Goal: Task Accomplishment & Management: Manage account settings

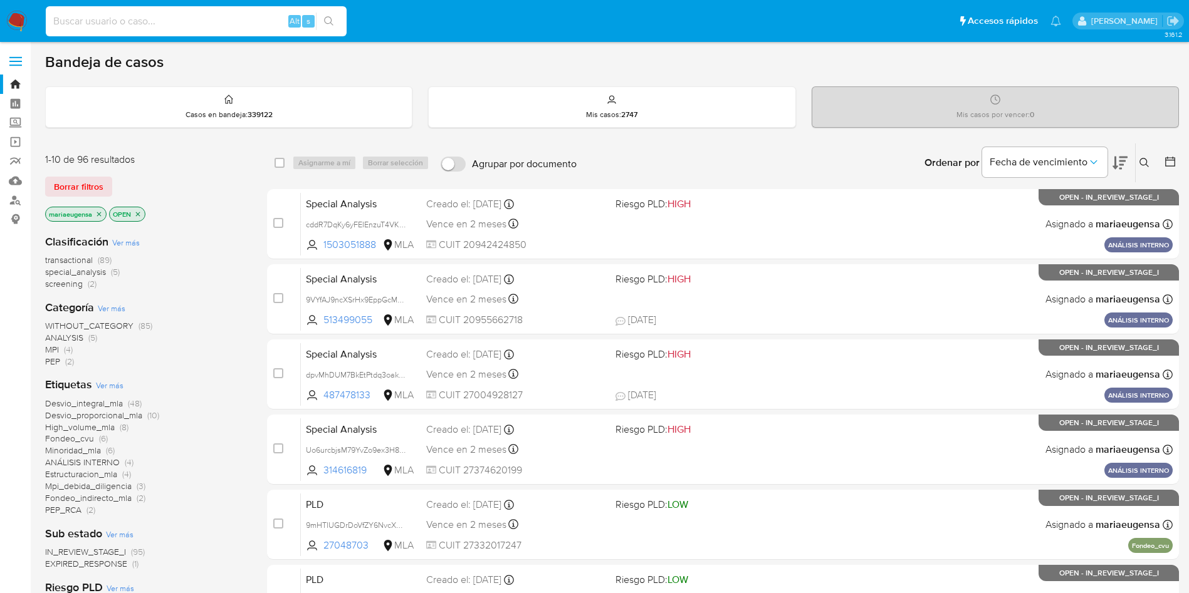
click at [161, 19] on input at bounding box center [196, 21] width 301 height 16
paste input "655873113"
type input "655873113"
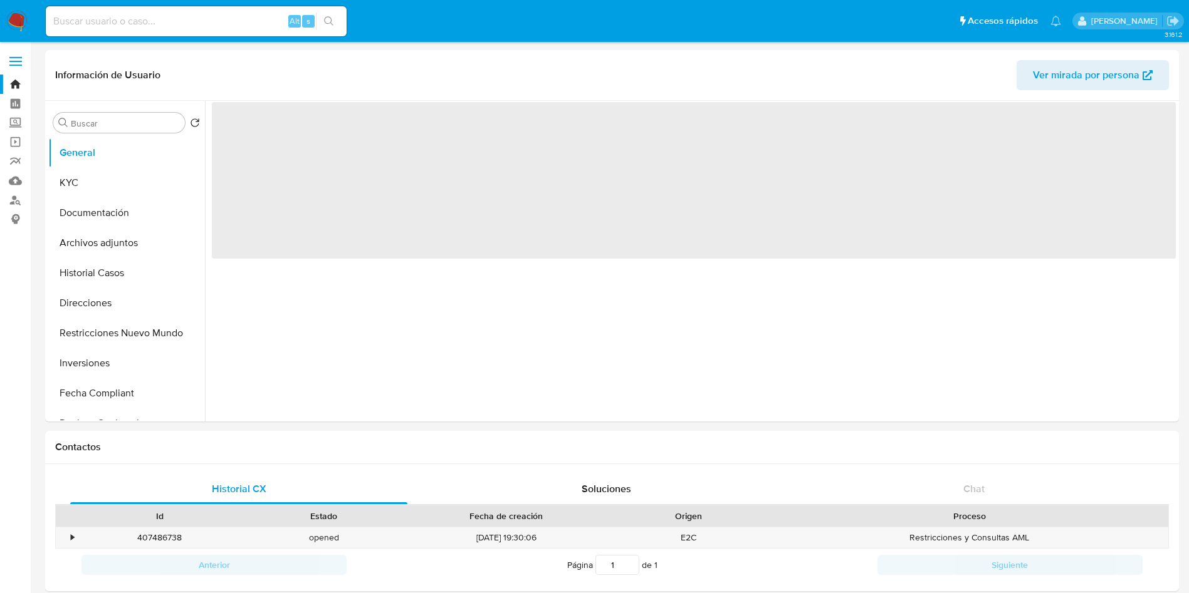
select select "10"
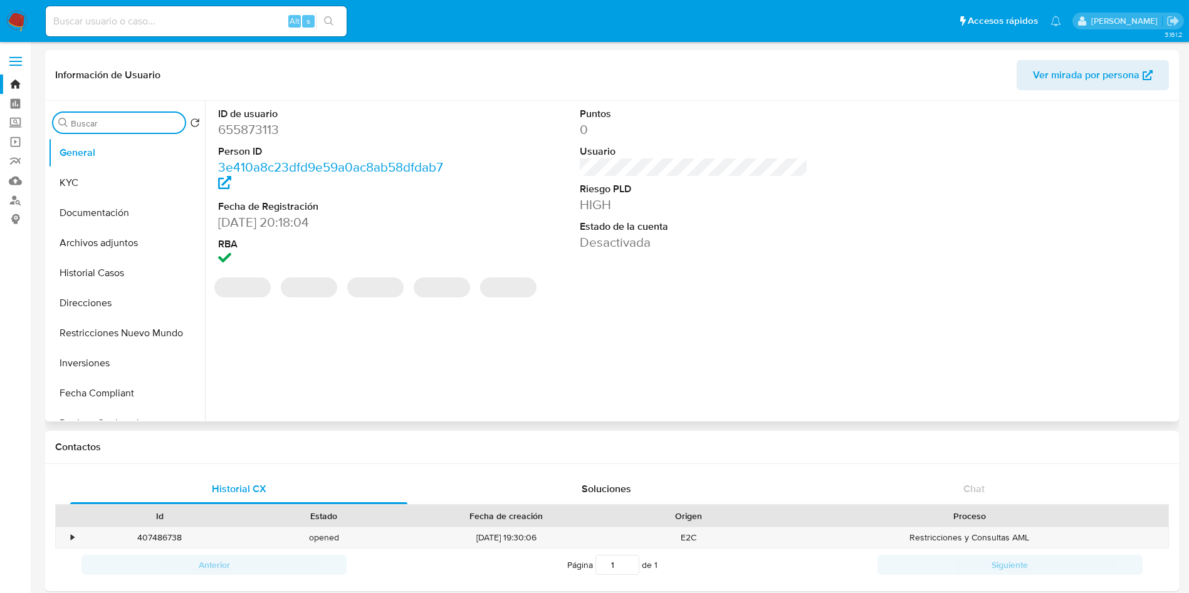
click at [143, 125] on input "Buscar" at bounding box center [125, 123] width 109 height 11
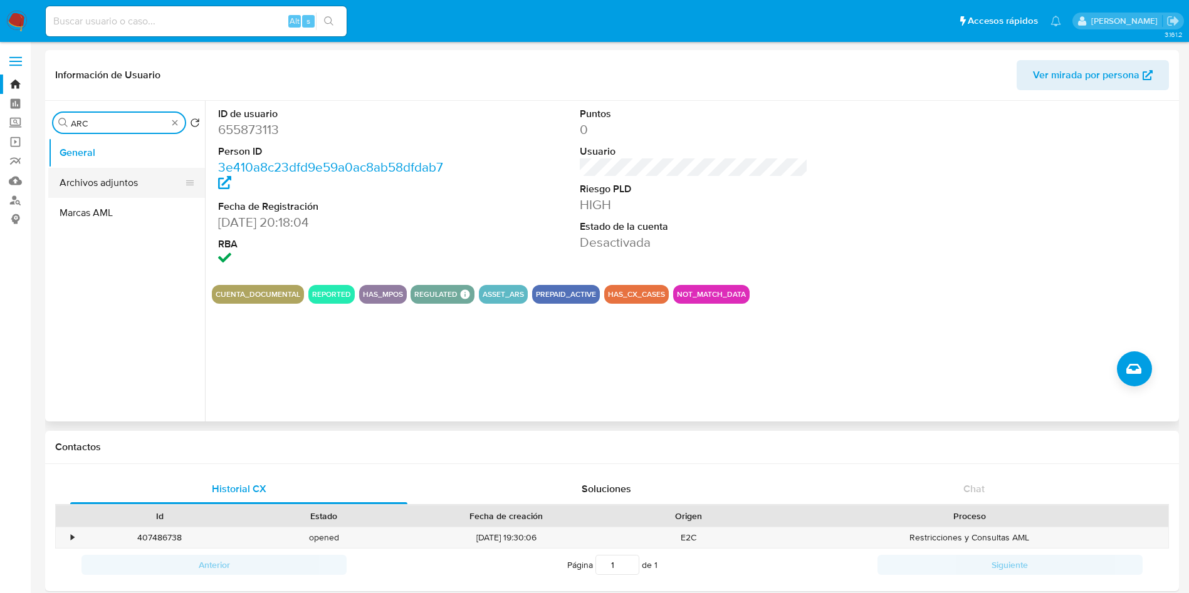
type input "ARC"
click at [128, 177] on button "Archivos adjuntos" at bounding box center [121, 183] width 147 height 30
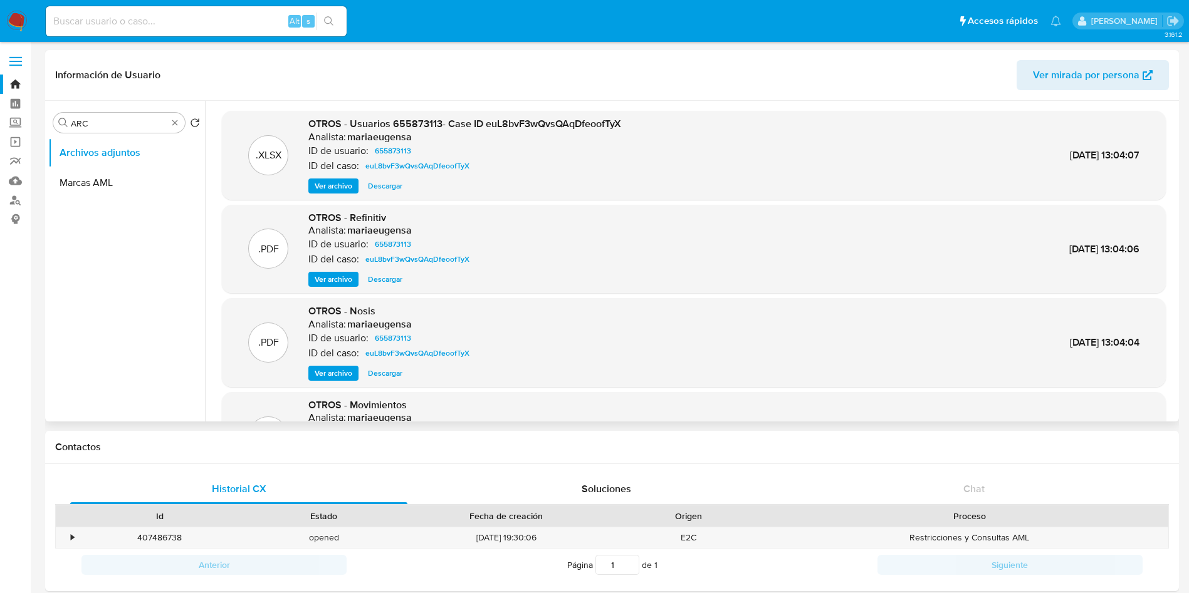
click at [345, 184] on span "Ver archivo" at bounding box center [334, 186] width 38 height 13
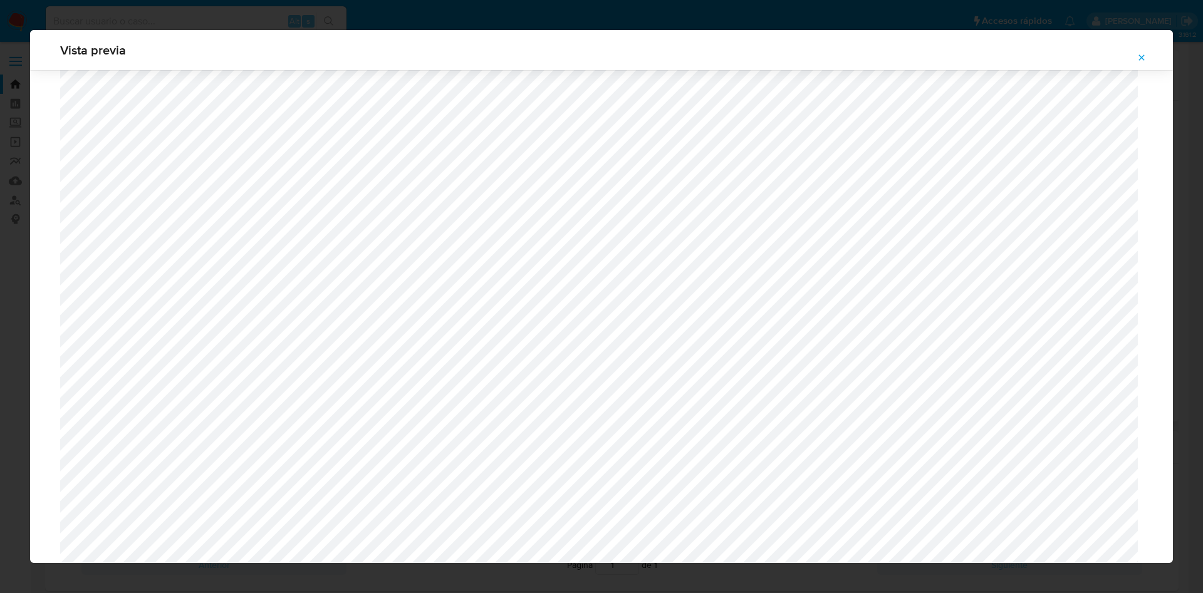
scroll to position [633, 0]
click at [1144, 63] on span "Attachment preview" at bounding box center [1142, 58] width 10 height 18
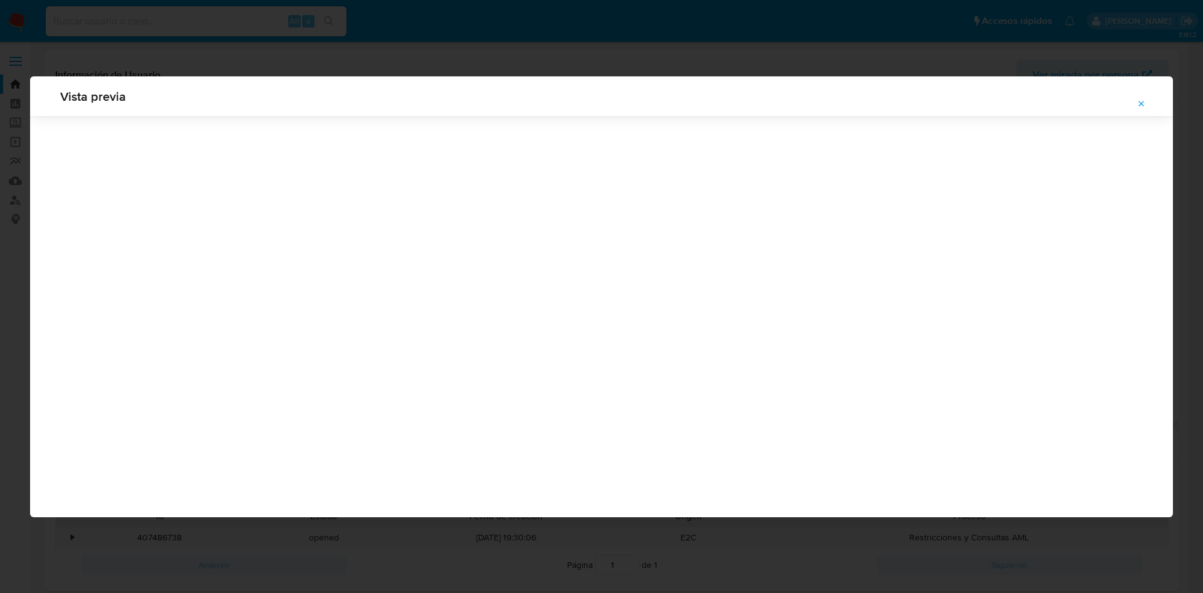
scroll to position [0, 0]
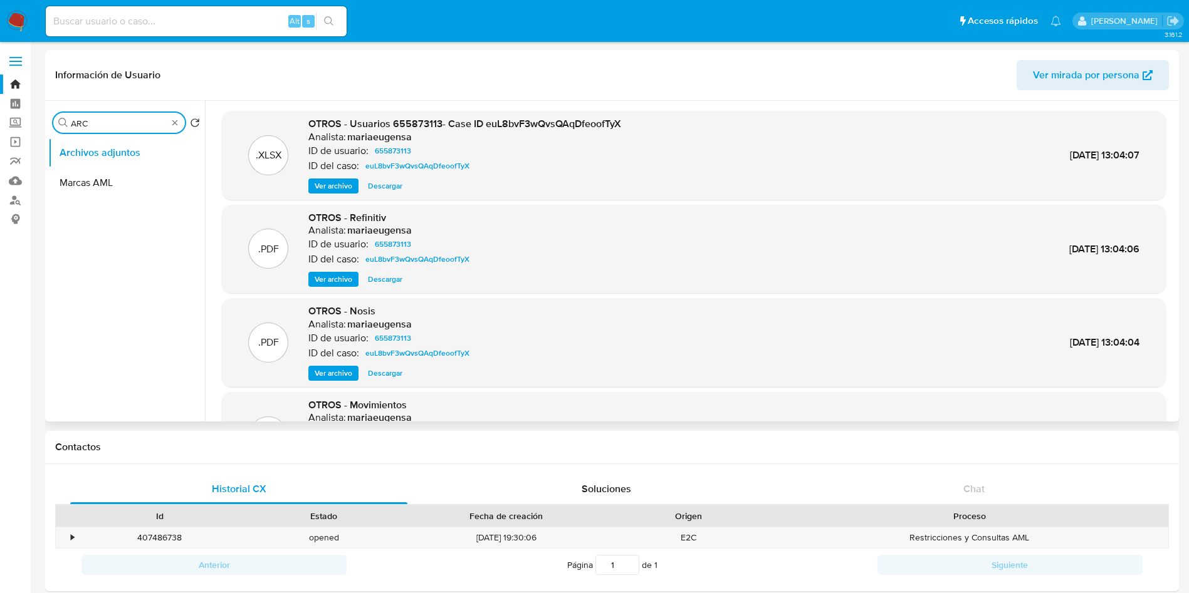
click at [108, 122] on input "ARC" at bounding box center [119, 123] width 97 height 11
click at [335, 187] on span "Ver archivo" at bounding box center [334, 186] width 38 height 13
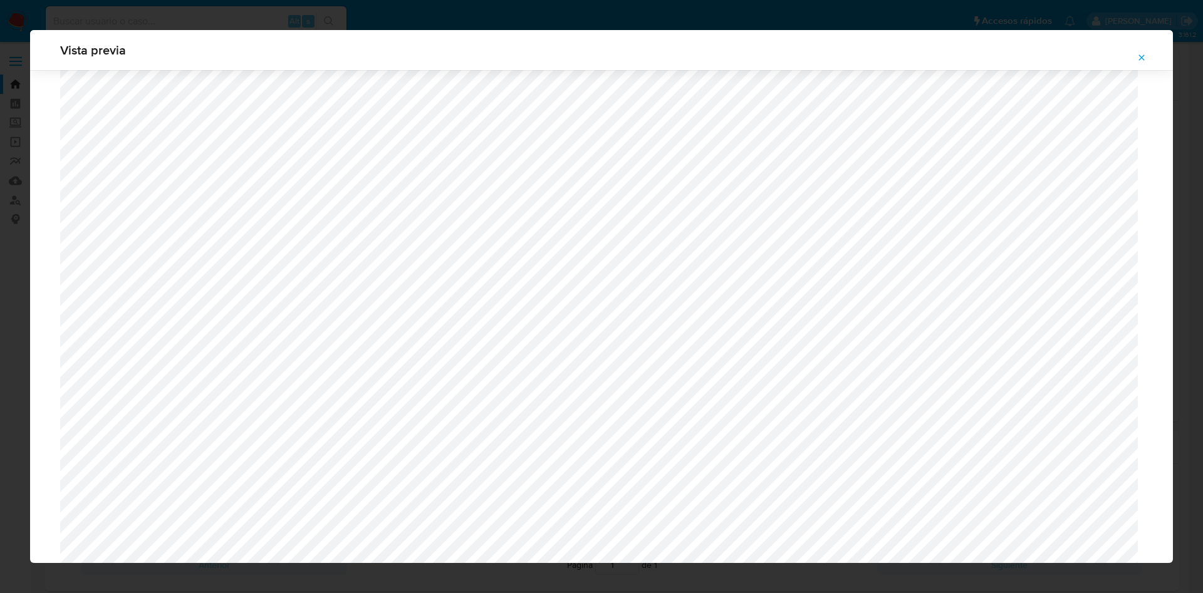
scroll to position [257, 0]
drag, startPoint x: 1149, startPoint y: 53, endPoint x: 968, endPoint y: 97, distance: 186.2
click at [1148, 54] on button "Attachment preview" at bounding box center [1142, 58] width 28 height 20
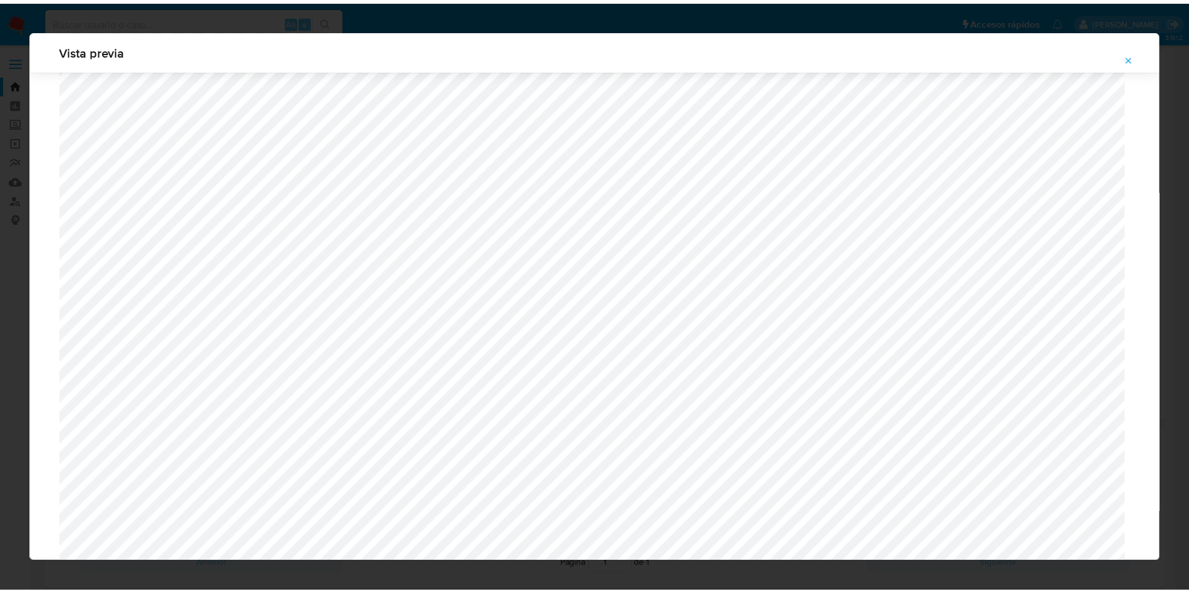
scroll to position [0, 0]
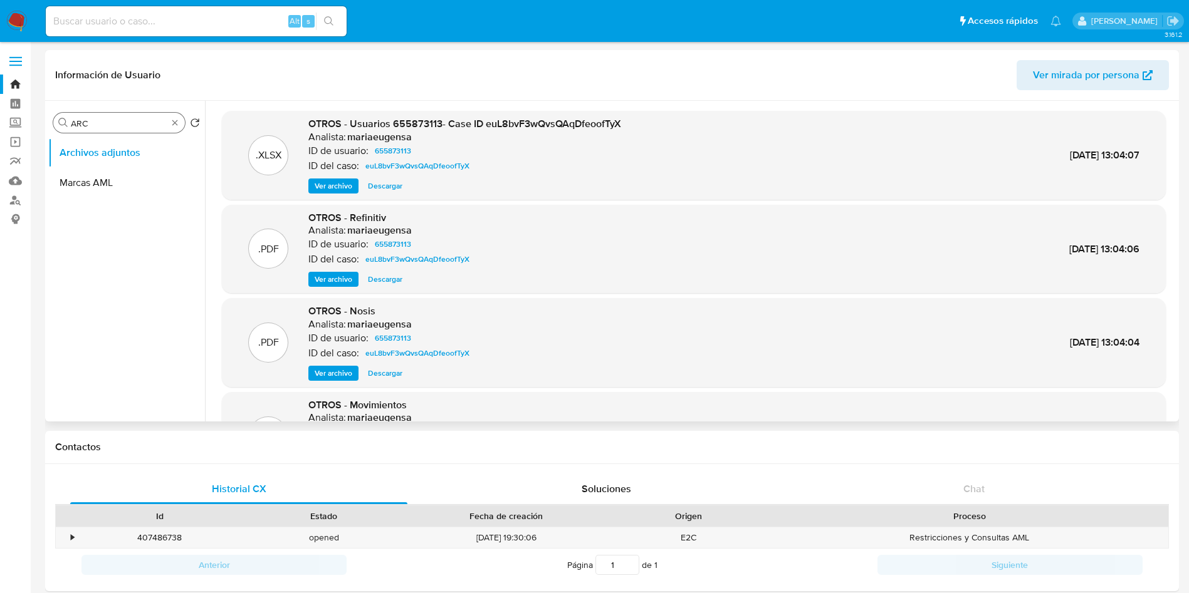
click at [102, 118] on div "Buscar ARC" at bounding box center [119, 123] width 132 height 20
click at [100, 119] on input "ARC" at bounding box center [119, 123] width 97 height 11
click at [100, 120] on input "ARC" at bounding box center [119, 123] width 97 height 11
type input "kyc"
drag, startPoint x: 97, startPoint y: 161, endPoint x: 121, endPoint y: 187, distance: 35.0
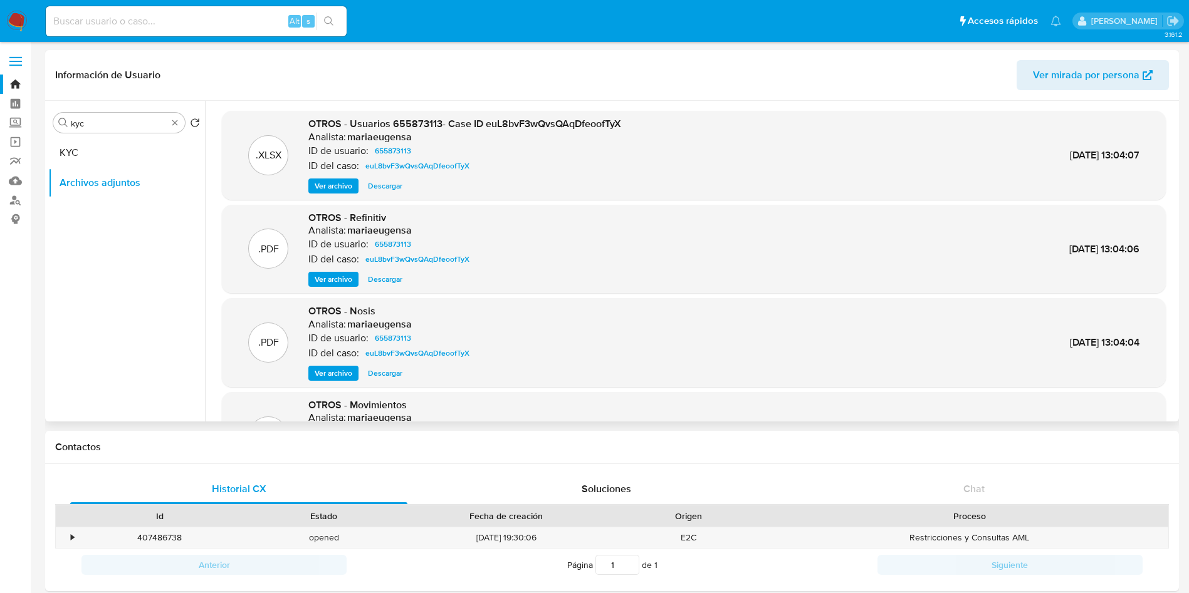
click at [98, 162] on button "KYC" at bounding box center [126, 153] width 157 height 30
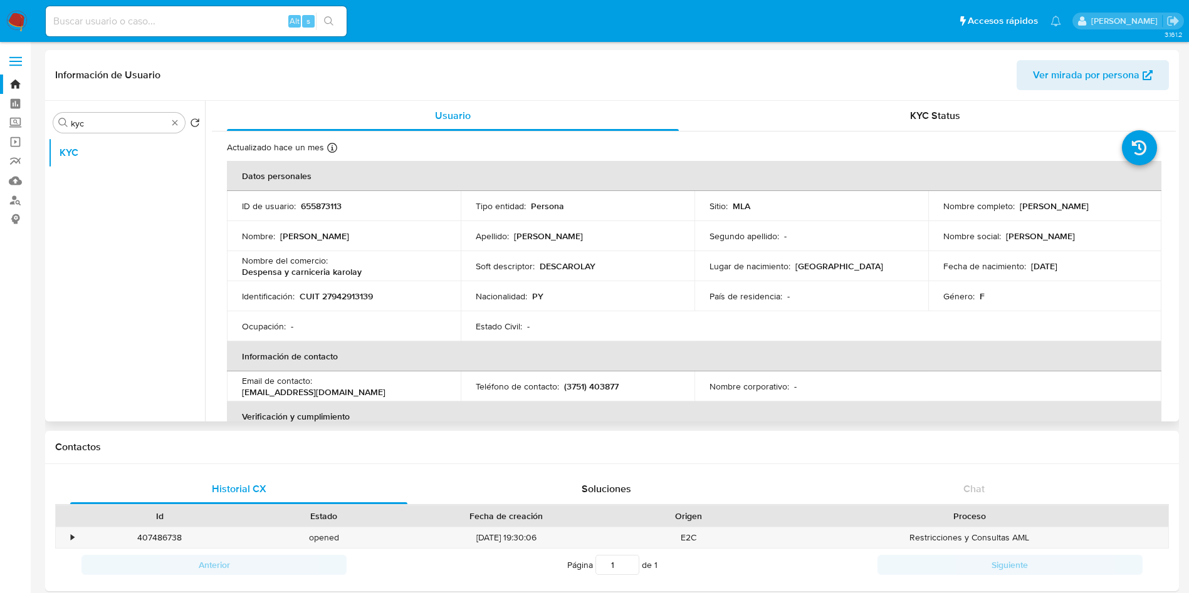
click at [335, 295] on p "CUIT 27942913139" at bounding box center [336, 296] width 73 height 11
copy p "27942913139"
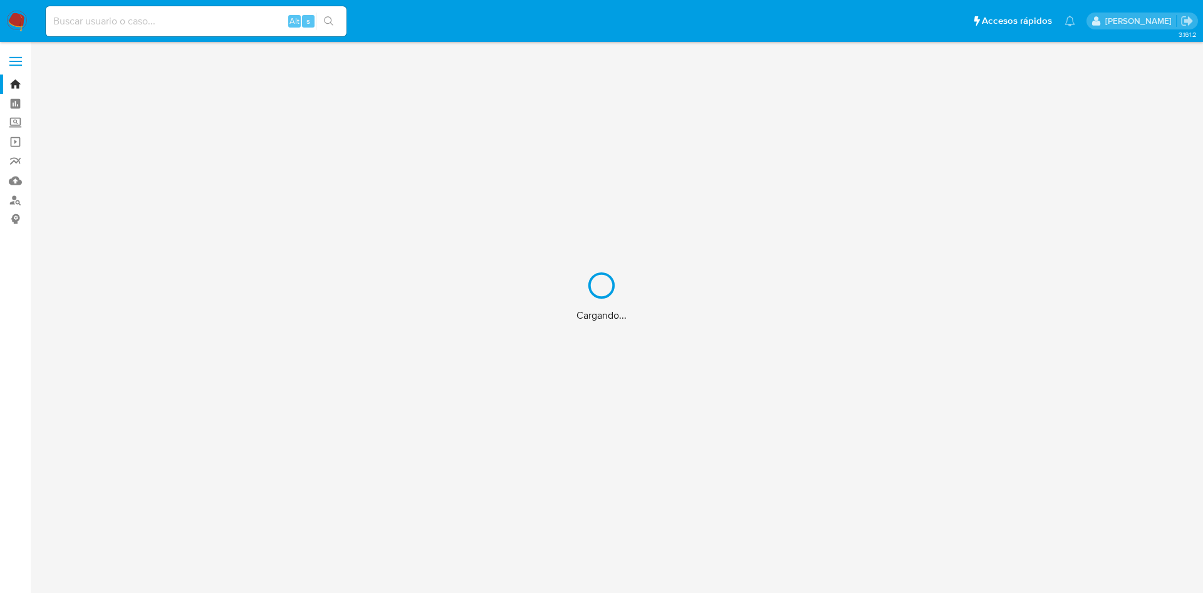
click at [162, 19] on div "Cargando..." at bounding box center [601, 296] width 1203 height 593
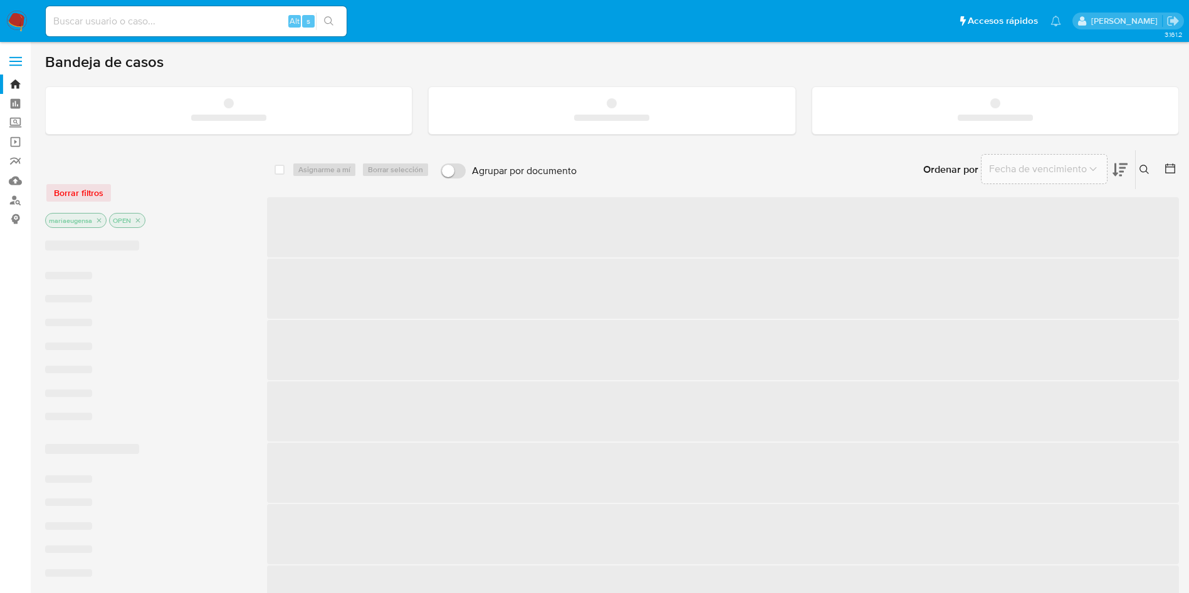
click at [162, 19] on input at bounding box center [196, 21] width 301 height 16
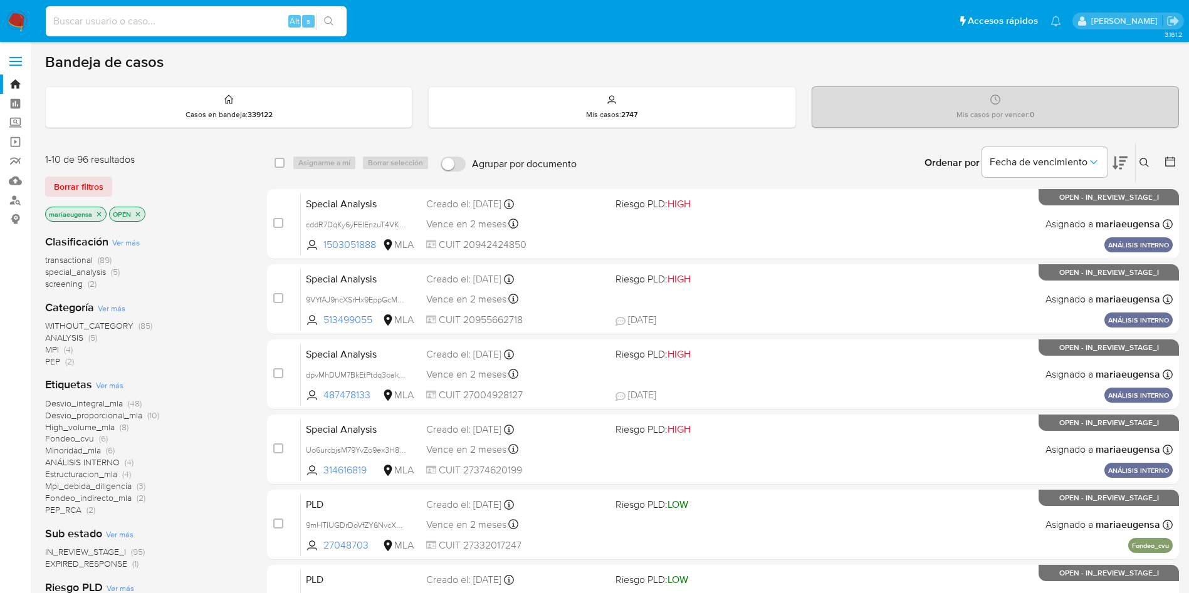
paste input "1355962270"
type input "1355962270"
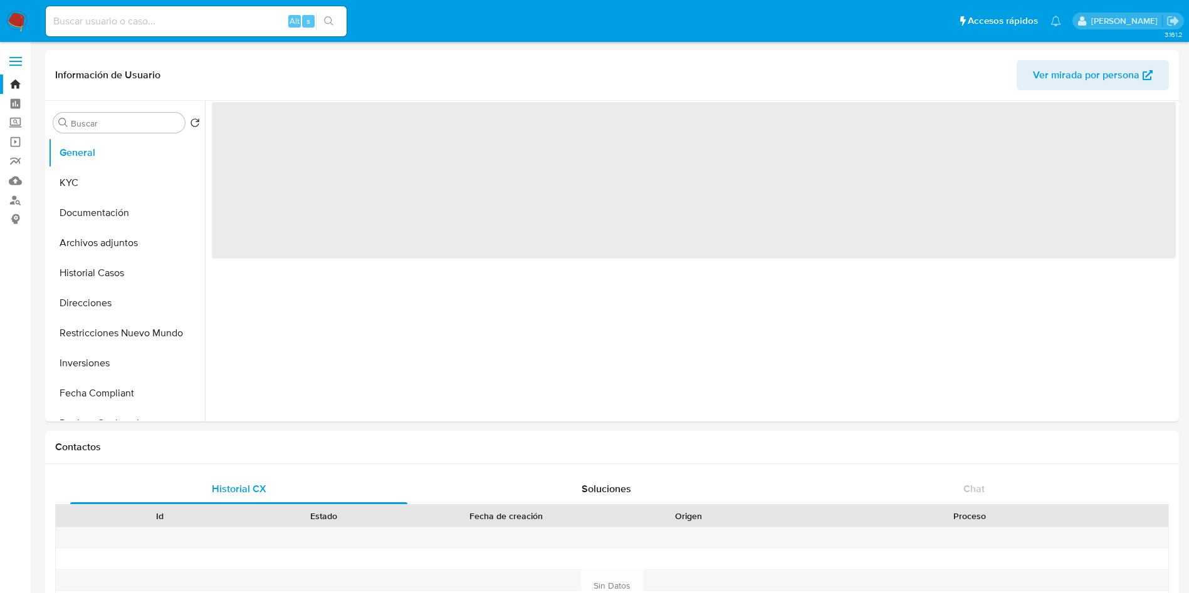
select select "10"
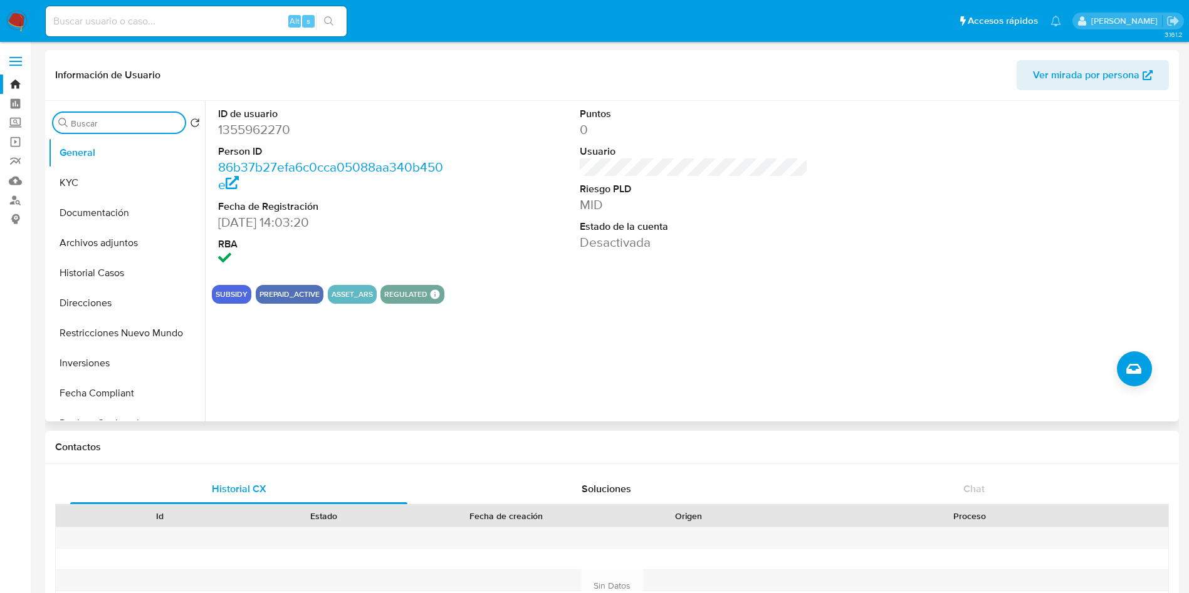
click at [95, 118] on input "Buscar" at bounding box center [125, 123] width 109 height 11
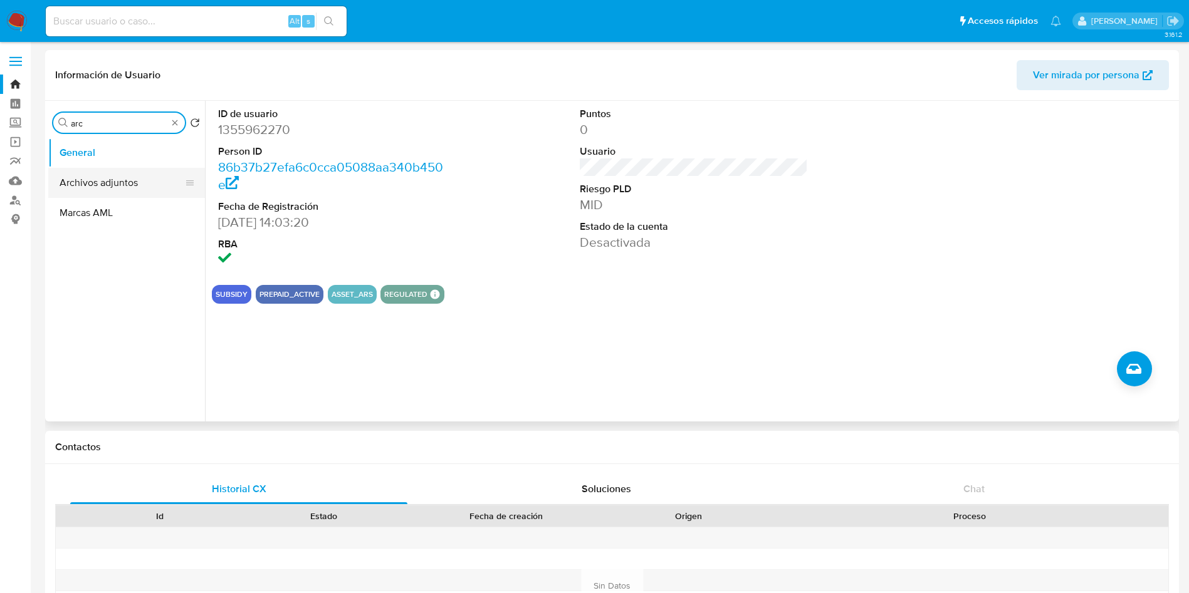
type input "arc"
click at [119, 183] on button "Archivos adjuntos" at bounding box center [121, 183] width 147 height 30
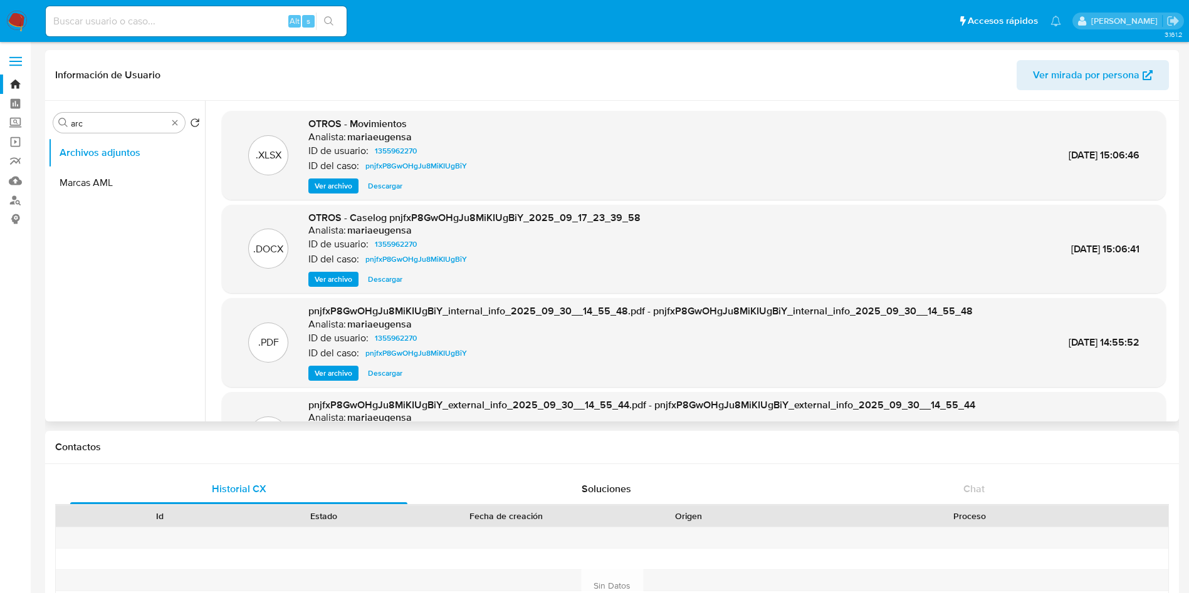
click at [326, 274] on span "Ver archivo" at bounding box center [334, 279] width 38 height 13
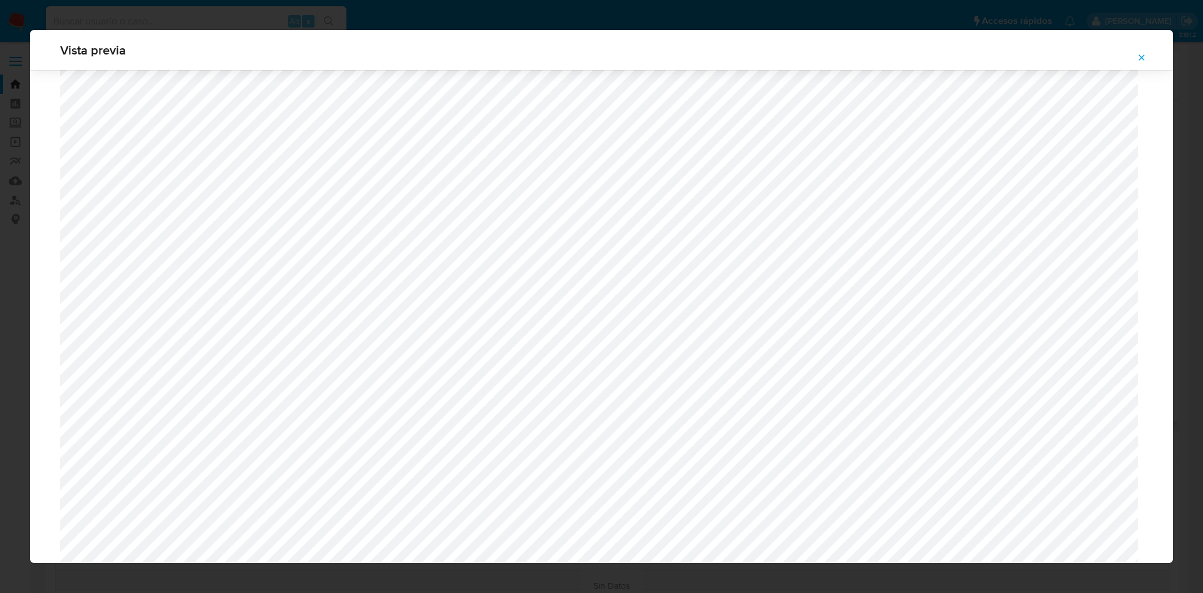
scroll to position [1009, 0]
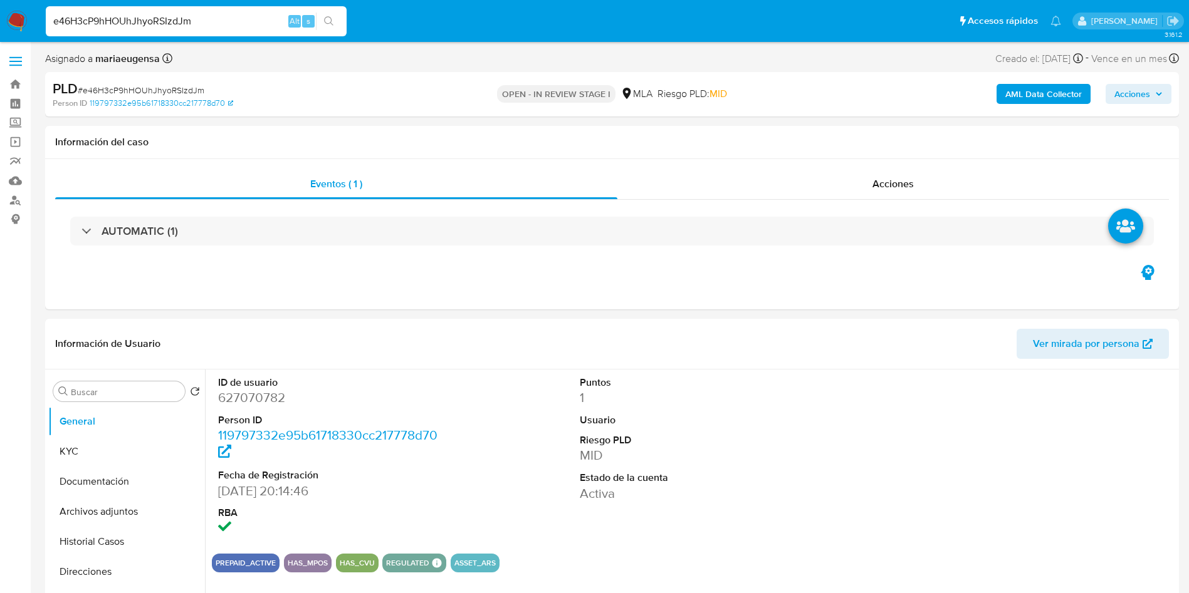
select select "10"
click at [244, 8] on div "e46H3cP9hHOUhJhyoRSIzdJm Alt s" at bounding box center [196, 21] width 301 height 30
click at [231, 38] on nav "Pausado Ver notificaciones e46H3cP9hHOUhJhyoRSIzdJm Alt s Accesos rápidos Presi…" at bounding box center [594, 21] width 1189 height 42
click at [226, 28] on input "e46H3cP9hHOUhJhyoRSIzdJm" at bounding box center [196, 21] width 301 height 16
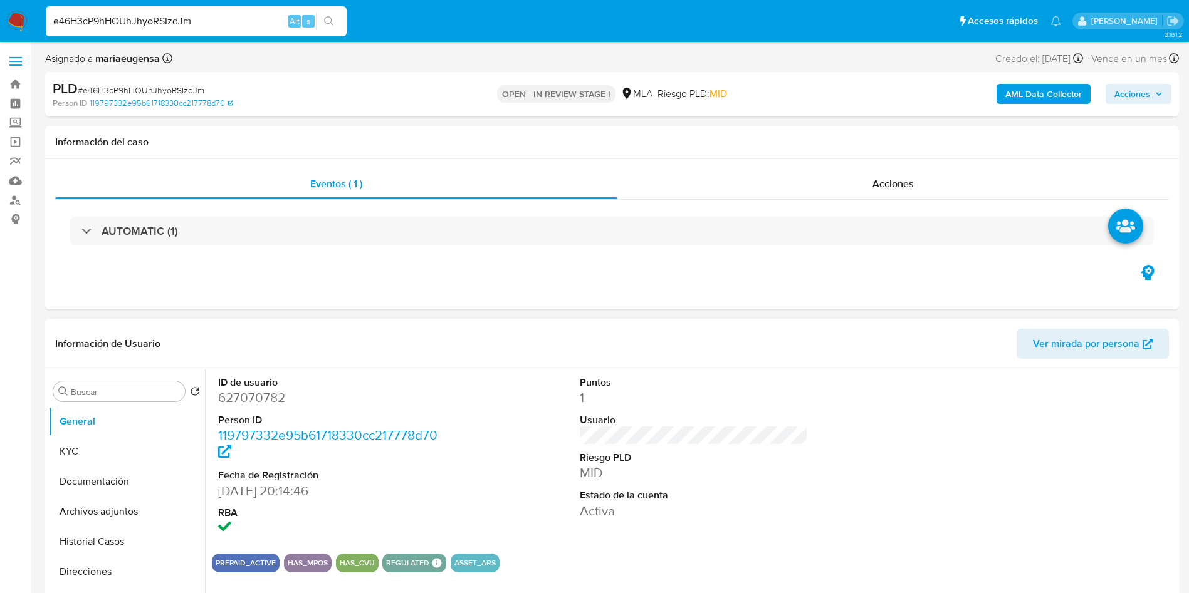
click at [236, 394] on dd "627070782" at bounding box center [332, 398] width 229 height 18
copy dd "627070782"
click at [177, 88] on span "# e46H3cP9hHOUhJhyoRSIzdJm" at bounding box center [141, 90] width 127 height 13
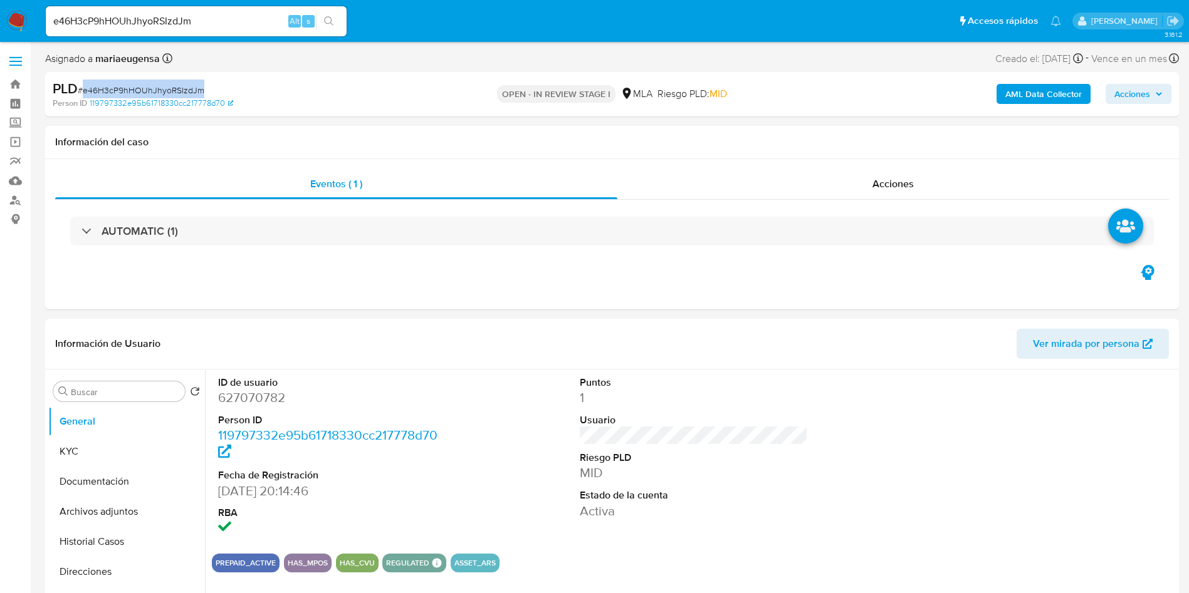
copy span "e46H3cP9hHOUhJhyoRSIzdJm"
drag, startPoint x: 217, startPoint y: 404, endPoint x: 224, endPoint y: 399, distance: 8.5
click at [223, 400] on div "ID de usuario 627070782 Person ID 119797332e95b61718330cc217778d70 Fecha de Reg…" at bounding box center [332, 457] width 241 height 174
click at [227, 398] on dd "627070782" at bounding box center [332, 398] width 229 height 18
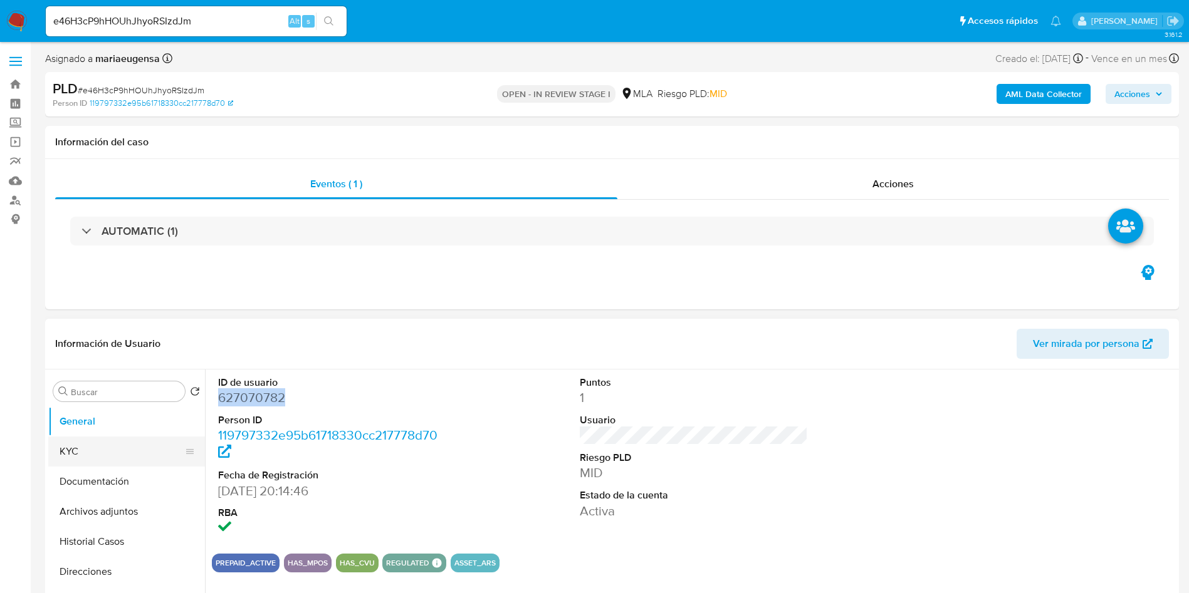
click at [87, 453] on button "KYC" at bounding box center [121, 452] width 147 height 30
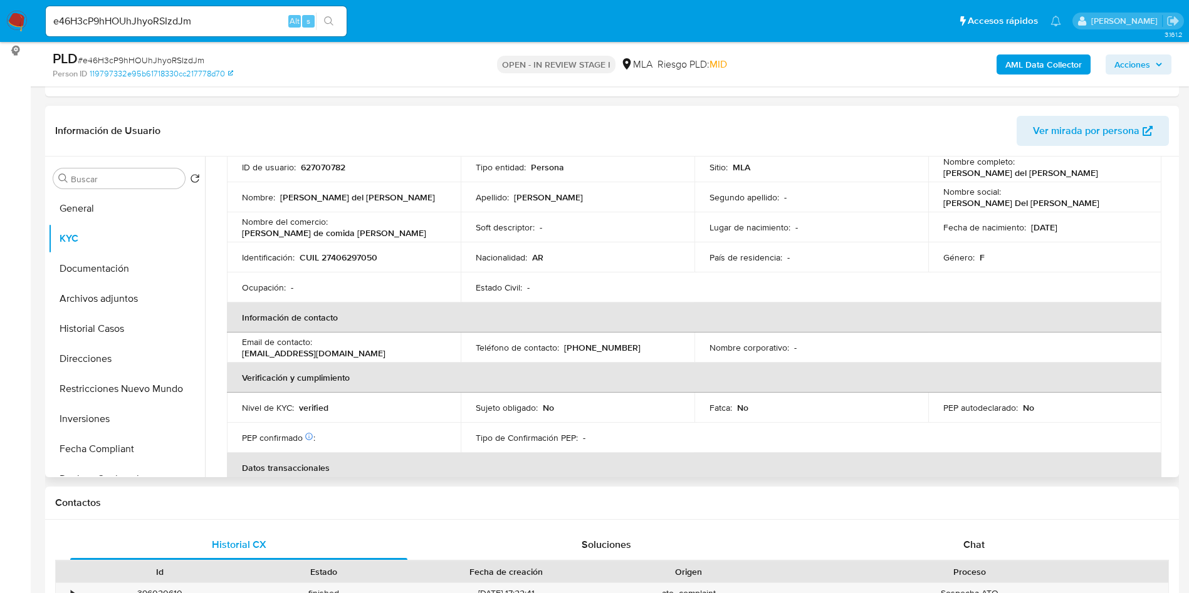
scroll to position [212, 0]
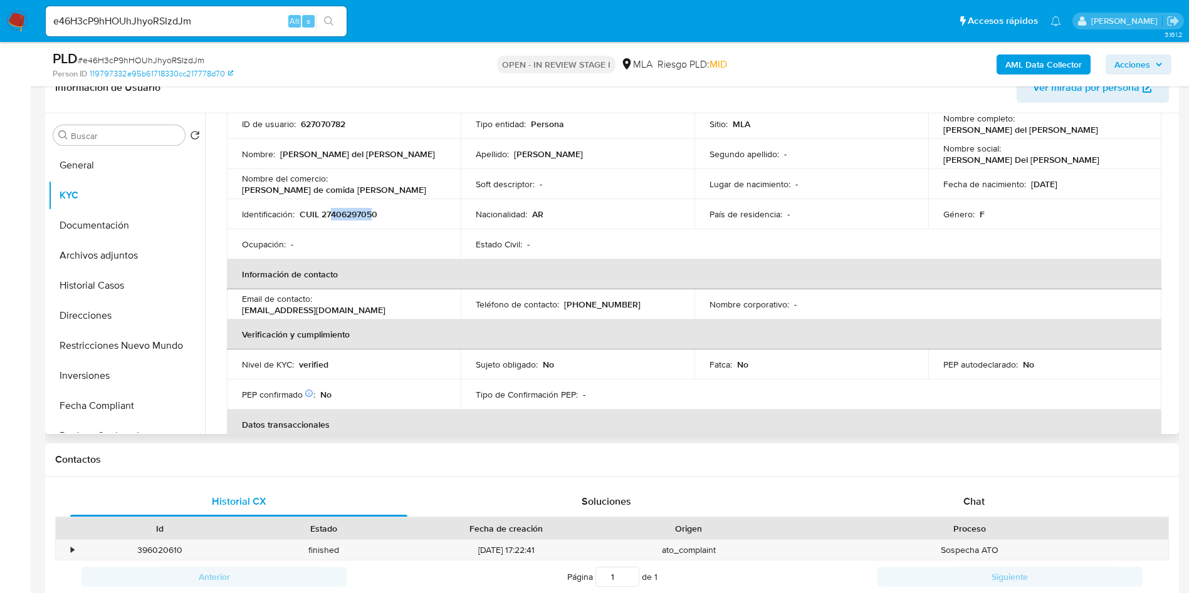
drag, startPoint x: 340, startPoint y: 214, endPoint x: 371, endPoint y: 212, distance: 30.8
click at [371, 212] on p "CUIL 27406297050" at bounding box center [339, 214] width 78 height 11
copy p "40629705"
click at [334, 220] on p "CUIL 27406297050" at bounding box center [339, 214] width 78 height 11
click at [335, 215] on p "CUIL 27406297050" at bounding box center [339, 214] width 78 height 11
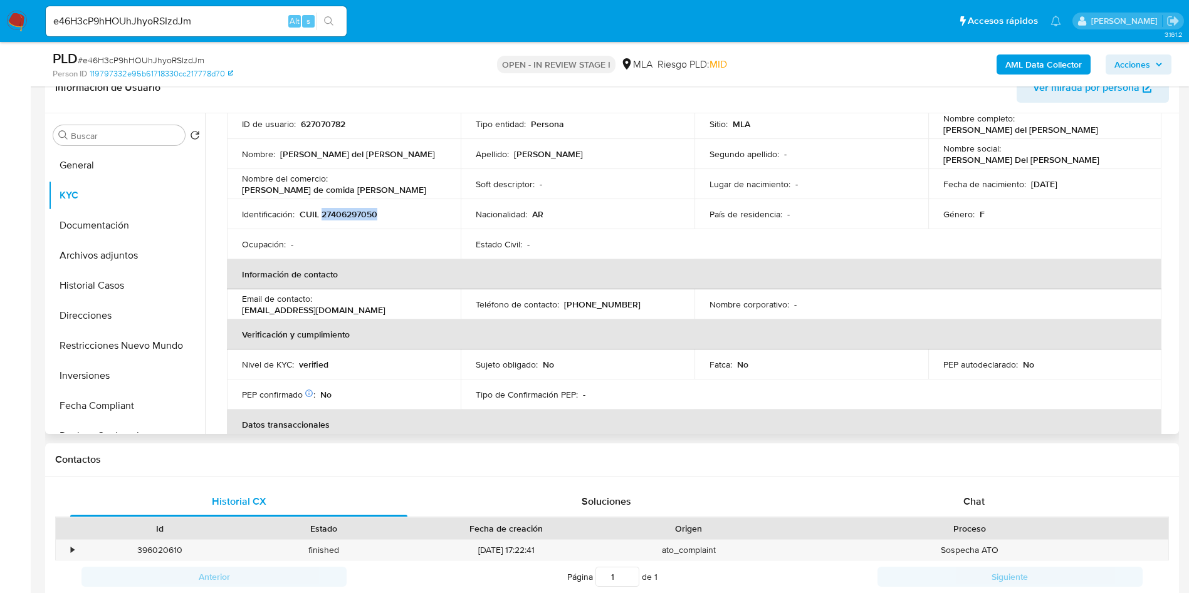
click at [335, 214] on p "CUIL 27406297050" at bounding box center [339, 214] width 78 height 11
copy p "27406297050"
click at [345, 229] on td "Ocupación : -" at bounding box center [344, 244] width 234 height 30
drag, startPoint x: 331, startPoint y: 217, endPoint x: 371, endPoint y: 214, distance: 40.2
click at [371, 214] on p "CUIL 27406297050" at bounding box center [339, 214] width 78 height 11
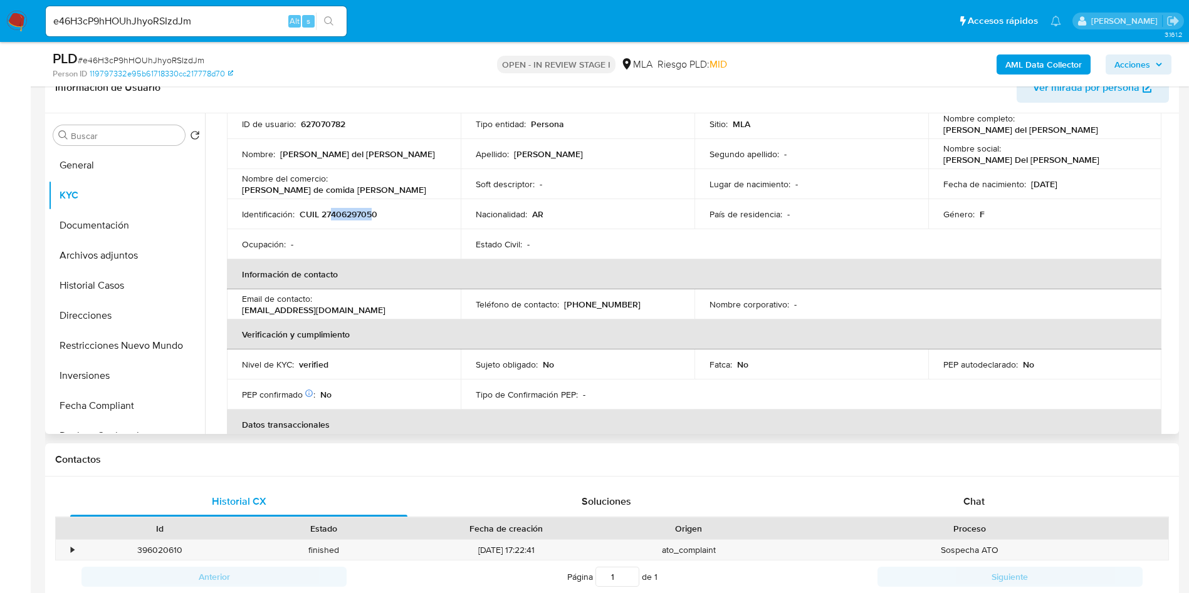
copy p "40629705"
drag, startPoint x: 363, startPoint y: 185, endPoint x: 237, endPoint y: 189, distance: 126.0
click at [237, 189] on td "Nombre del comercio : Devery de comida soria edith" at bounding box center [344, 184] width 234 height 30
copy p "Devery de comida soria edith"
click at [119, 132] on input "Buscar" at bounding box center [125, 135] width 109 height 11
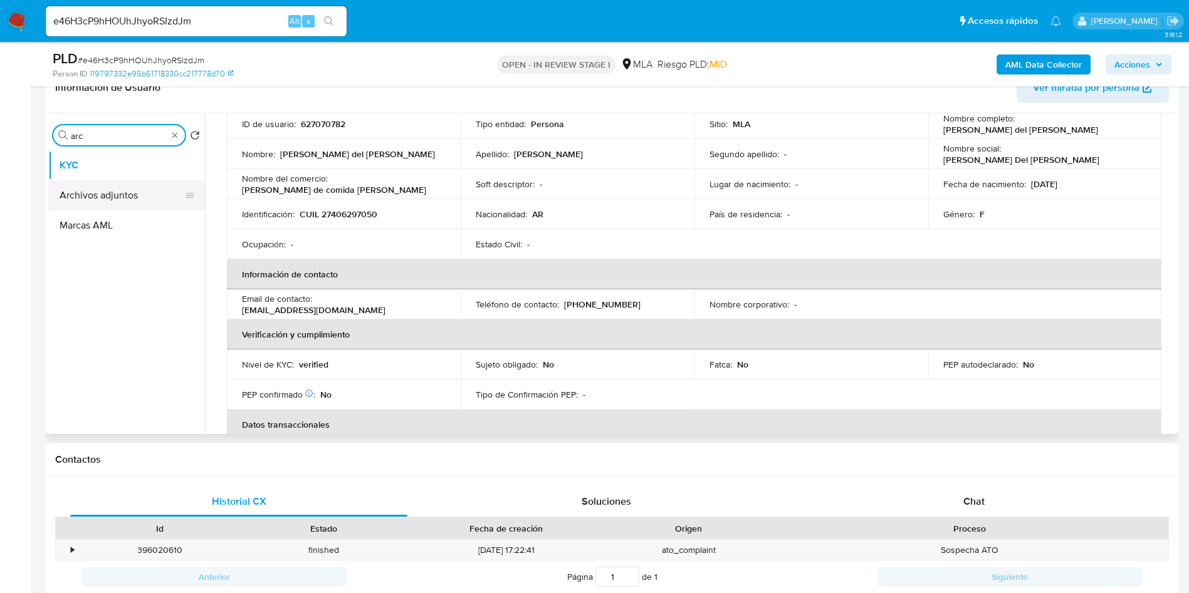
type input "arc"
click at [111, 191] on button "Archivos adjuntos" at bounding box center [121, 195] width 147 height 30
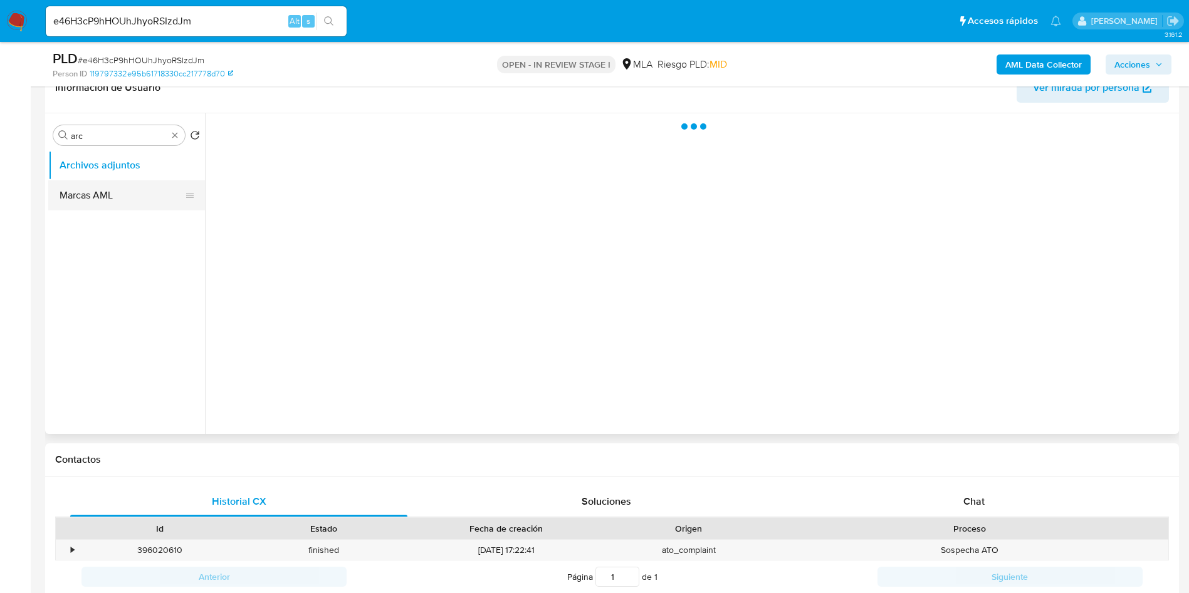
scroll to position [0, 0]
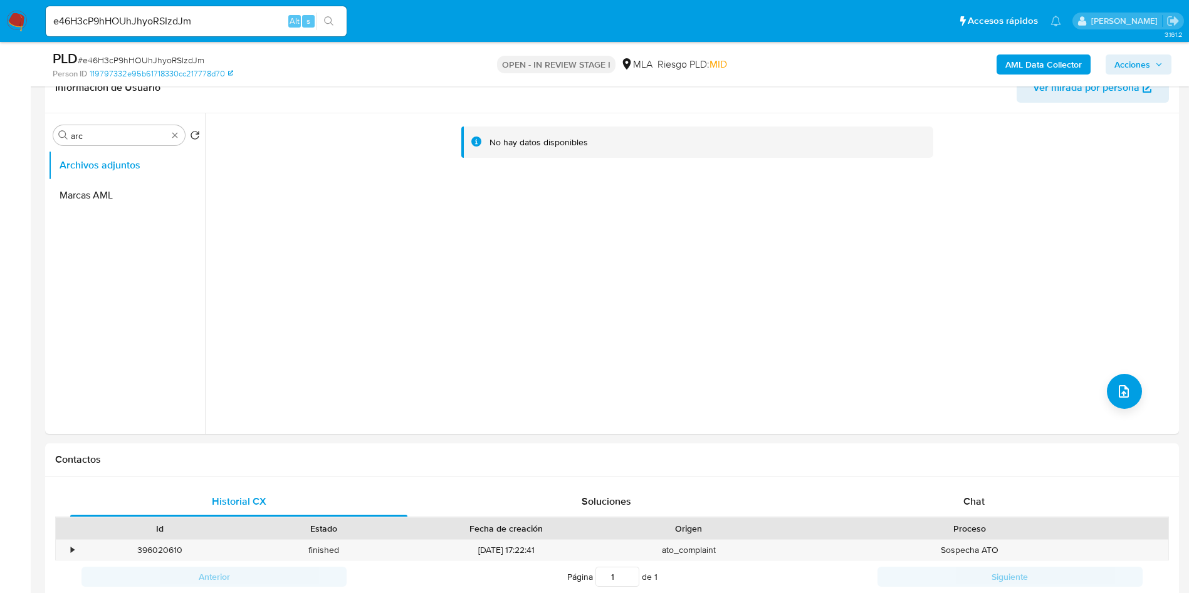
click at [1034, 62] on b "AML Data Collector" at bounding box center [1043, 65] width 76 height 20
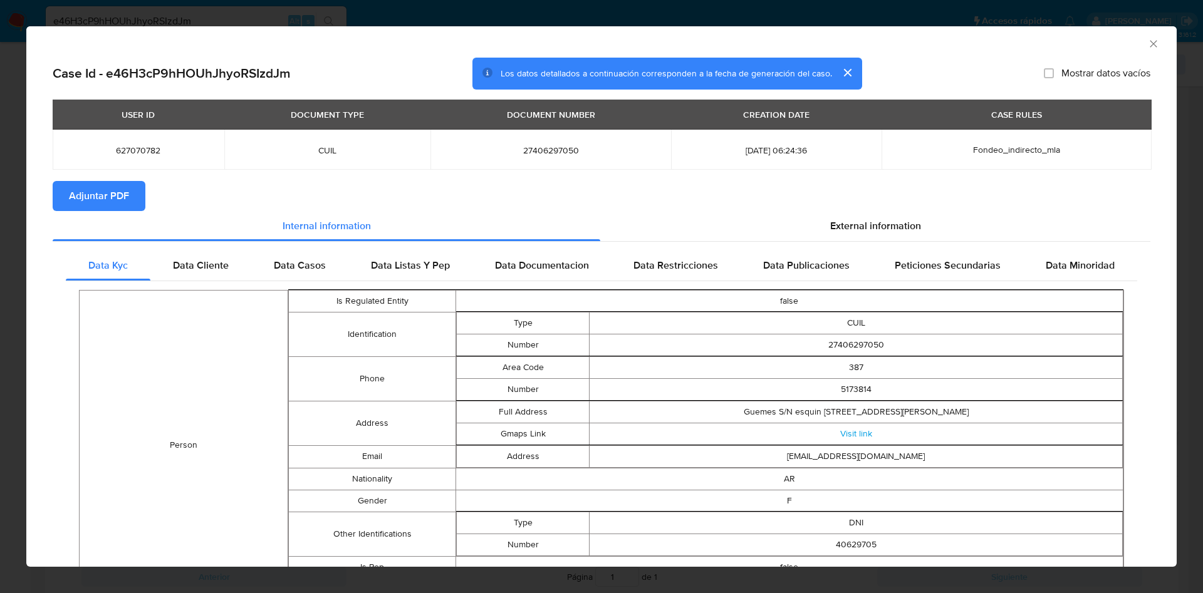
click at [93, 192] on span "Adjuntar PDF" at bounding box center [99, 196] width 60 height 28
click at [1147, 46] on icon "Cerrar ventana" at bounding box center [1153, 44] width 13 height 13
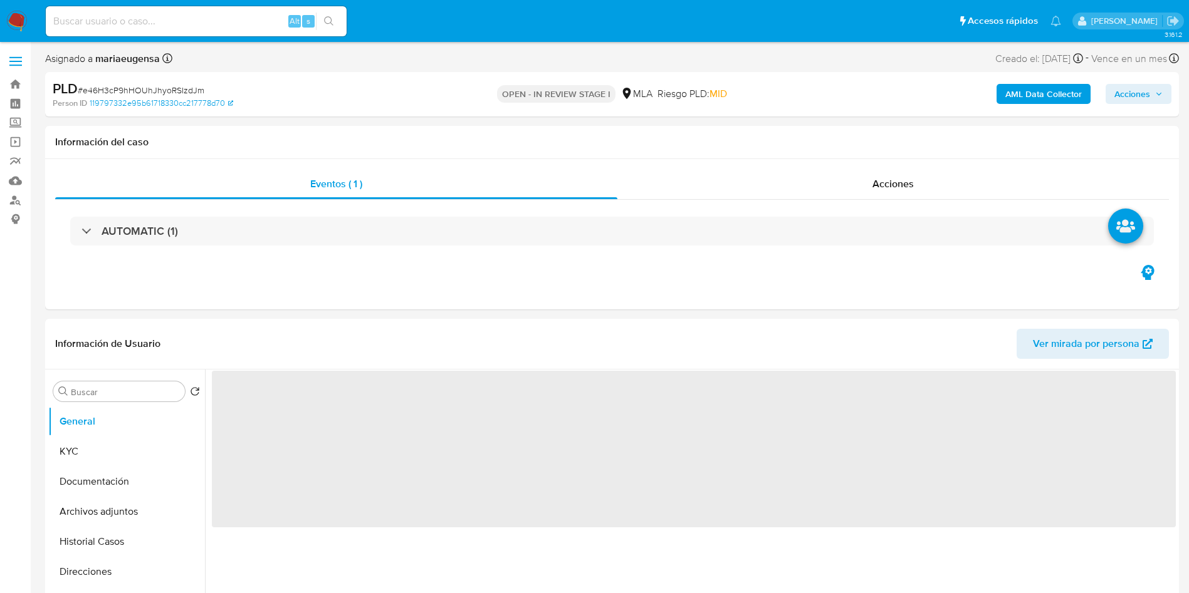
select select "10"
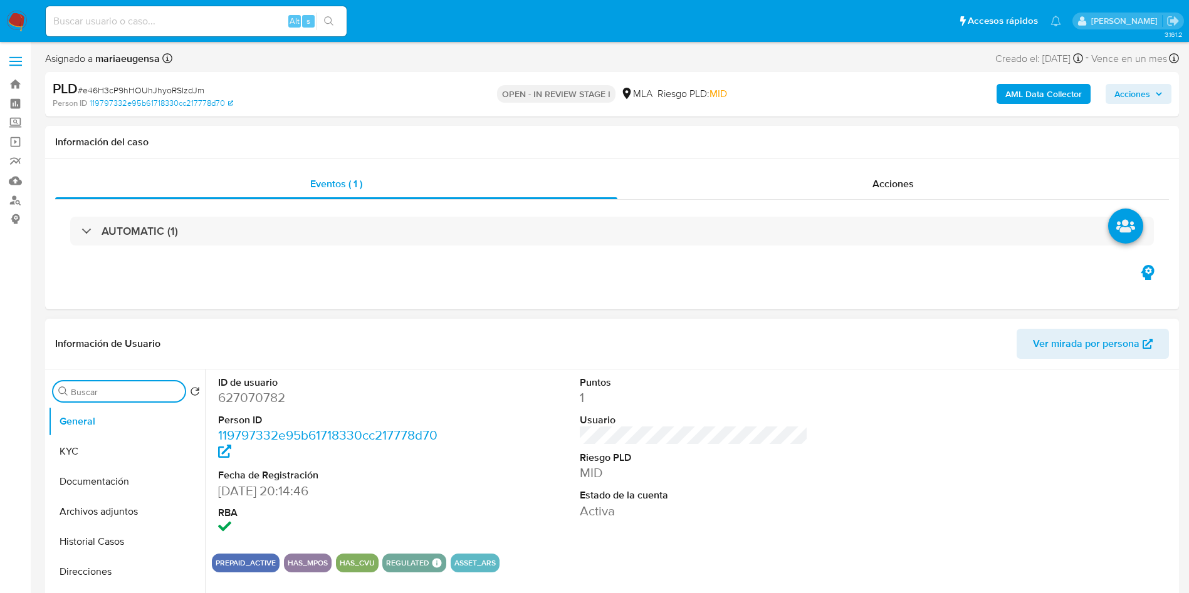
click at [87, 387] on input "Buscar" at bounding box center [125, 392] width 109 height 11
type input "arc"
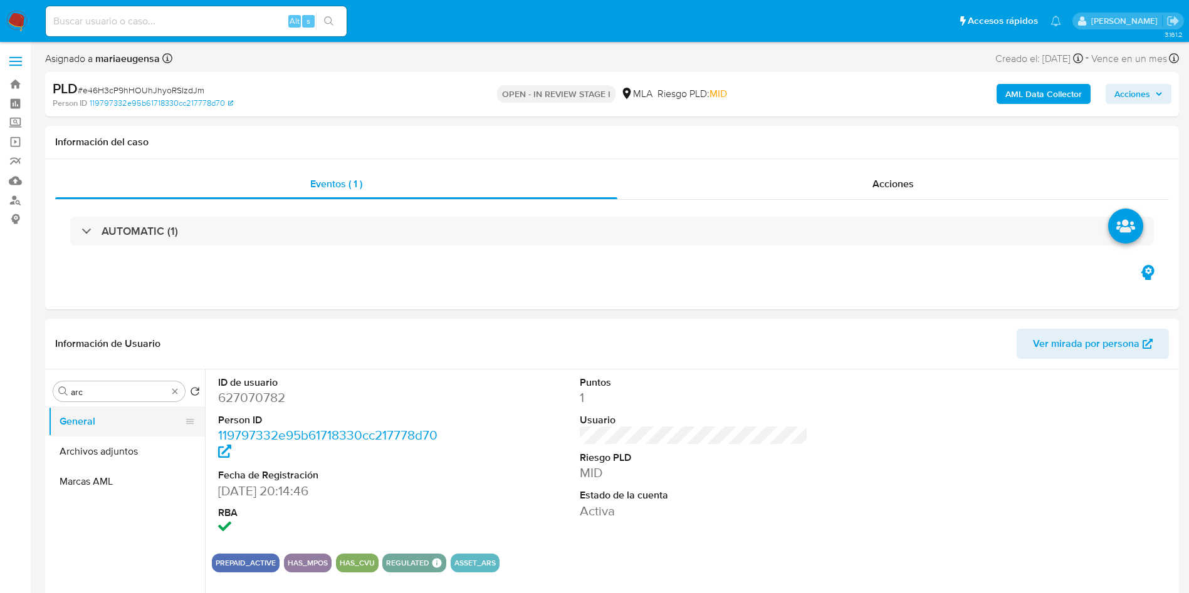
click at [87, 427] on button "General" at bounding box center [121, 422] width 147 height 30
click at [98, 442] on button "Archivos adjuntos" at bounding box center [121, 452] width 147 height 30
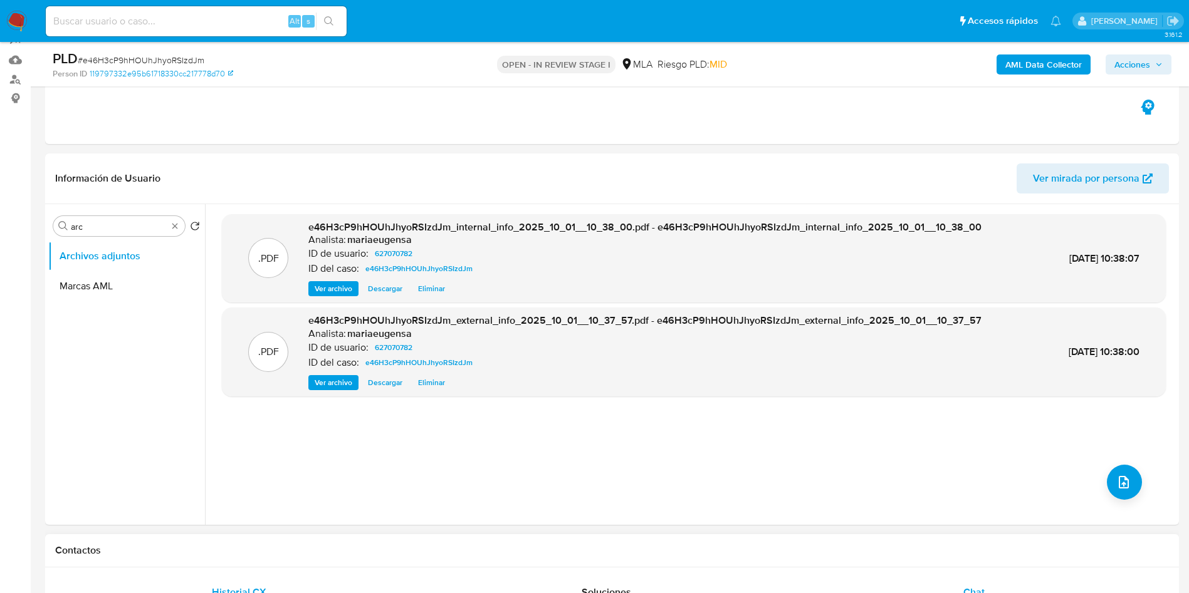
scroll to position [188, 0]
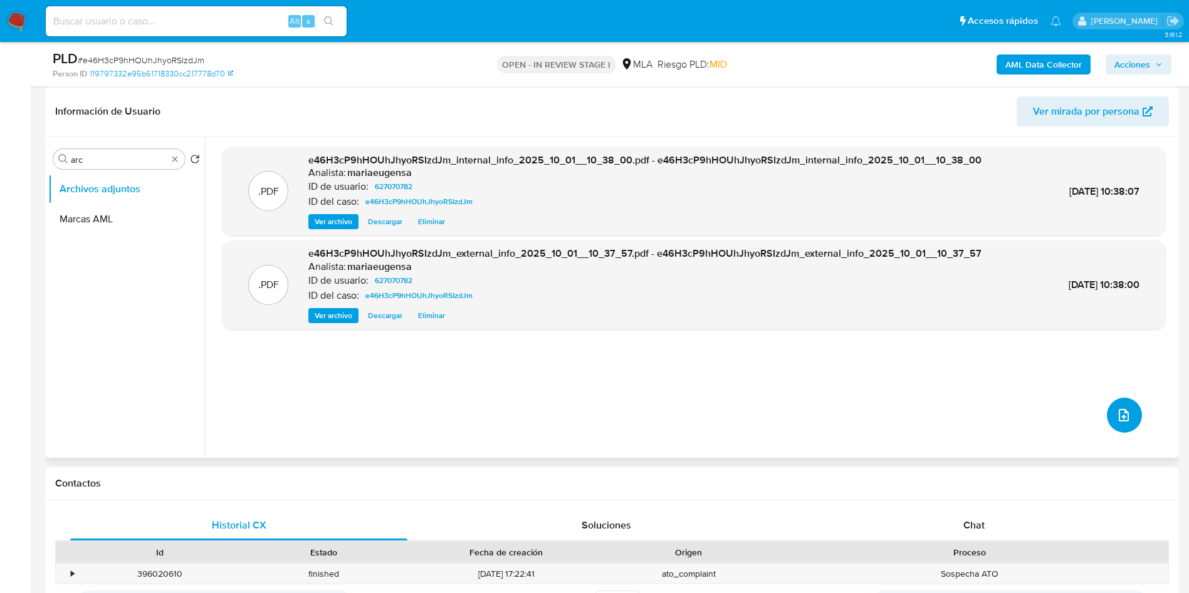
click at [1116, 414] on icon "upload-file" at bounding box center [1123, 415] width 15 height 15
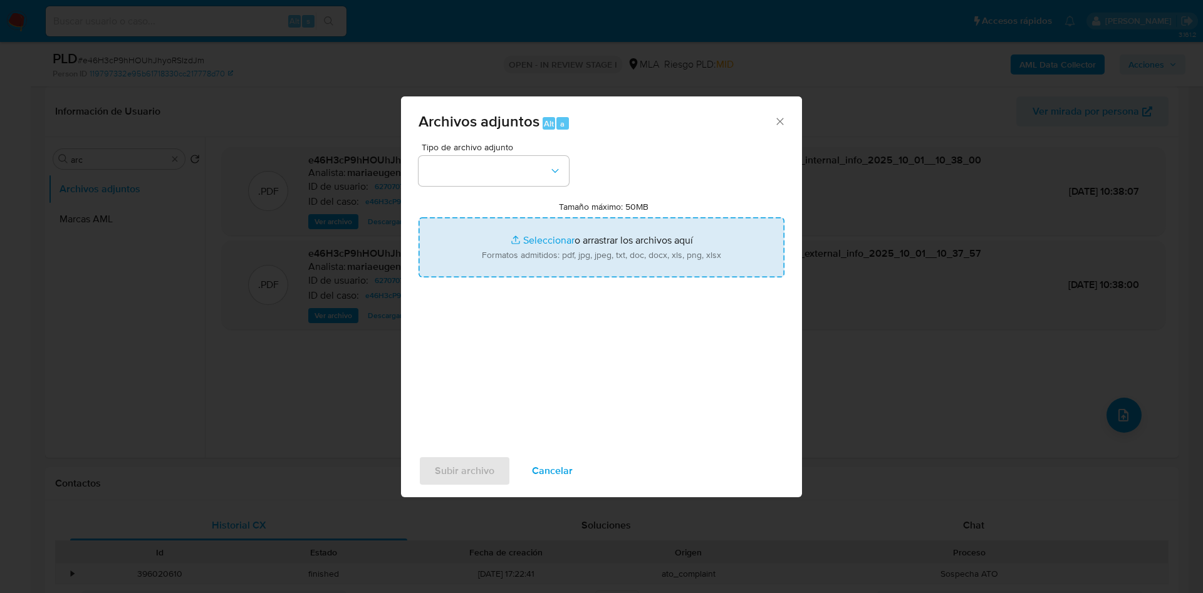
click at [576, 251] on input "Tamaño máximo: 50MB Seleccionar archivos" at bounding box center [602, 247] width 366 height 60
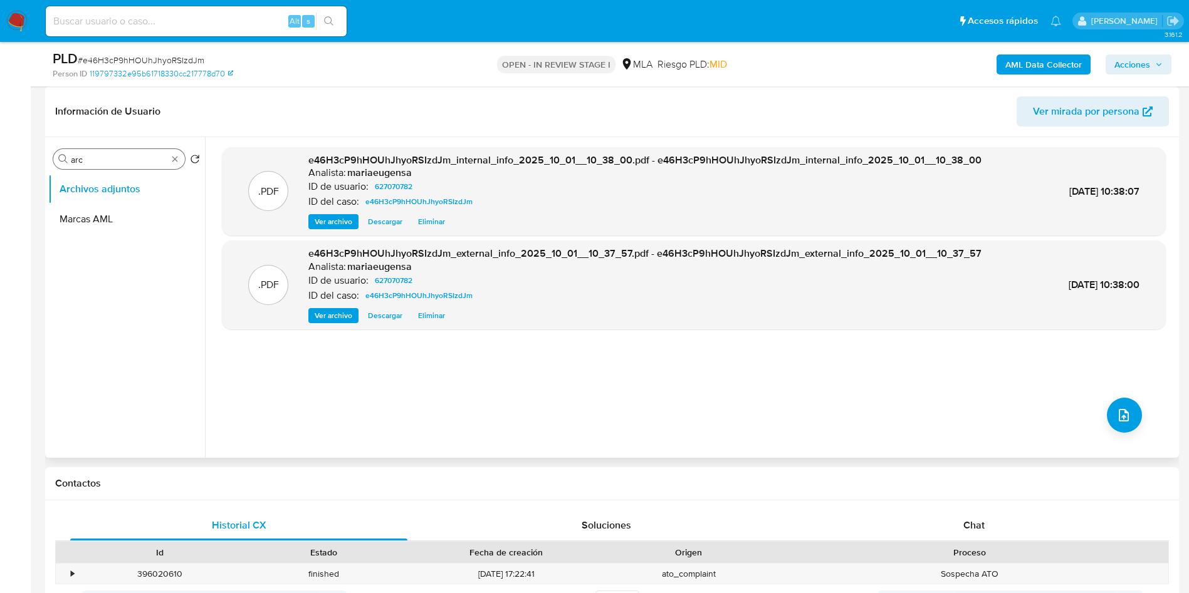
click at [140, 155] on input "arc" at bounding box center [119, 159] width 97 height 11
type input "kyc"
click at [108, 194] on button "KYC" at bounding box center [121, 189] width 147 height 30
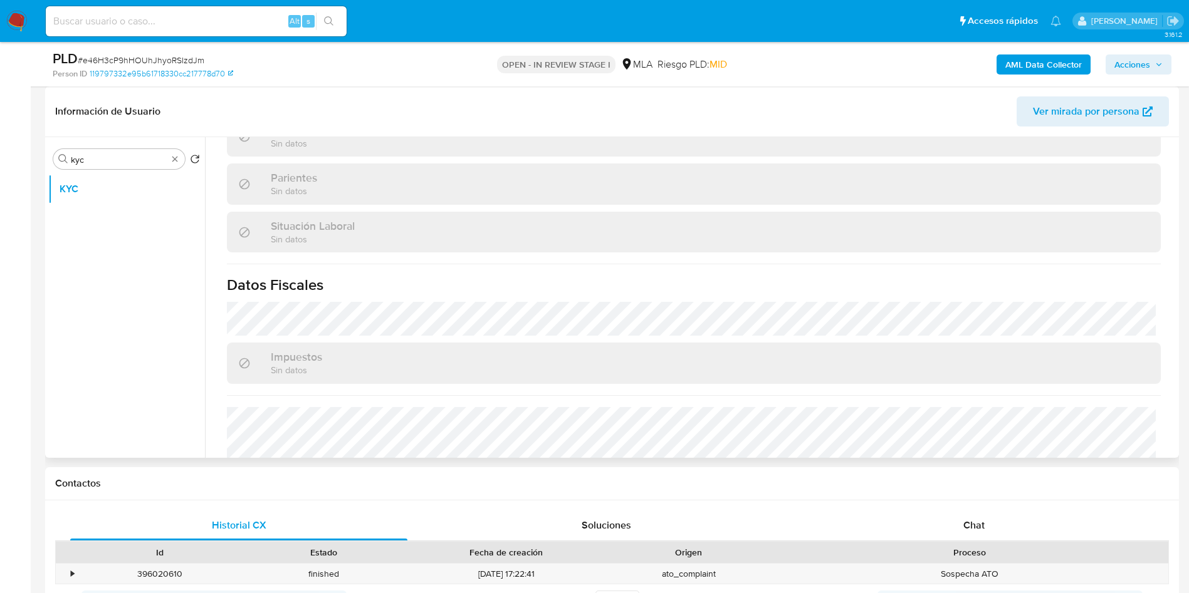
scroll to position [578, 0]
click at [138, 164] on input "kyc" at bounding box center [119, 159] width 97 height 11
type input "arc"
click at [112, 204] on button "Archivos adjuntos" at bounding box center [121, 219] width 147 height 30
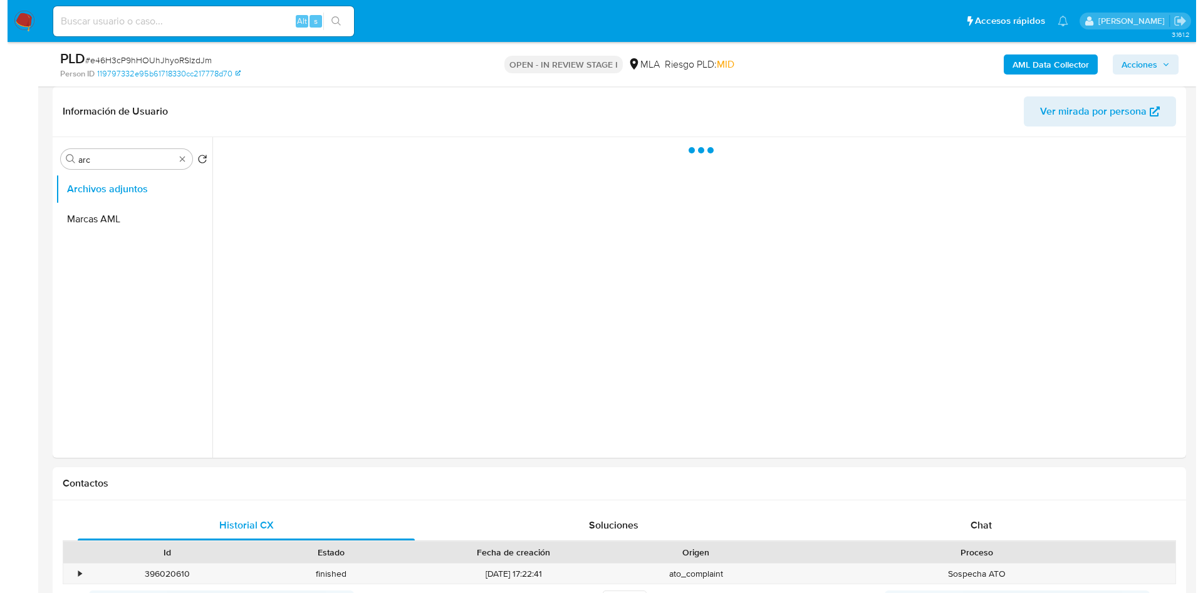
scroll to position [0, 0]
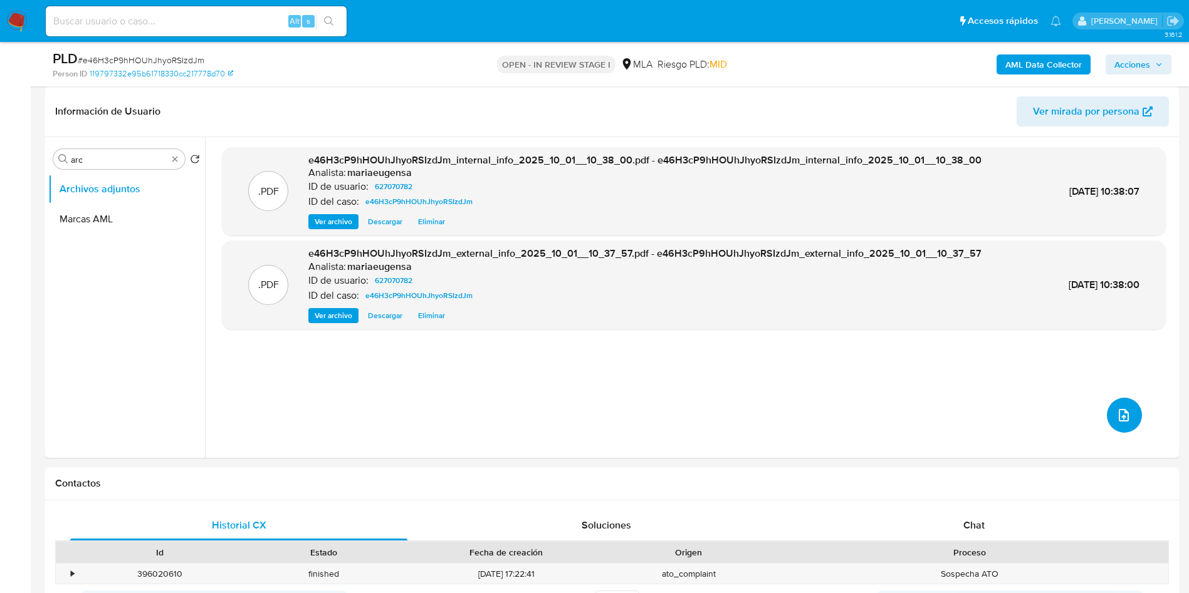
click at [1113, 405] on button "upload-file" at bounding box center [1124, 415] width 35 height 35
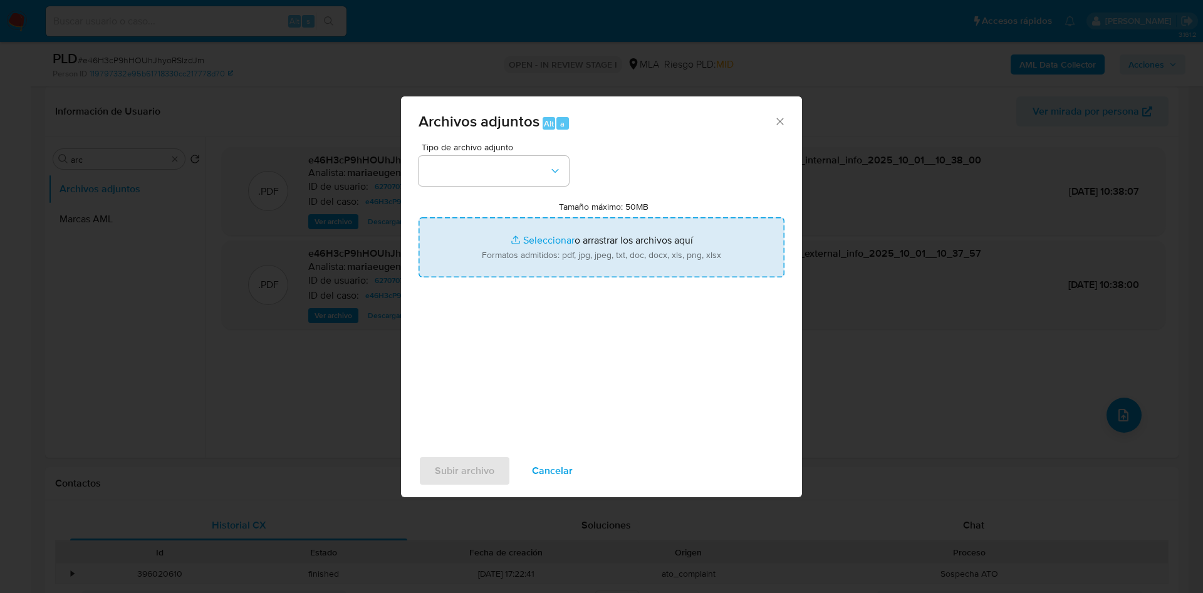
click at [548, 245] on input "Tamaño máximo: 50MB Seleccionar archivos" at bounding box center [602, 247] width 366 height 60
type input "C:\fakepath\Caselog e46H3cP9hHOUhJhyoRSIzdJm_2025_09_18_00_05_48 (1).docx"
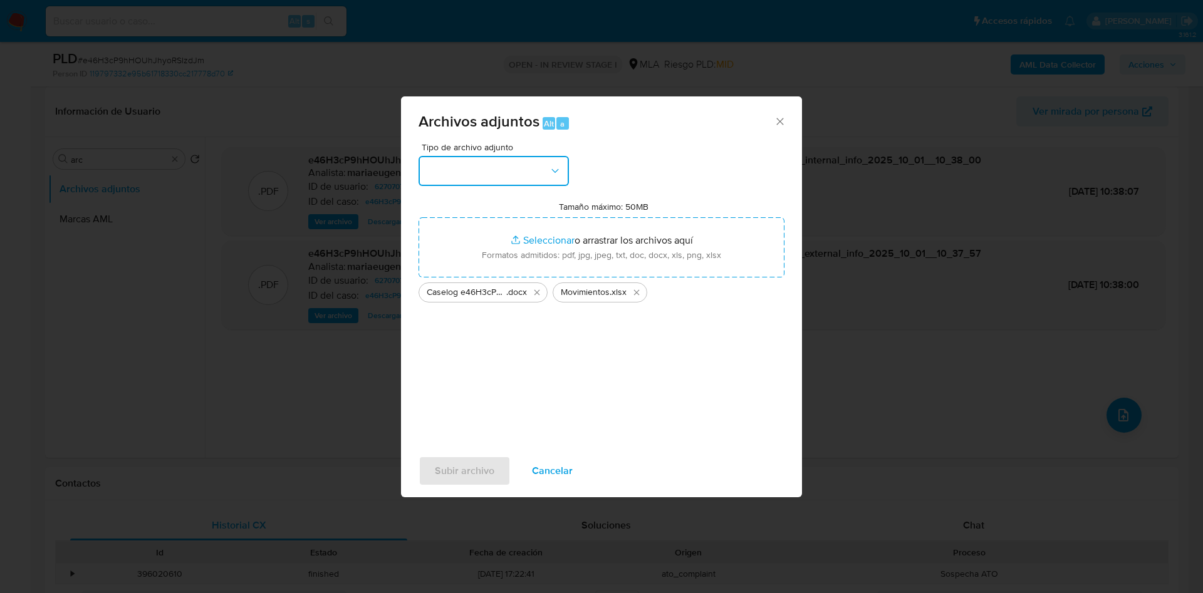
click at [533, 168] on button "button" at bounding box center [494, 171] width 150 height 30
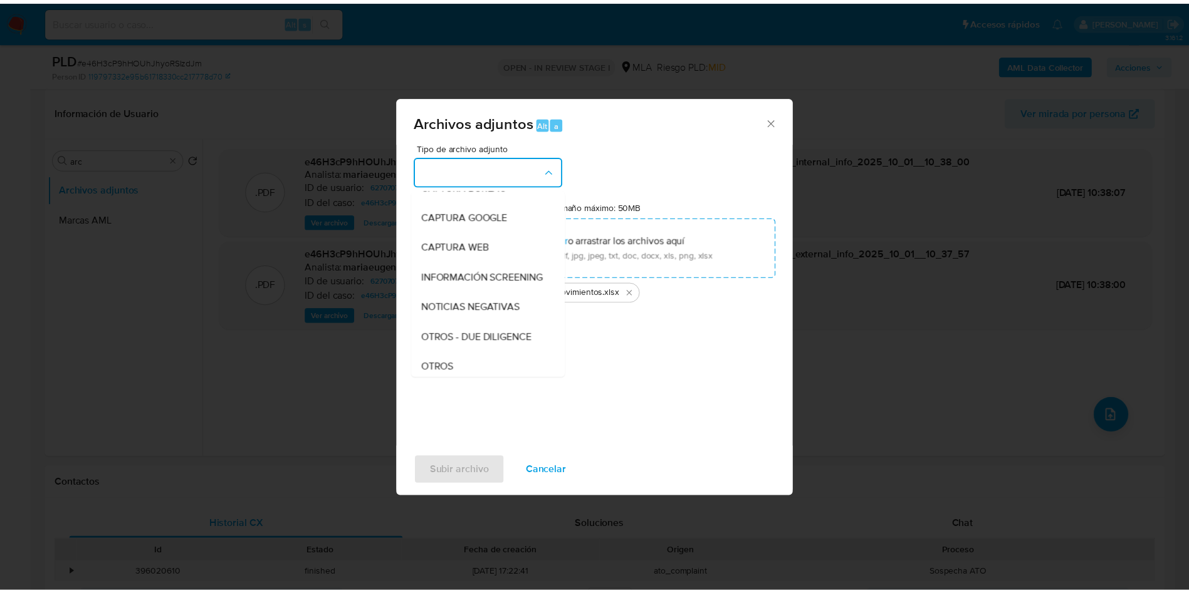
scroll to position [188, 0]
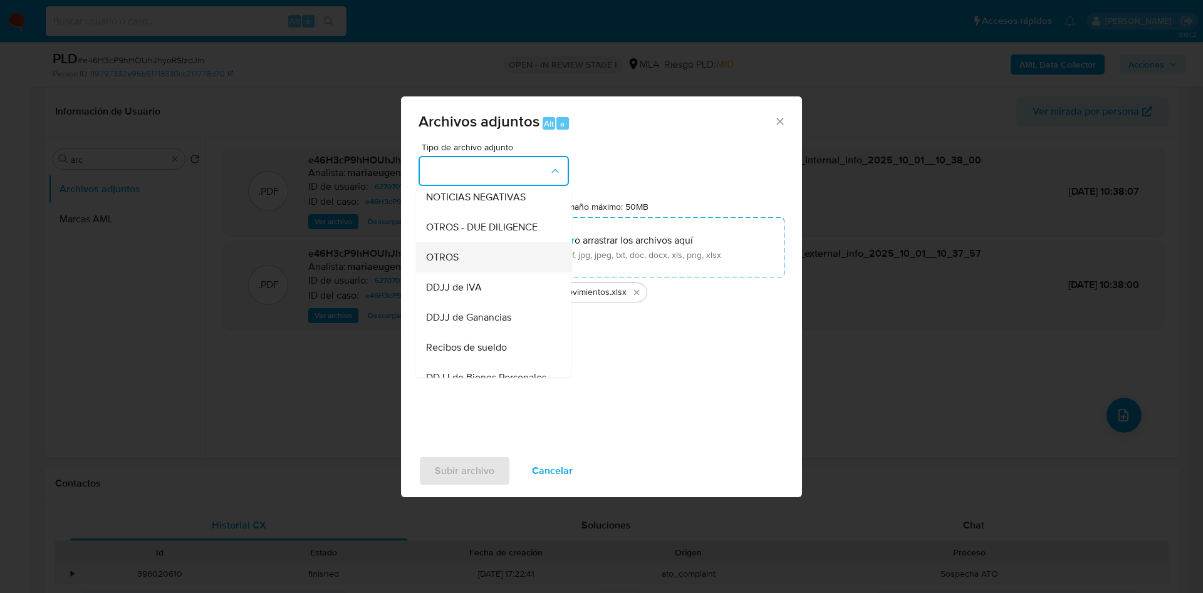
click at [460, 269] on div "OTROS" at bounding box center [490, 258] width 128 height 30
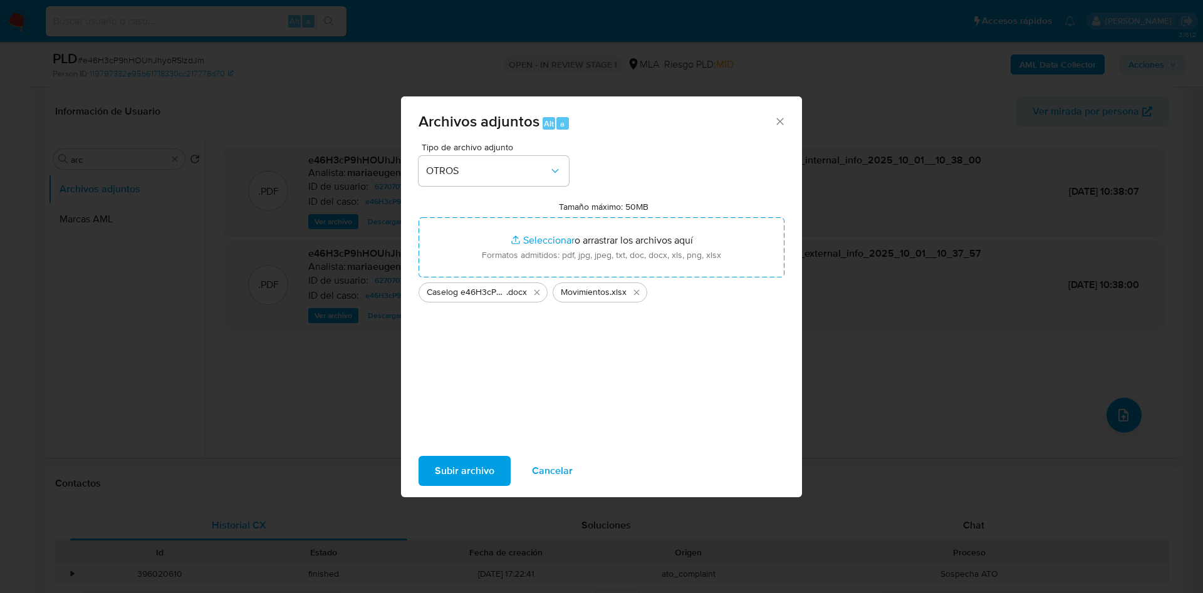
click at [439, 476] on span "Subir archivo" at bounding box center [465, 471] width 60 height 28
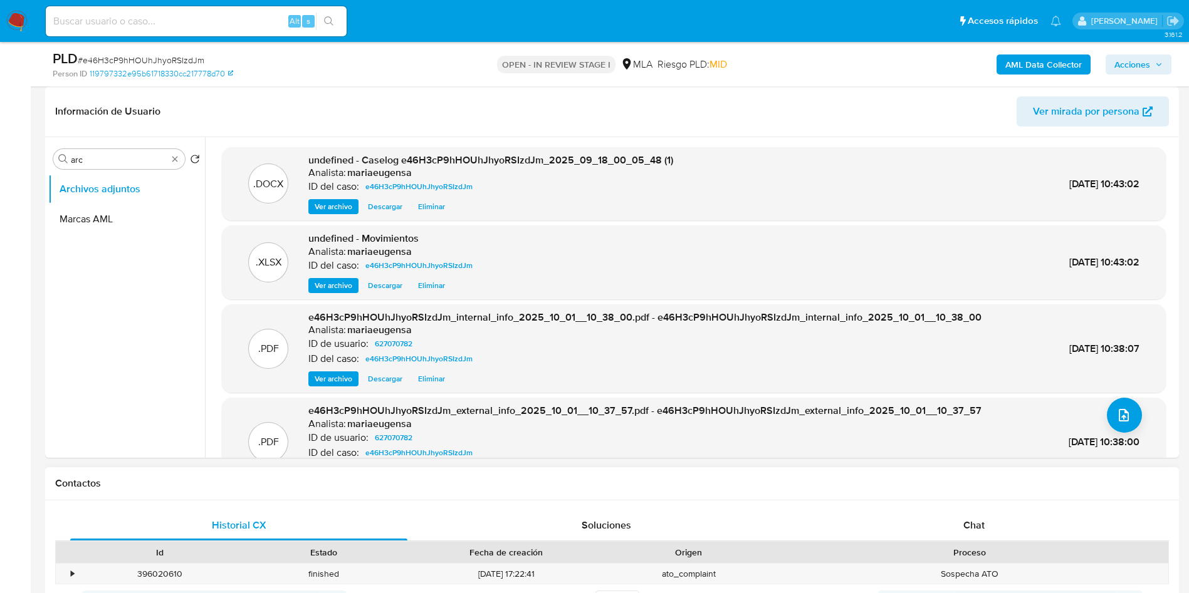
click at [986, 509] on div "Historial CX Soluciones Chat Id Estado Fecha de creación Origen Proceso • 39602…" at bounding box center [612, 579] width 1134 height 157
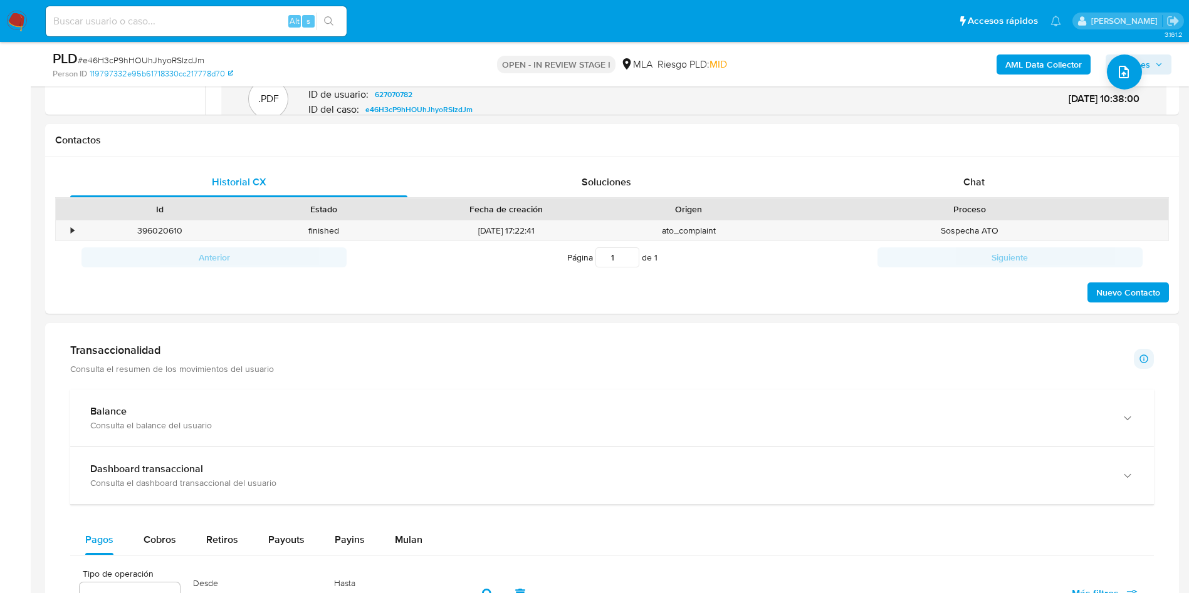
scroll to position [541, 0]
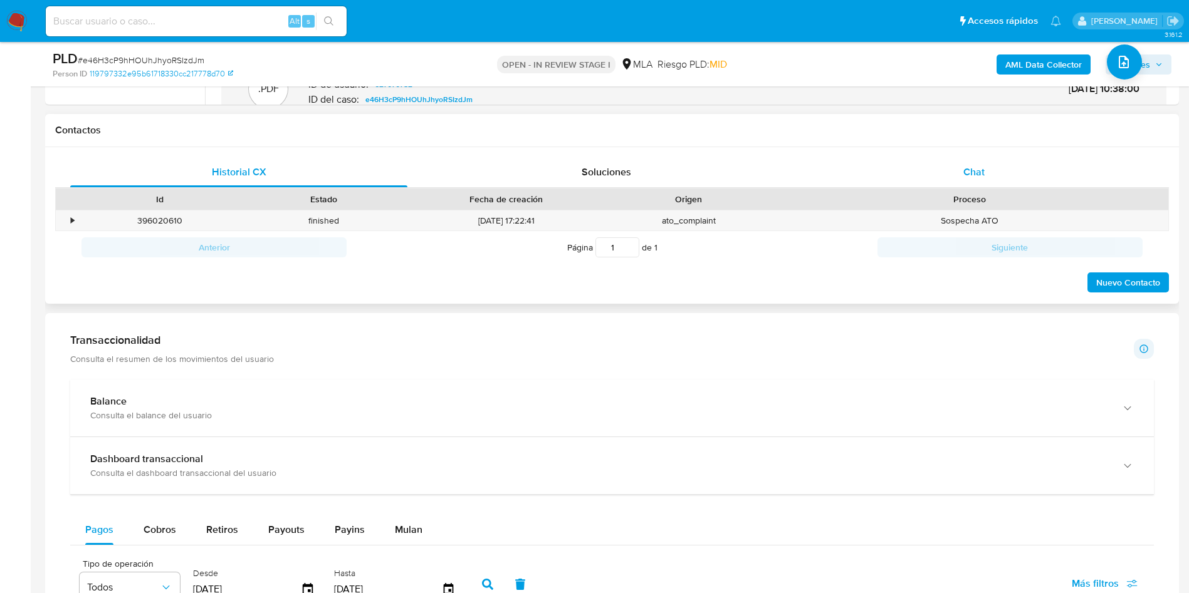
click at [1027, 165] on div "Chat" at bounding box center [973, 172] width 337 height 30
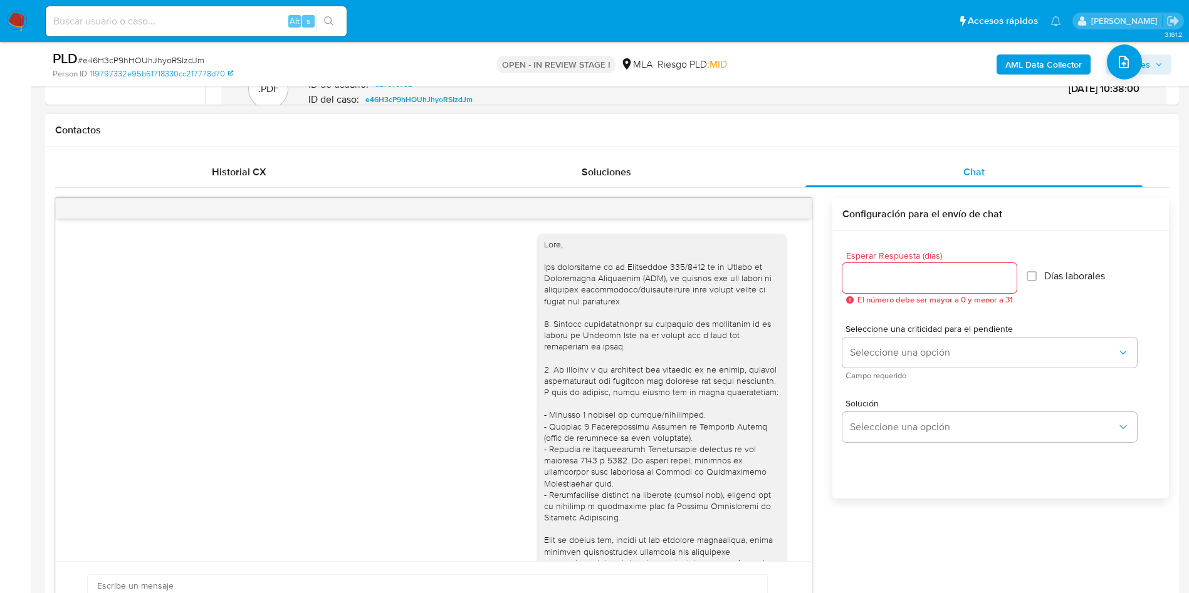
scroll to position [531, 0]
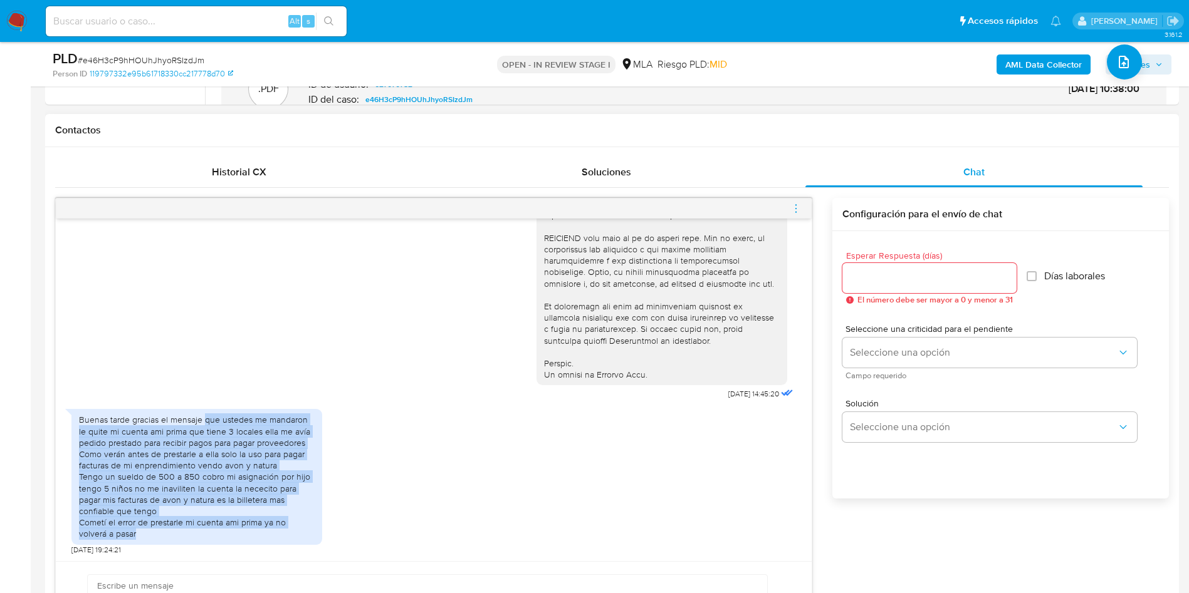
drag, startPoint x: 152, startPoint y: 533, endPoint x: 204, endPoint y: 420, distance: 124.8
click at [204, 420] on div "Buenas tarde gracias el mensaje que ustedes me mandaron le quite mi cuenta ami …" at bounding box center [197, 476] width 236 height 125
copy div "que ustedes me mandaron le quite mi cuenta ami prima que tiene 3 locales ella m…"
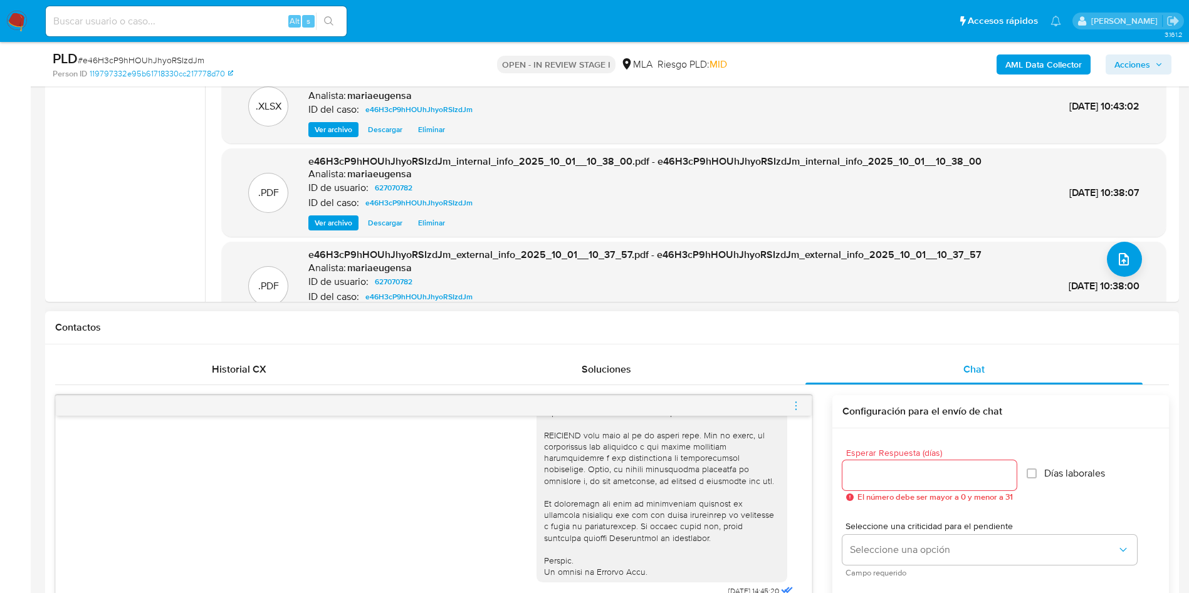
scroll to position [353, 0]
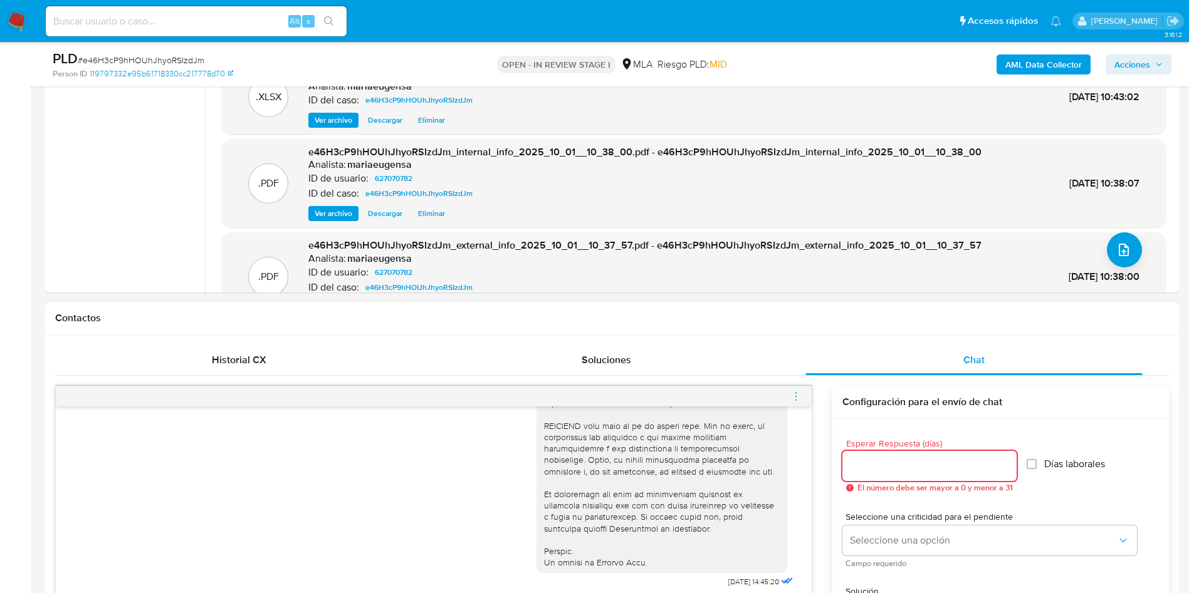
drag, startPoint x: 858, startPoint y: 456, endPoint x: 865, endPoint y: 464, distance: 10.8
click at [864, 460] on div at bounding box center [929, 466] width 174 height 30
click at [865, 464] on input "Esperar Respuesta (días)" at bounding box center [929, 466] width 174 height 16
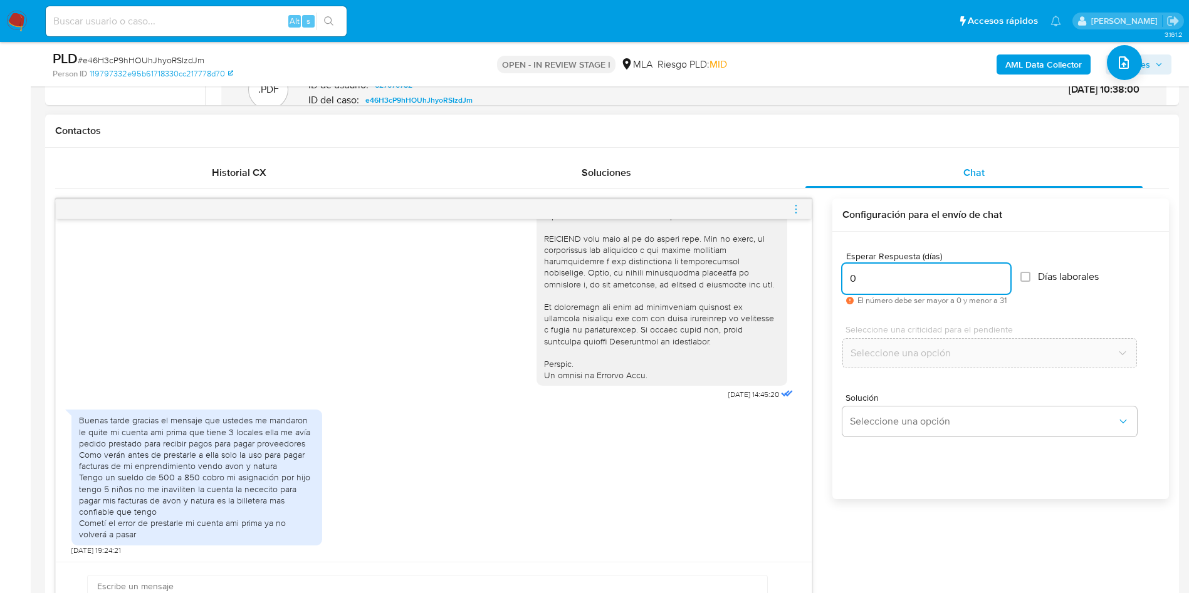
scroll to position [541, 0]
type input "0"
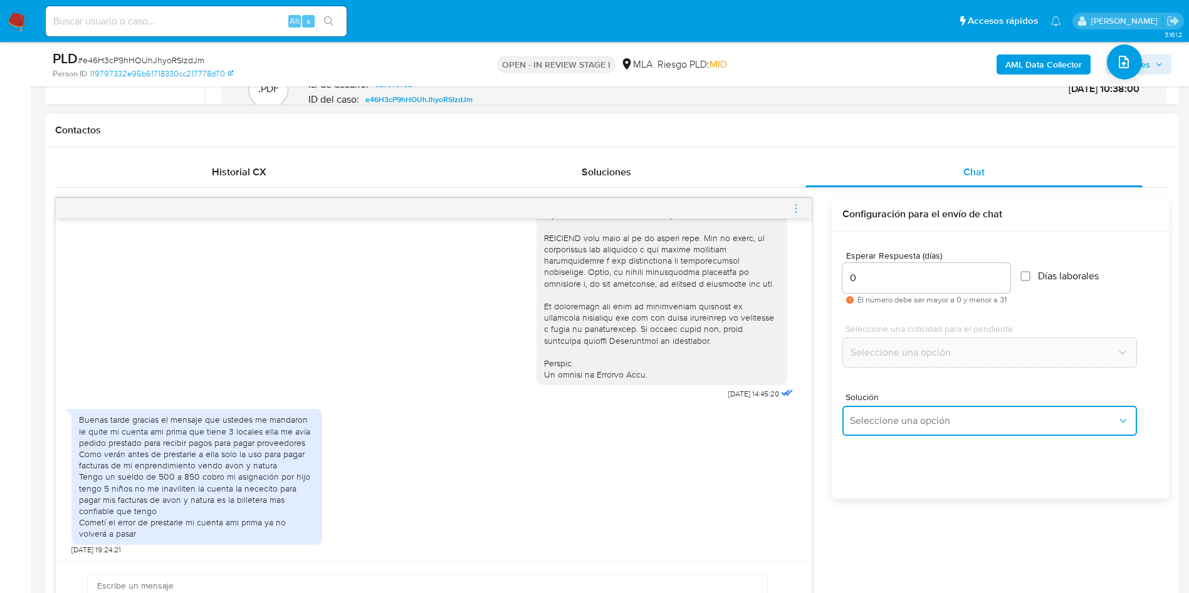
click at [880, 428] on button "Seleccione una opción" at bounding box center [989, 421] width 295 height 30
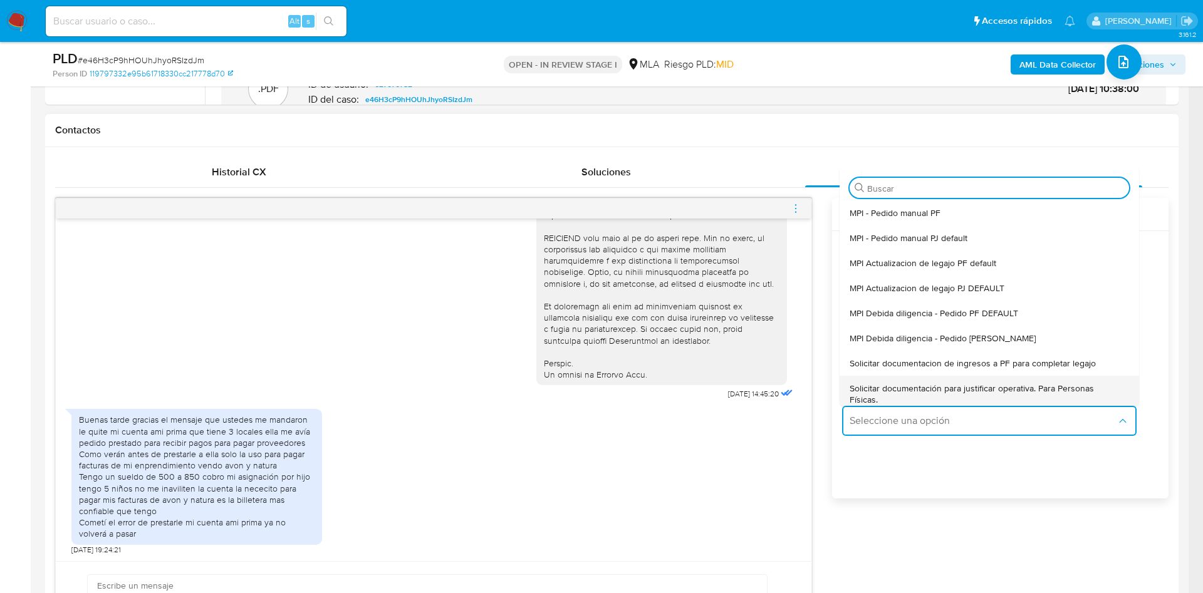
click at [877, 386] on span "Solicitar documentación para justificar operativa. Para Personas Físicas." at bounding box center [986, 394] width 272 height 23
type textarea "Lore,Ip dolorsi am con adipiscinge seddoeiusmo te in utlabo et Dolorem Aliq, en…"
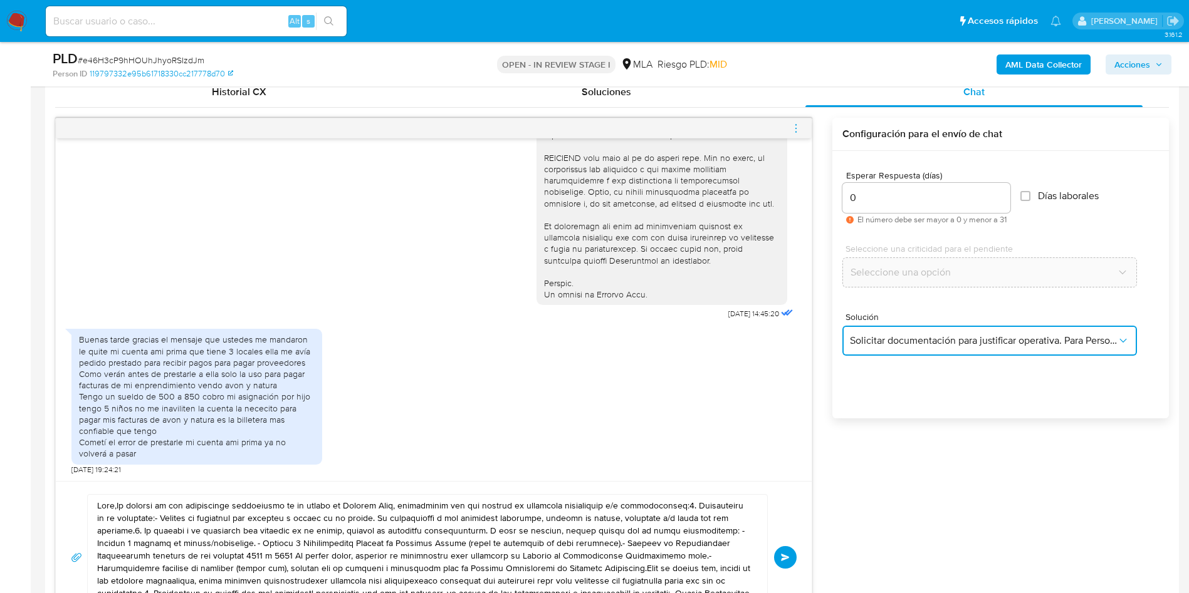
scroll to position [729, 0]
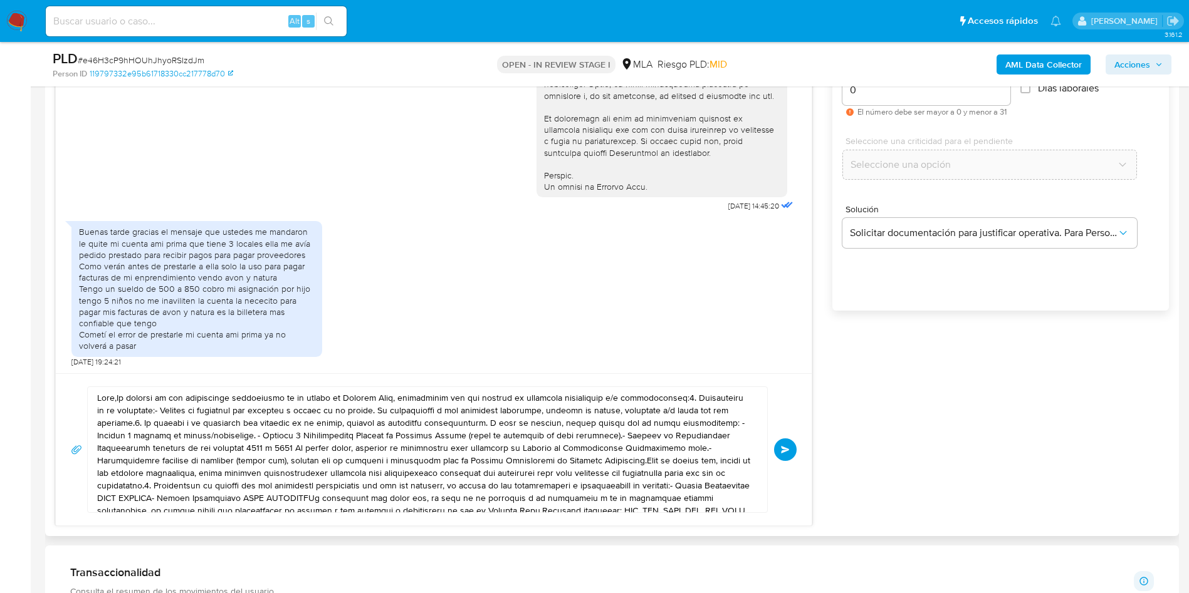
click at [276, 465] on textarea at bounding box center [424, 449] width 654 height 125
click at [276, 464] on textarea at bounding box center [424, 449] width 654 height 125
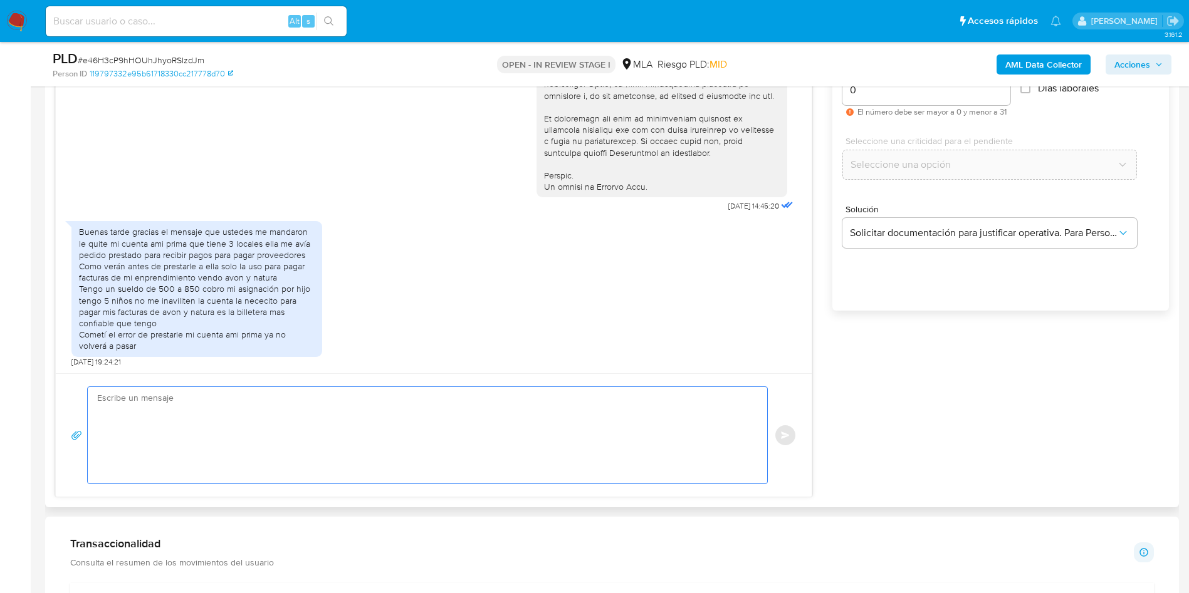
paste textarea "Hola, Muchas gracias por tu respuesta. Con relación a la misma te informamos qu…"
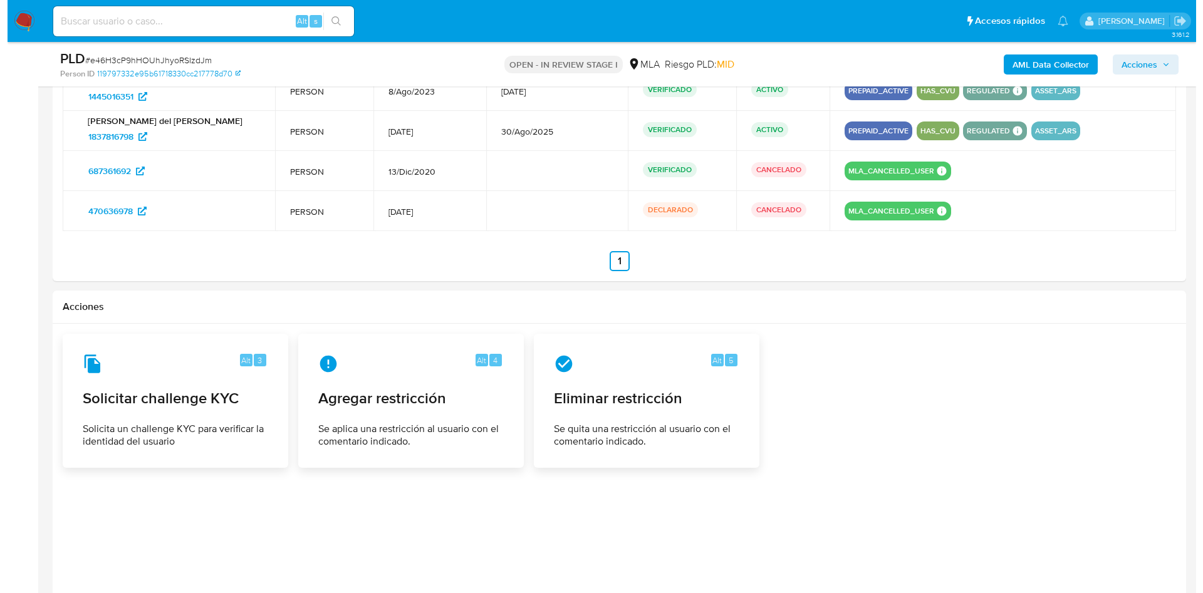
scroll to position [2082, 0]
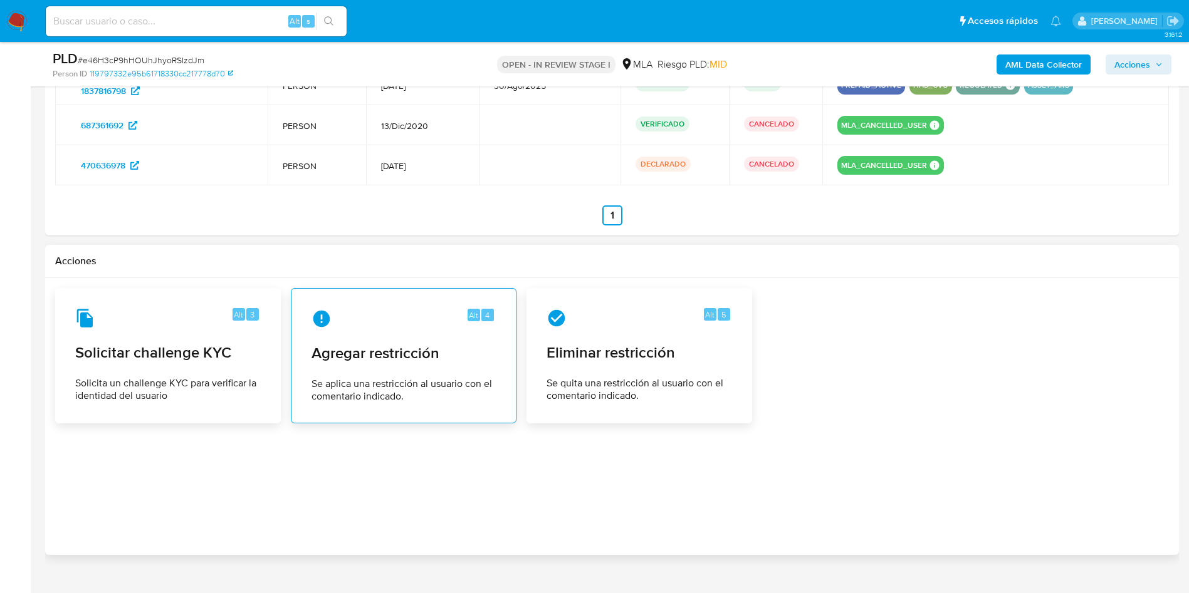
type textarea "Hola, Muchas gracias por tu respuesta. Con relación a la misma te informamos qu…"
click at [387, 331] on div "Alt 4 Agregar restricción Se aplica una restricción al usuario con el comentari…" at bounding box center [403, 356] width 204 height 114
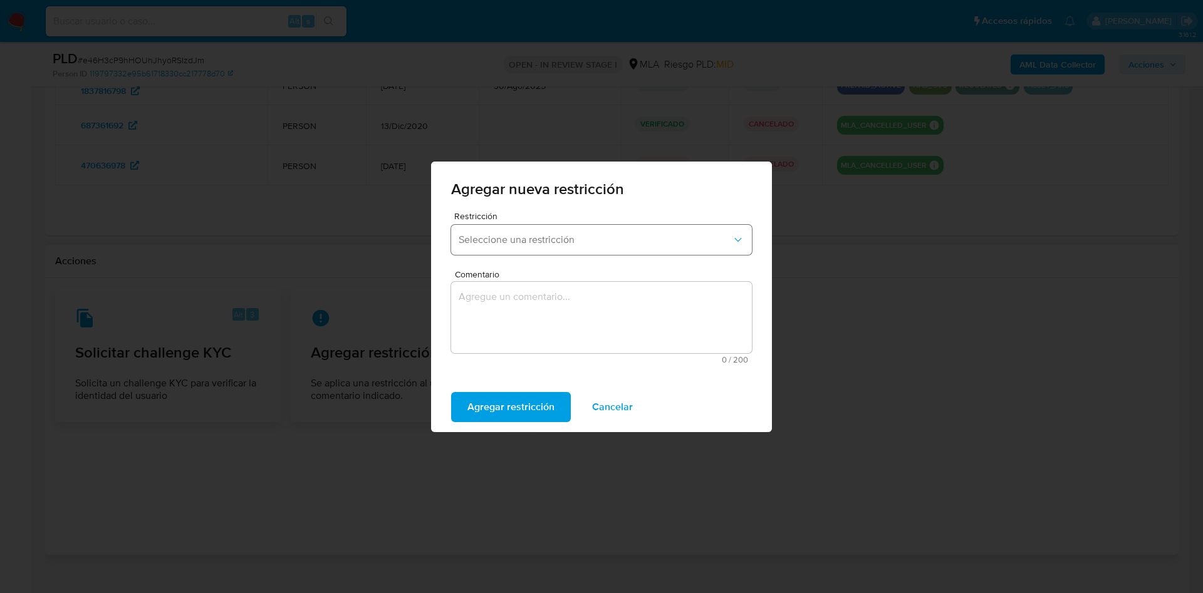
click at [495, 244] on span "Seleccione una restricción" at bounding box center [595, 240] width 273 height 13
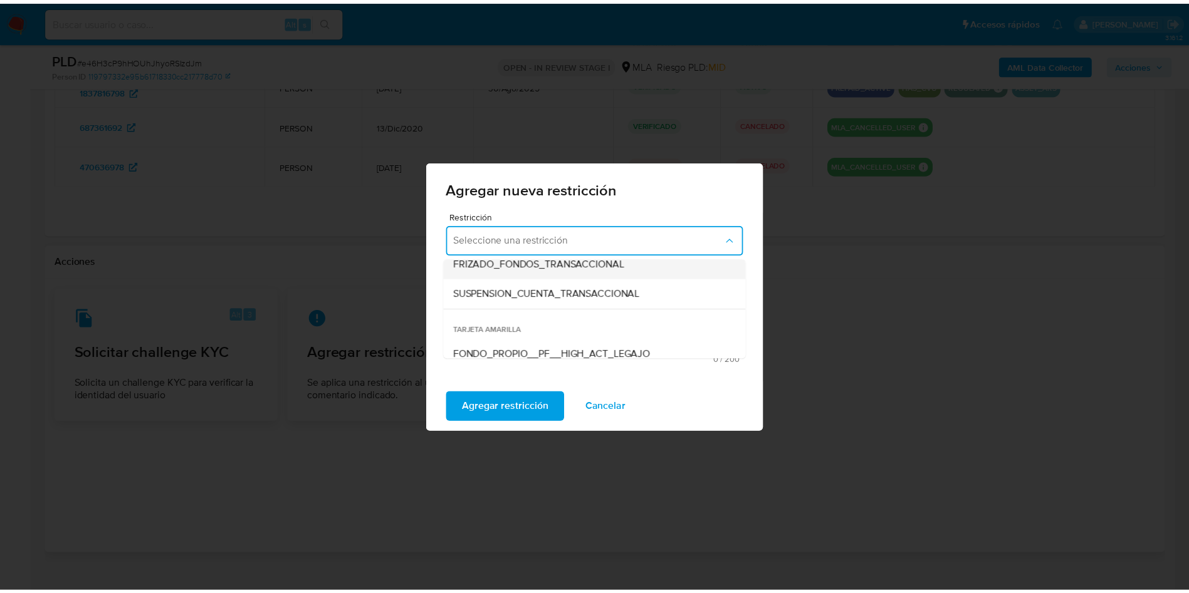
scroll to position [188, 0]
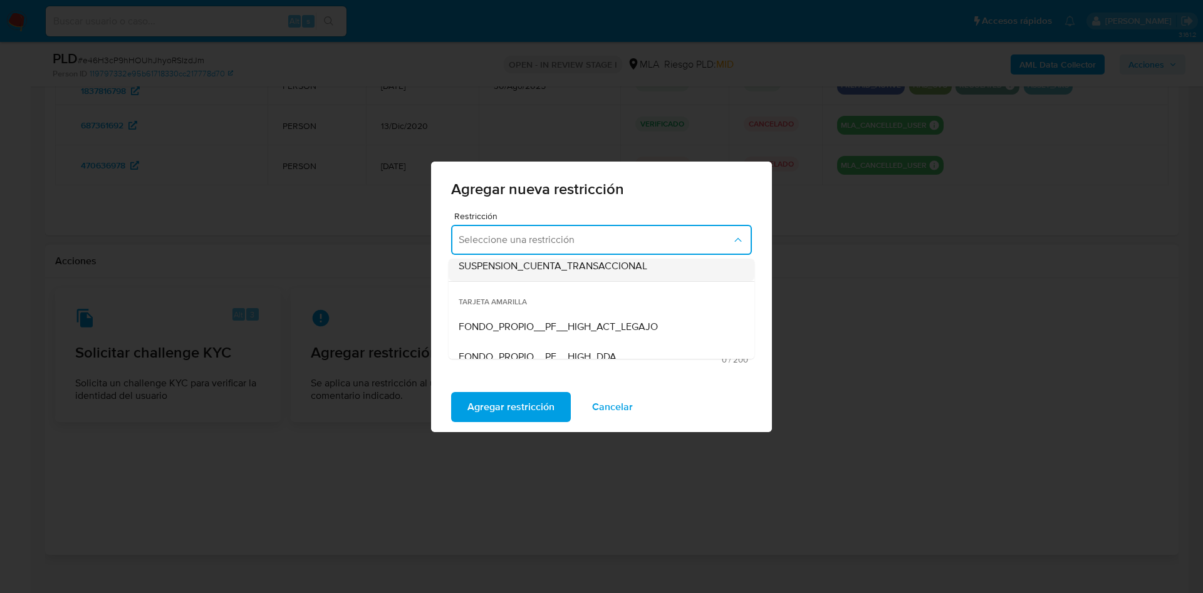
click at [518, 269] on span "SUSPENSION_CUENTA_TRANSACCIONAL" at bounding box center [553, 266] width 189 height 13
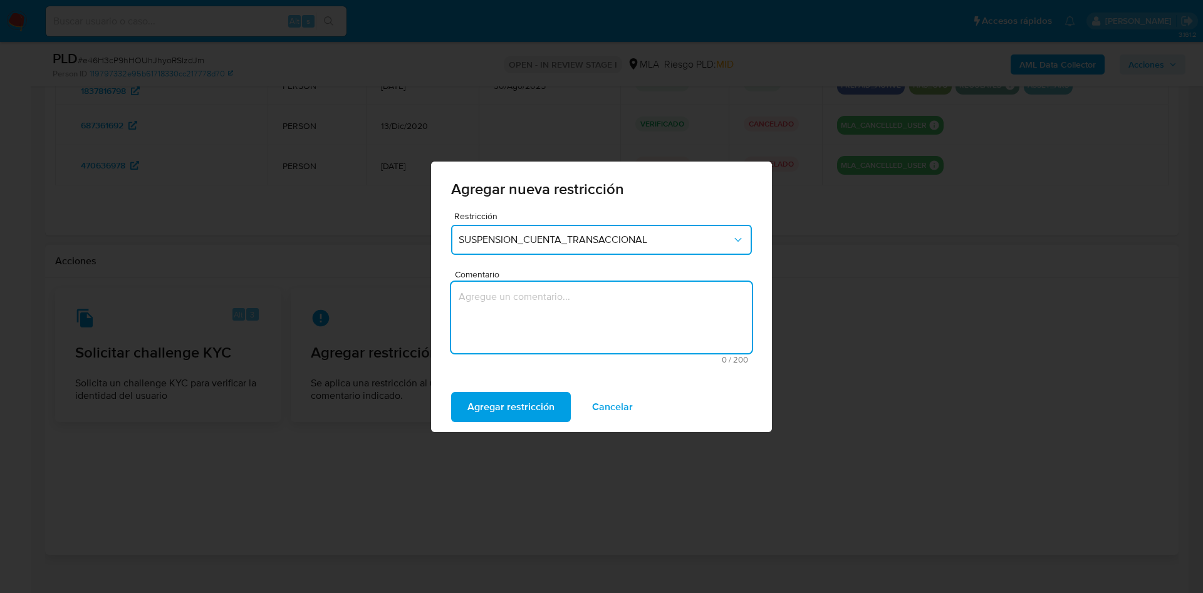
click at [494, 315] on textarea "Comentario" at bounding box center [601, 317] width 301 height 71
type textarea "AML"
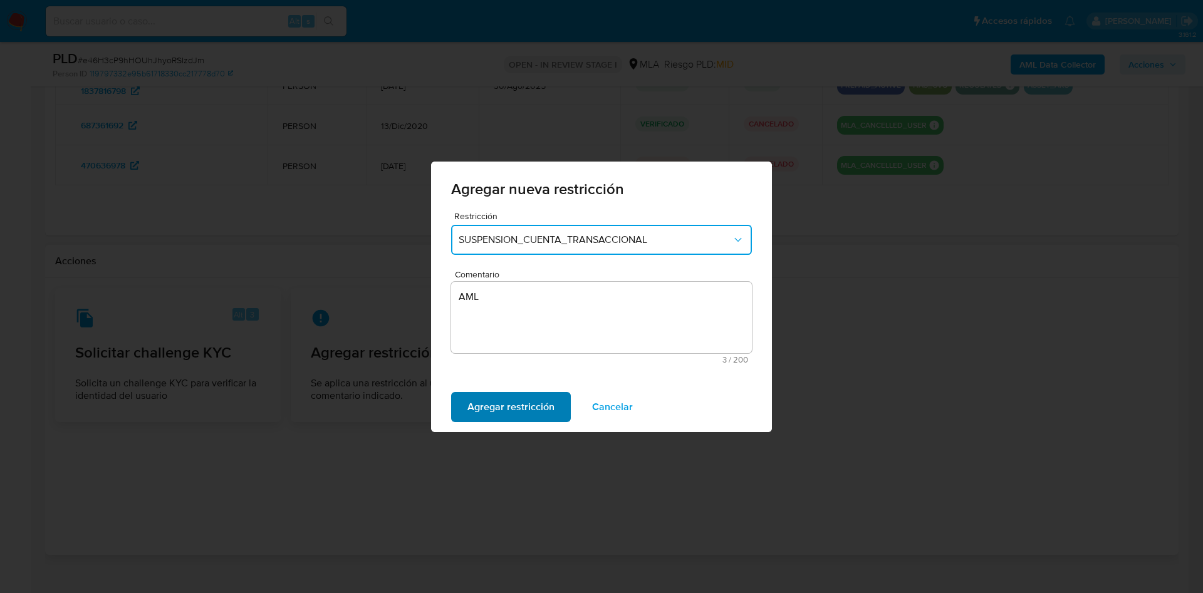
click at [521, 399] on span "Agregar restricción" at bounding box center [510, 408] width 87 height 28
click at [472, 397] on span "Confirmar" at bounding box center [489, 408] width 45 height 28
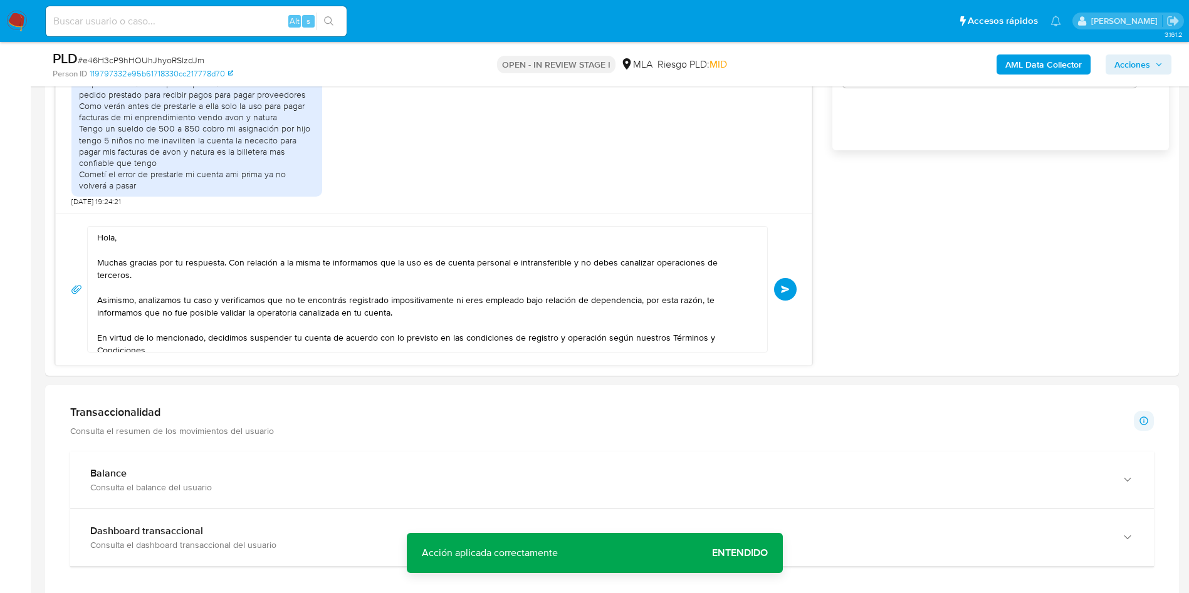
scroll to position [826, 0]
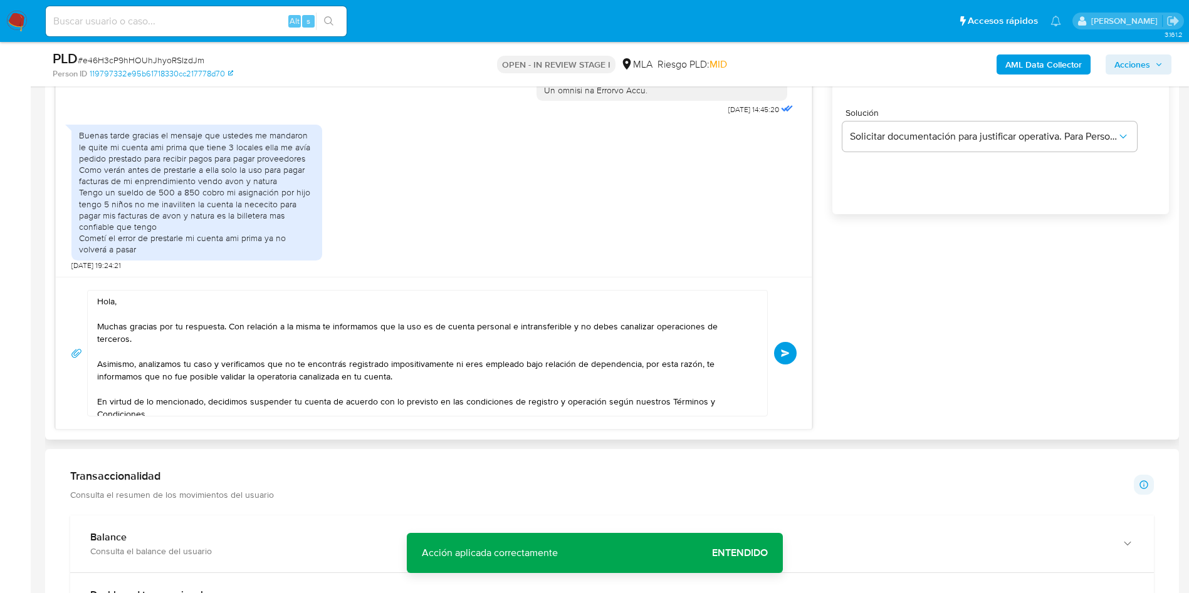
click at [785, 351] on span "Enviar" at bounding box center [785, 354] width 9 height 8
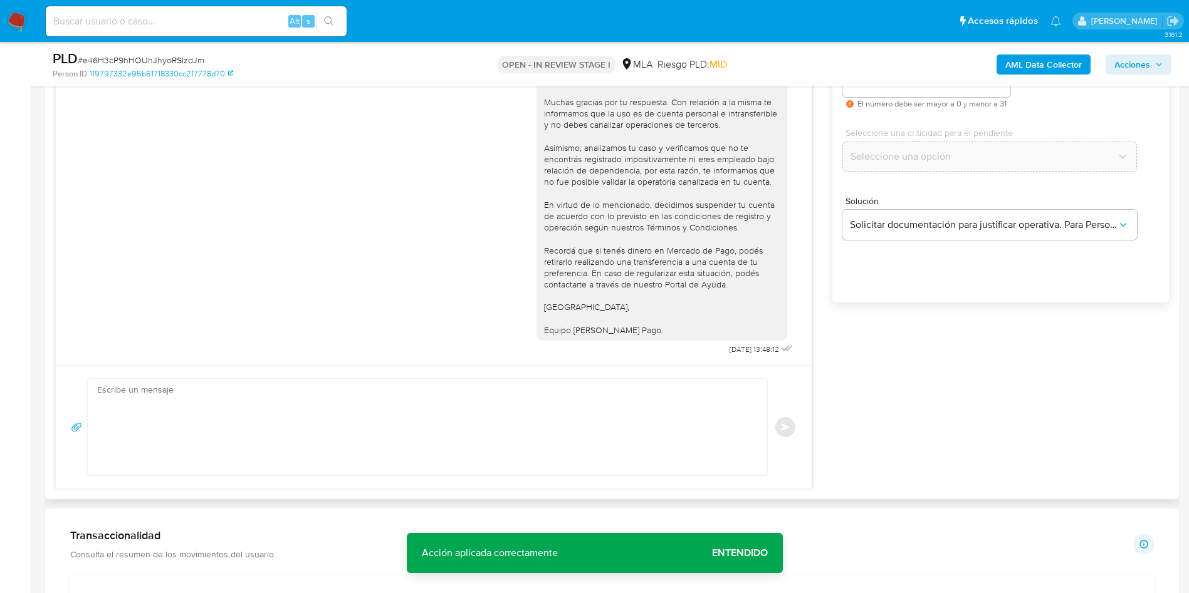
scroll to position [544, 0]
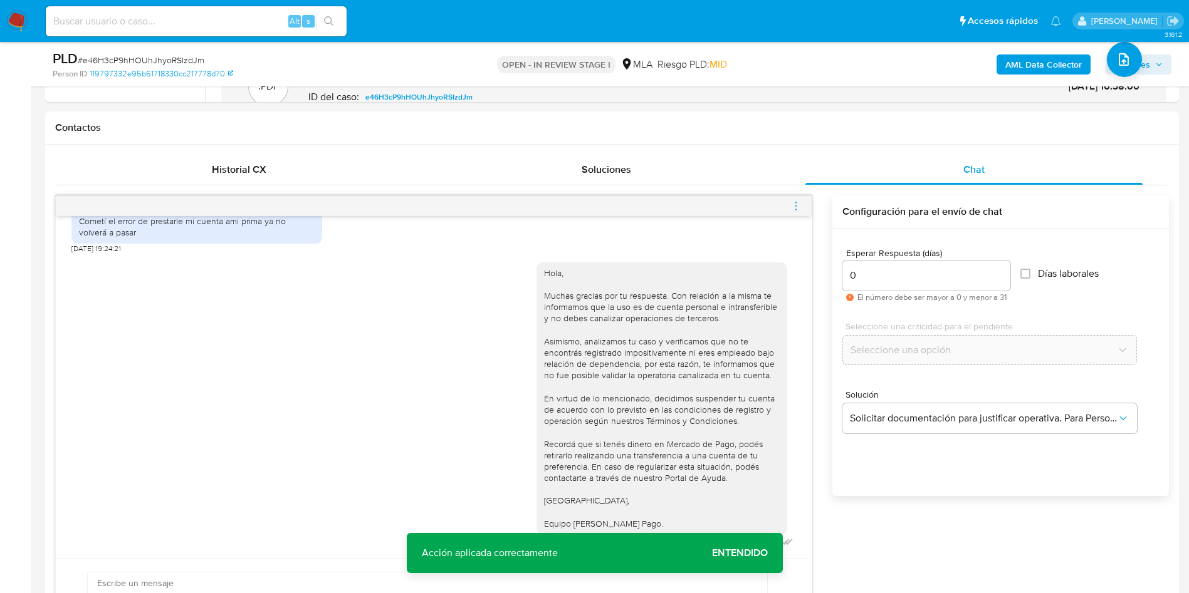
drag, startPoint x: 796, startPoint y: 206, endPoint x: 751, endPoint y: 188, distance: 48.4
click at [792, 205] on icon "menu-action" at bounding box center [795, 206] width 11 height 11
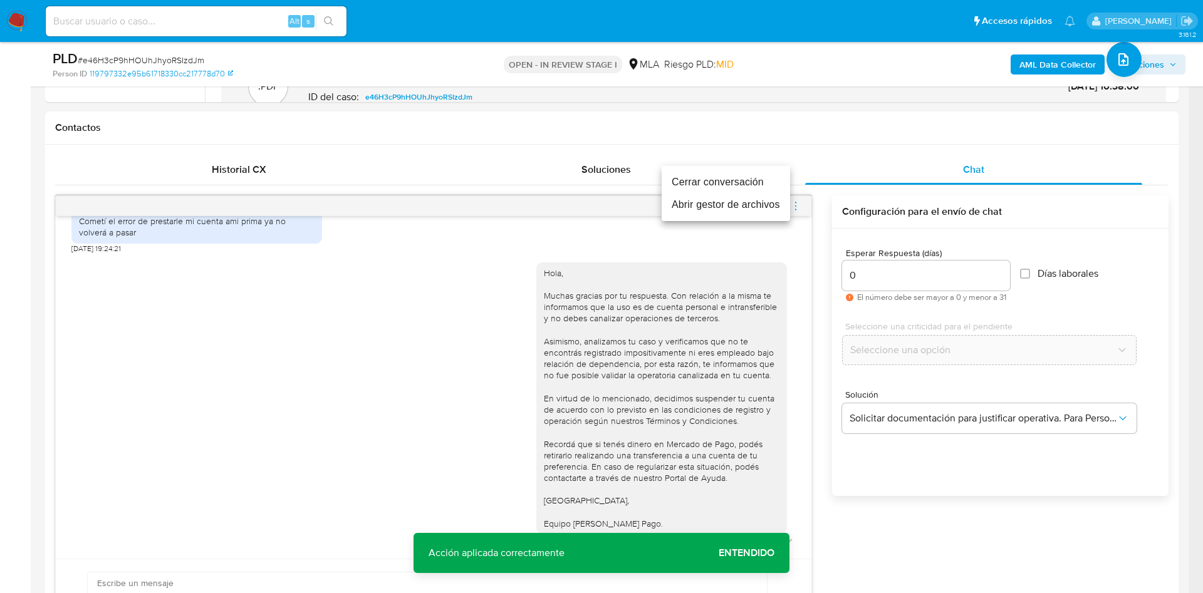
click at [719, 177] on li "Cerrar conversación" at bounding box center [726, 182] width 128 height 23
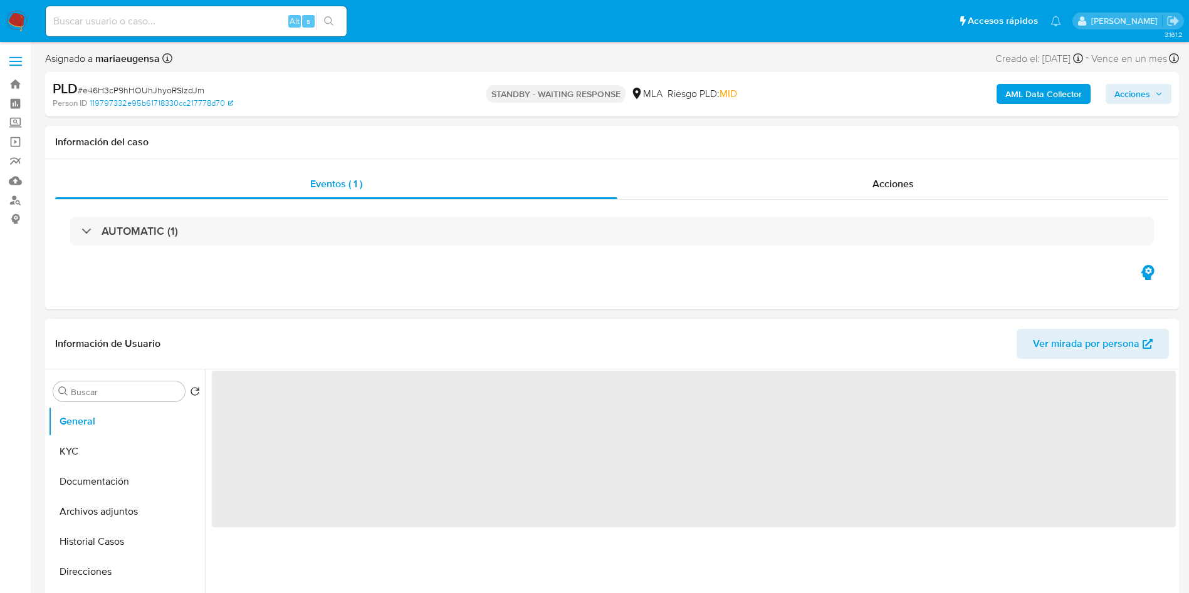
select select "10"
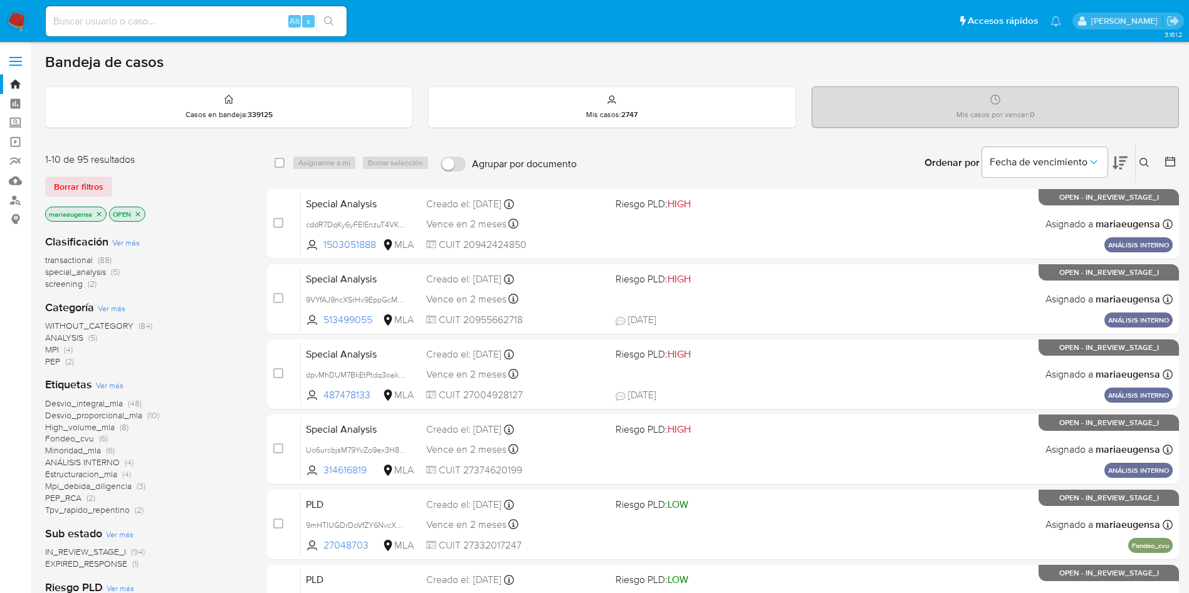
click at [220, 20] on input at bounding box center [196, 21] width 301 height 16
paste input "kpbkVQfFRX1z3bM4nO672vGl"
type input "kpbkVQfFRX1z3bM4nO672vGl"
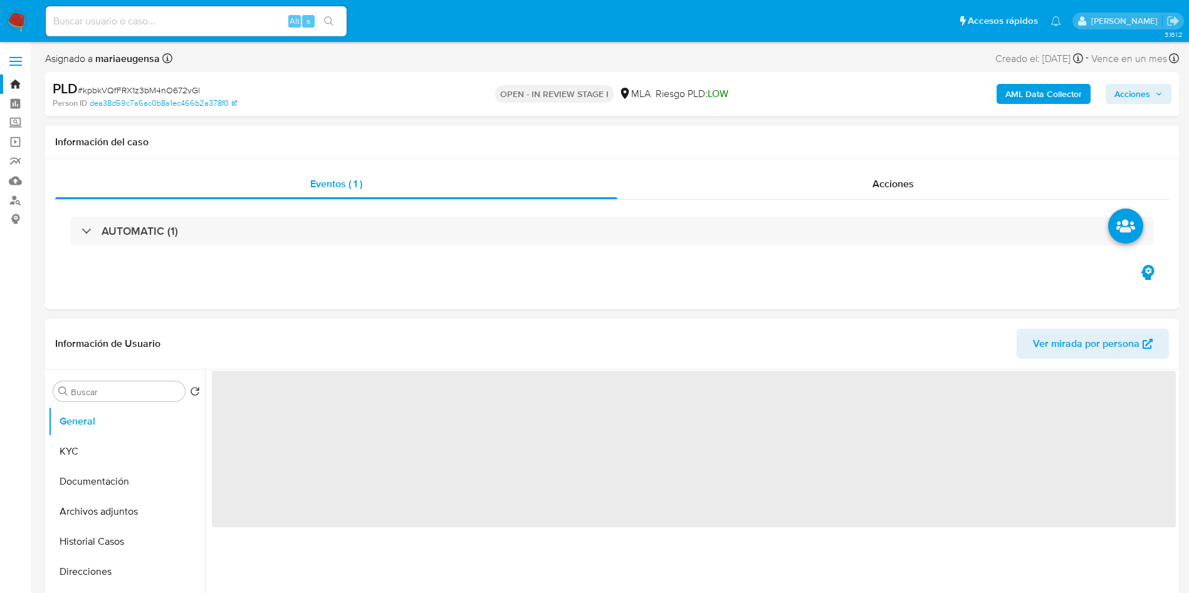
select select "10"
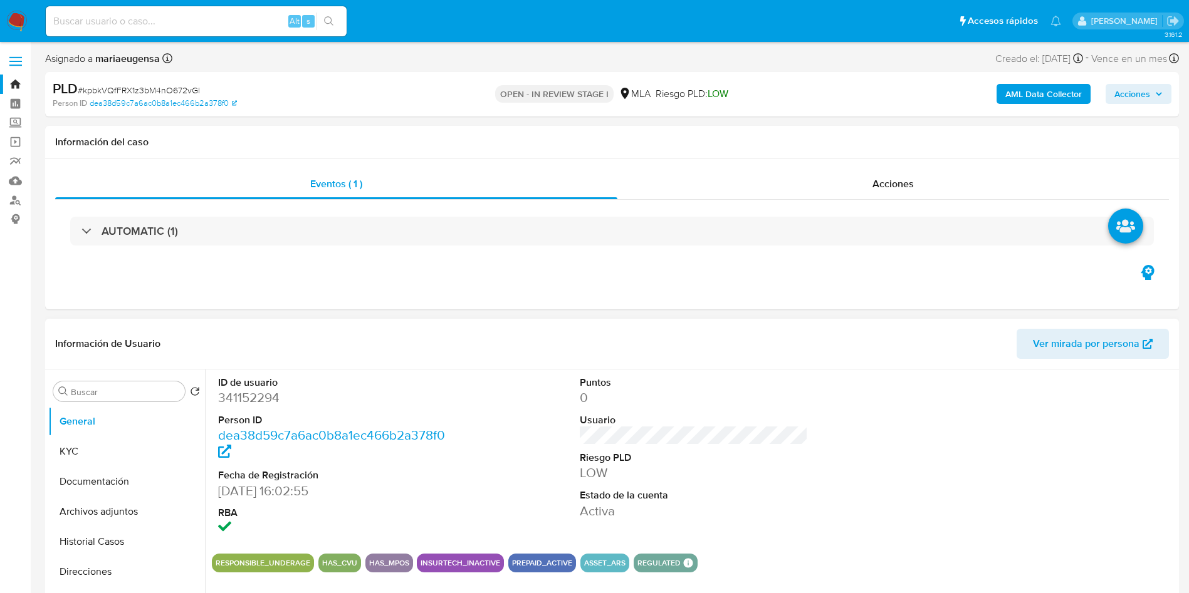
click at [226, 396] on dd "341152294" at bounding box center [332, 398] width 229 height 18
click at [226, 395] on dd "341152294" at bounding box center [332, 398] width 229 height 18
copy dd "341152294"
click at [248, 402] on dd "341152294" at bounding box center [332, 398] width 229 height 18
copy dd "341152294"
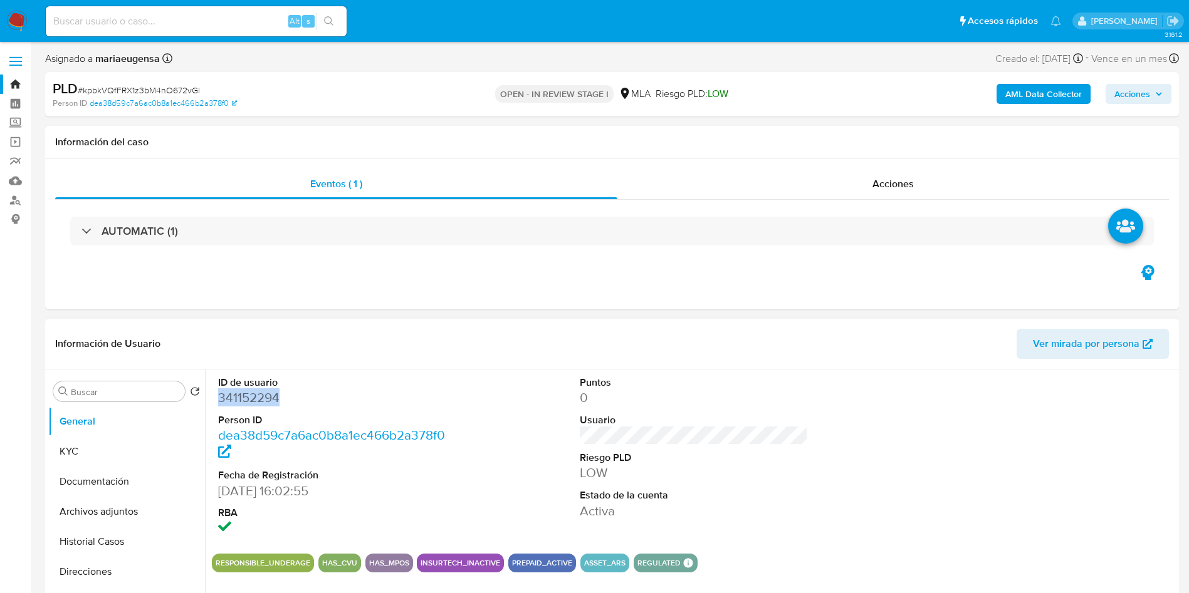
click at [248, 402] on dd "341152294" at bounding box center [332, 398] width 229 height 18
click at [360, 380] on dt "ID de usuario" at bounding box center [332, 383] width 229 height 14
click at [232, 396] on dd "341152294" at bounding box center [332, 398] width 229 height 18
copy dd "341152294"
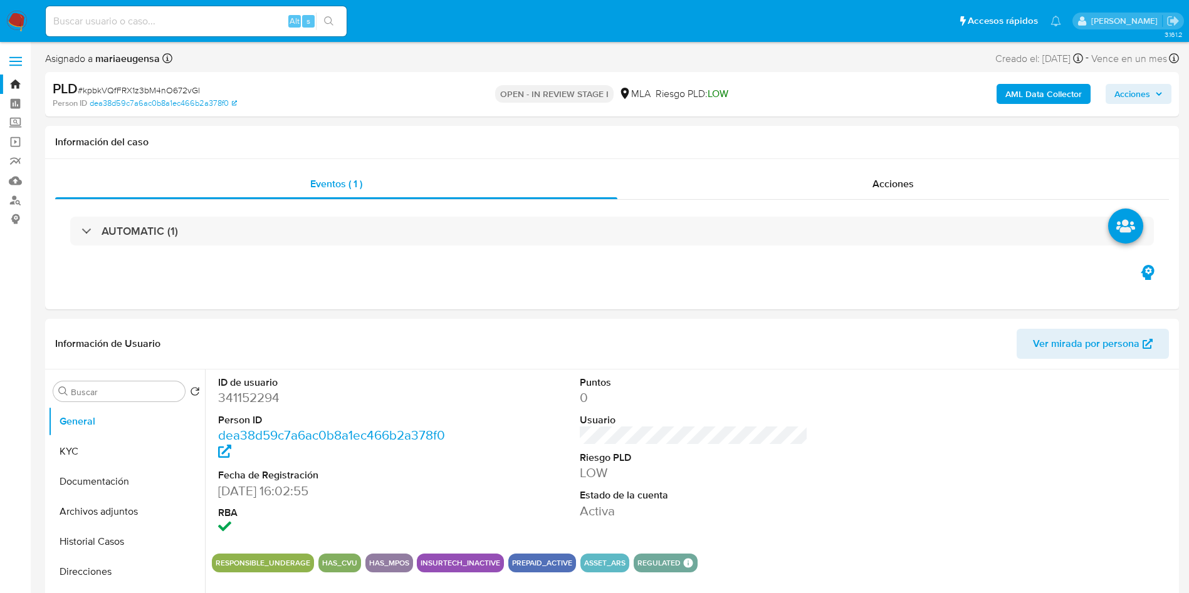
click at [130, 83] on div "PLD # kpbkVQfFRX1z3bM4nO672vGl" at bounding box center [237, 89] width 368 height 19
click at [131, 82] on div "PLD # kpbkVQfFRX1z3bM4nO672vGl" at bounding box center [237, 89] width 368 height 19
click at [119, 550] on button "Historial Casos" at bounding box center [121, 542] width 147 height 30
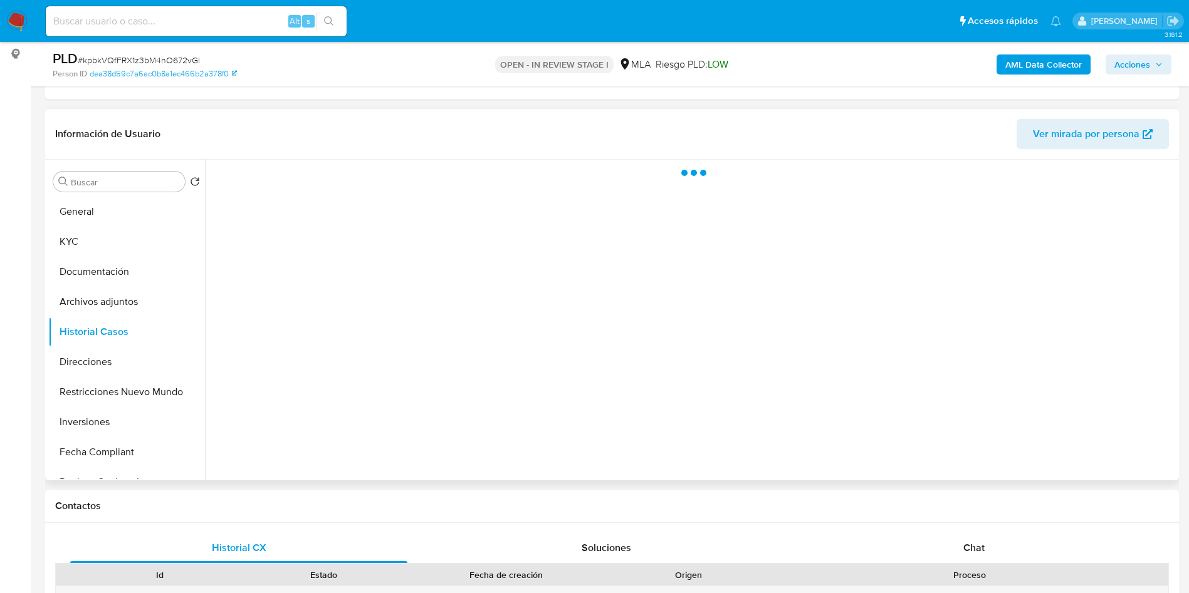
scroll to position [168, 0]
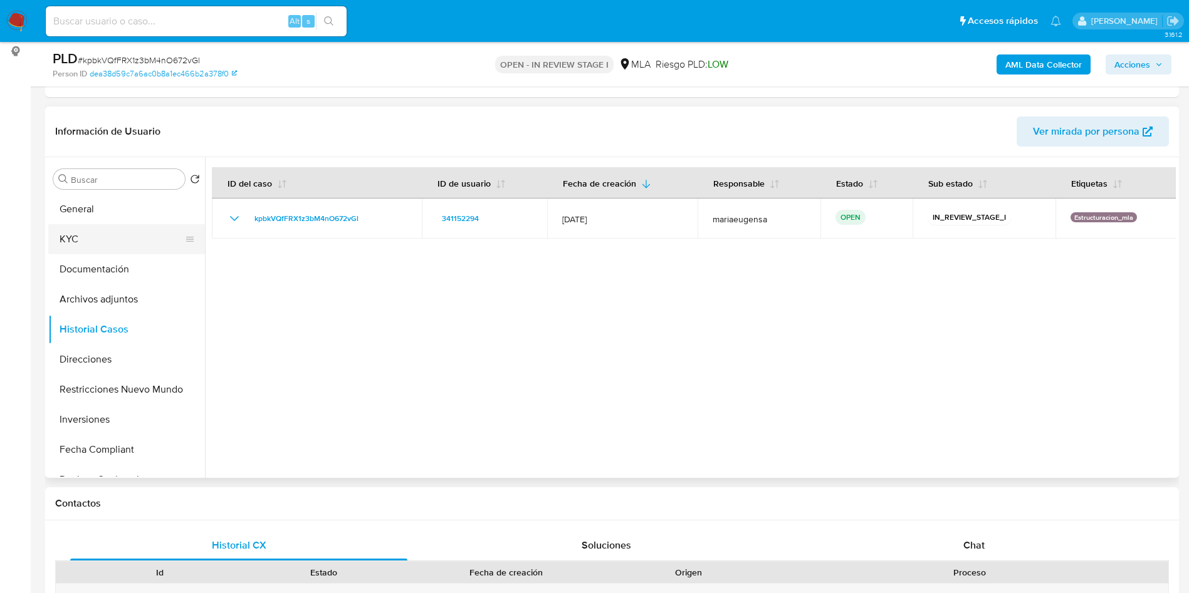
click at [120, 241] on button "KYC" at bounding box center [121, 239] width 147 height 30
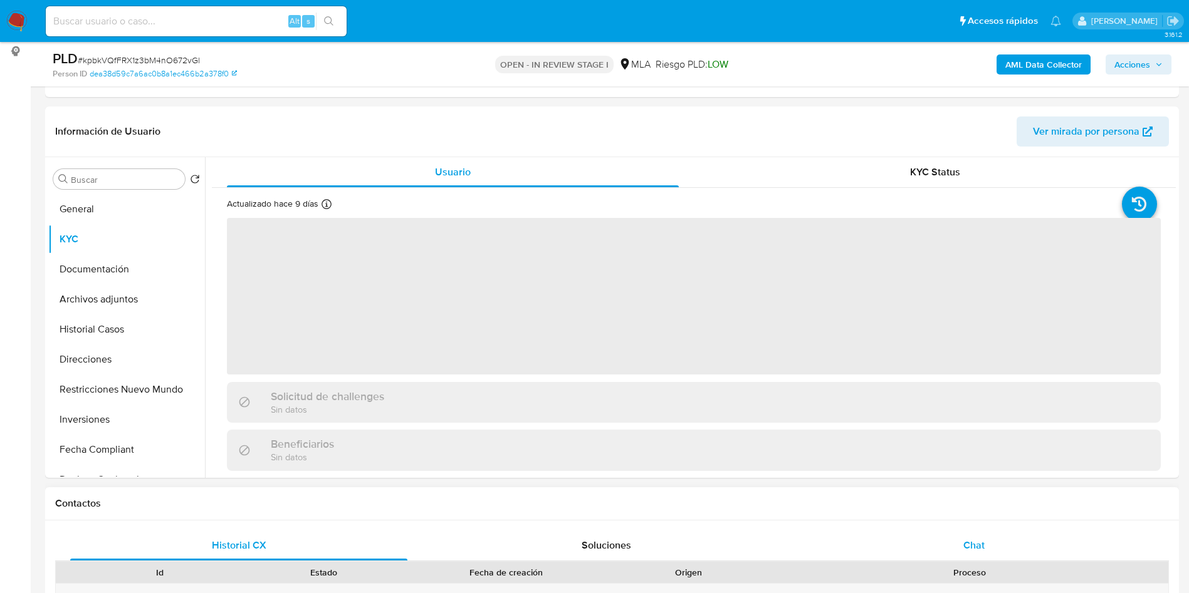
click at [940, 557] on div "Chat" at bounding box center [973, 546] width 337 height 30
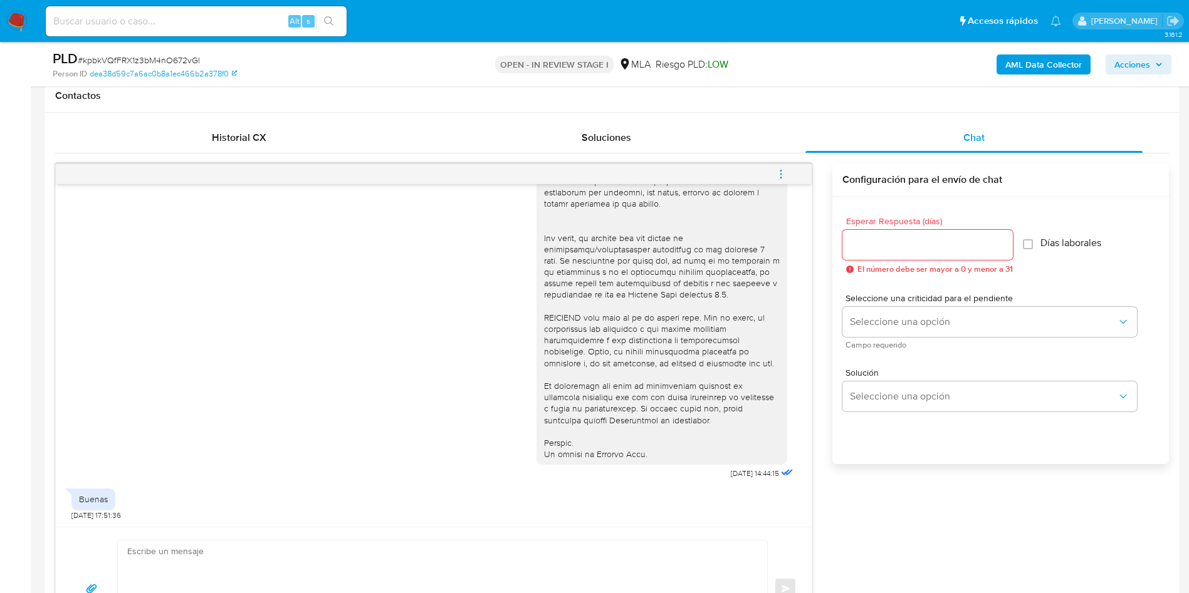
scroll to position [638, 0]
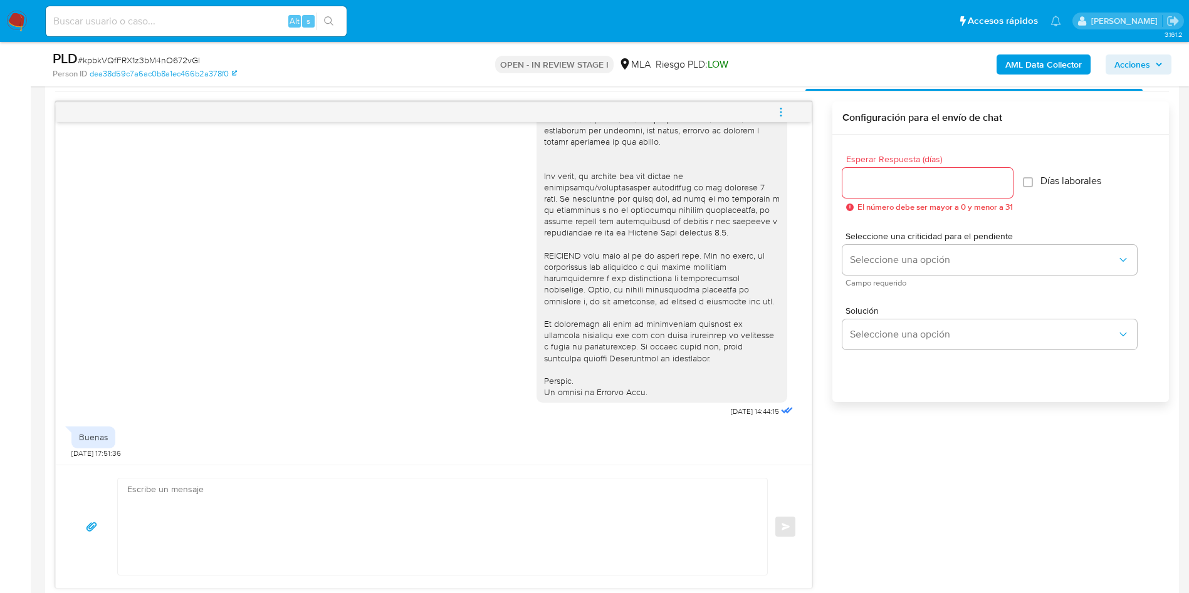
click at [204, 475] on div "Enviar" at bounding box center [434, 526] width 756 height 123
click at [227, 490] on textarea at bounding box center [439, 527] width 624 height 97
type textarea "h"
type textarea "Hola,"
click at [1008, 64] on b "AML Data Collector" at bounding box center [1043, 65] width 76 height 20
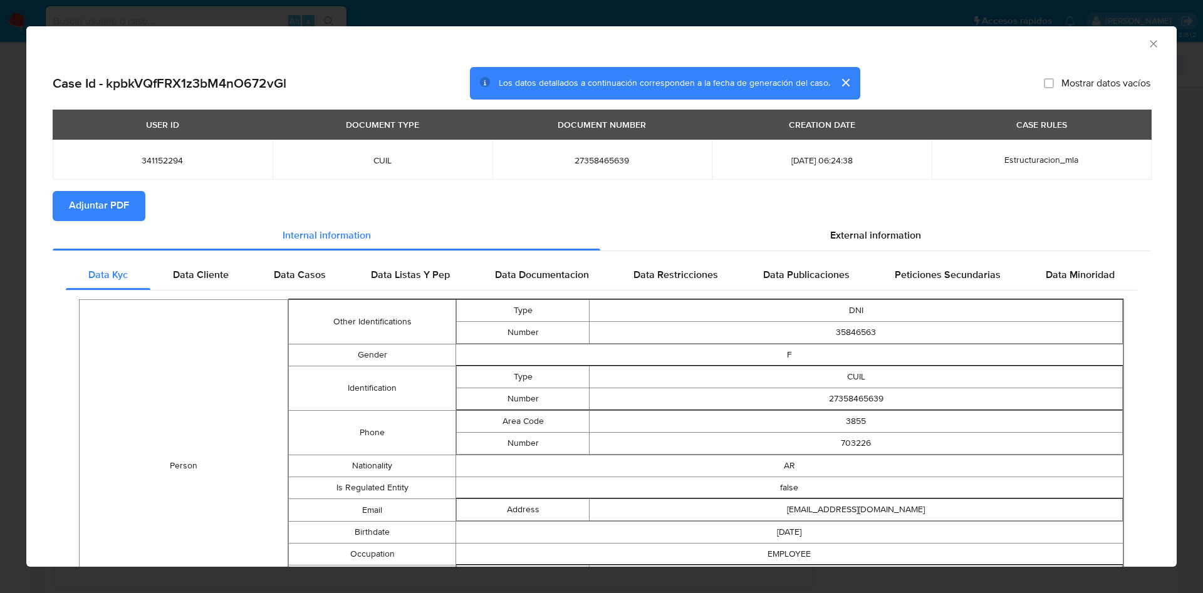
click at [91, 196] on span "Adjuntar PDF" at bounding box center [99, 206] width 60 height 28
click at [1147, 46] on icon "Cerrar ventana" at bounding box center [1153, 44] width 13 height 13
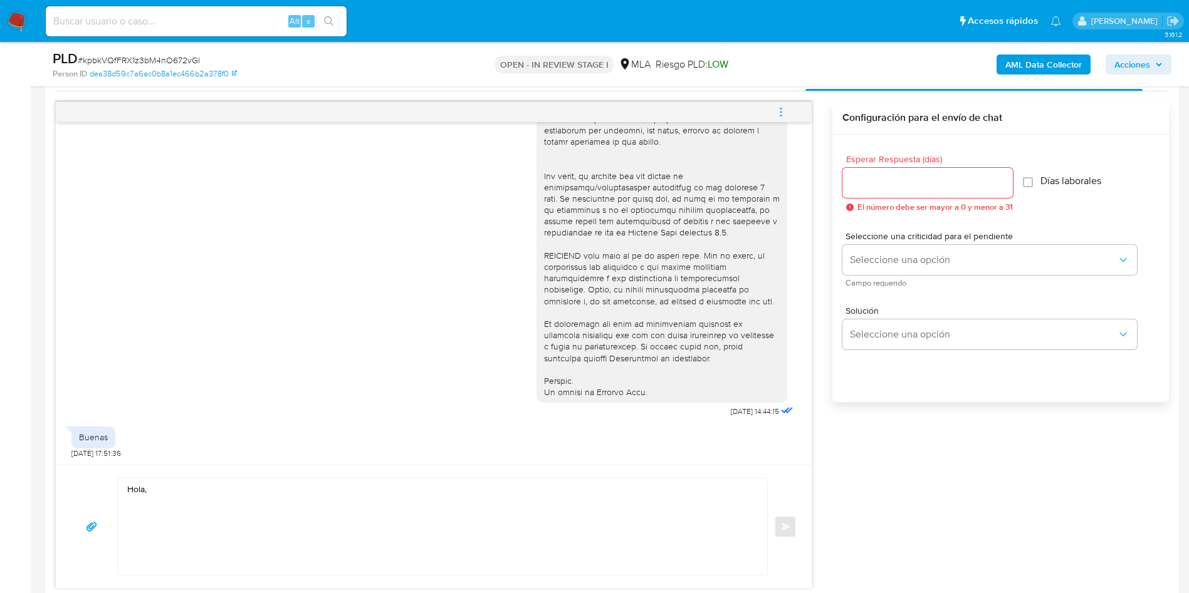
click at [1024, 67] on b "AML Data Collector" at bounding box center [1043, 65] width 76 height 20
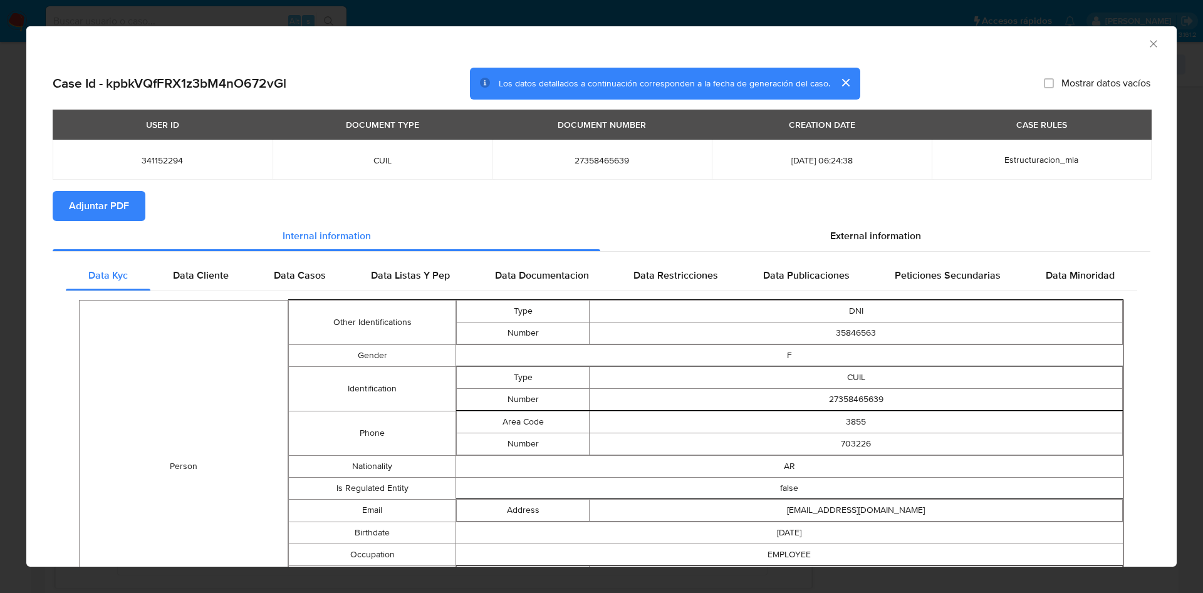
click at [112, 203] on span "Adjuntar PDF" at bounding box center [99, 206] width 60 height 28
click at [1147, 45] on icon "Cerrar ventana" at bounding box center [1153, 44] width 13 height 13
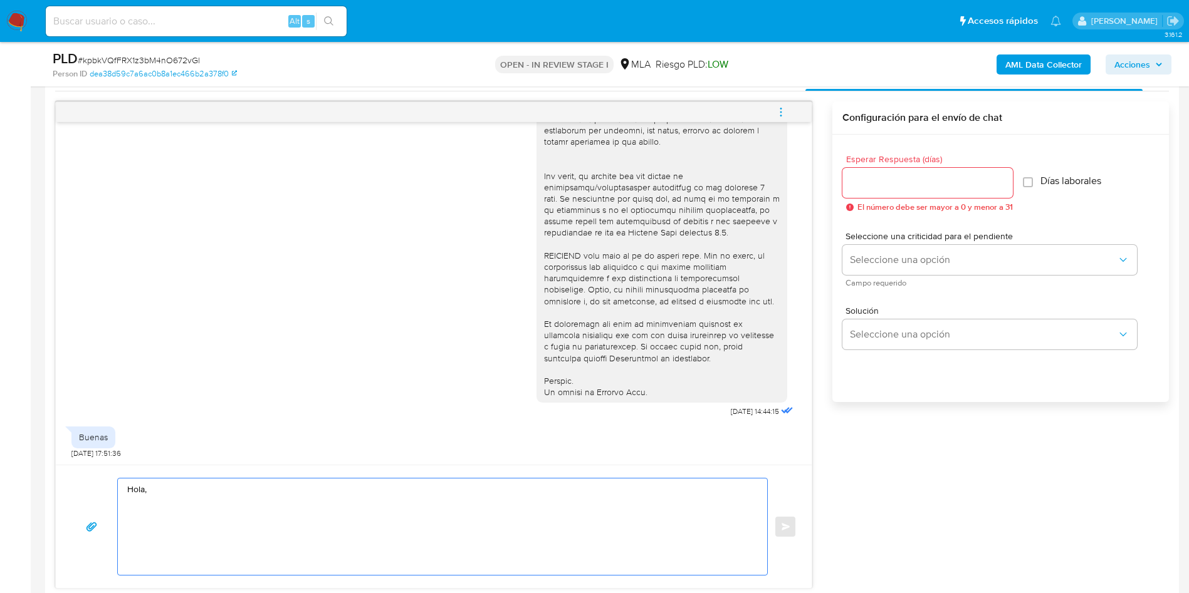
click at [229, 479] on textarea "Hola," at bounding box center [439, 527] width 624 height 97
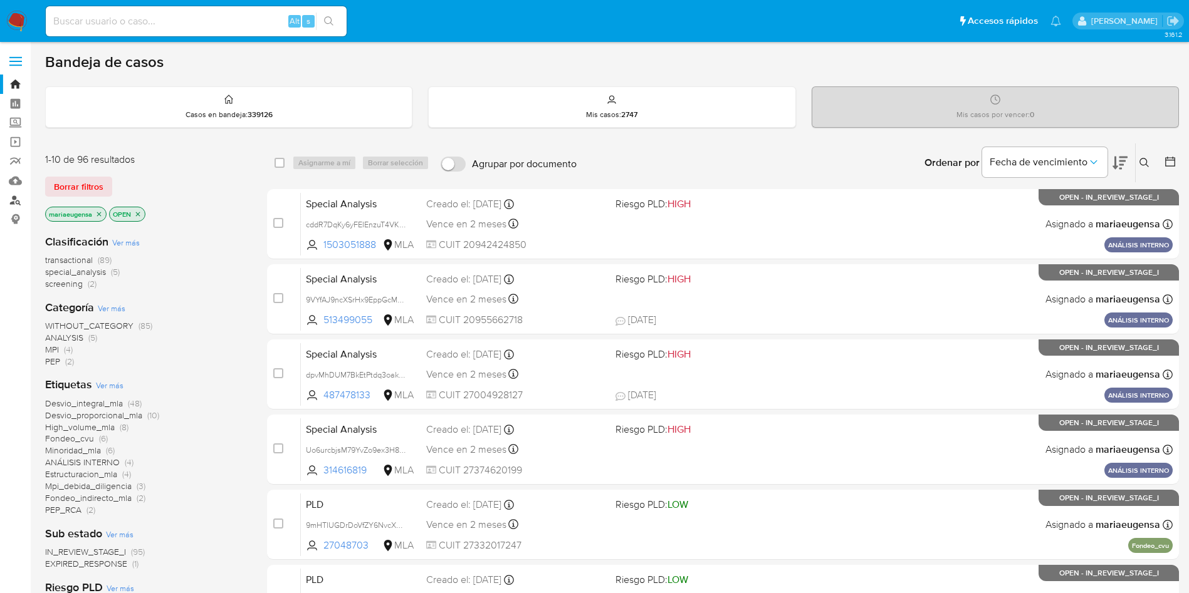
drag, startPoint x: 19, startPoint y: 199, endPoint x: 67, endPoint y: 190, distance: 49.2
click at [20, 199] on link "Buscador de personas" at bounding box center [74, 199] width 149 height 19
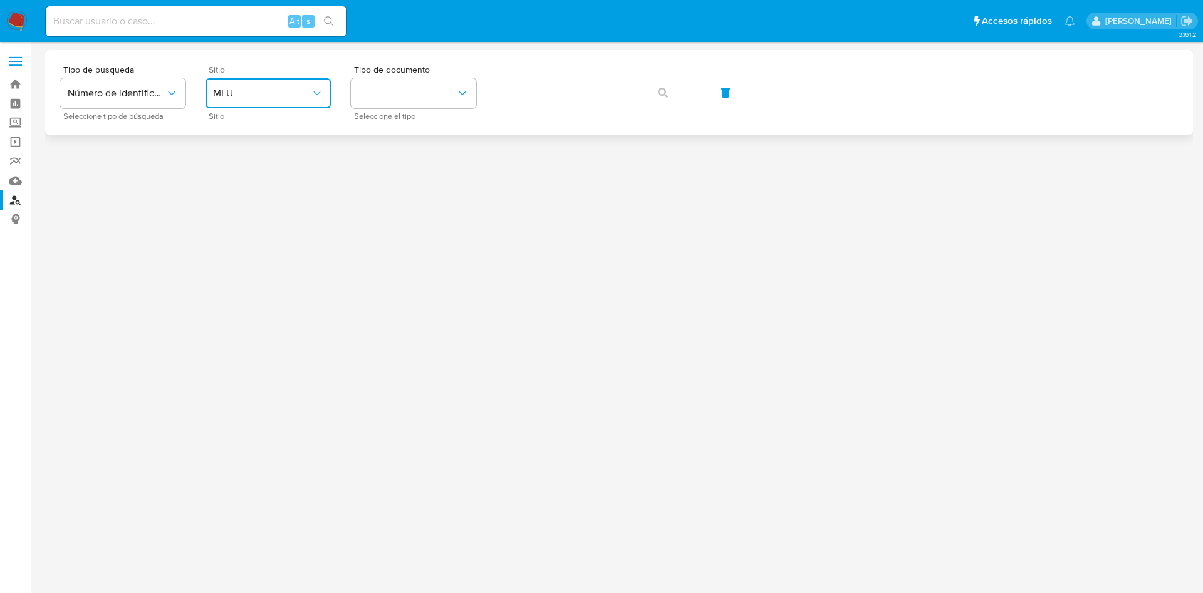
click at [231, 91] on span "MLU" at bounding box center [262, 93] width 98 height 13
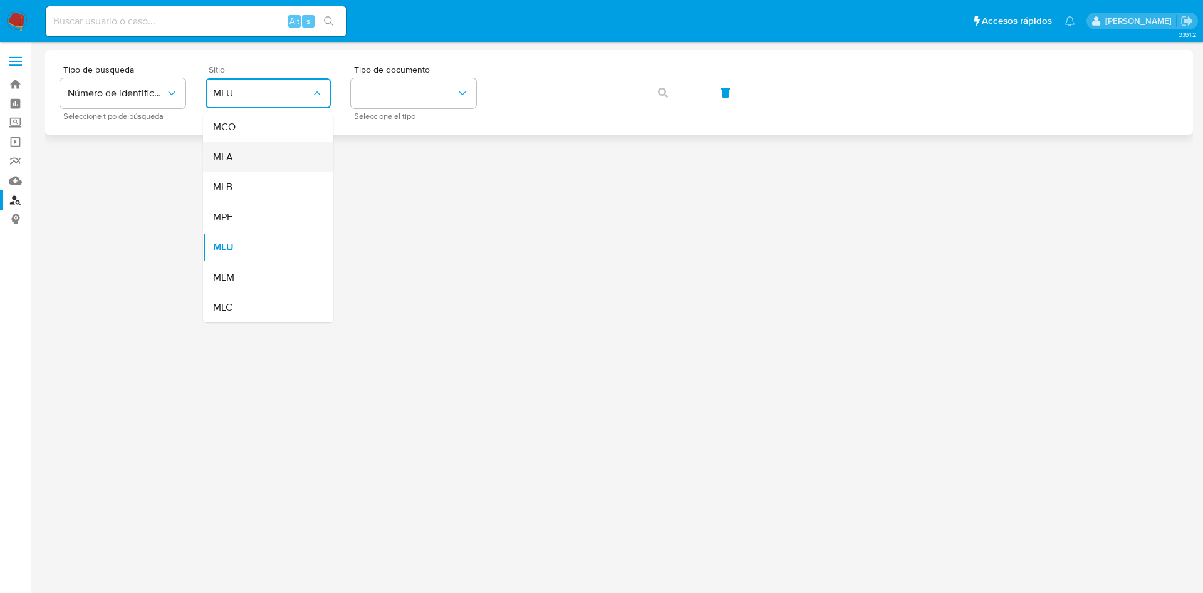
click at [259, 157] on div "MLA" at bounding box center [264, 157] width 103 height 30
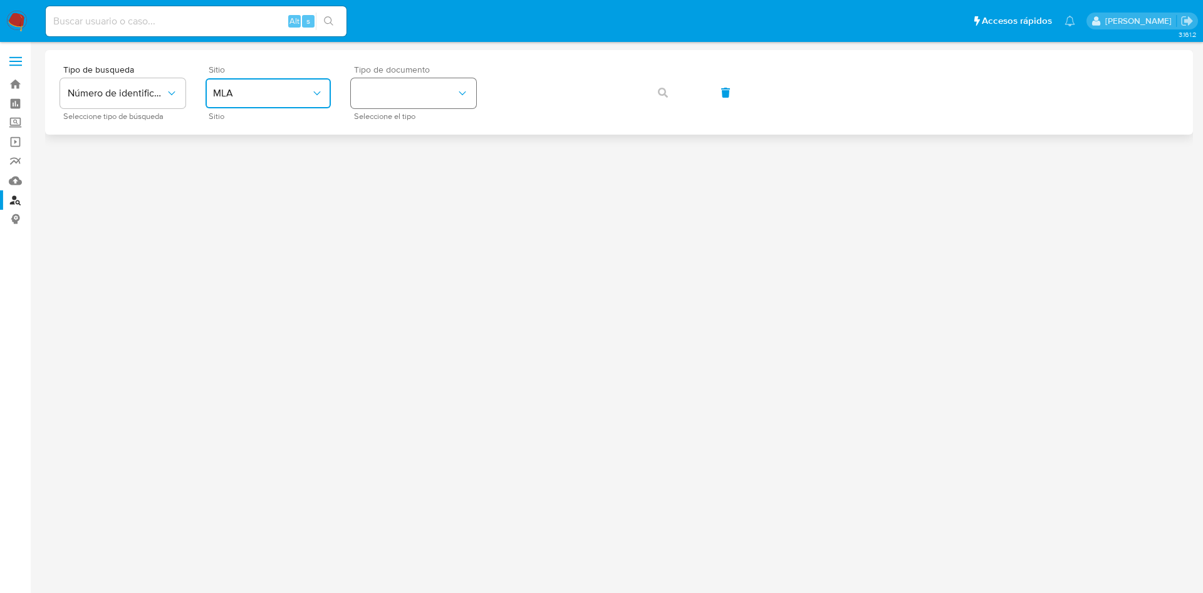
click at [407, 84] on button "identificationType" at bounding box center [413, 93] width 125 height 30
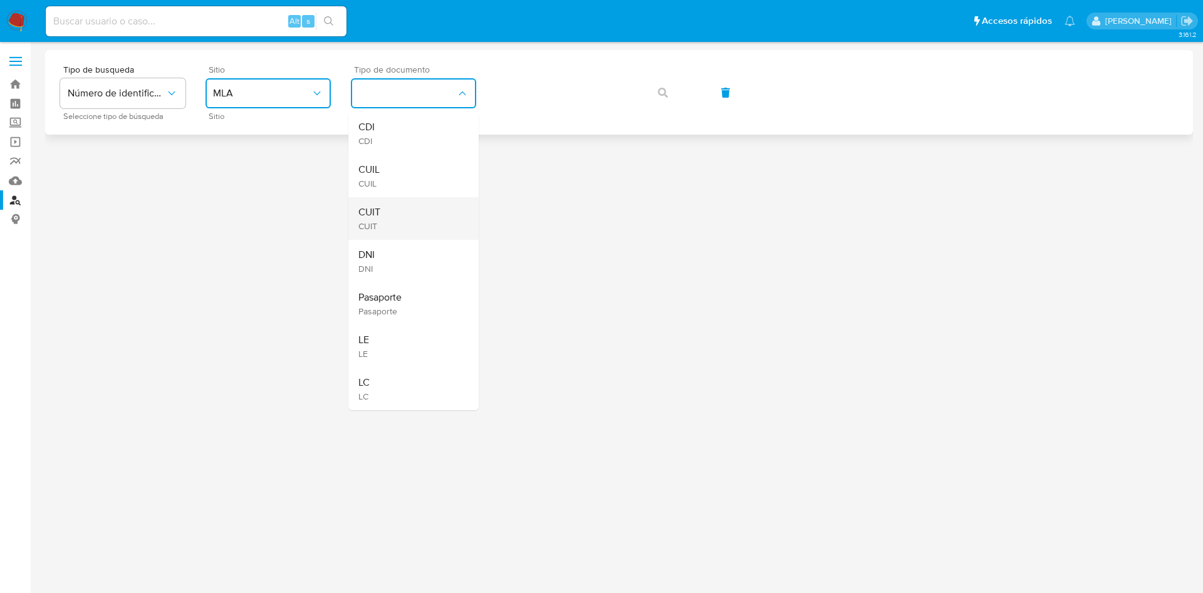
drag, startPoint x: 386, startPoint y: 206, endPoint x: 491, endPoint y: 136, distance: 125.7
click at [398, 192] on ul "CDI CDI CUIL CUIL CUIT CUIT DNI DNI Pasaporte Pasaporte LE LE LC LC" at bounding box center [413, 261] width 130 height 298
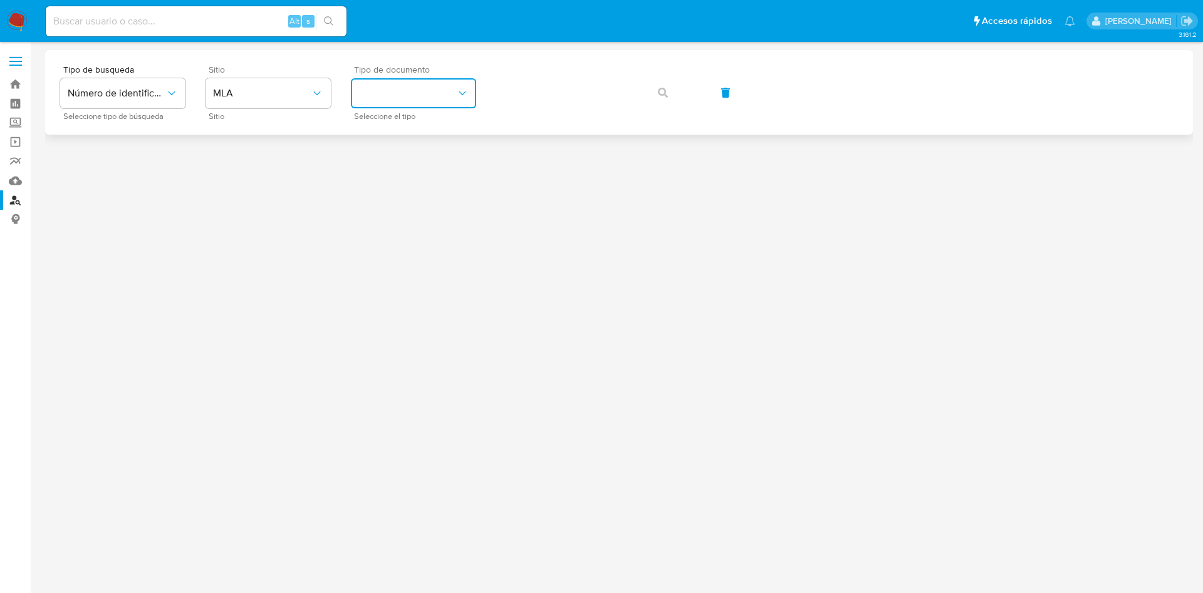
click at [426, 90] on button "identificationType" at bounding box center [413, 93] width 125 height 30
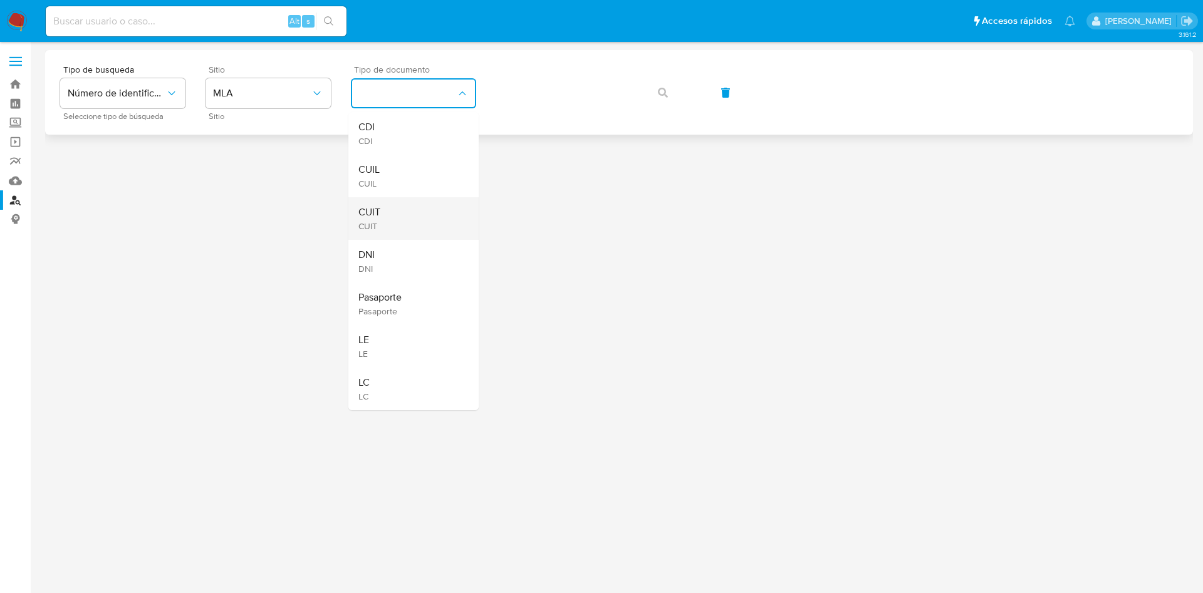
click at [382, 219] on div "CUIT CUIT" at bounding box center [409, 218] width 103 height 43
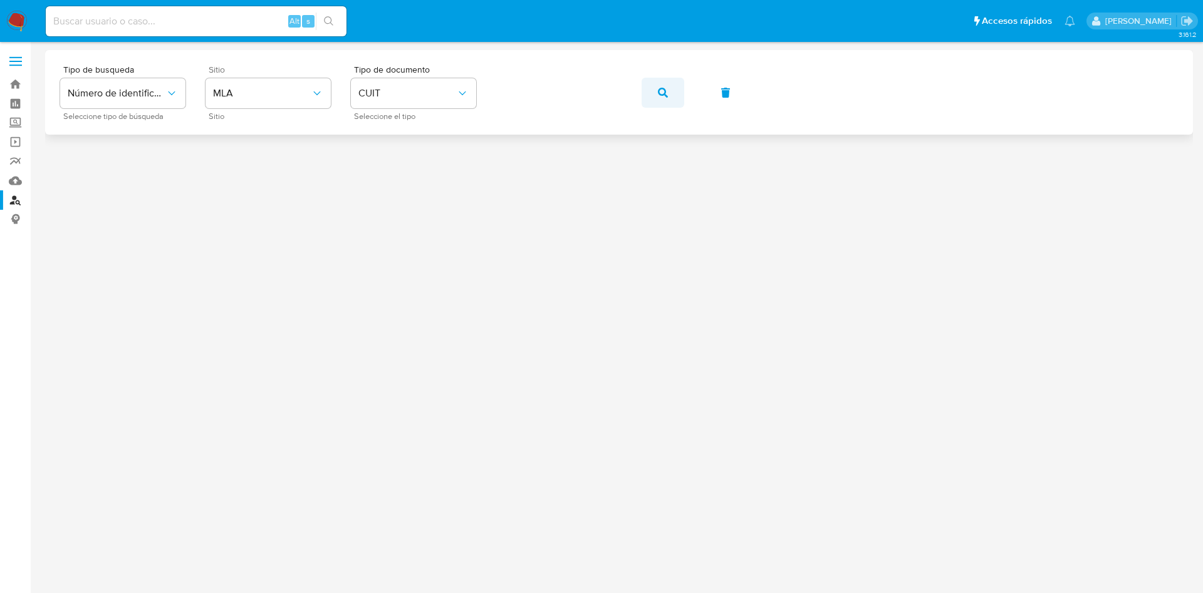
click at [655, 88] on button "button" at bounding box center [663, 93] width 43 height 30
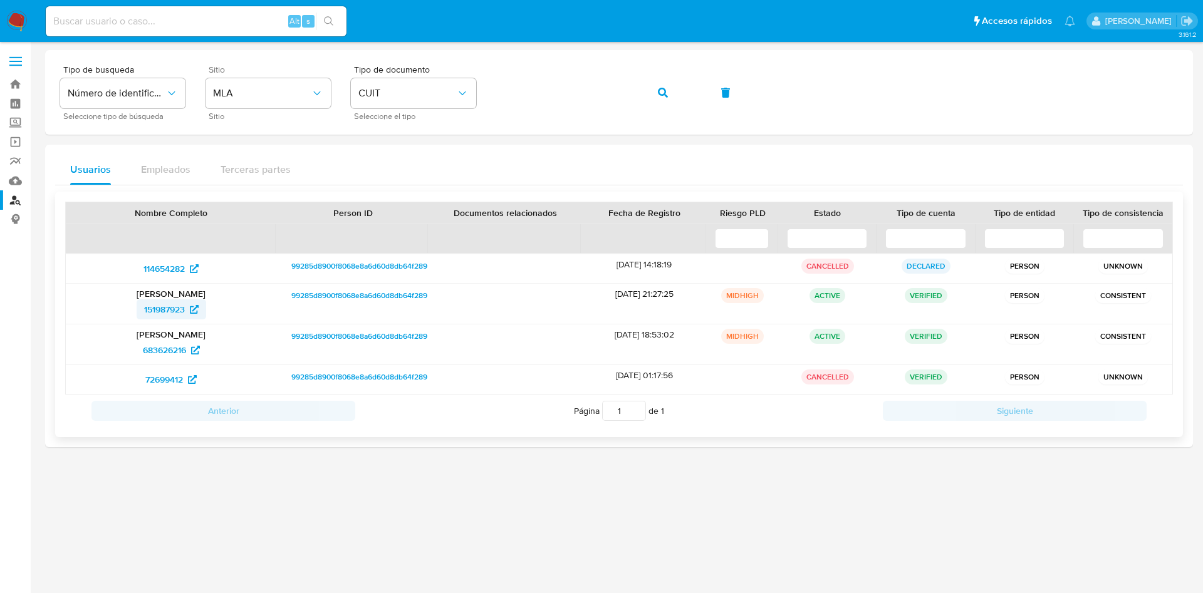
click at [152, 306] on span "151987923" at bounding box center [164, 310] width 41 height 20
click at [155, 350] on span "683626216" at bounding box center [164, 350] width 43 height 20
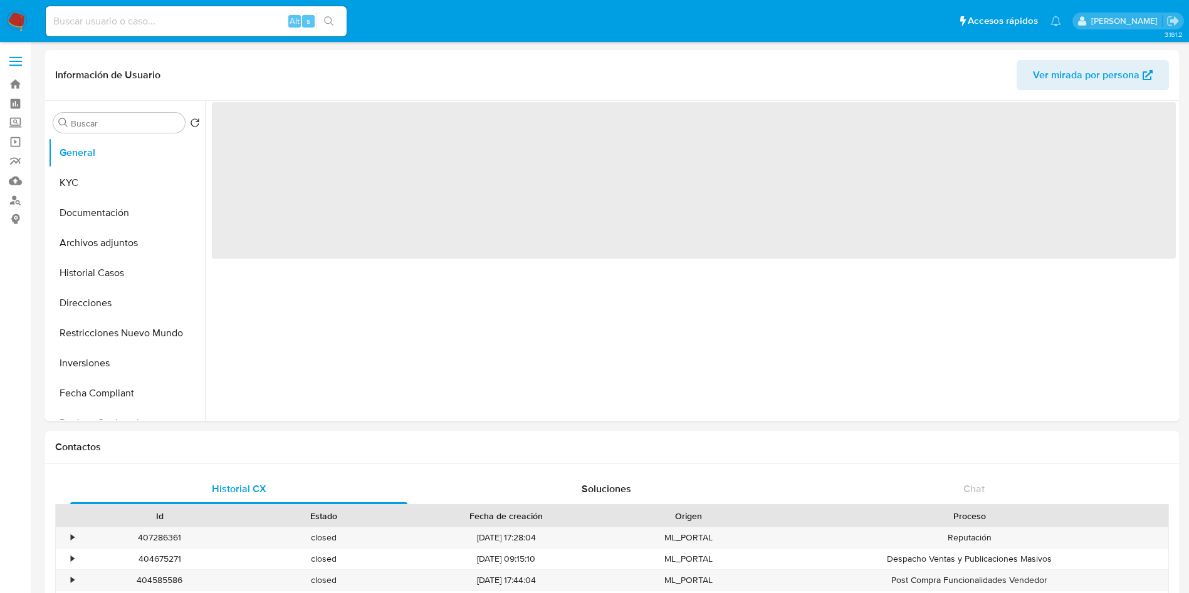
select select "10"
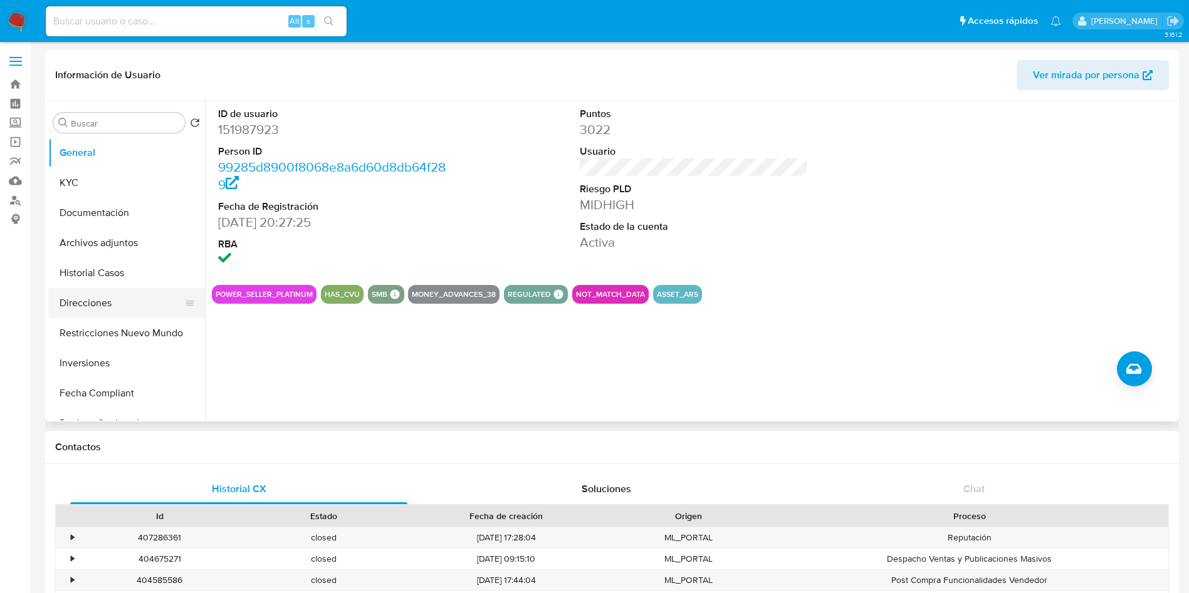
drag, startPoint x: 103, startPoint y: 180, endPoint x: 100, endPoint y: 292, distance: 111.6
click at [101, 293] on ul "General KYC Documentación Archivos adjuntos Historial Casos Direcciones Restric…" at bounding box center [126, 279] width 157 height 283
click at [102, 278] on button "Historial Casos" at bounding box center [121, 273] width 147 height 30
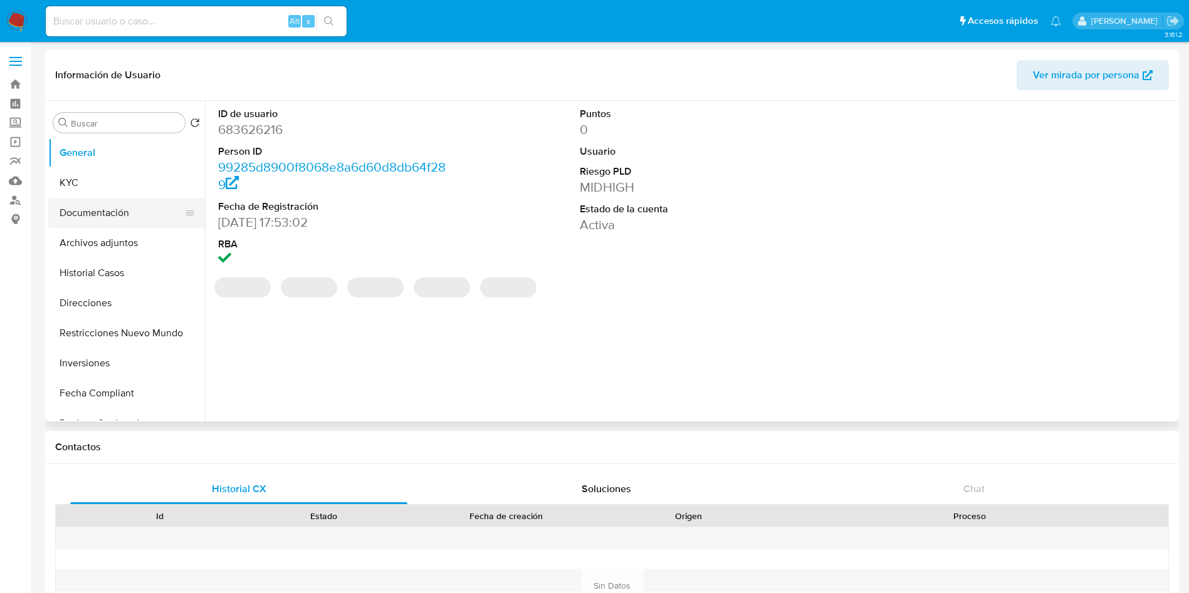
select select "10"
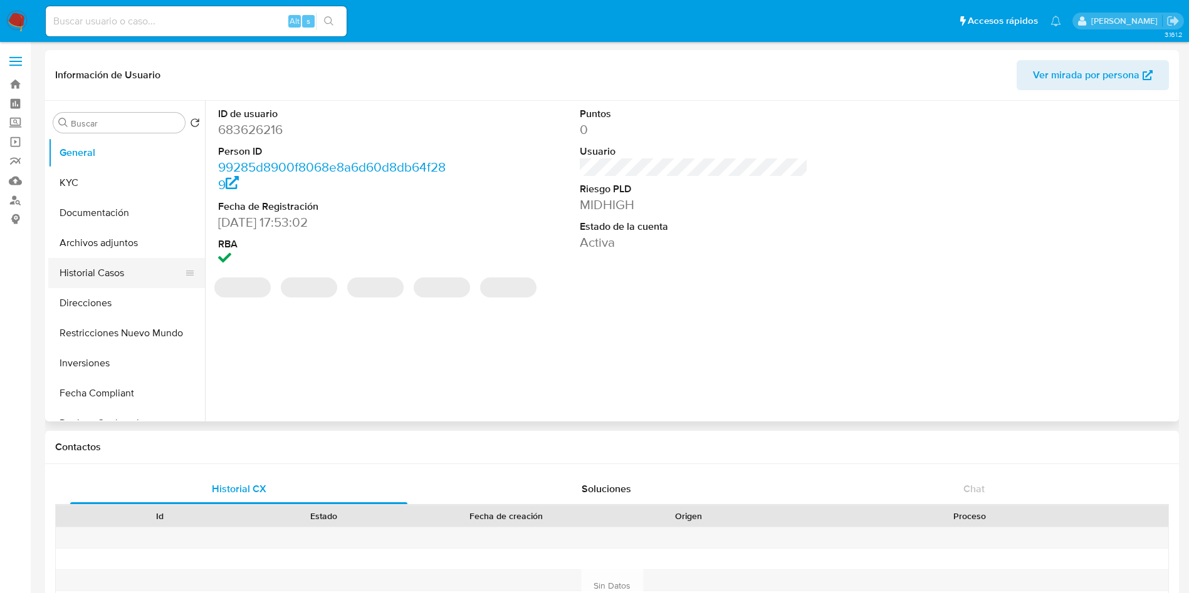
click at [120, 278] on button "Historial Casos" at bounding box center [121, 273] width 147 height 30
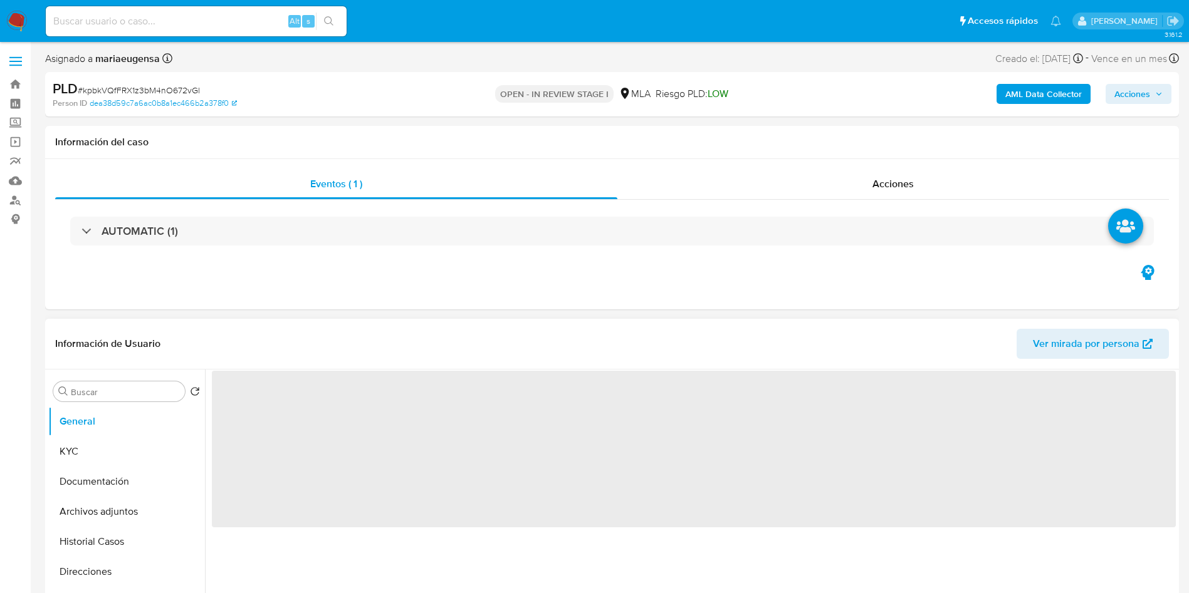
select select "10"
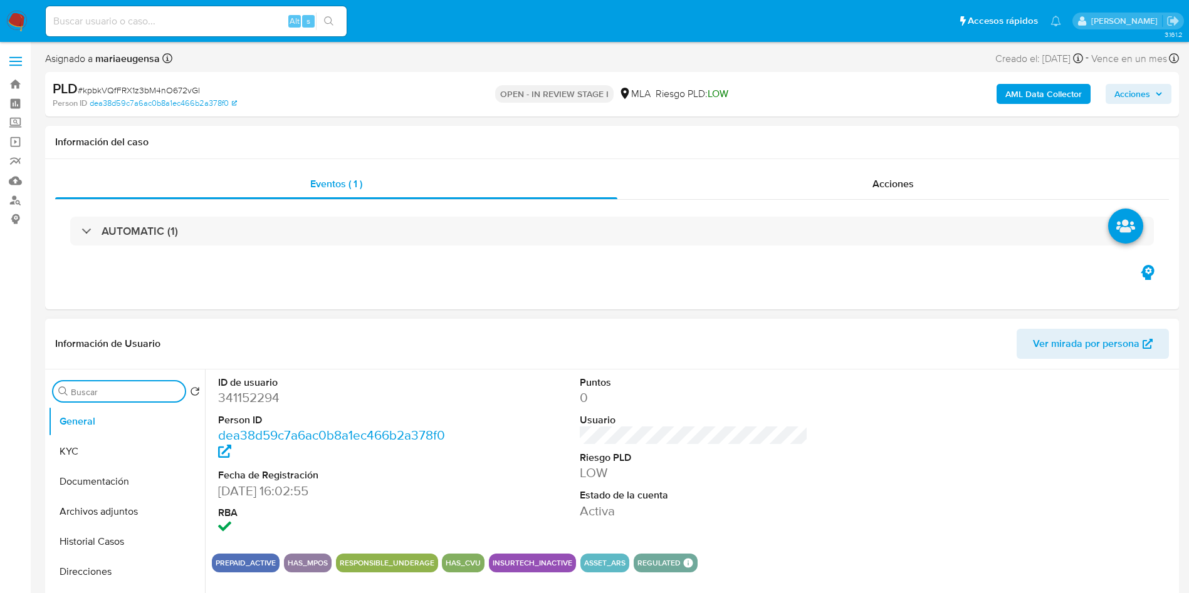
click at [128, 392] on input "Buscar" at bounding box center [125, 392] width 109 height 11
type input "ARC"
click at [105, 455] on button "Archivos adjuntos" at bounding box center [121, 452] width 147 height 30
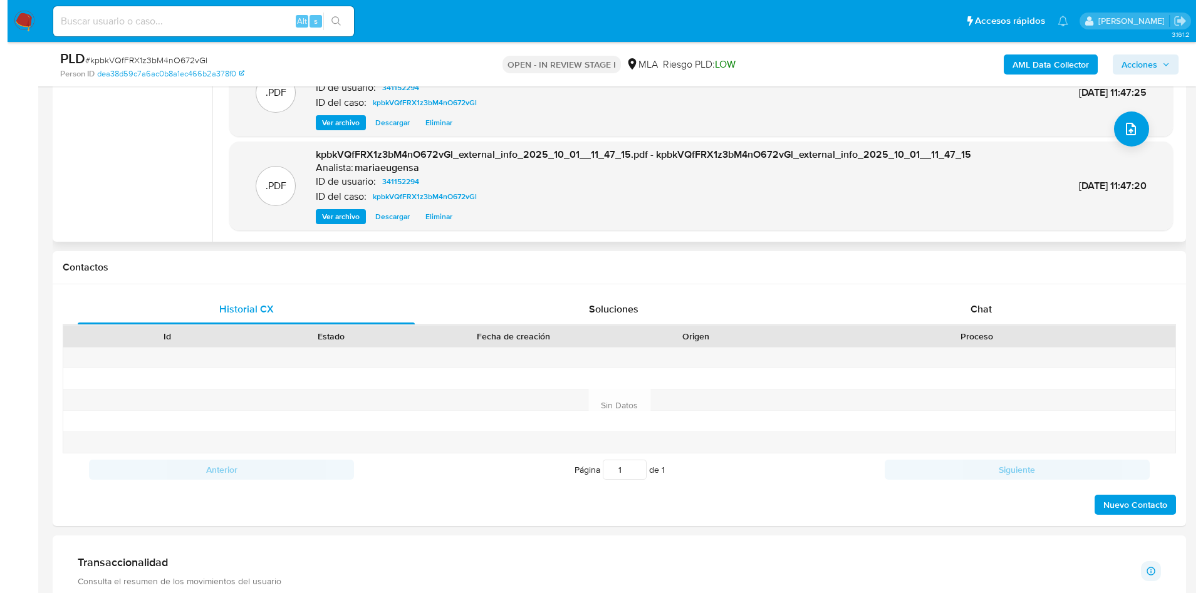
scroll to position [265, 0]
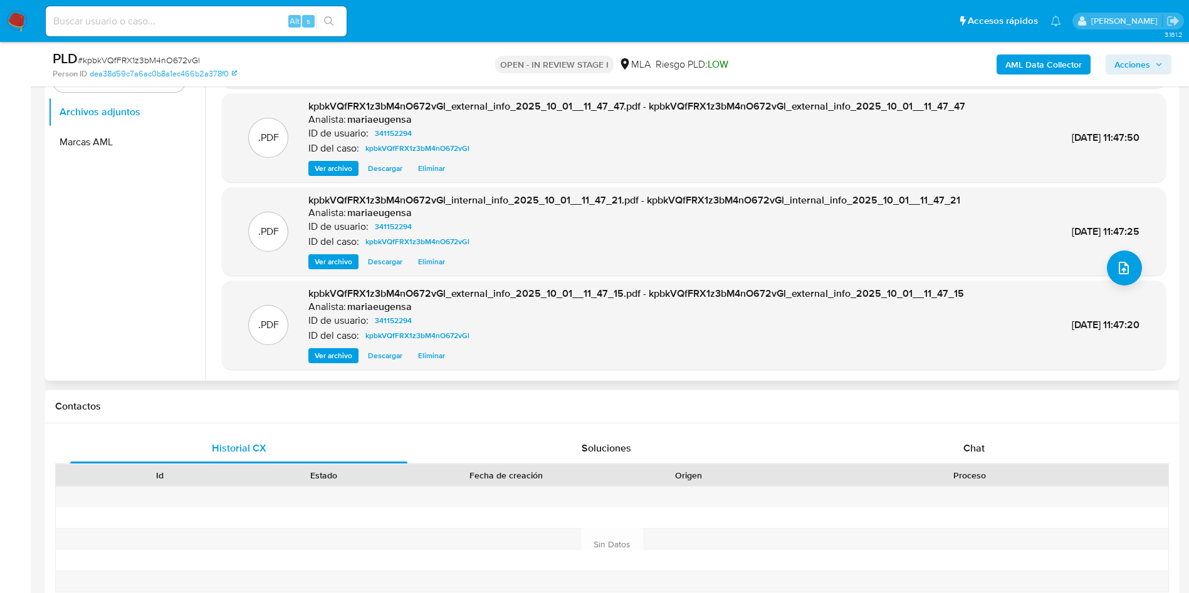
click at [435, 353] on span "Eliminar" at bounding box center [431, 356] width 27 height 13
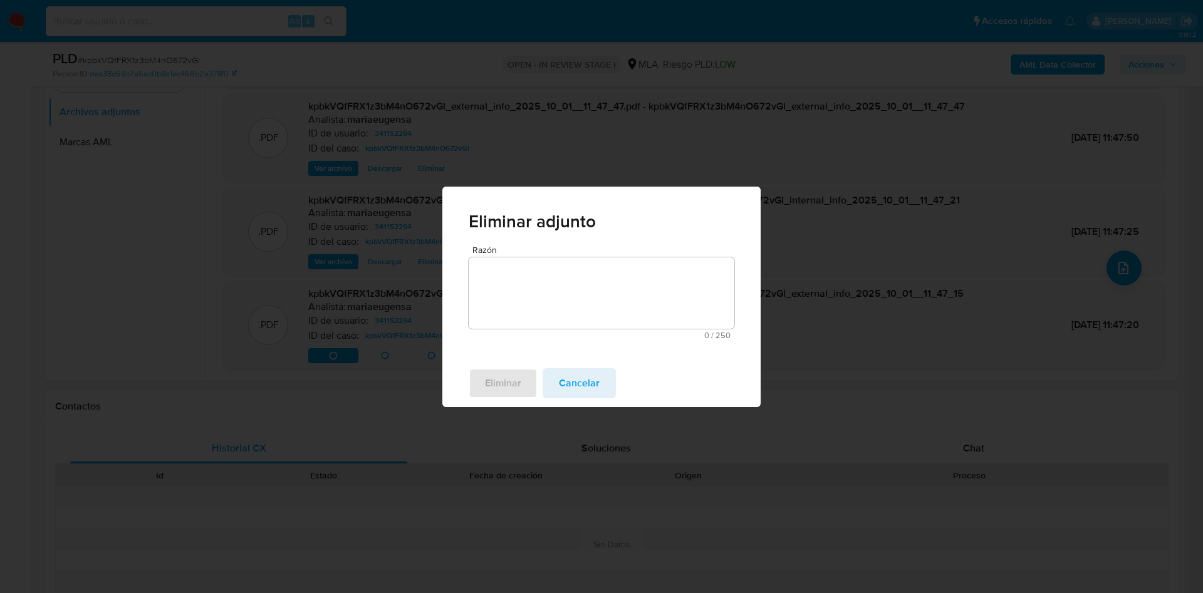
click at [554, 284] on textarea "Razón" at bounding box center [602, 293] width 266 height 71
click at [510, 389] on span "Eliminar" at bounding box center [503, 384] width 36 height 28
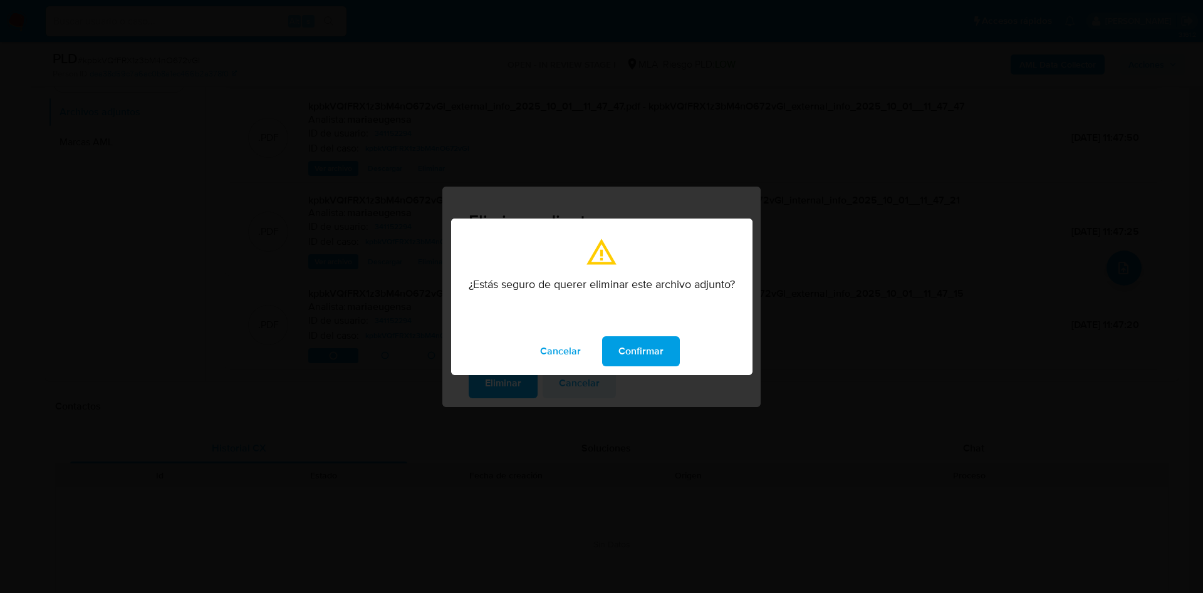
click at [655, 360] on span "Confirmar" at bounding box center [640, 352] width 45 height 28
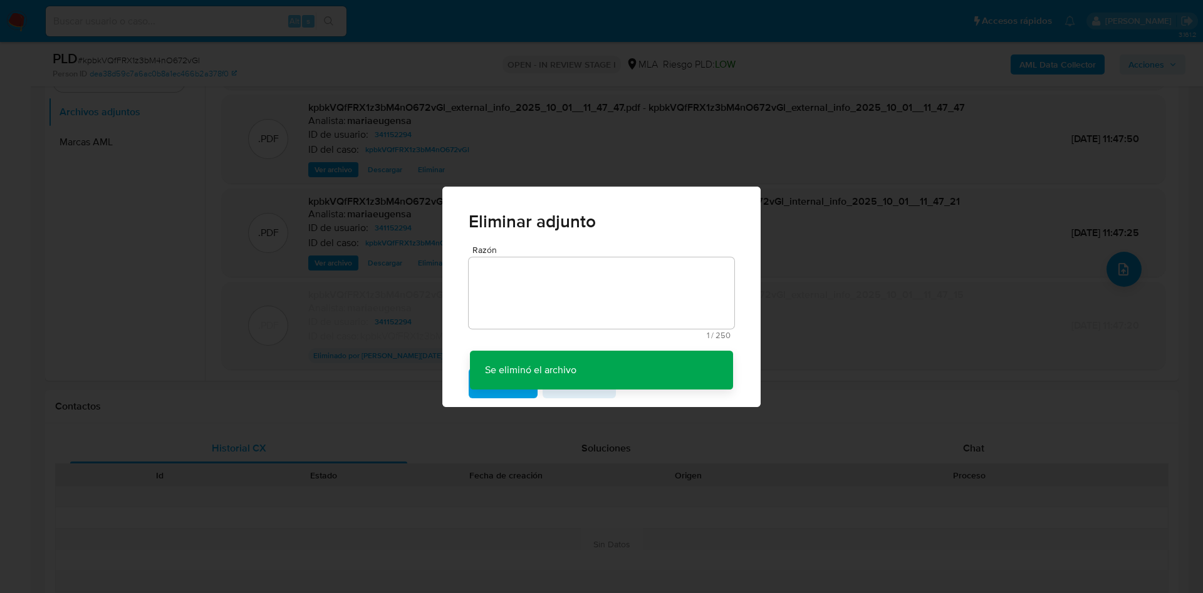
scroll to position [69, 0]
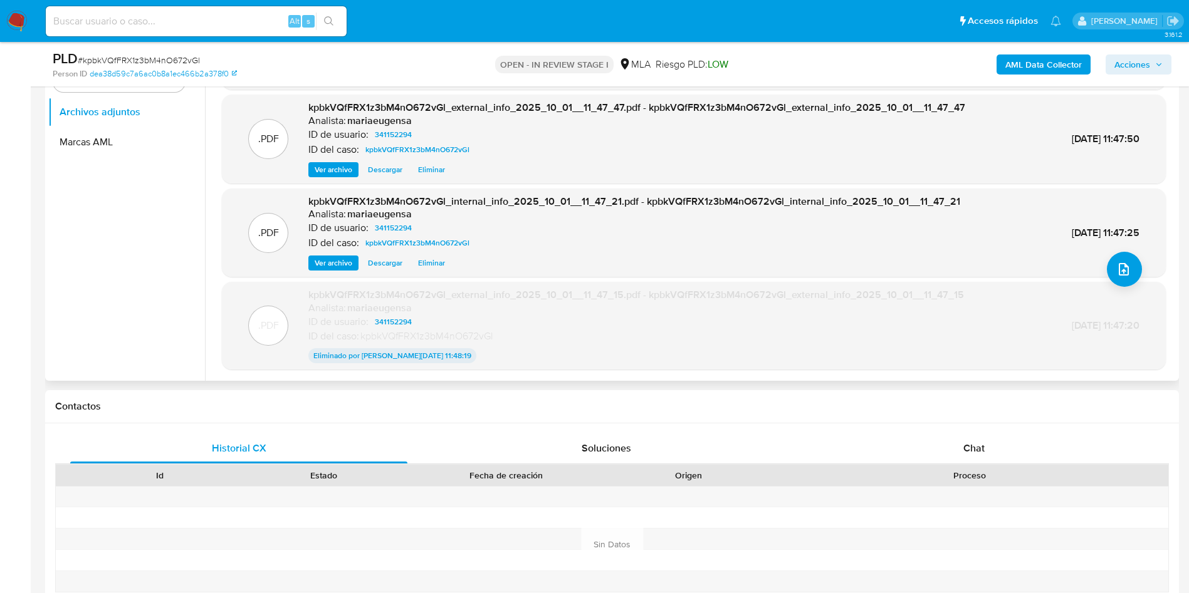
click at [431, 260] on span "Eliminar" at bounding box center [431, 263] width 27 height 13
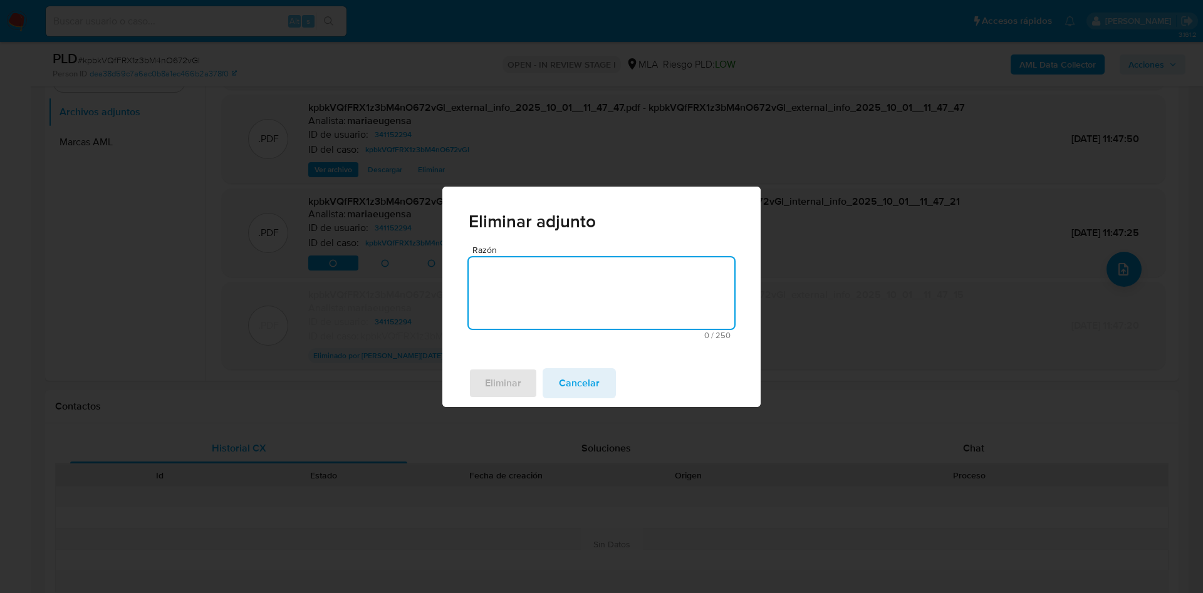
click at [503, 281] on textarea "Razón" at bounding box center [602, 293] width 266 height 71
click at [489, 378] on span "Eliminar" at bounding box center [503, 384] width 36 height 28
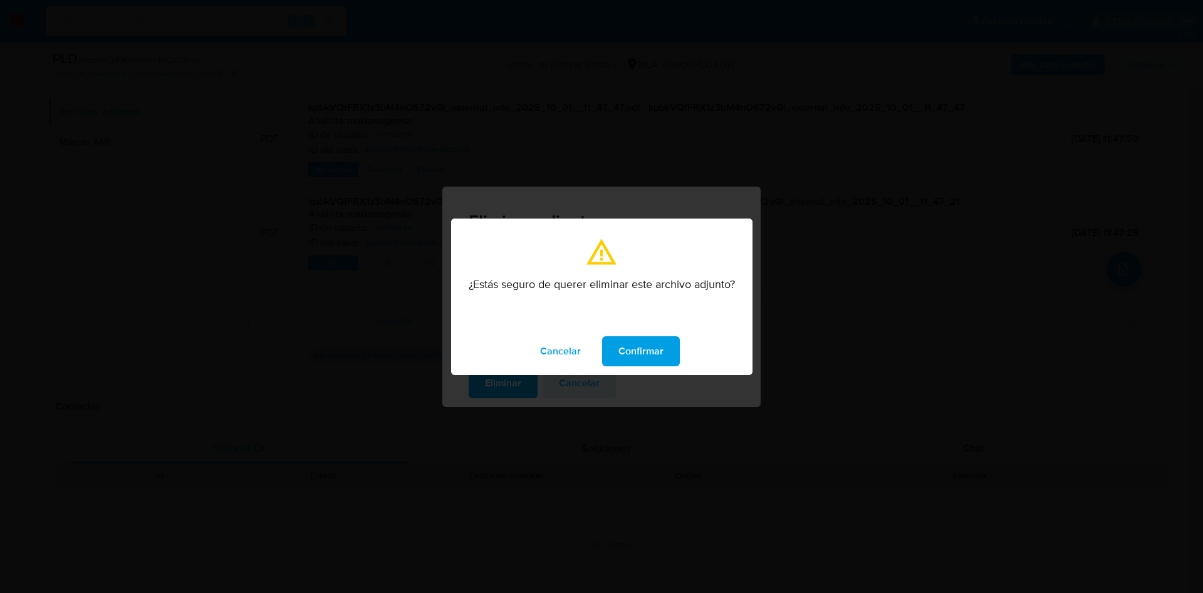
click at [627, 358] on span "Confirmar" at bounding box center [640, 352] width 45 height 28
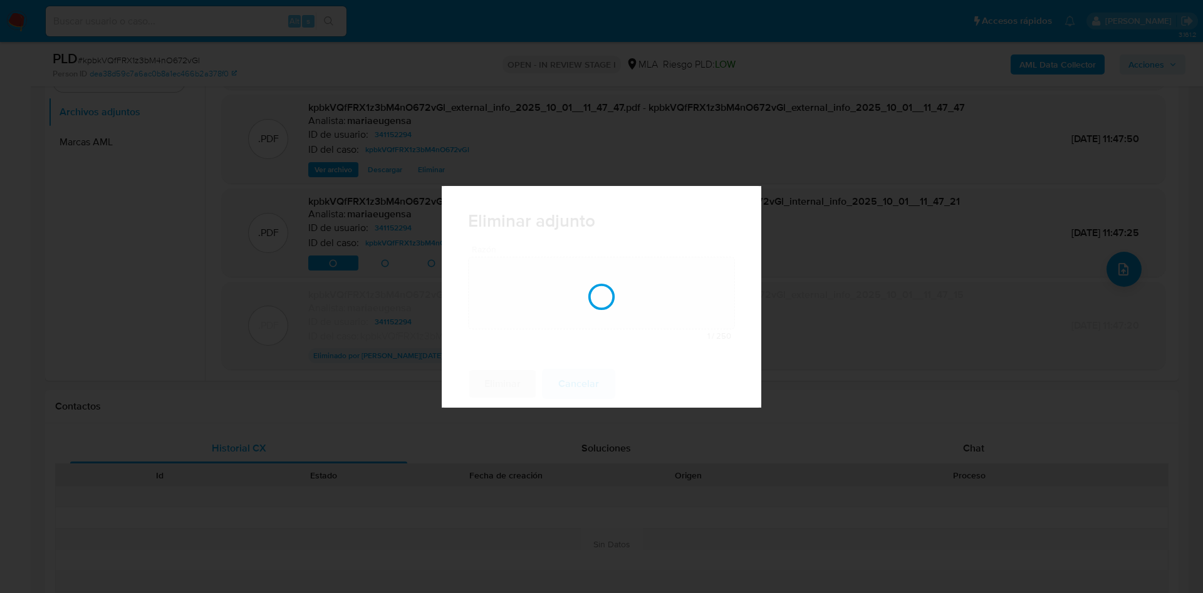
scroll to position [68, 0]
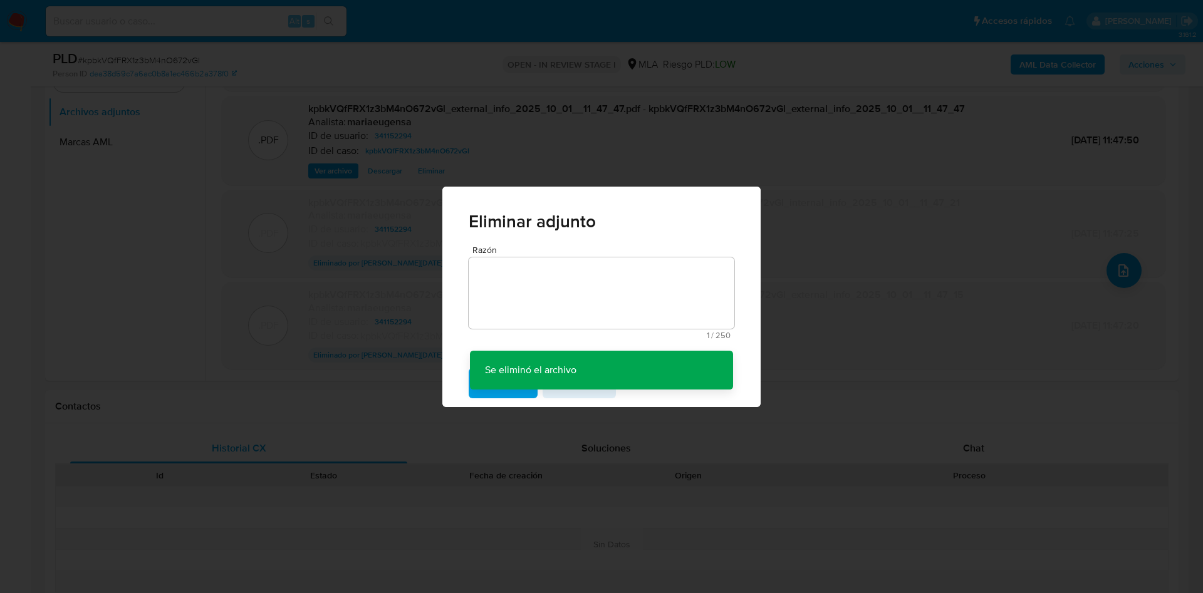
click at [156, 266] on div "Eliminar adjunto Razón 1 / 250 249 caracteres restantes Se eliminó el archivo S…" at bounding box center [601, 296] width 1203 height 593
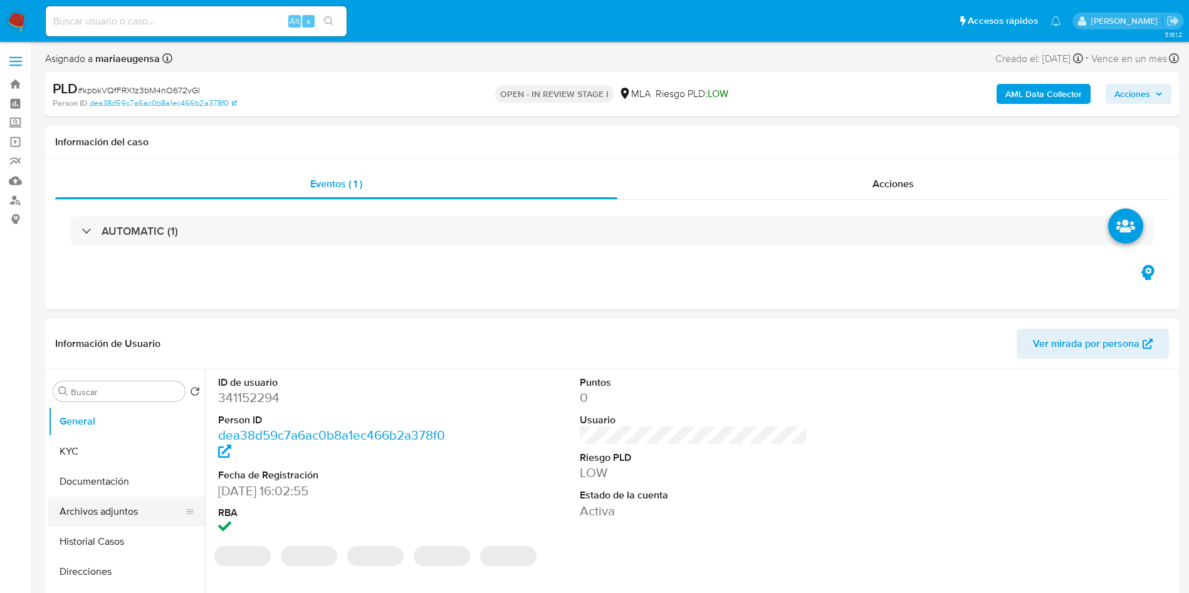
select select "10"
click at [143, 518] on button "Archivos adjuntos" at bounding box center [121, 512] width 147 height 30
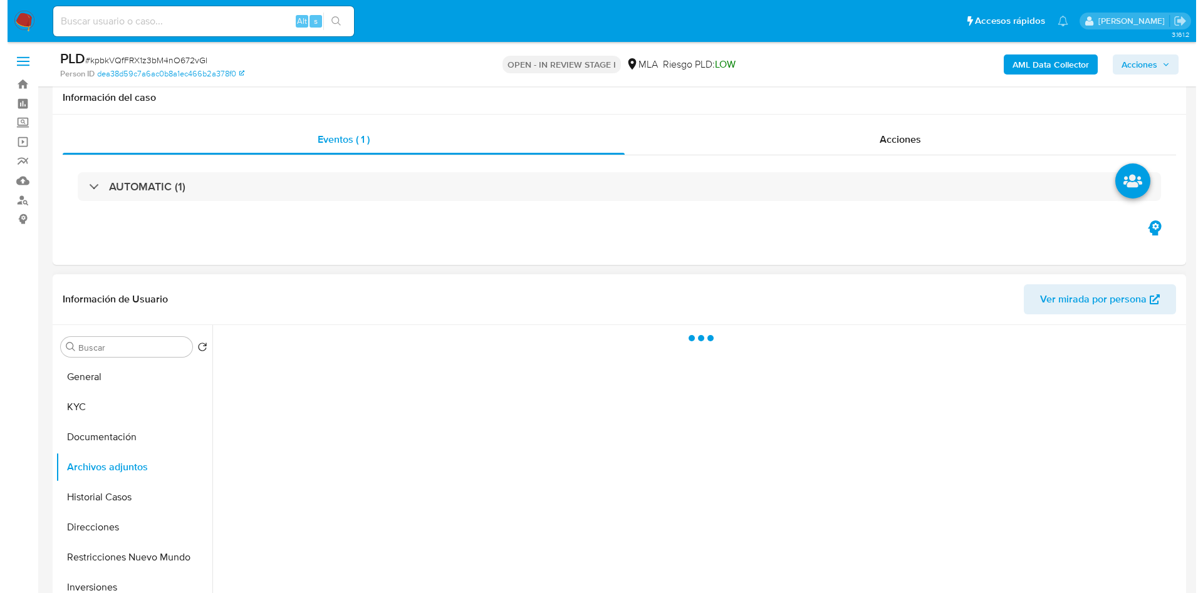
scroll to position [94, 0]
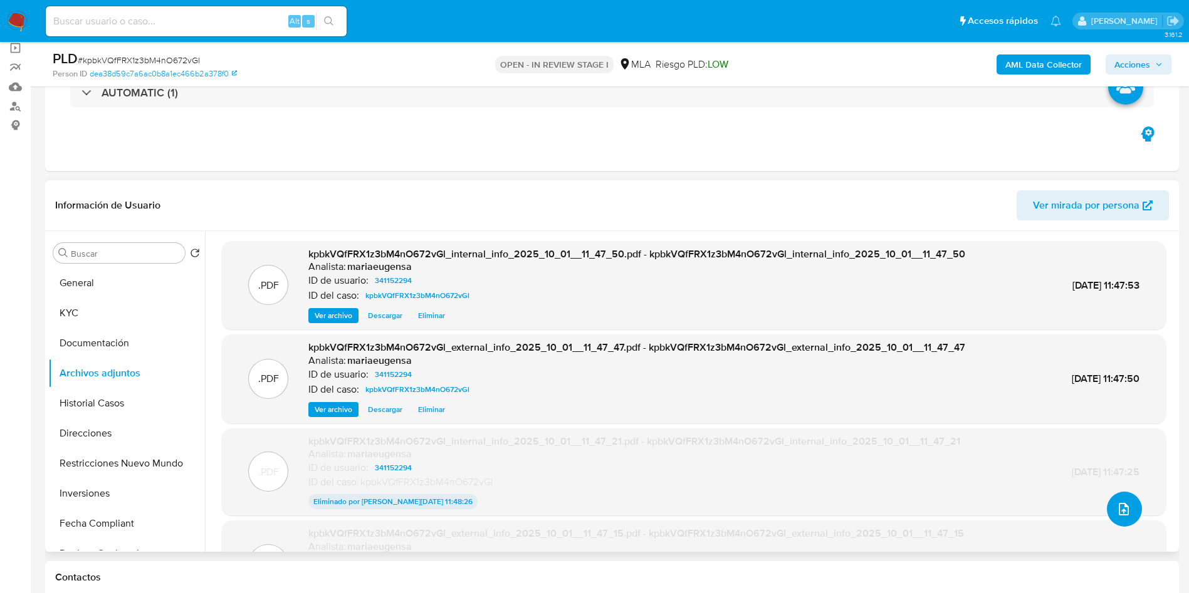
click at [1107, 505] on button "upload-file" at bounding box center [1124, 509] width 35 height 35
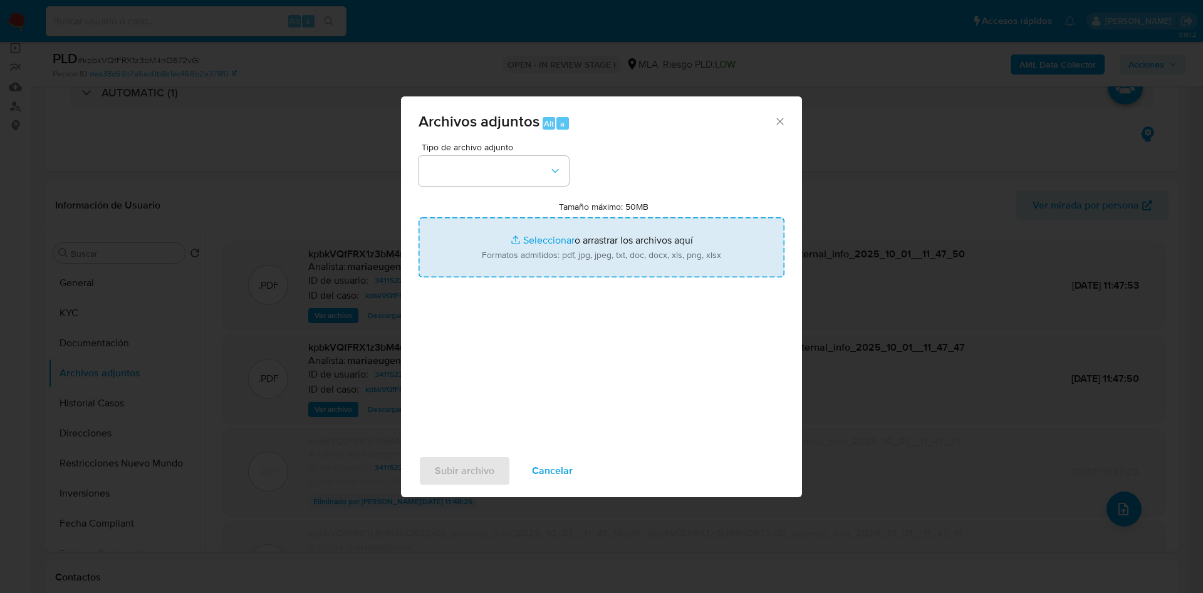
click at [591, 253] on input "Tamaño máximo: 50MB Seleccionar archivos" at bounding box center [602, 247] width 366 height 60
type input "C:\fakepath\Movimientos.xlsx"
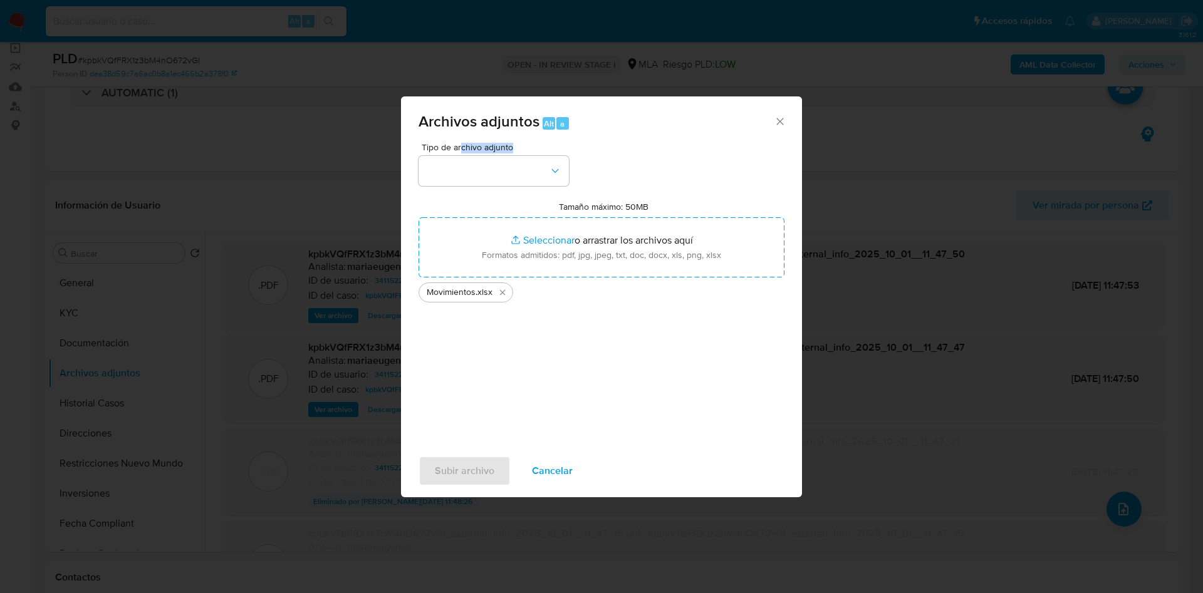
click at [462, 153] on div "Tipo de archivo adjunto" at bounding box center [494, 164] width 150 height 43
click at [459, 172] on button "button" at bounding box center [494, 171] width 150 height 30
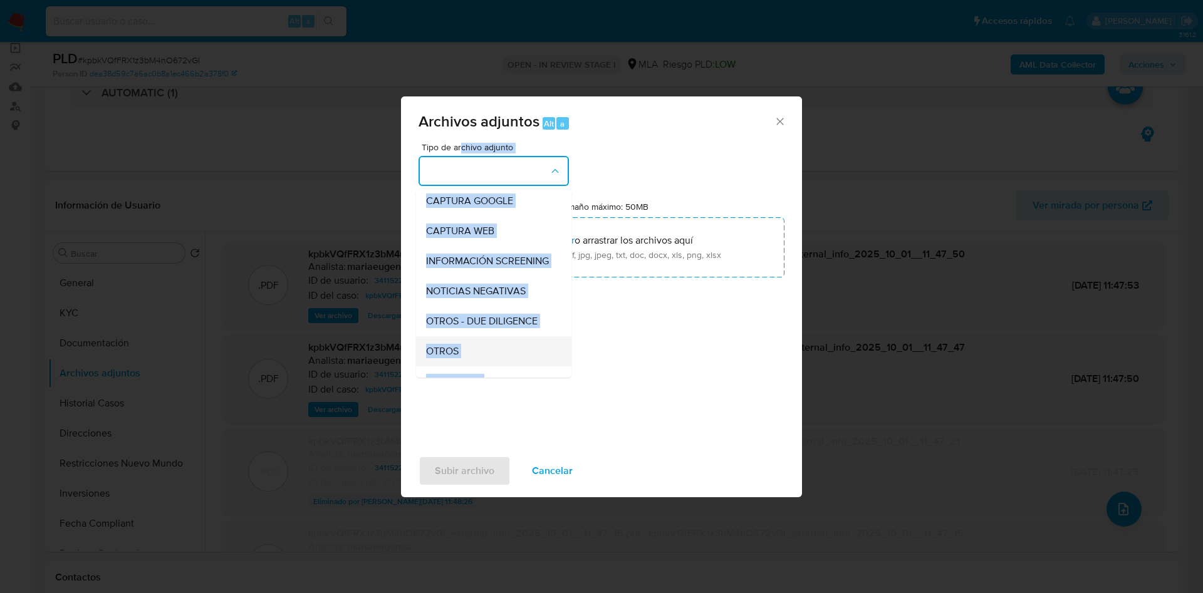
click at [457, 358] on span "OTROS" at bounding box center [442, 351] width 33 height 13
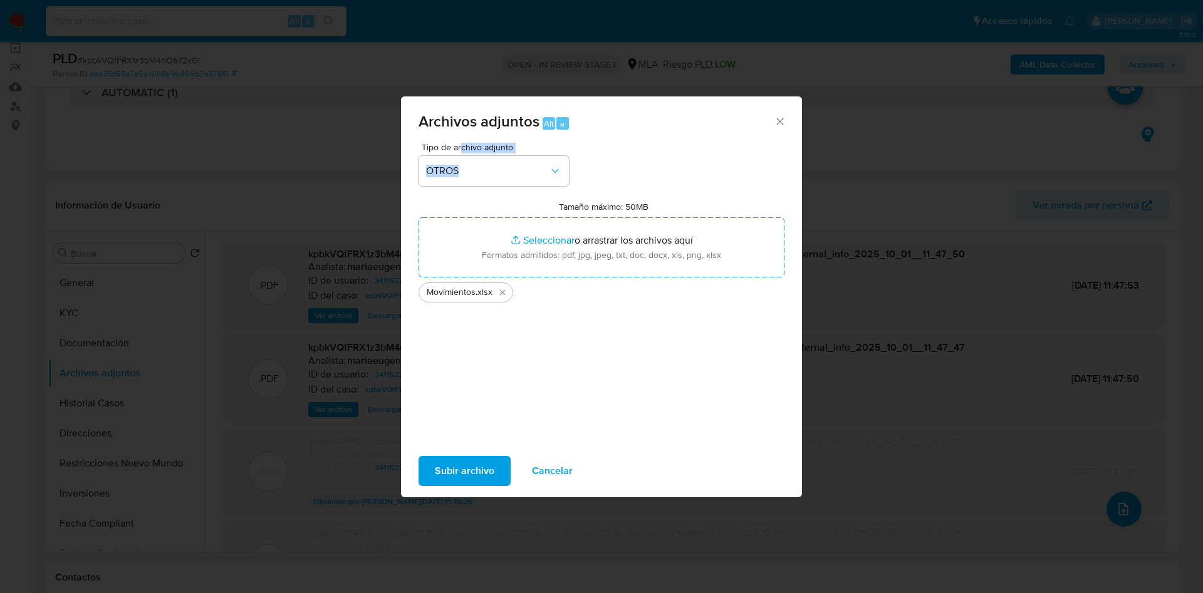
click at [461, 472] on span "Subir archivo" at bounding box center [465, 471] width 60 height 28
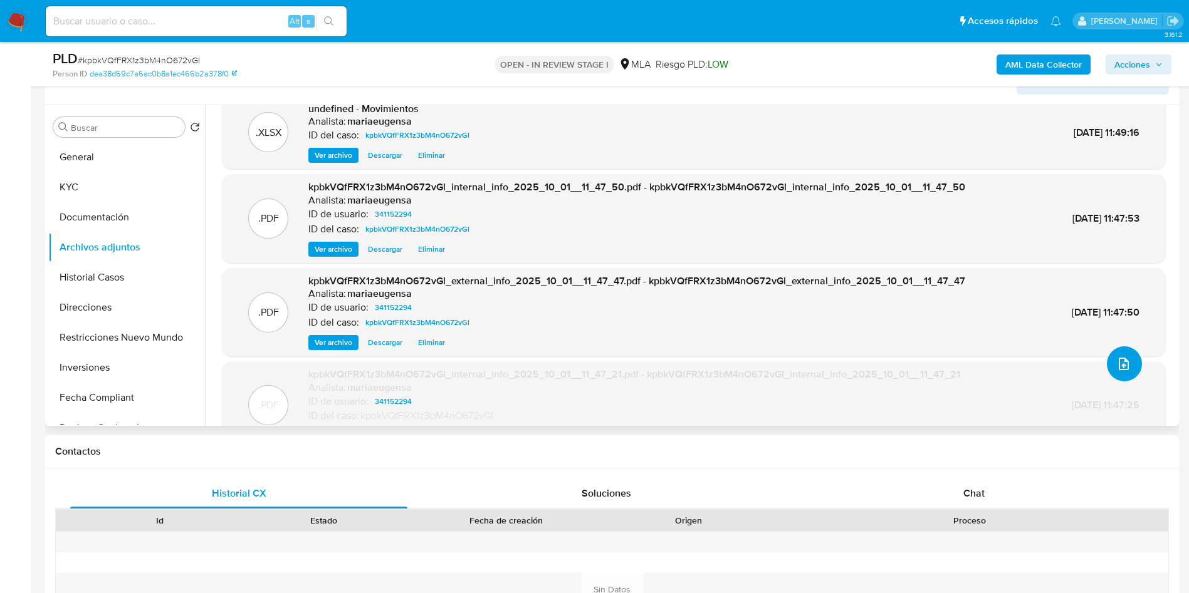
scroll to position [0, 0]
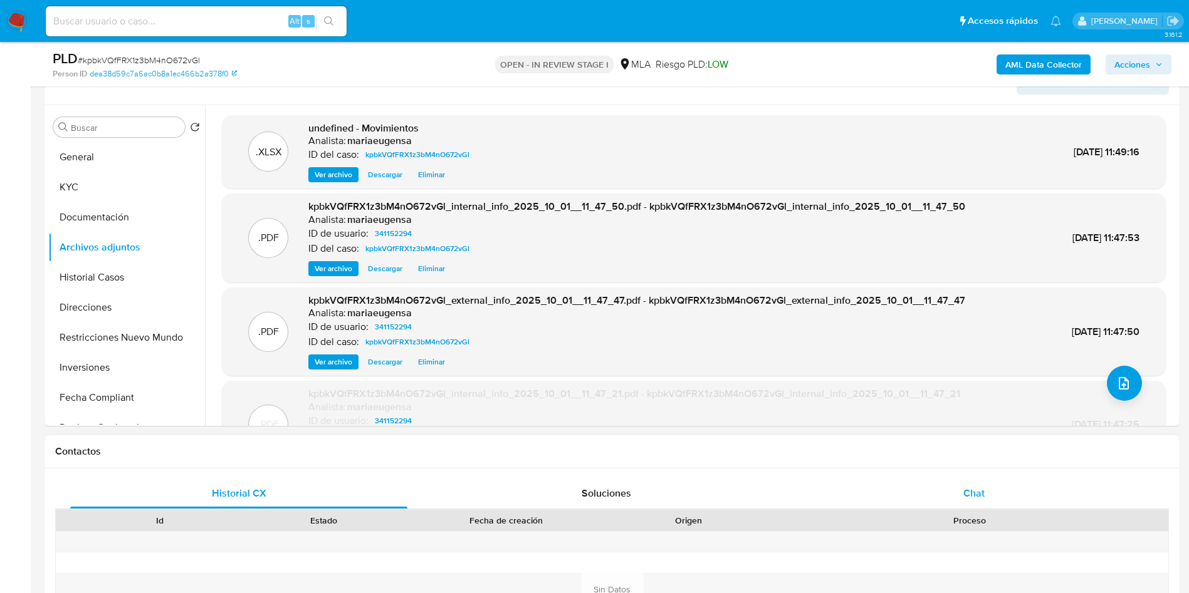
click at [938, 483] on div "Chat" at bounding box center [973, 494] width 337 height 30
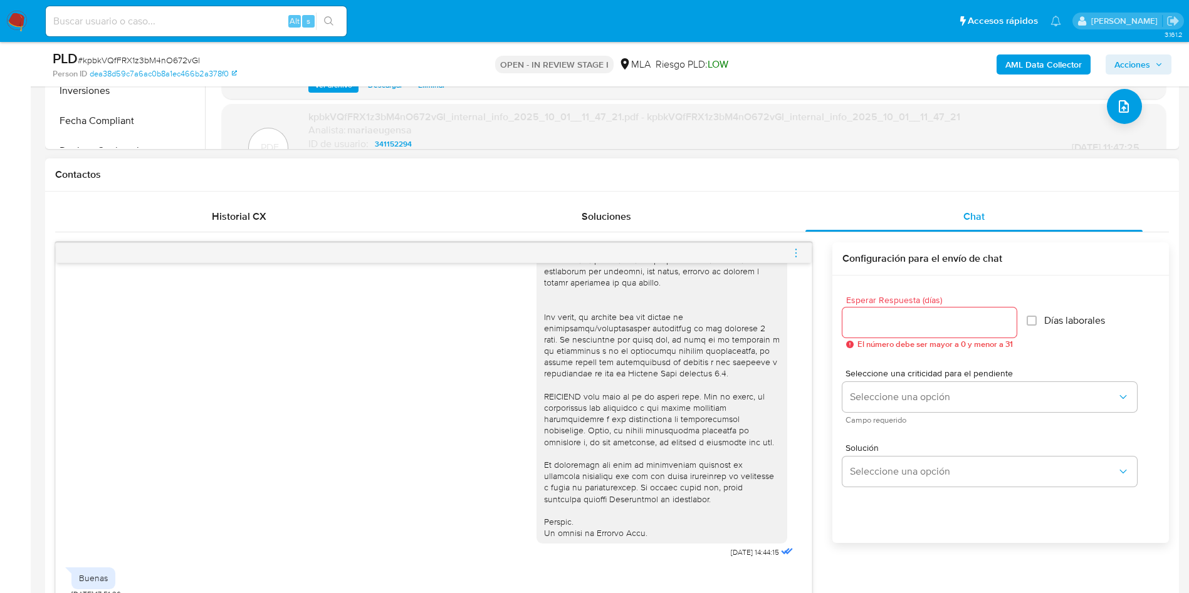
scroll to position [502, 0]
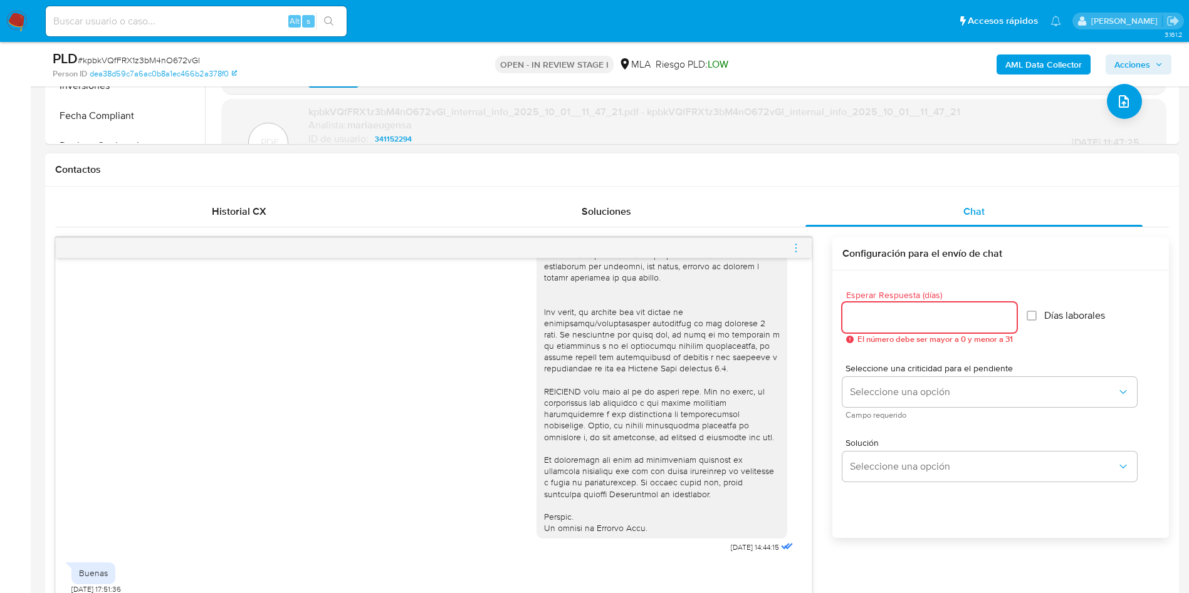
click at [867, 313] on input "Esperar Respuesta (días)" at bounding box center [929, 318] width 174 height 16
type input "2"
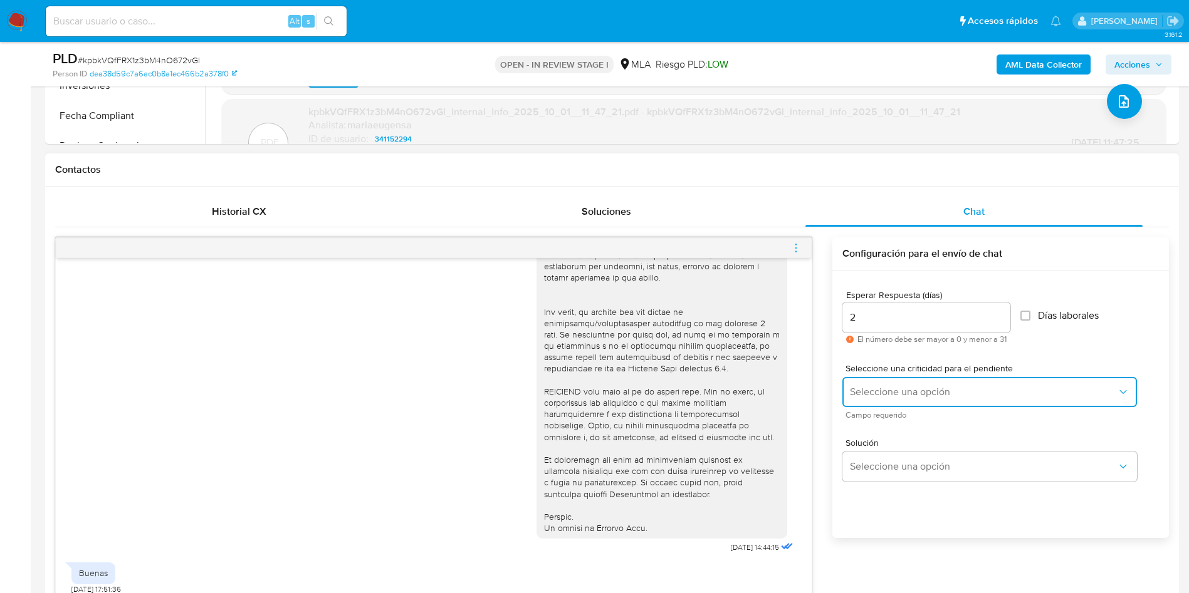
click at [896, 390] on span "Seleccione una opción" at bounding box center [983, 392] width 267 height 13
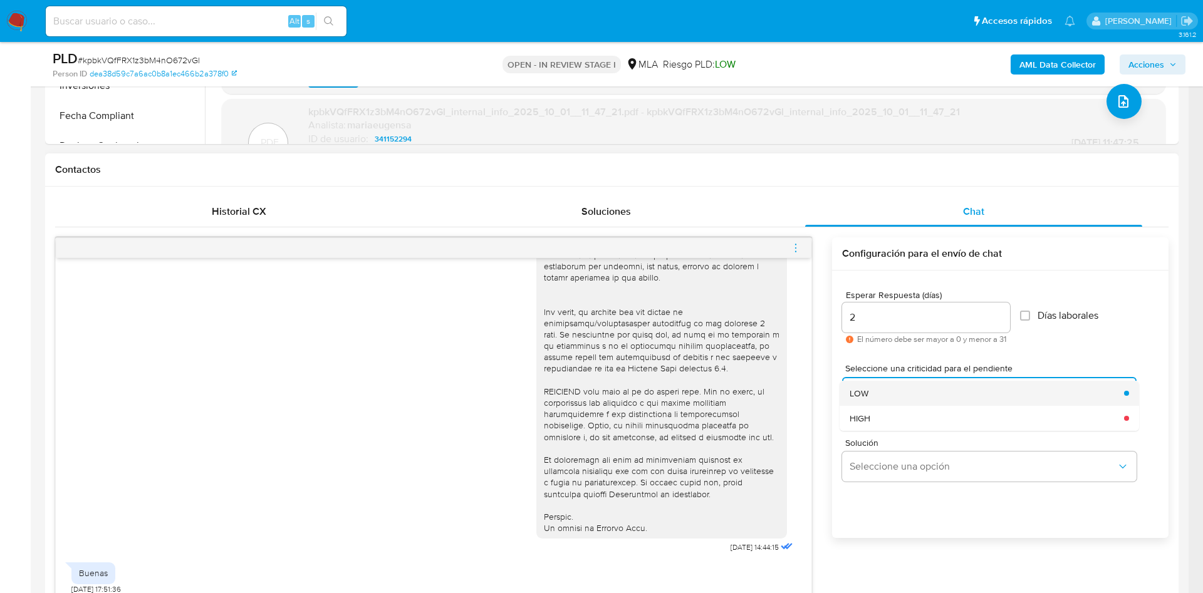
click at [892, 399] on div "LOW" at bounding box center [983, 393] width 267 height 25
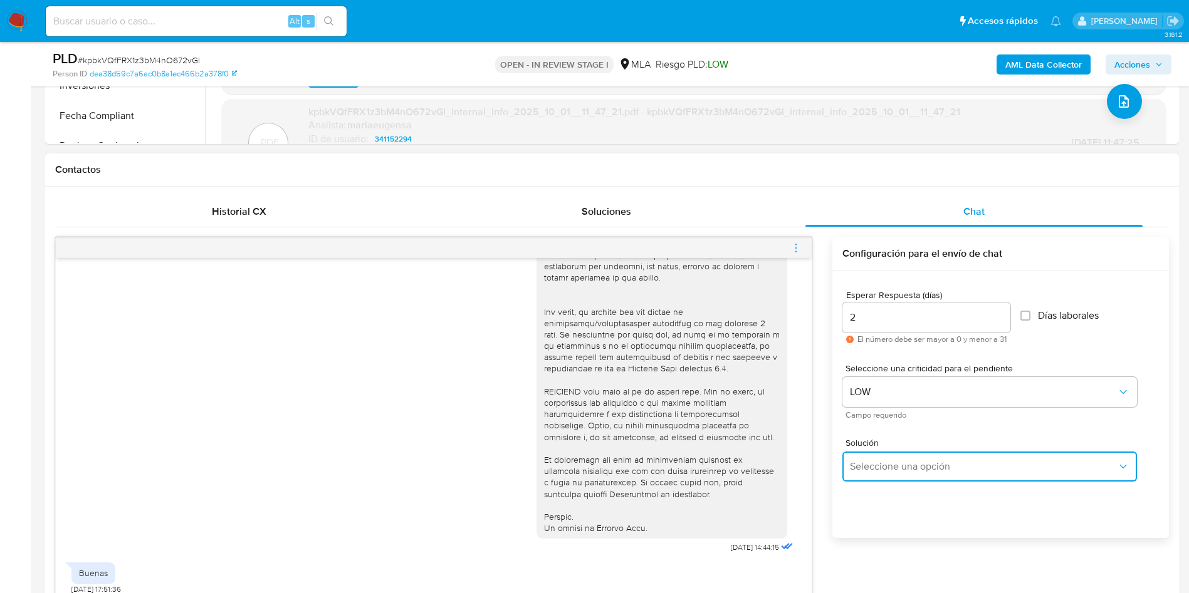
click at [888, 473] on button "Seleccione una opción" at bounding box center [989, 467] width 295 height 30
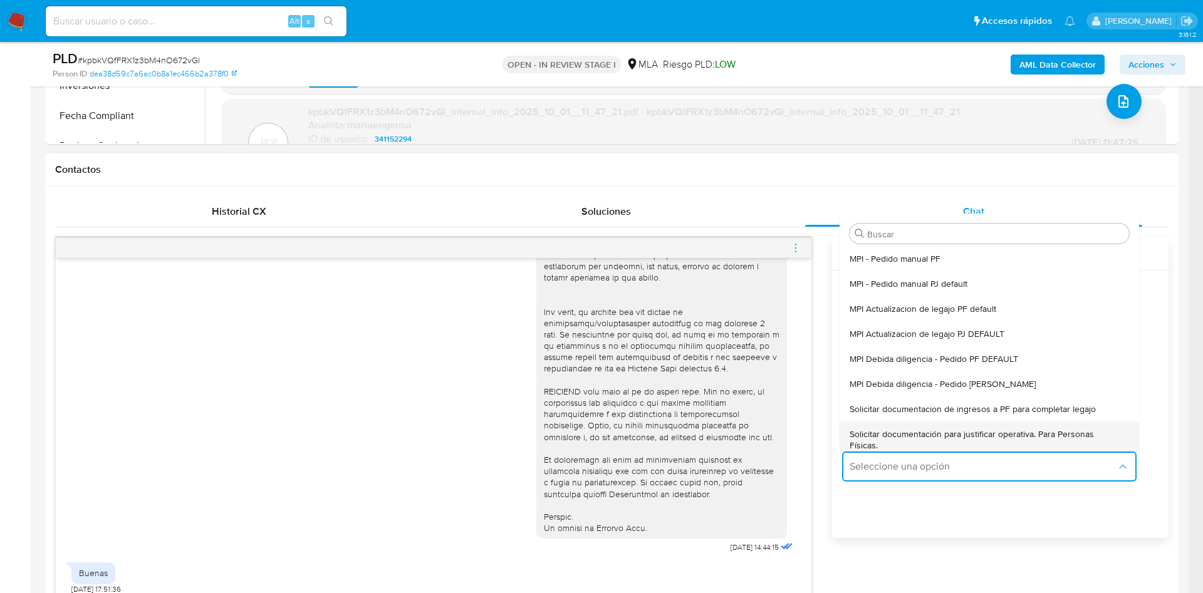
click at [880, 434] on span "Solicitar documentación para justificar operativa. Para Personas Físicas." at bounding box center [986, 440] width 272 height 23
type textarea "Hola,En función de las operaciones registradas en tu cuenta de Mercado Pago, ne…"
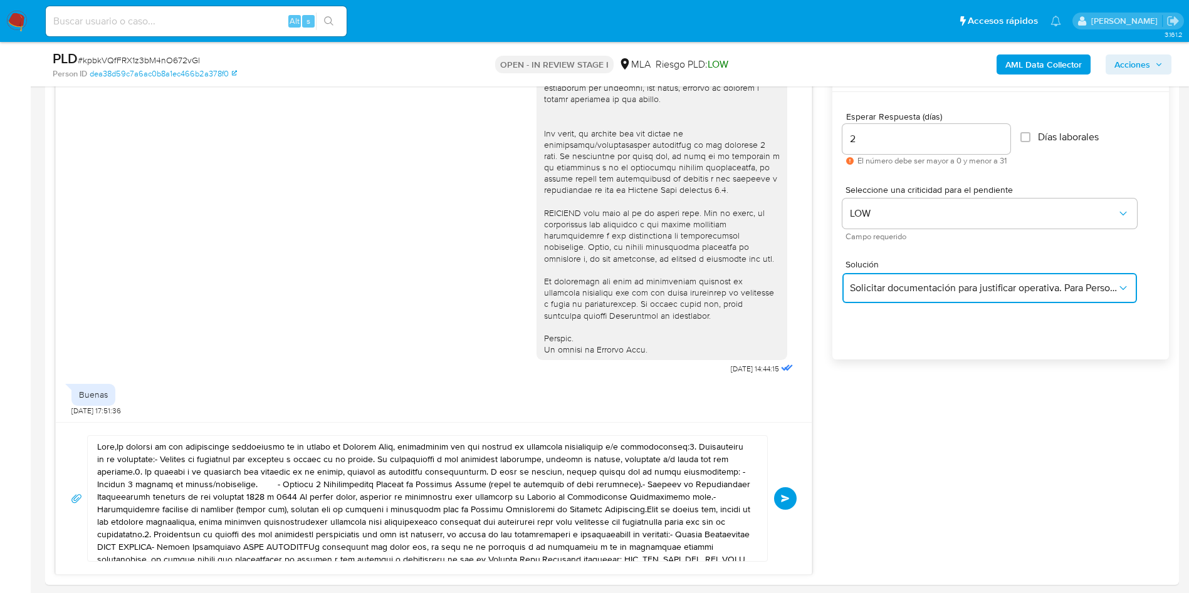
scroll to position [878, 0]
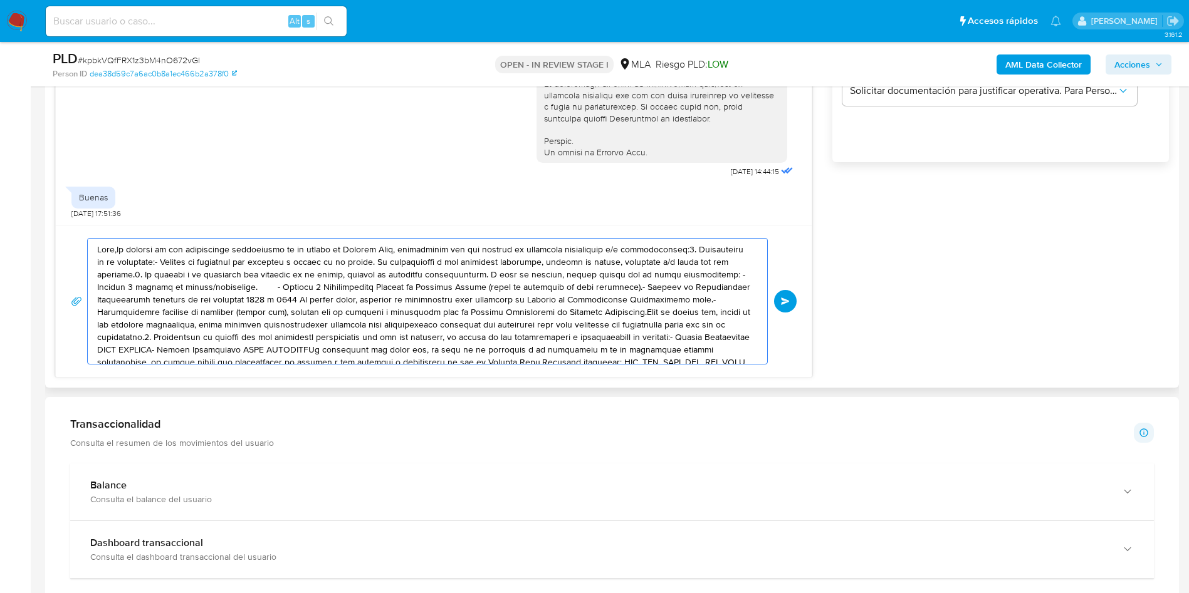
click at [441, 278] on textarea at bounding box center [424, 301] width 654 height 125
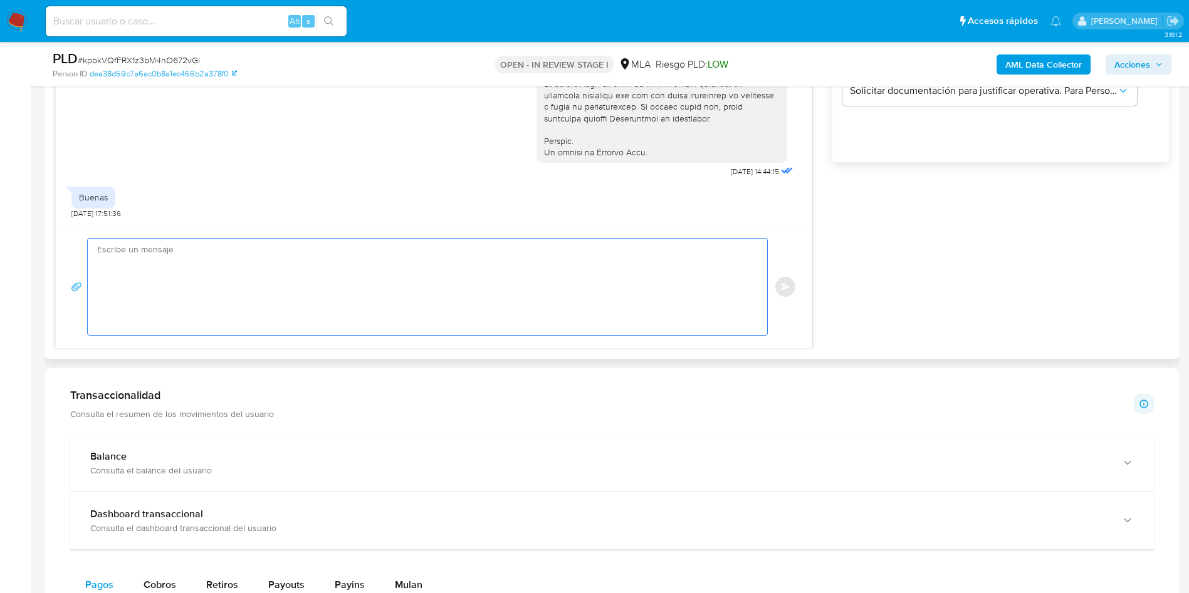
paste textarea "Hola, En función de las operaciones registradas en tu cuenta de Mercado Pago, n…"
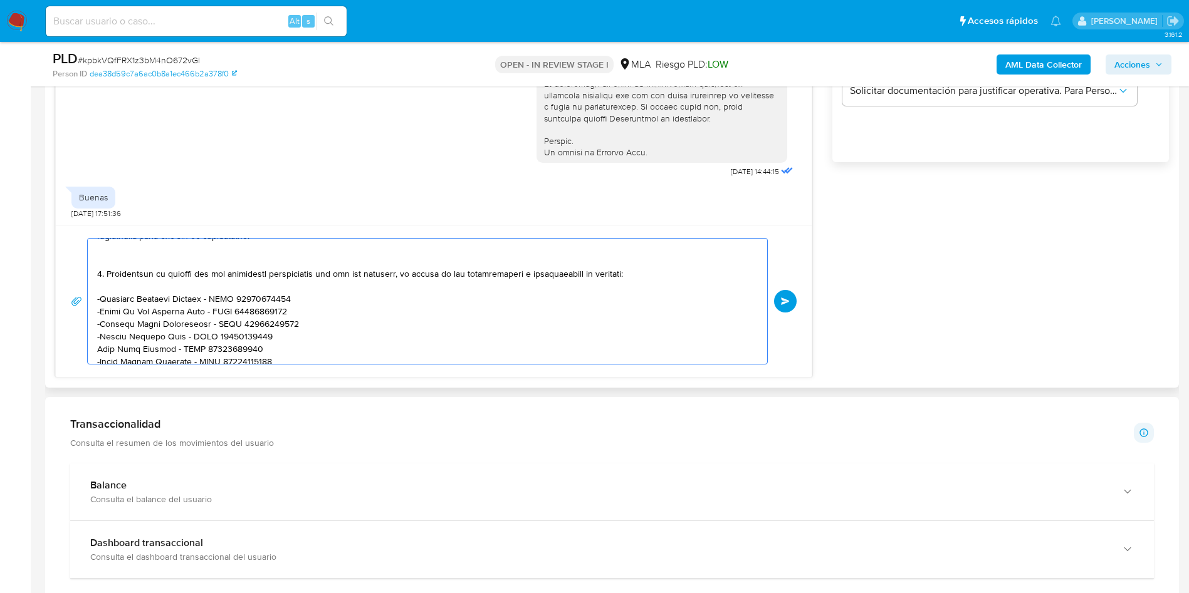
scroll to position [188, 0]
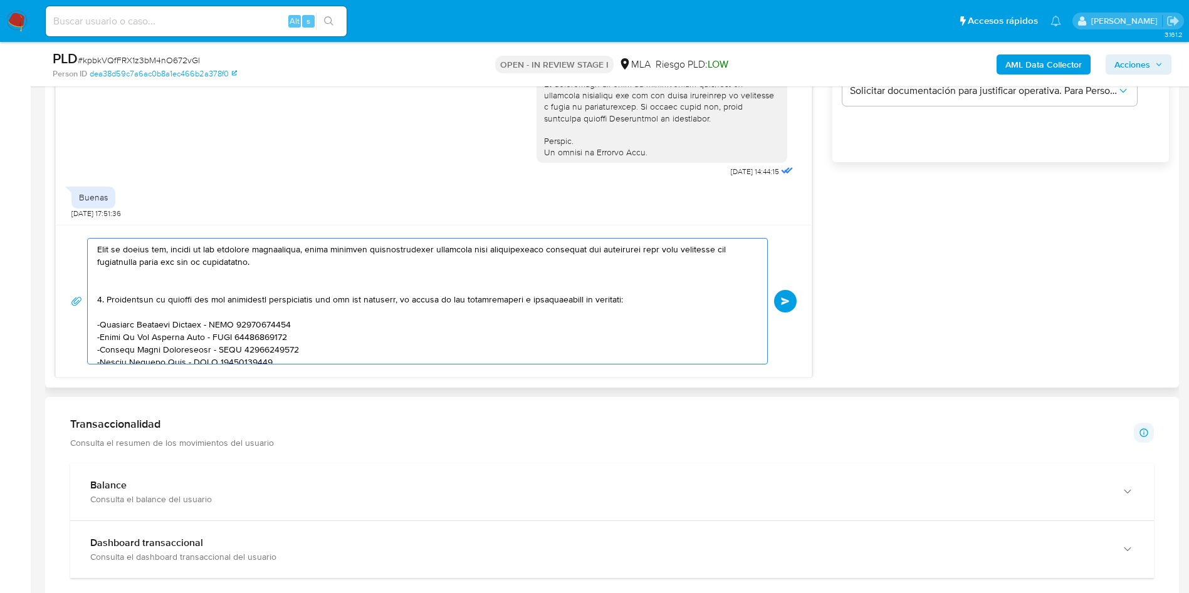
click at [122, 282] on textarea at bounding box center [424, 301] width 654 height 125
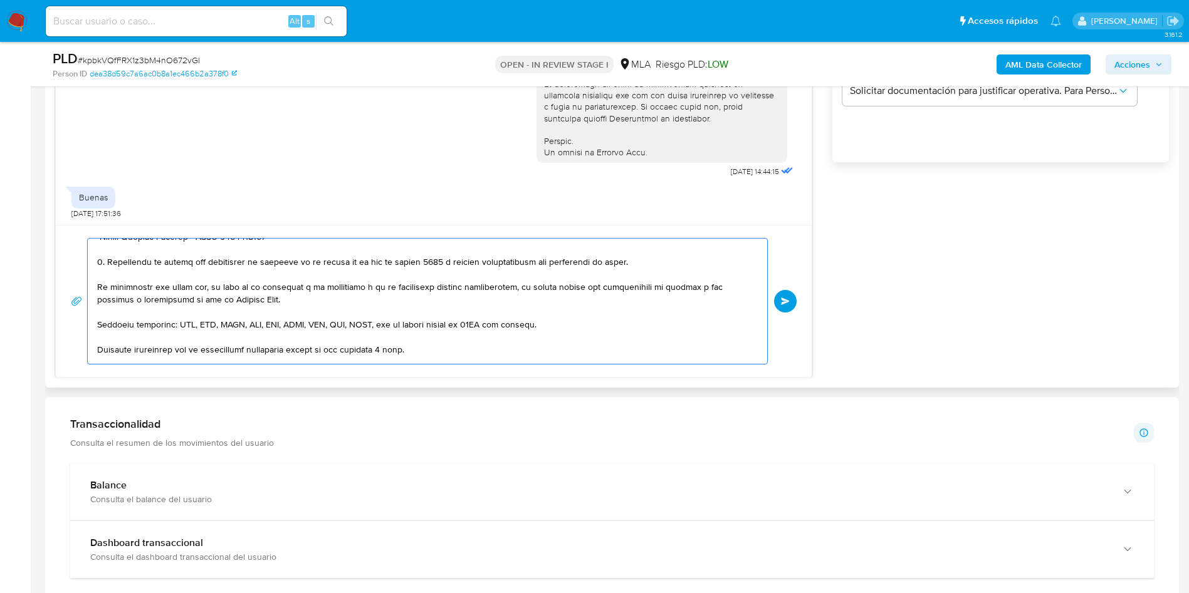
scroll to position [376, 0]
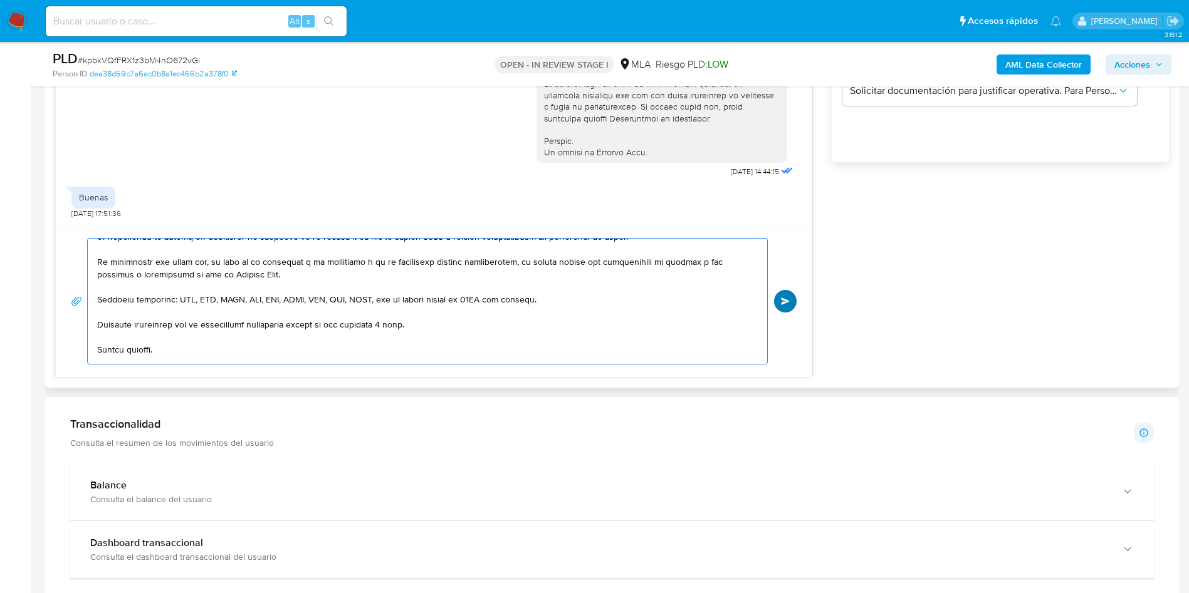
type textarea "Hola, En función de las operaciones registradas en tu cuenta de Mercado Pago, n…"
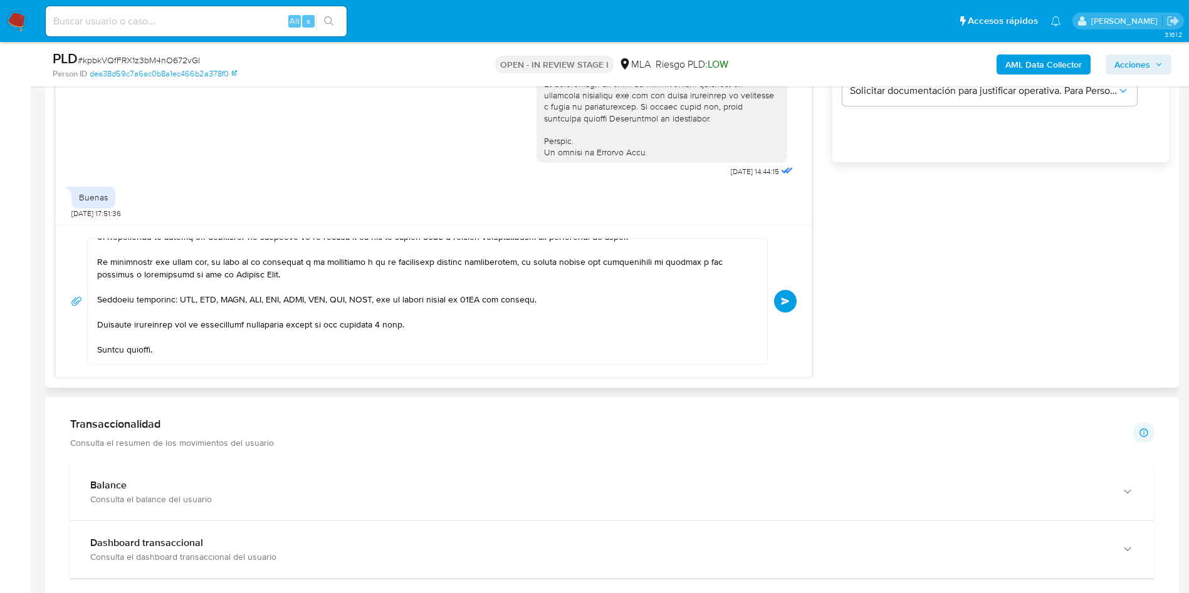
click at [788, 302] on span "Enviar" at bounding box center [785, 302] width 9 height 8
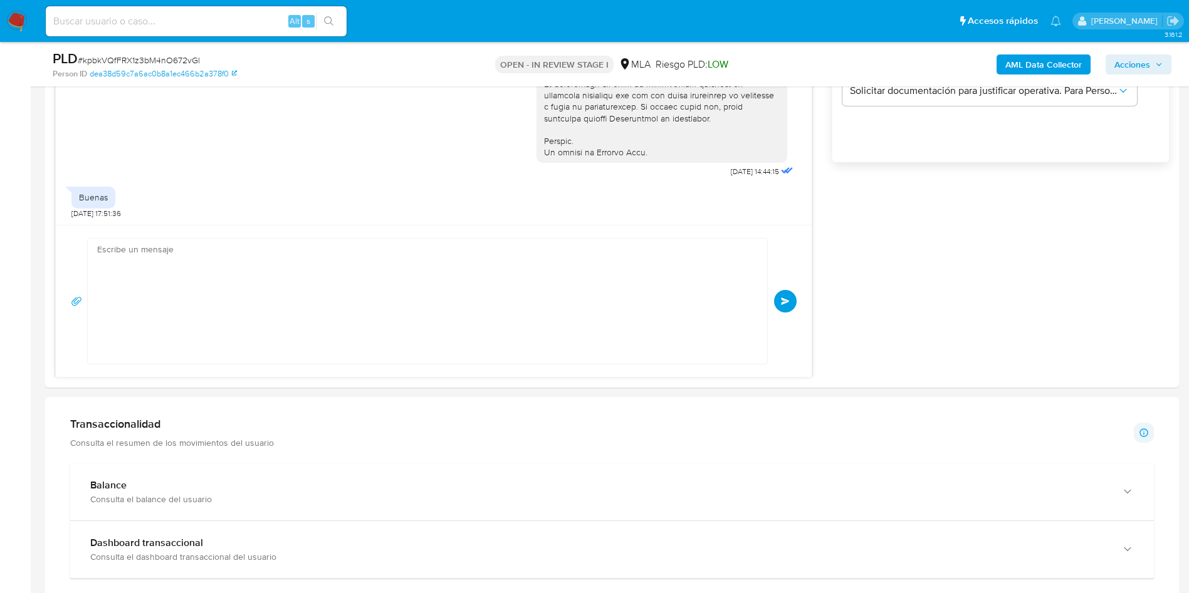
scroll to position [0, 0]
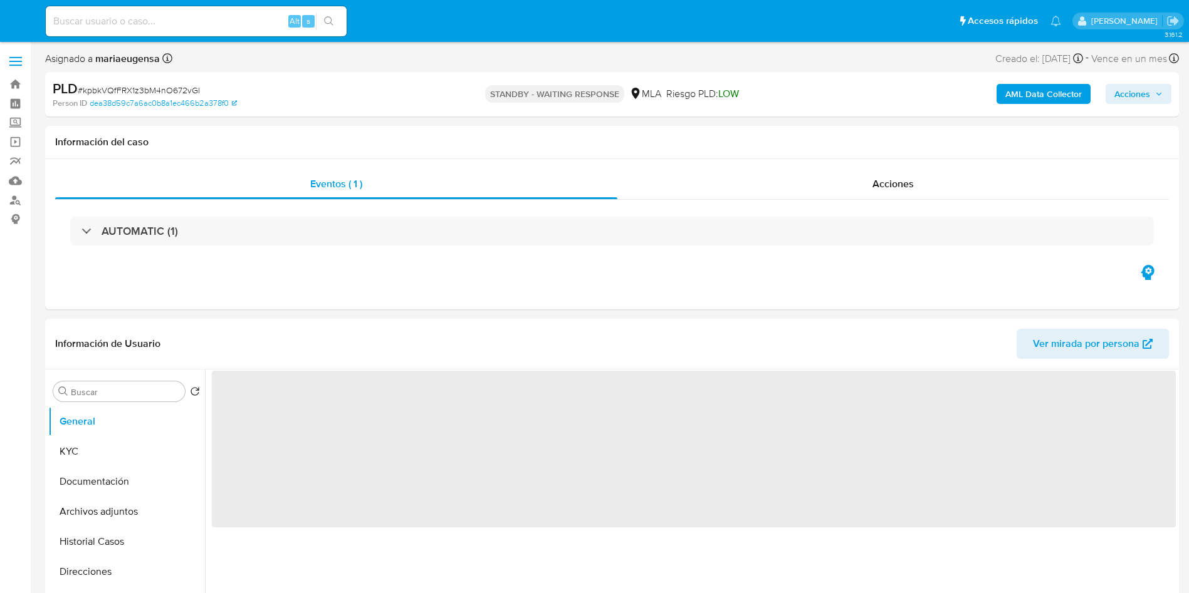
select select "10"
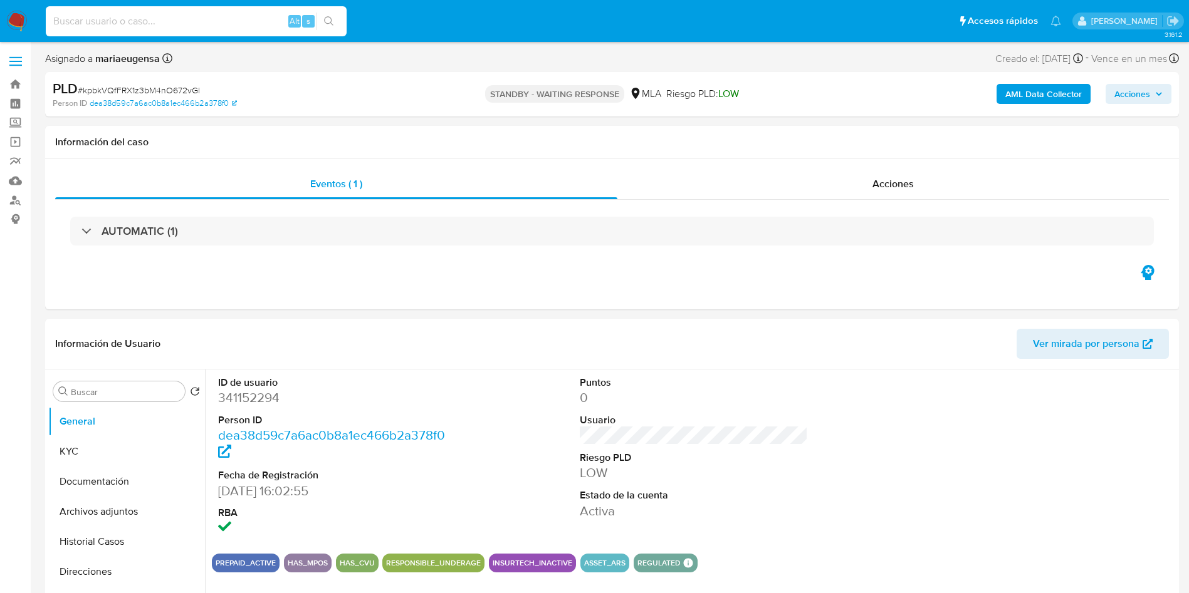
click at [162, 21] on input at bounding box center [196, 21] width 301 height 16
paste input "O25nx6lN1gEFoYeiRtostjij"
type input "O25nx6lN1gEFoYeiRtostjij"
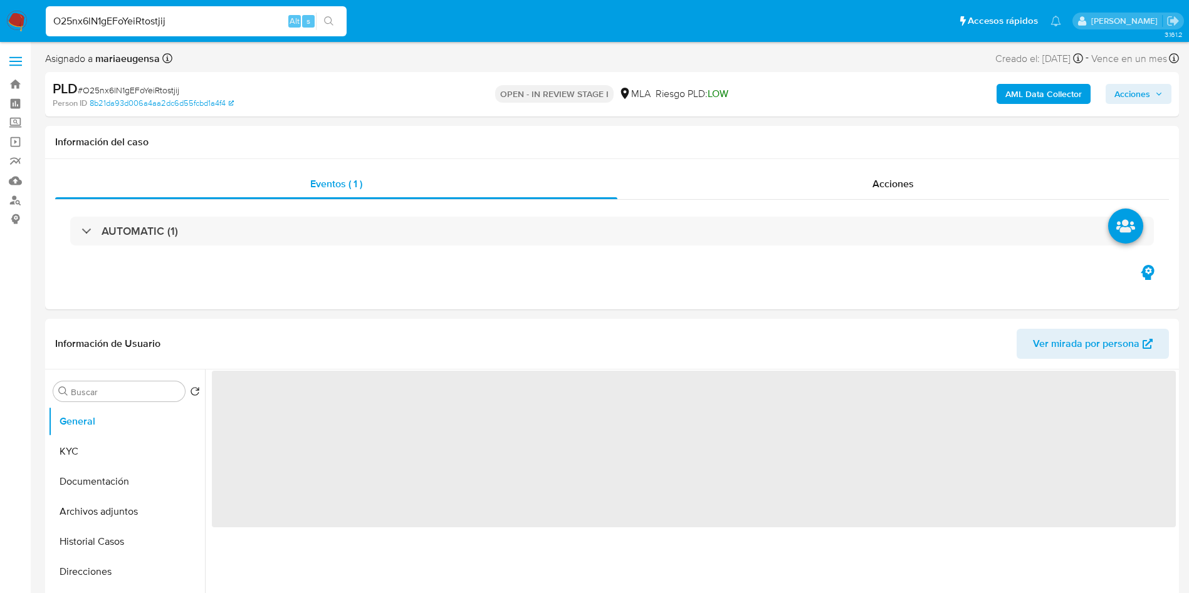
select select "10"
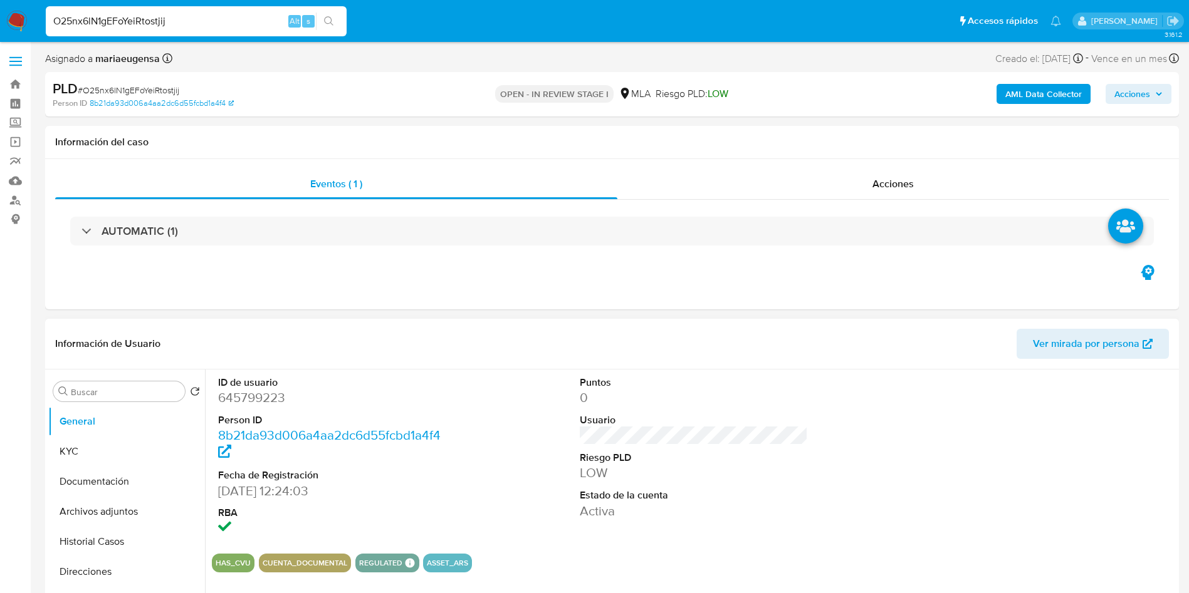
click at [275, 390] on dd "645799223" at bounding box center [332, 398] width 229 height 18
copy dd "645799223"
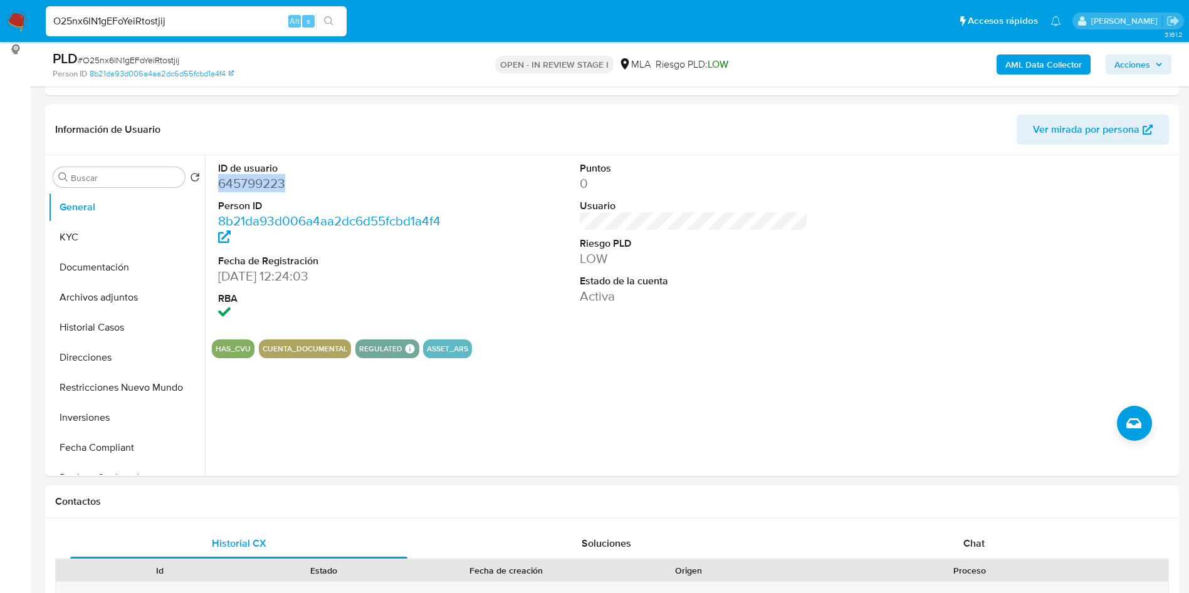
scroll to position [188, 0]
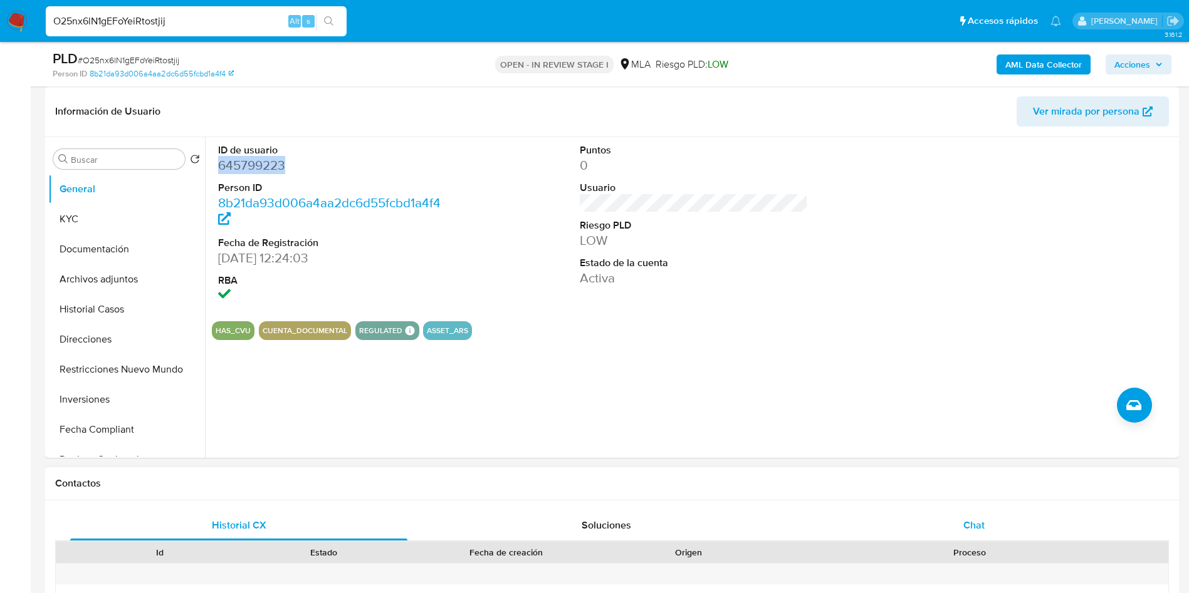
click at [965, 519] on span "Chat" at bounding box center [973, 525] width 21 height 14
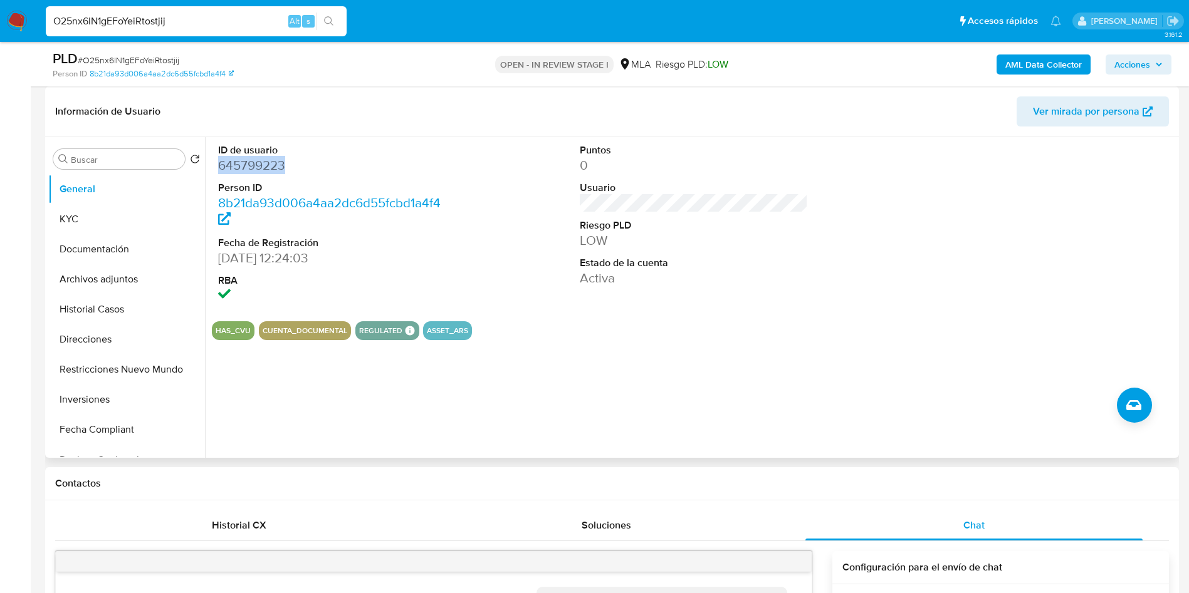
scroll to position [643, 0]
click at [129, 154] on input "Buscar" at bounding box center [125, 159] width 109 height 11
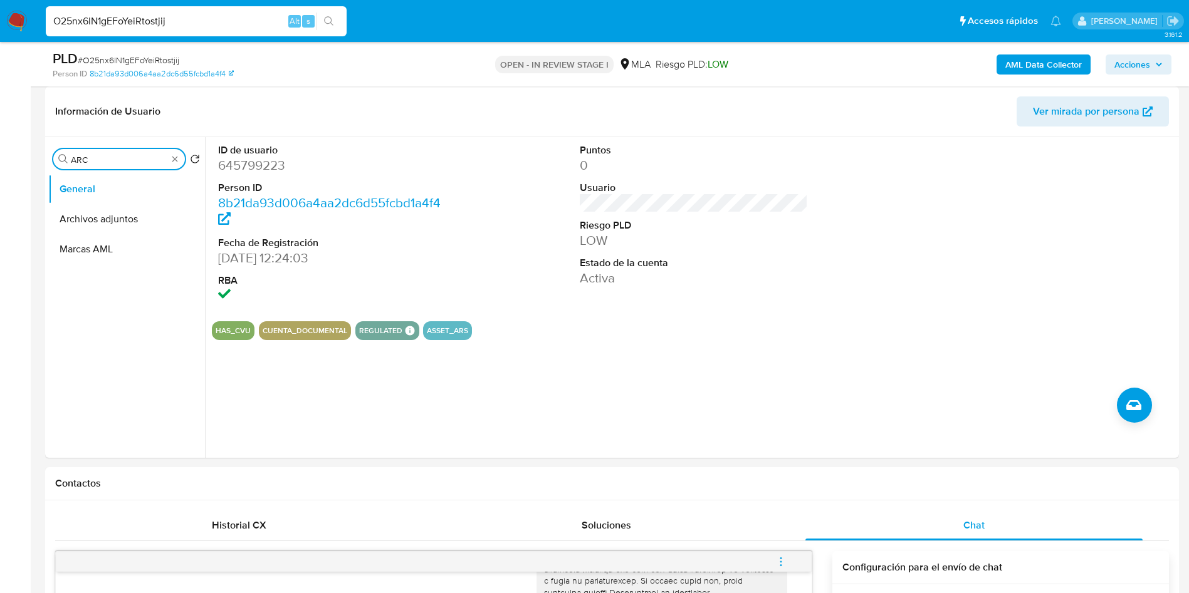
type input "ARC"
click at [509, 245] on div "ID de usuario 645799223 Person ID 8b21da93d006a4aa2dc6d55fcbd1a4f4 Fecha de Reg…" at bounding box center [694, 224] width 964 height 174
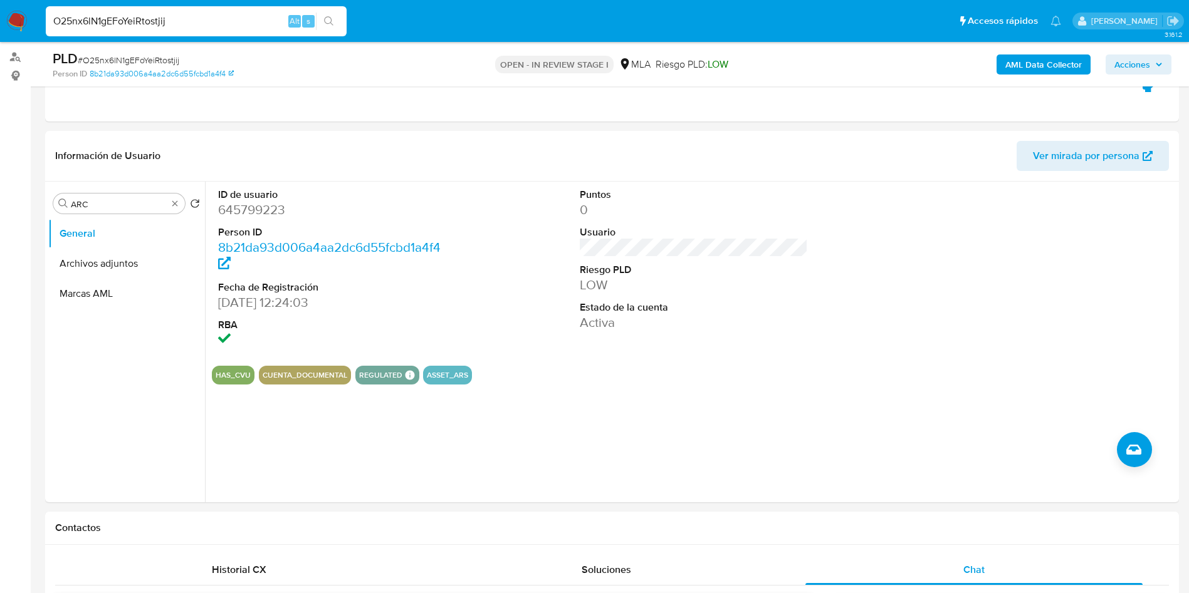
scroll to position [127, 0]
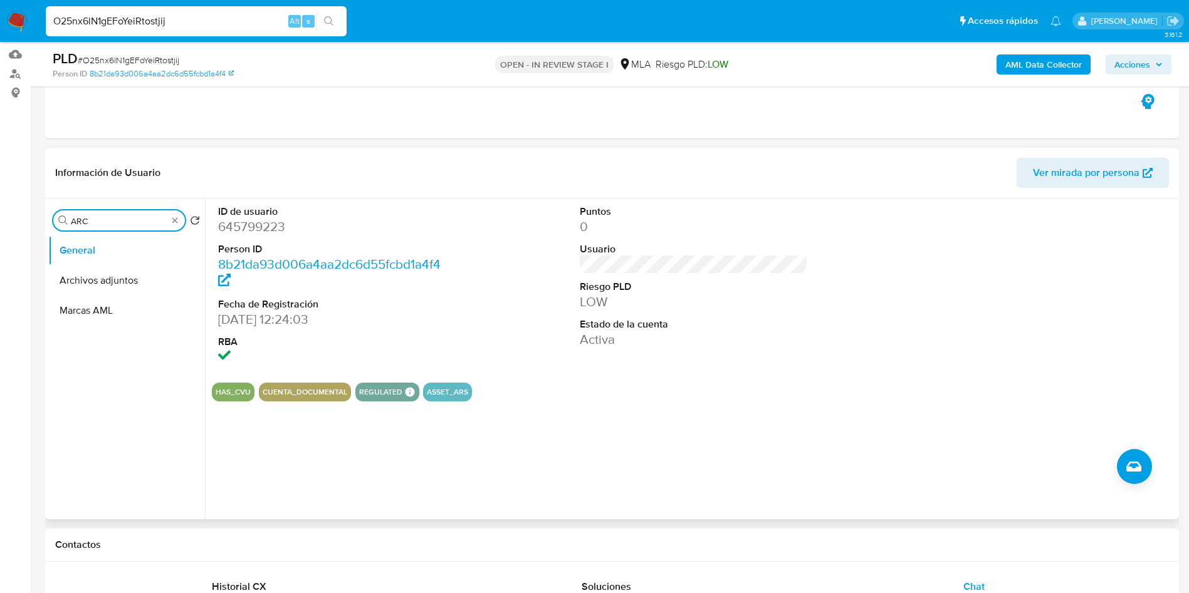
click at [146, 219] on input "ARC" at bounding box center [119, 221] width 97 height 11
type input "ARC"
click at [137, 270] on button "Archivos adjuntos" at bounding box center [121, 281] width 147 height 30
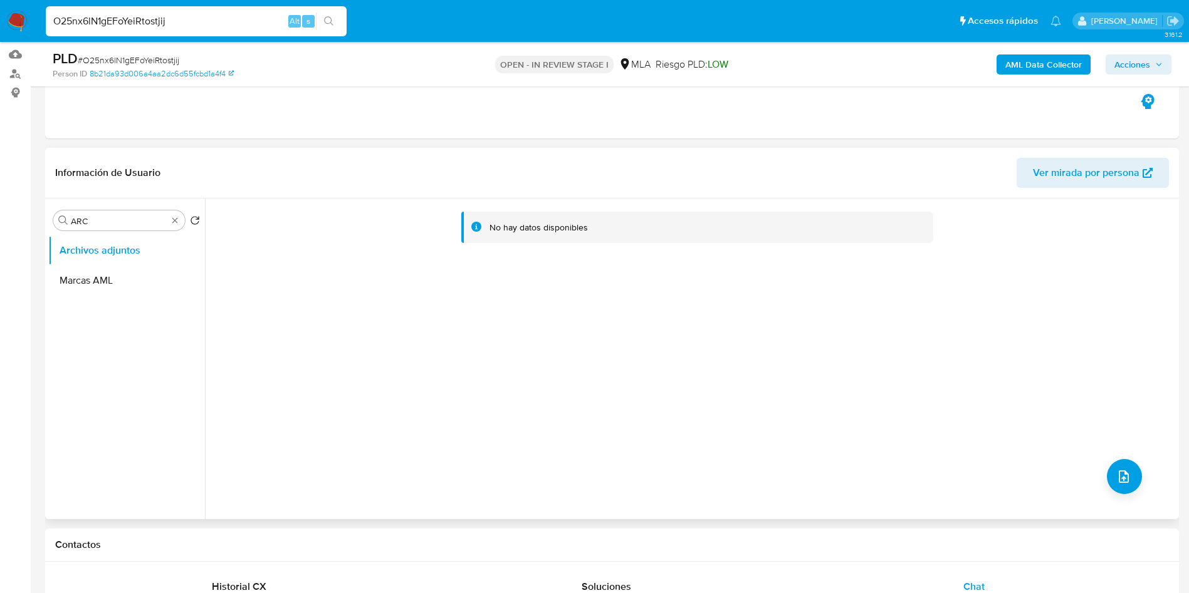
click at [544, 374] on div "No hay datos disponibles" at bounding box center [690, 359] width 971 height 321
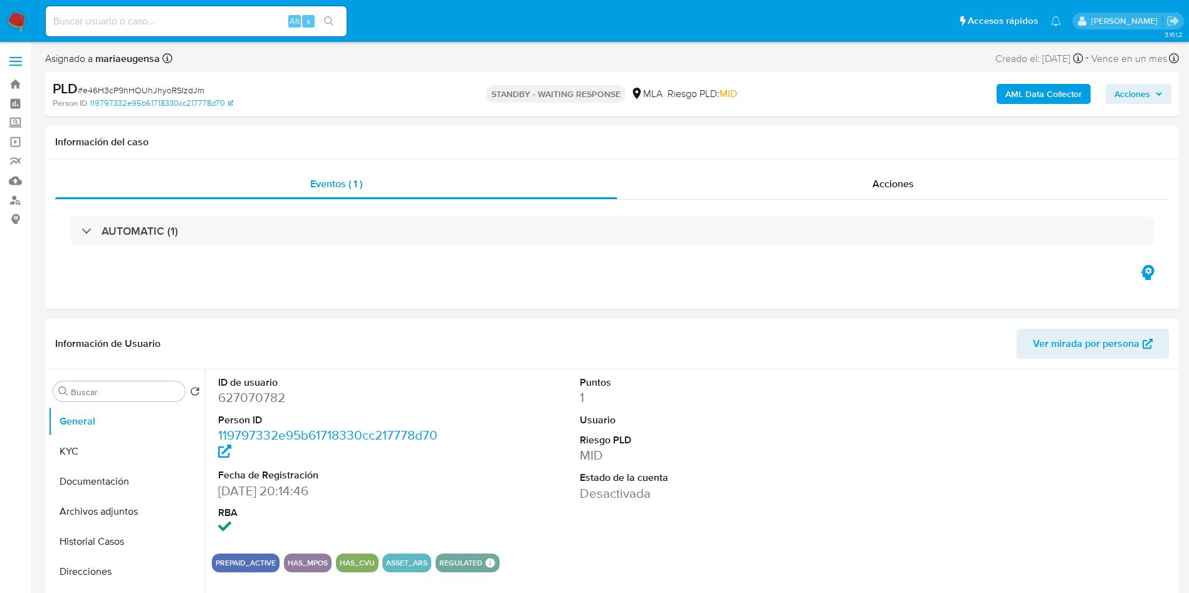
select select "10"
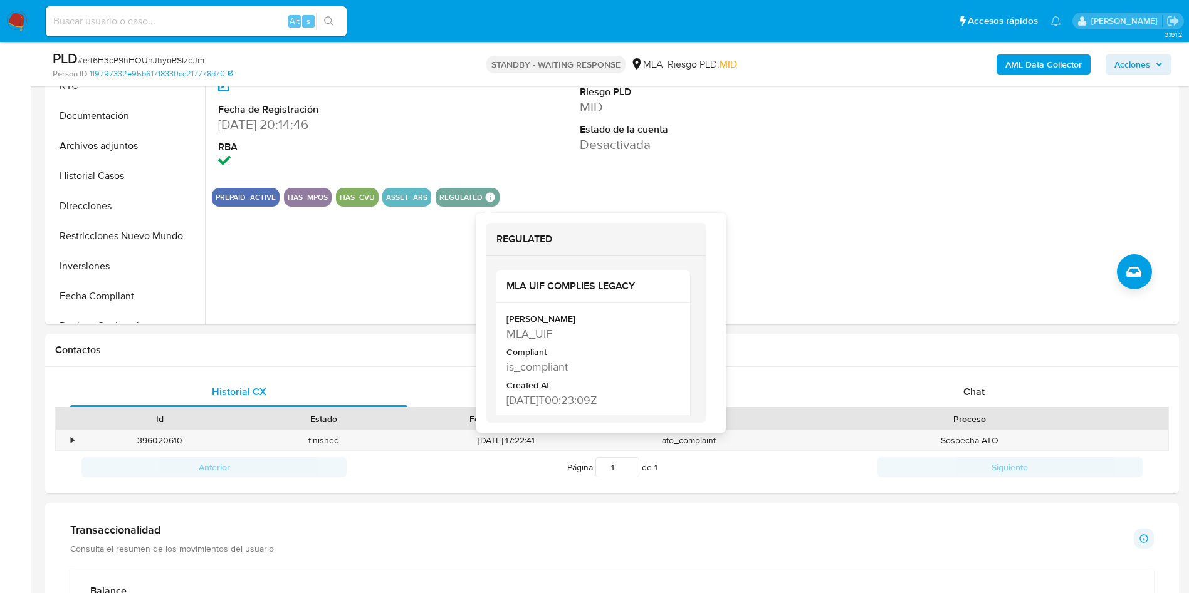
scroll to position [376, 0]
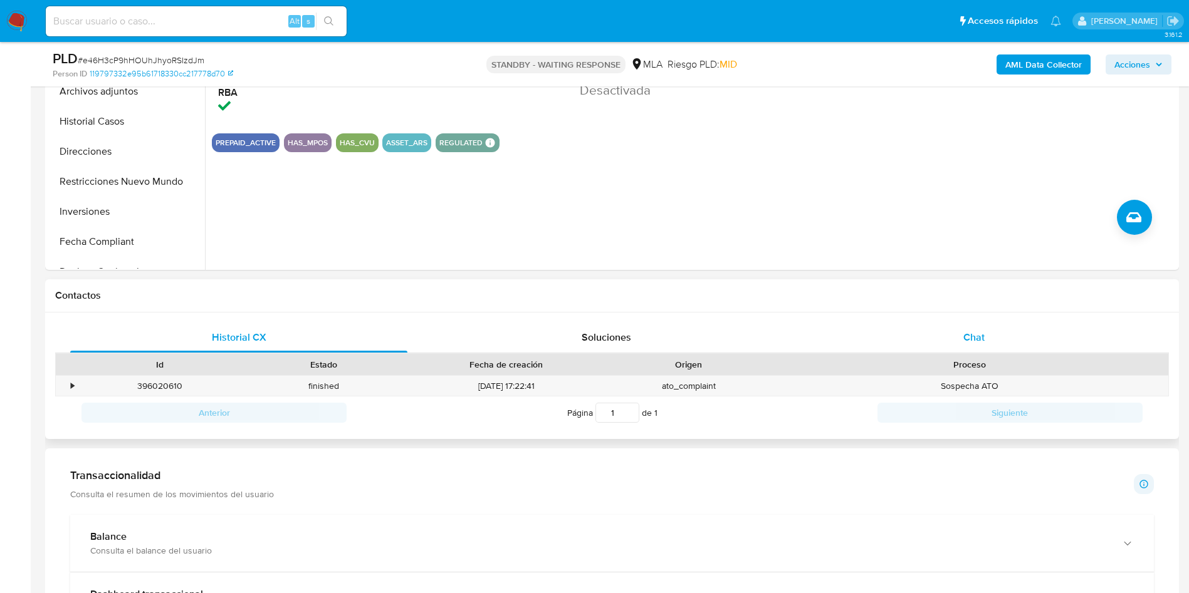
drag, startPoint x: 1058, startPoint y: 343, endPoint x: 1051, endPoint y: 343, distance: 6.3
click at [1057, 343] on div "Chat" at bounding box center [973, 338] width 337 height 30
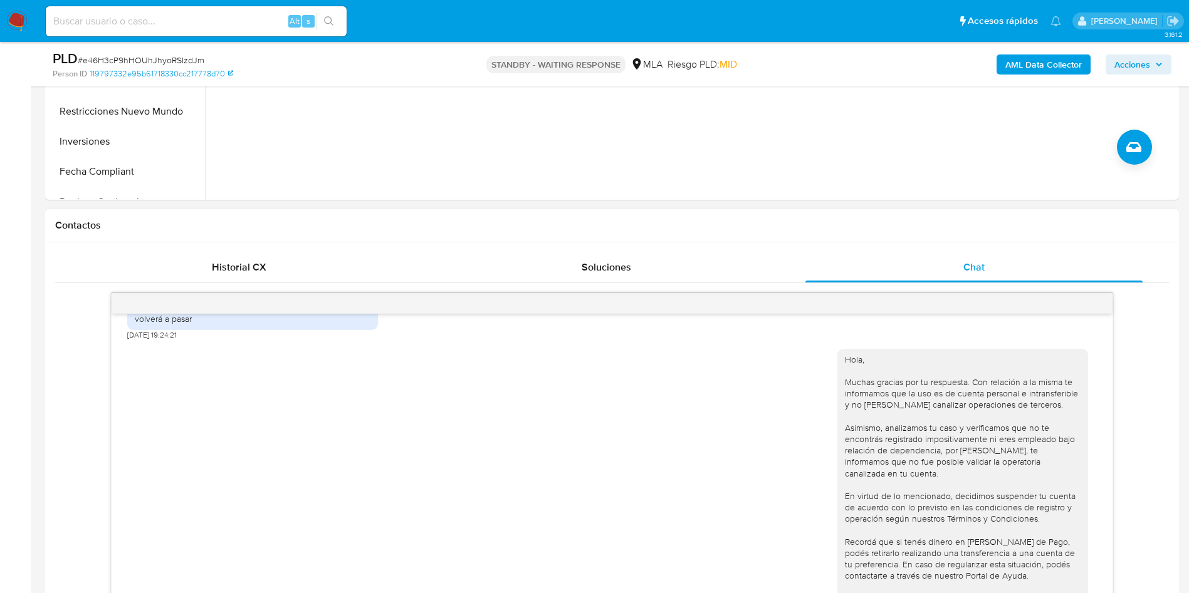
scroll to position [564, 0]
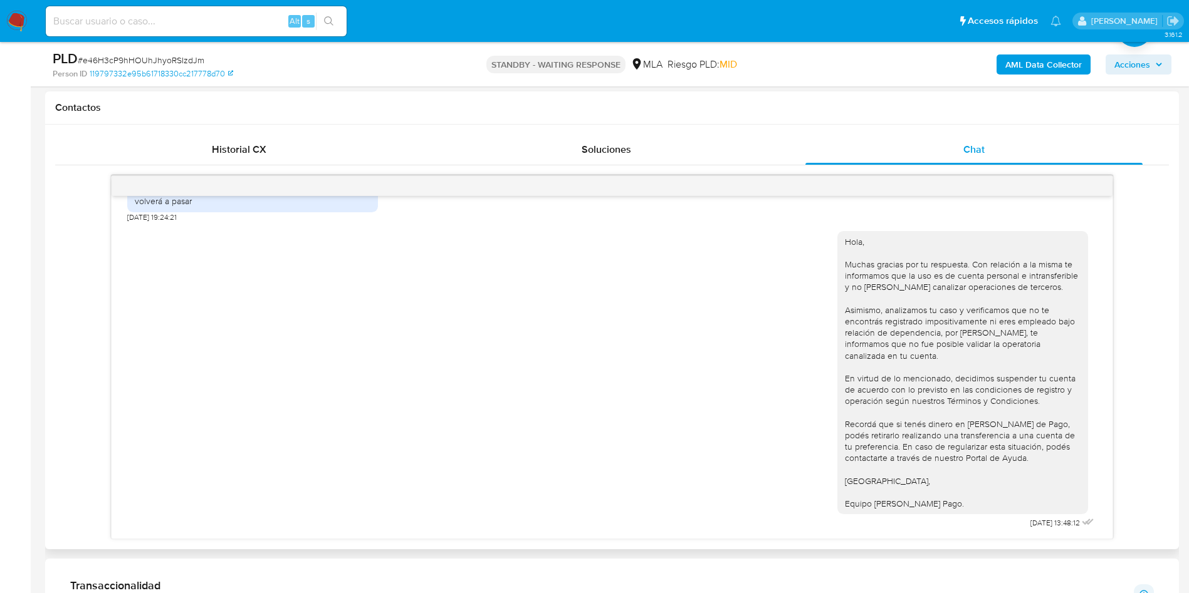
drag, startPoint x: 308, startPoint y: 338, endPoint x: 666, endPoint y: 406, distance: 364.8
click at [313, 338] on div "Hola, Muchas gracias por tu respuesta. Con relación a la misma te informamos qu…" at bounding box center [611, 377] width 969 height 310
click at [146, 58] on span "# e46H3cP9hHOUhJhyoRSIzdJm" at bounding box center [141, 60] width 127 height 13
copy span "e46H3cP9hHOUhJhyoRSIzdJm"
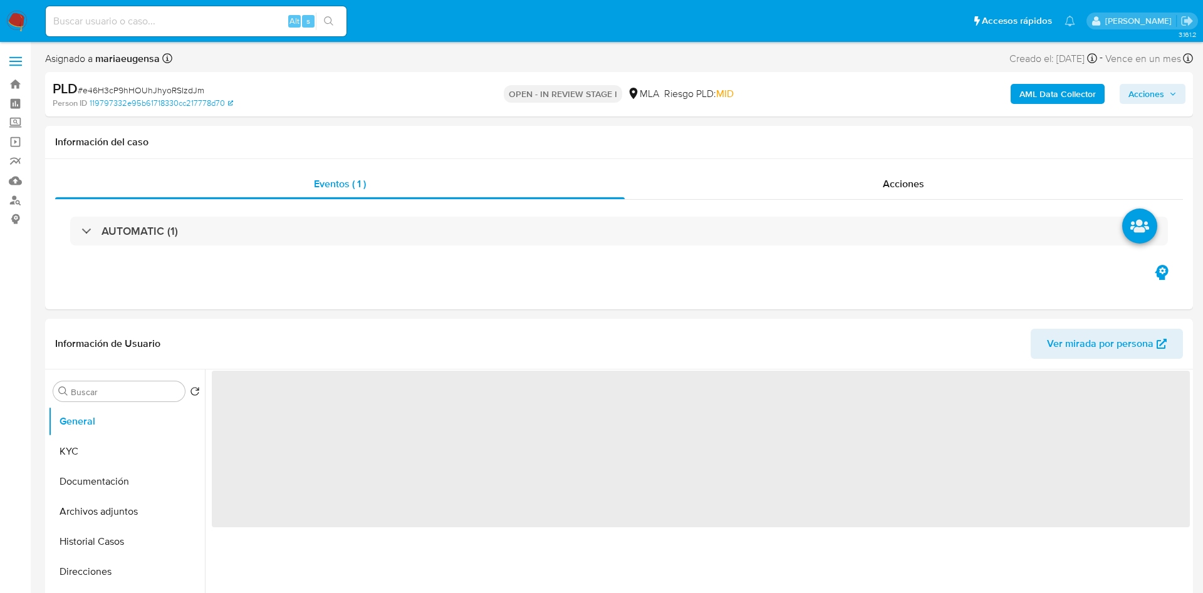
select select "10"
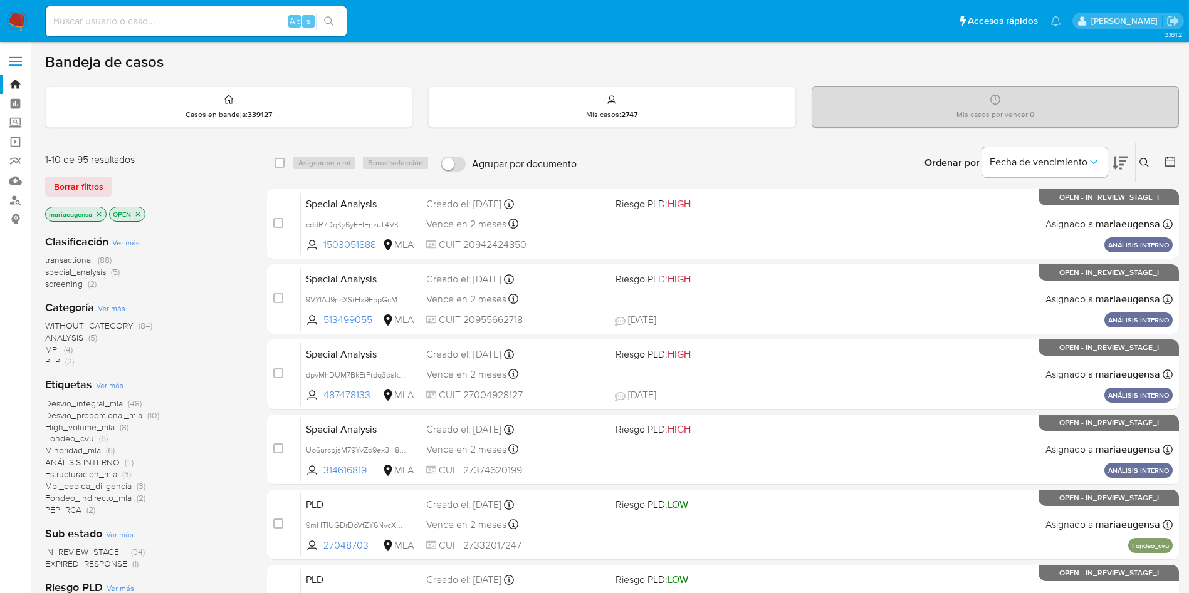
click at [1139, 158] on icon at bounding box center [1144, 163] width 10 height 10
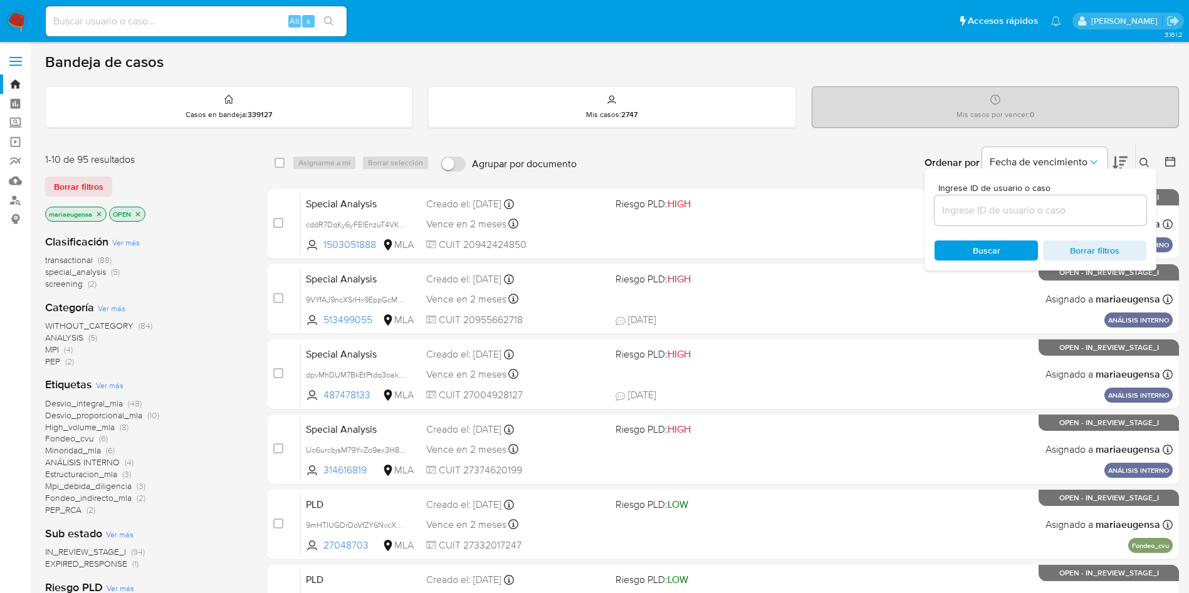
click at [1098, 201] on div at bounding box center [1040, 211] width 212 height 30
click at [1091, 207] on input at bounding box center [1040, 210] width 212 height 16
paste input "e46H3cP9hHOUhJhyoRSIzdJm"
type input "e46H3cP9hHOUhJhyoRSIzdJm"
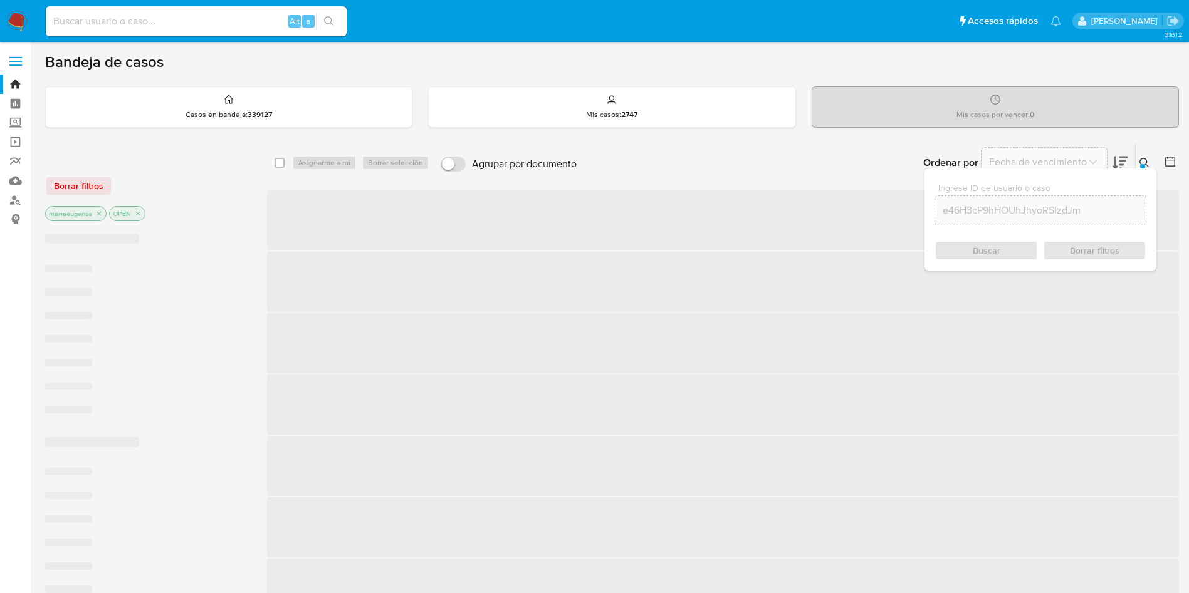
click at [1140, 162] on icon at bounding box center [1144, 163] width 10 height 10
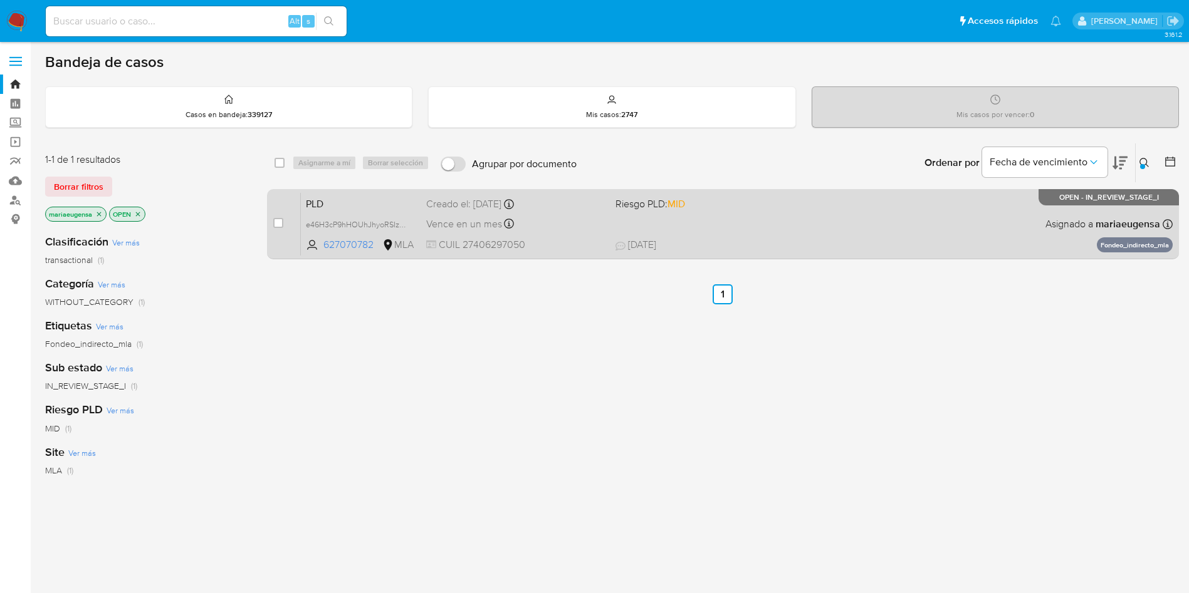
click at [350, 211] on div "PLD e46H3cP9hHOUhJhyoRSIzdJm 627070782 MLA Riesgo PLD: MID Creado el: 12/09/202…" at bounding box center [737, 223] width 872 height 63
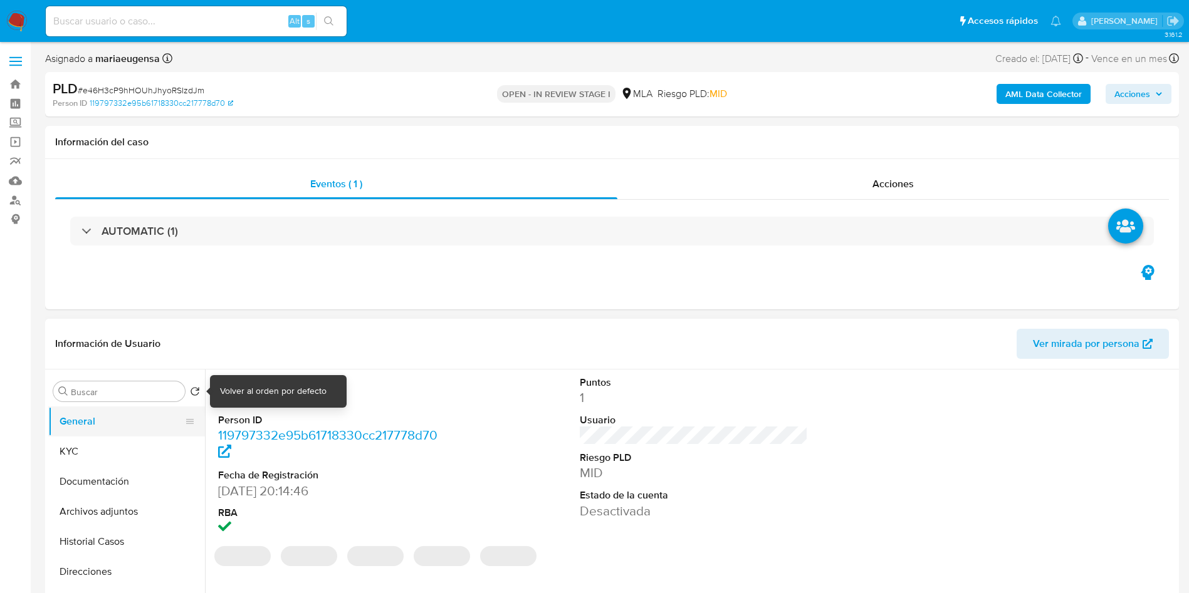
select select "10"
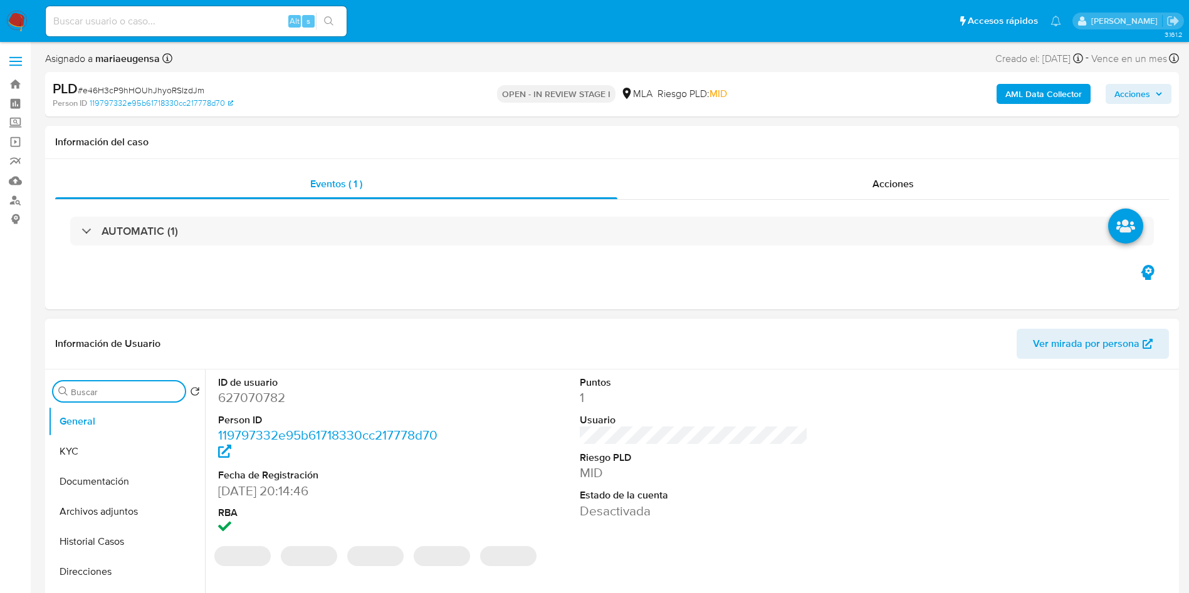
click at [145, 388] on input "Buscar" at bounding box center [125, 392] width 109 height 11
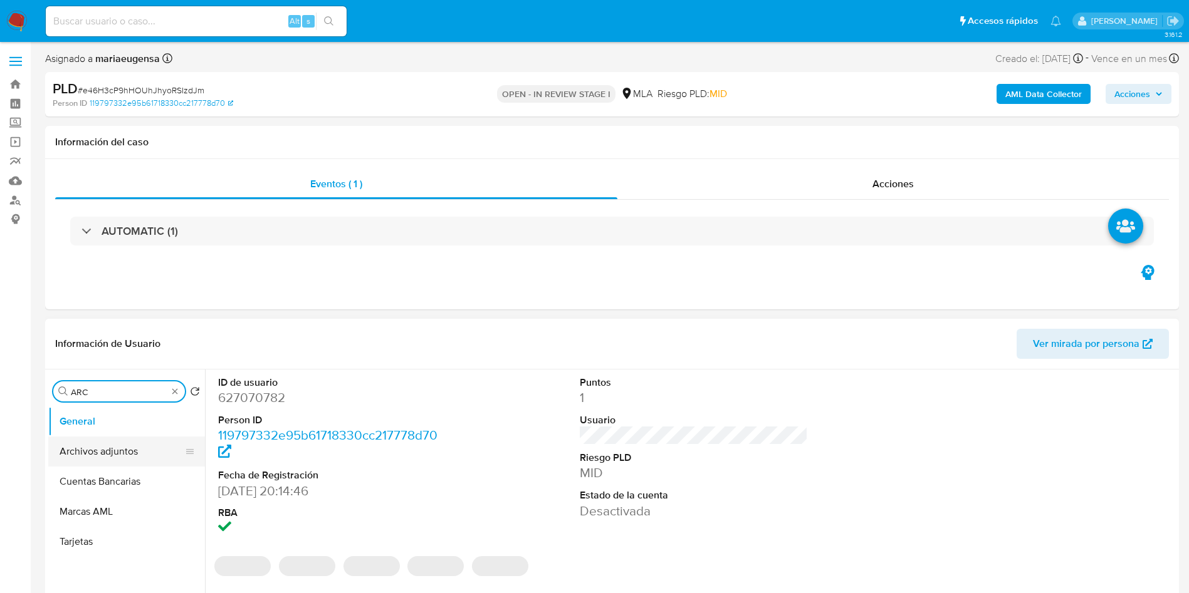
type input "ARC"
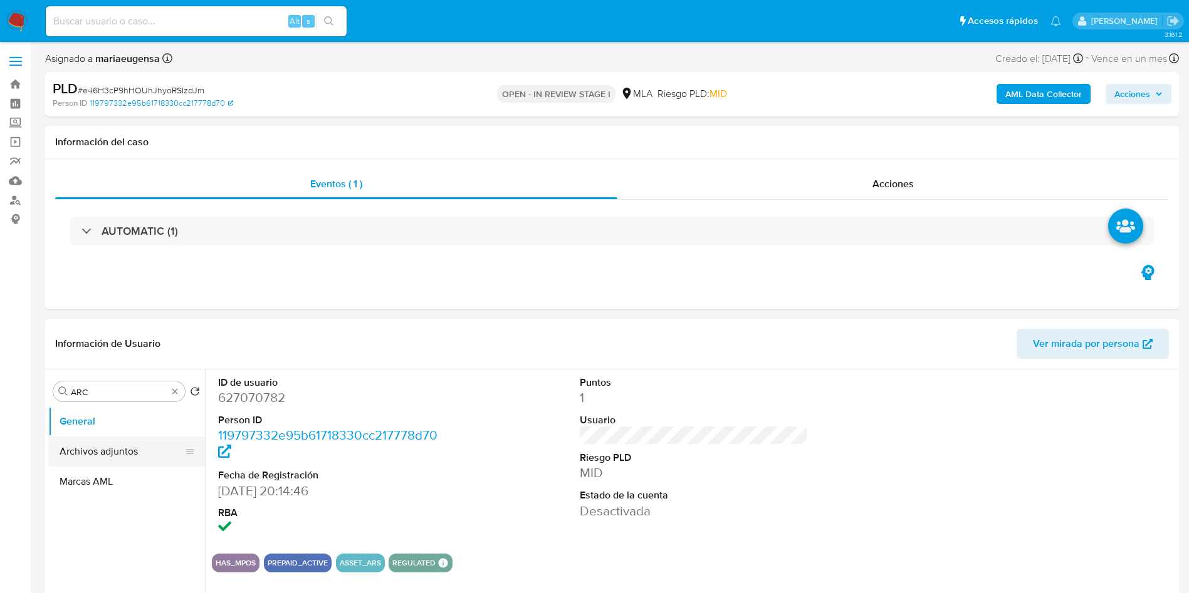
click at [143, 442] on button "Archivos adjuntos" at bounding box center [121, 452] width 147 height 30
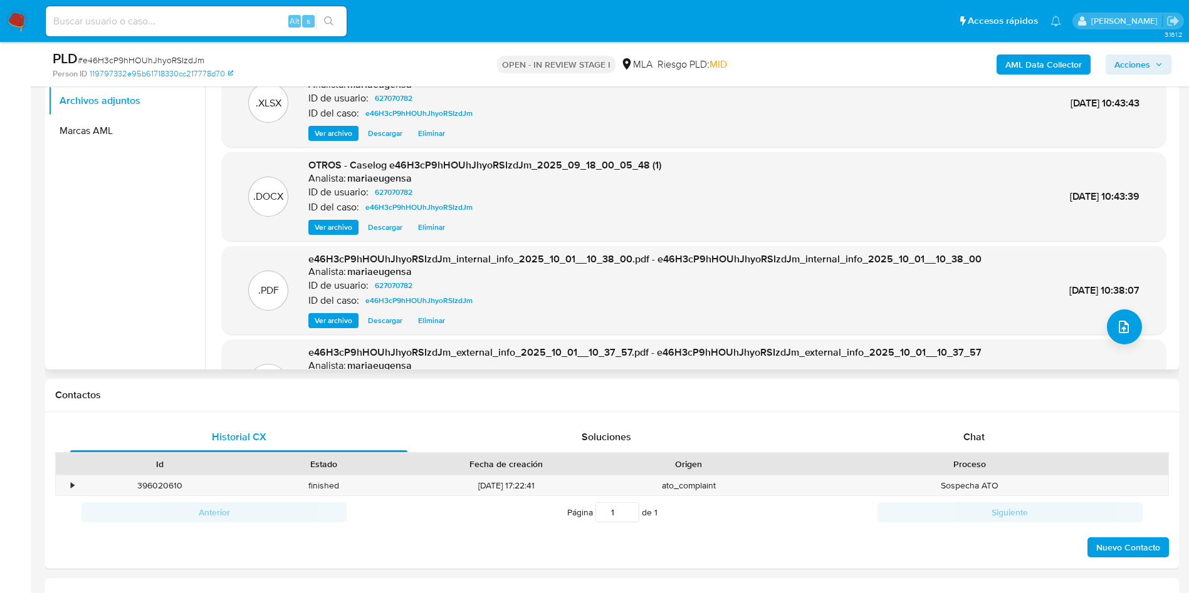
scroll to position [274, 0]
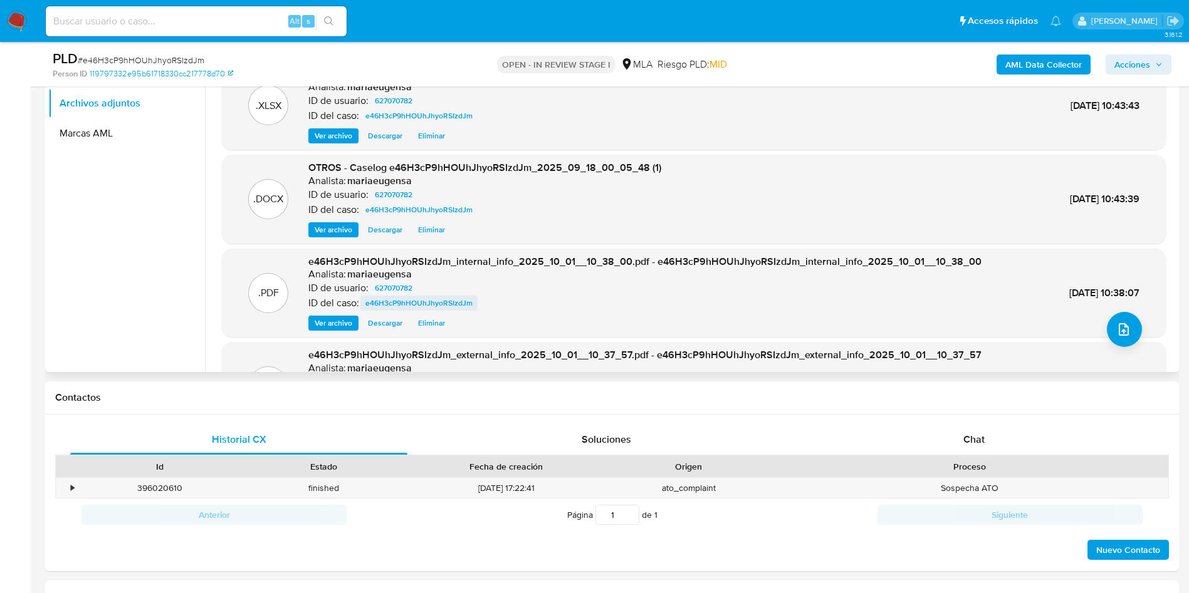
drag, startPoint x: 1053, startPoint y: 434, endPoint x: 363, endPoint y: 297, distance: 702.7
click at [1017, 425] on div "Chat" at bounding box center [973, 440] width 337 height 30
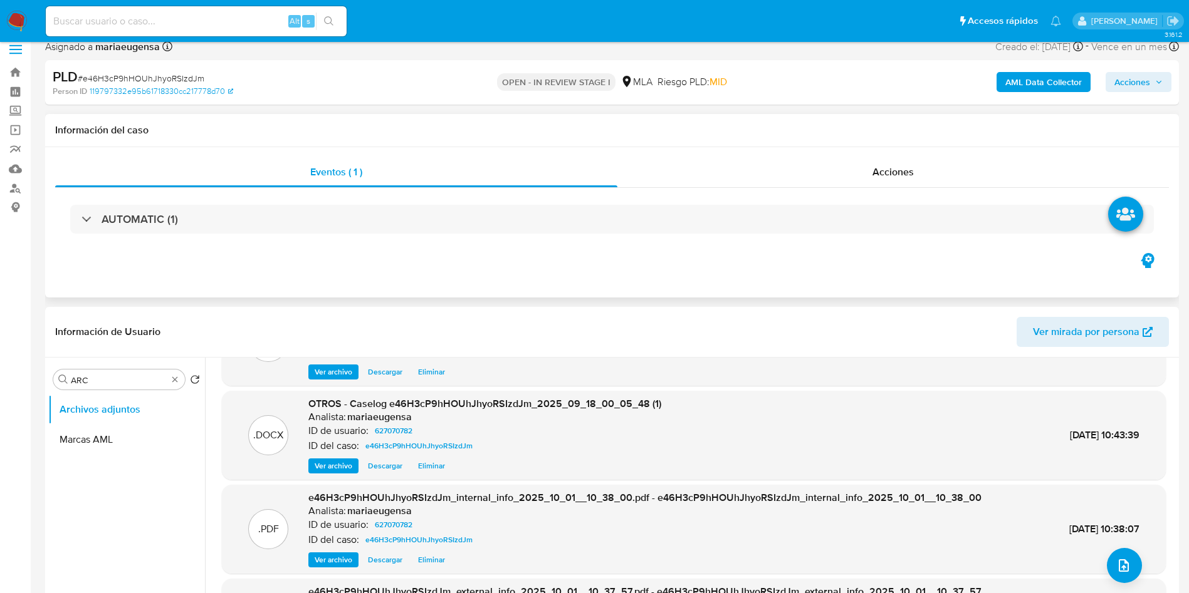
scroll to position [0, 0]
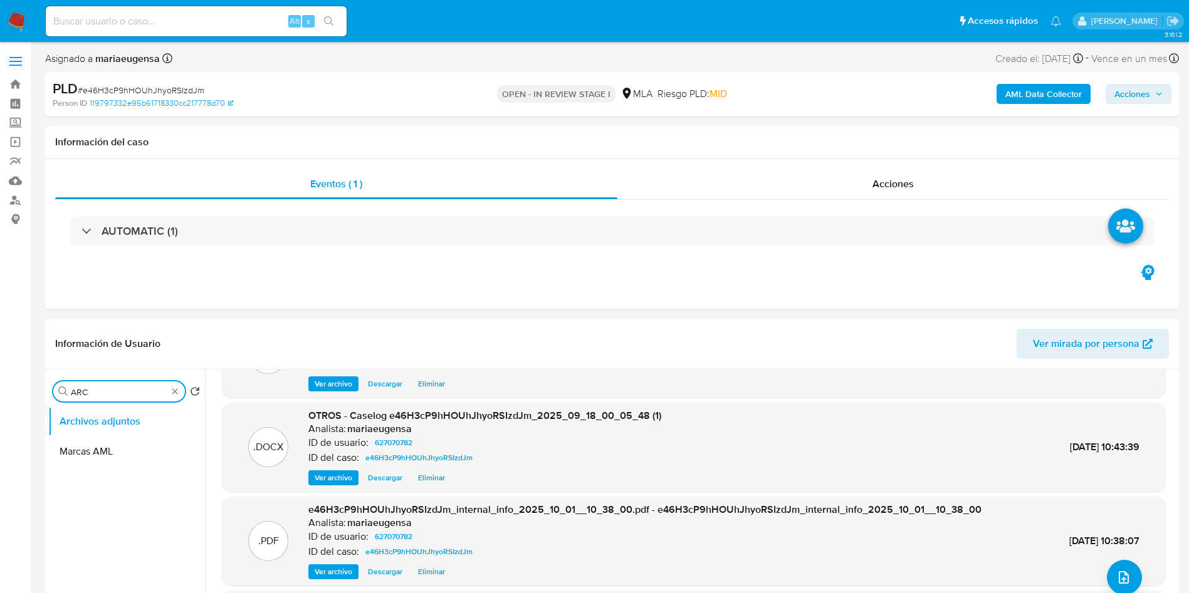
drag, startPoint x: 100, startPoint y: 390, endPoint x: 24, endPoint y: 370, distance: 78.0
type input "RES"
drag, startPoint x: 115, startPoint y: 444, endPoint x: 311, endPoint y: 440, distance: 196.2
click at [140, 441] on button "Restricciones Nuevo Mundo" at bounding box center [126, 452] width 157 height 30
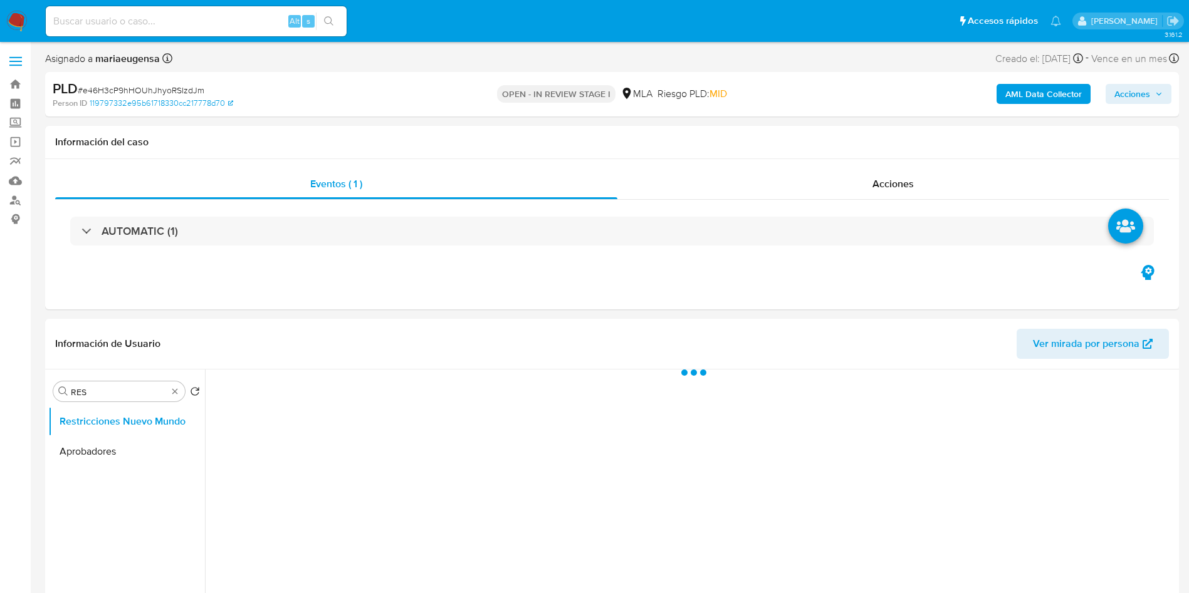
drag, startPoint x: 1140, startPoint y: 99, endPoint x: 1149, endPoint y: 69, distance: 31.5
click at [1147, 81] on div "AML Data Collector Acciones" at bounding box center [986, 94] width 370 height 29
click at [1137, 95] on span "Acciones" at bounding box center [1132, 94] width 36 height 20
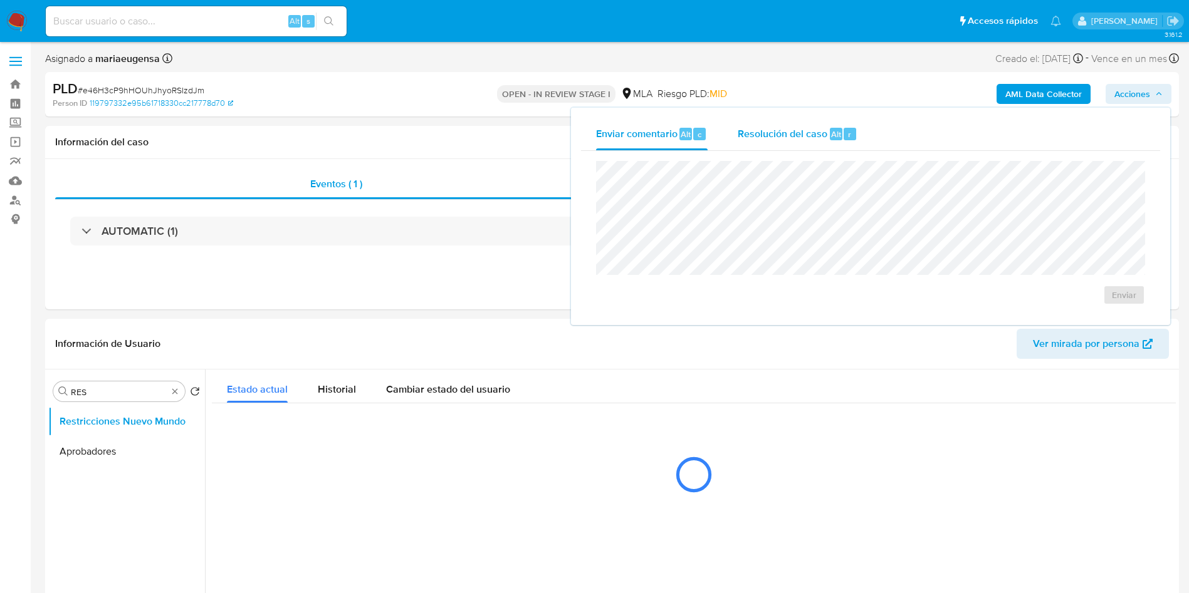
drag, startPoint x: 852, startPoint y: 123, endPoint x: 836, endPoint y: 151, distance: 31.7
click at [848, 133] on div "Resolución del caso Alt r" at bounding box center [798, 134] width 120 height 33
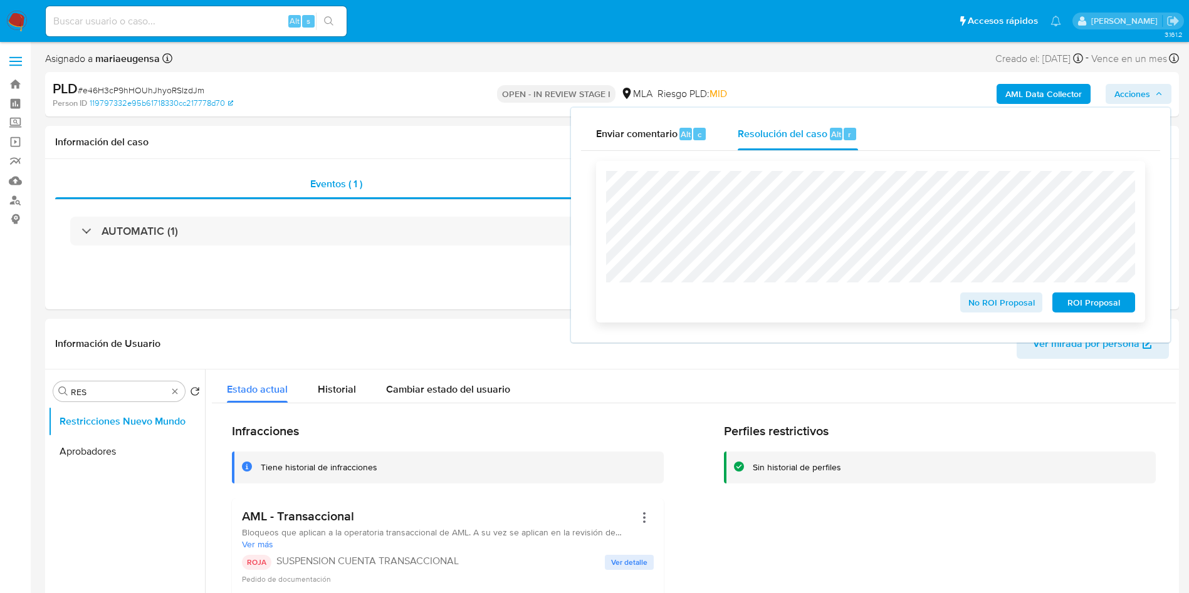
click at [1072, 303] on span "ROI Proposal" at bounding box center [1093, 303] width 65 height 18
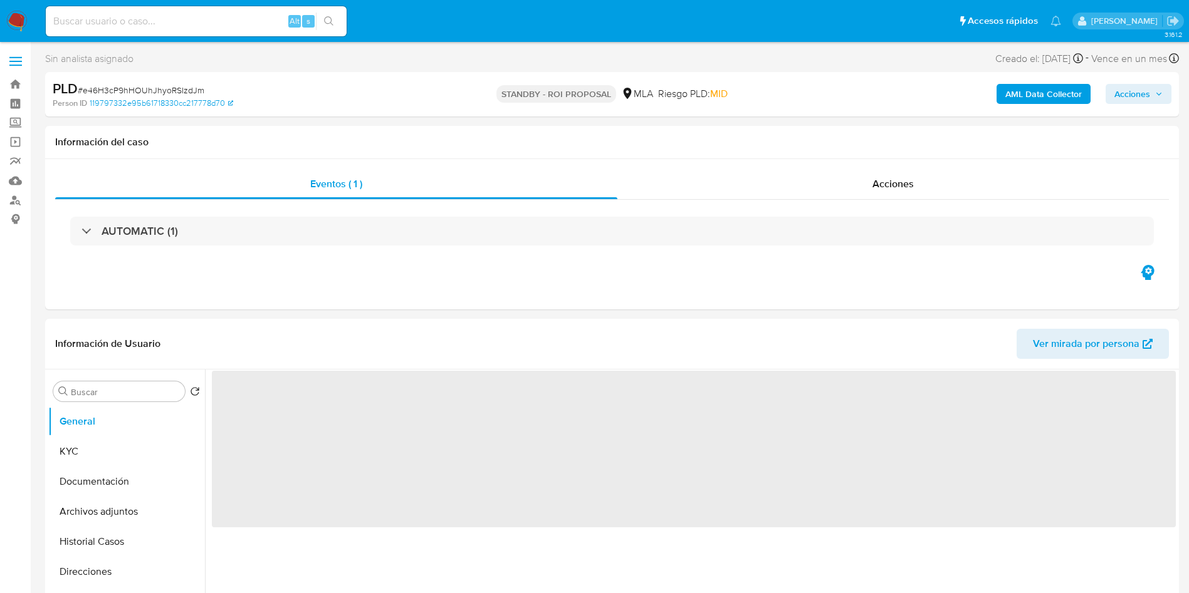
drag, startPoint x: 185, startPoint y: 11, endPoint x: 187, endPoint y: 20, distance: 9.0
click at [186, 11] on div "Alt s" at bounding box center [196, 21] width 301 height 30
select select "10"
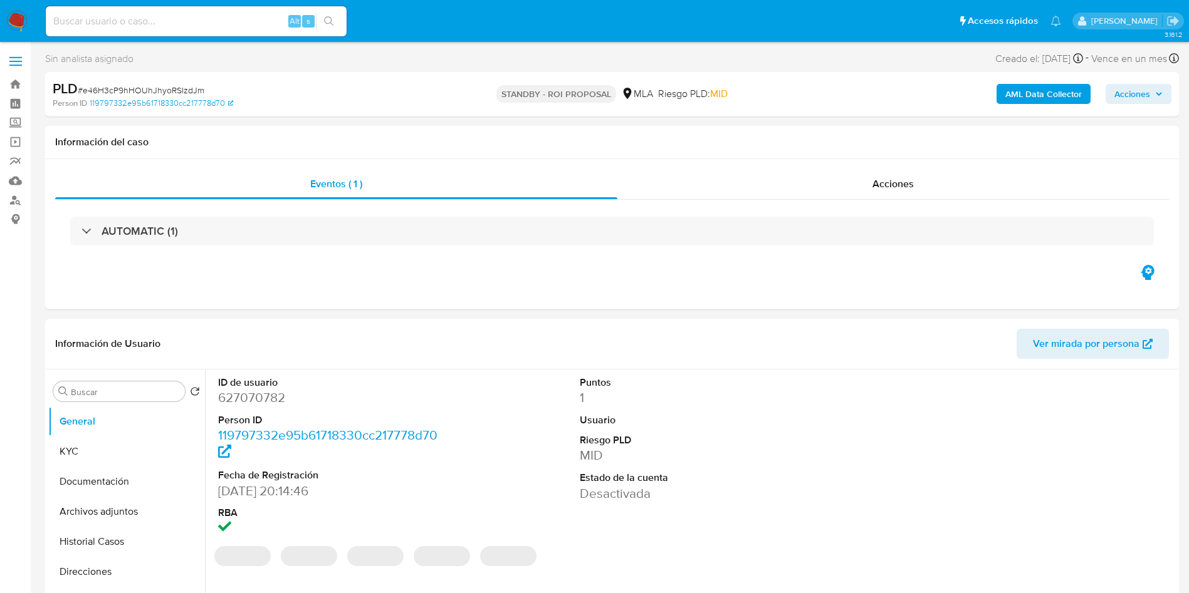
click at [187, 20] on input at bounding box center [196, 21] width 301 height 16
paste input "kpbkVQfFRX1z3bM4nO672vGl"
type input "kpbkVQfFRX1z3bM4nO672vGl"
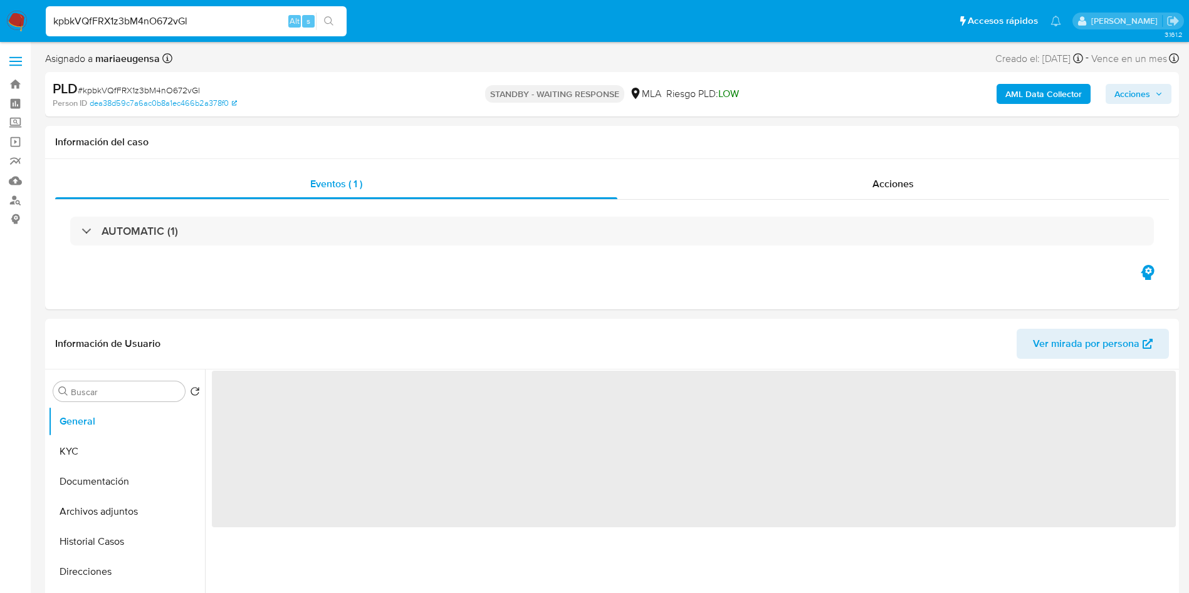
select select "10"
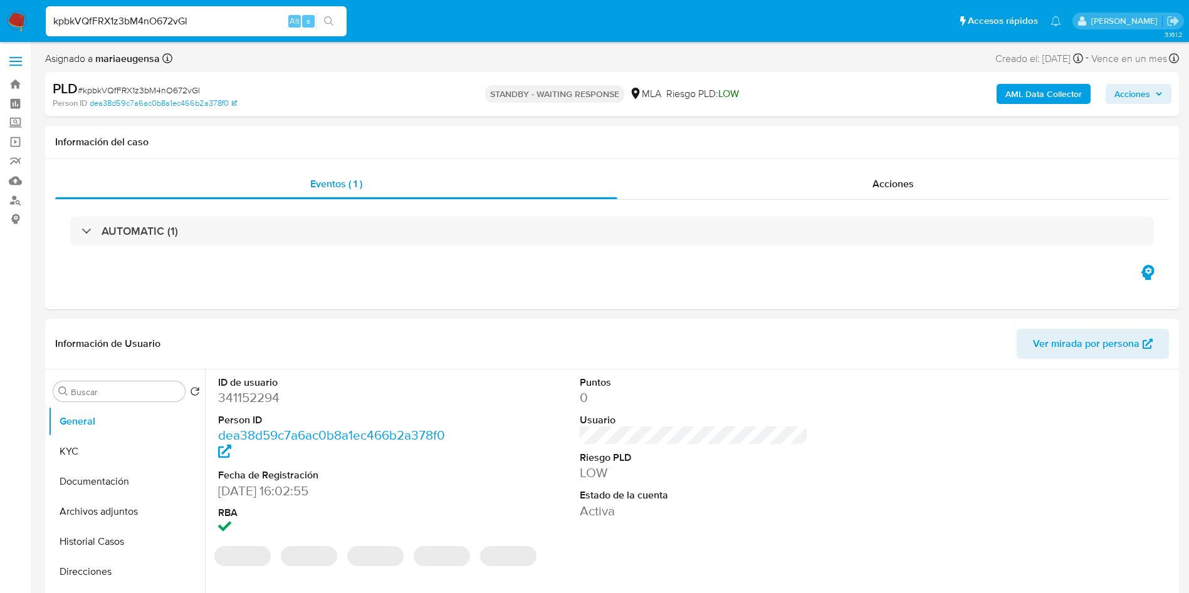
click at [185, 23] on input "kpbkVQfFRX1z3bM4nO672vGl" at bounding box center [196, 21] width 301 height 16
paste input "O25nx6lN1gEFoYeiRtostjij"
type input "O25nx6lN1gEFoYeiRtostjij"
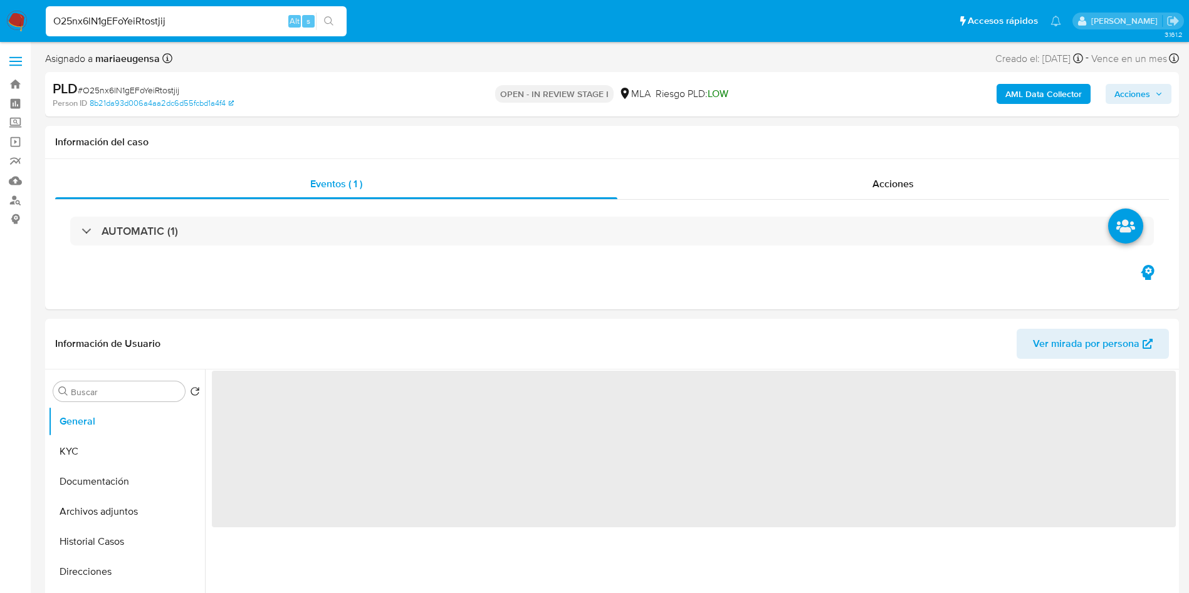
select select "10"
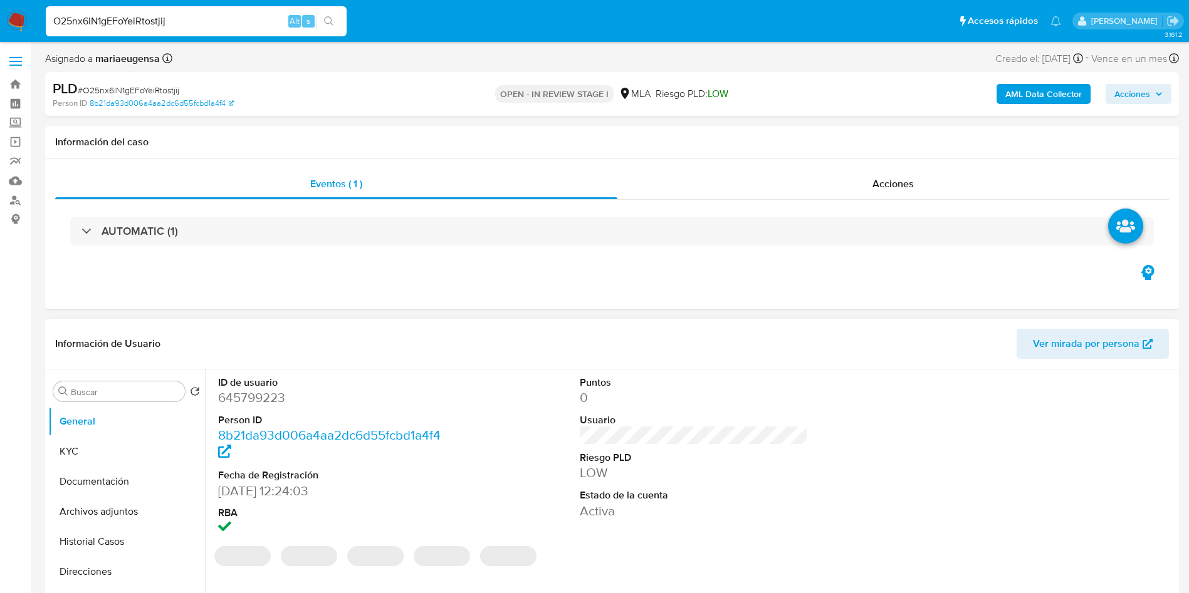
click at [232, 404] on dd "645799223" at bounding box center [332, 398] width 229 height 18
copy dd "645799223"
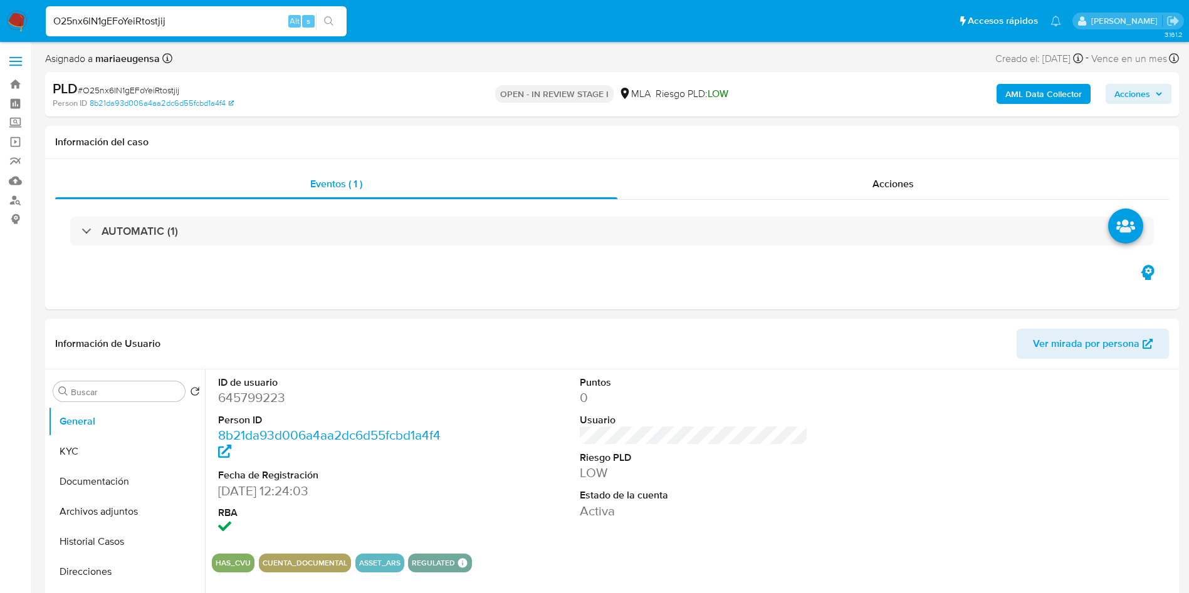
click at [139, 90] on span "# O25nx6lN1gEFoYeiRtostjij" at bounding box center [129, 90] width 102 height 13
copy span "O25nx6lN1gEFoYeiRtostjij"
click at [139, 90] on span "# O25nx6lN1gEFoYeiRtostjij" at bounding box center [129, 90] width 102 height 13
click at [251, 396] on dd "645799223" at bounding box center [332, 398] width 229 height 18
copy dd "645799223"
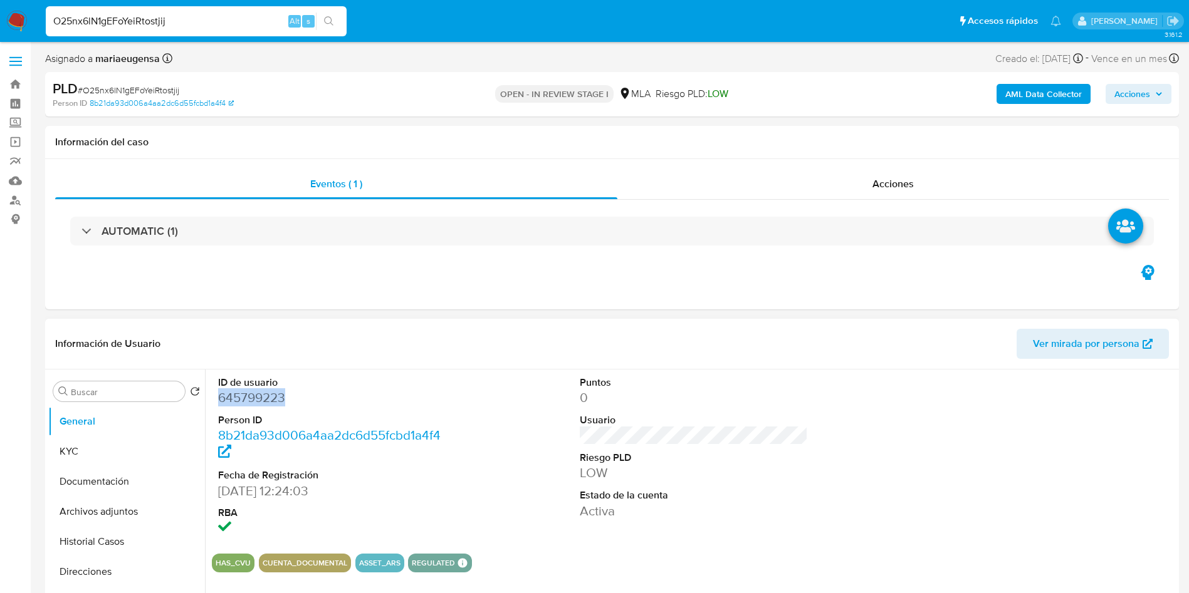
click at [251, 395] on dd "645799223" at bounding box center [332, 398] width 229 height 18
click at [143, 439] on button "KYC" at bounding box center [121, 452] width 147 height 30
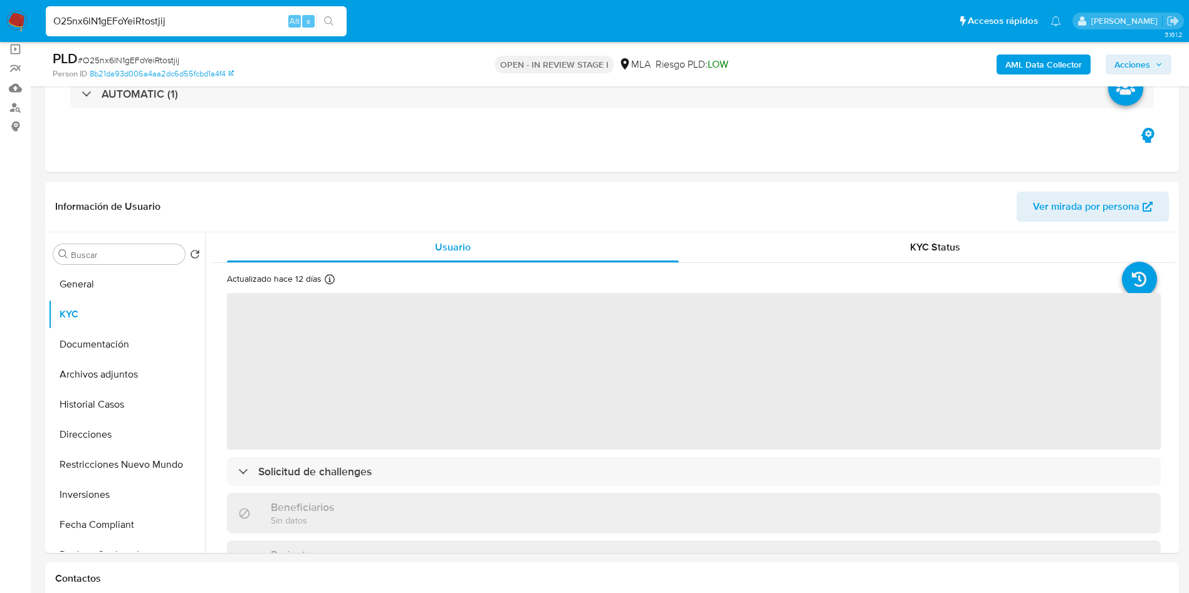
scroll to position [125, 0]
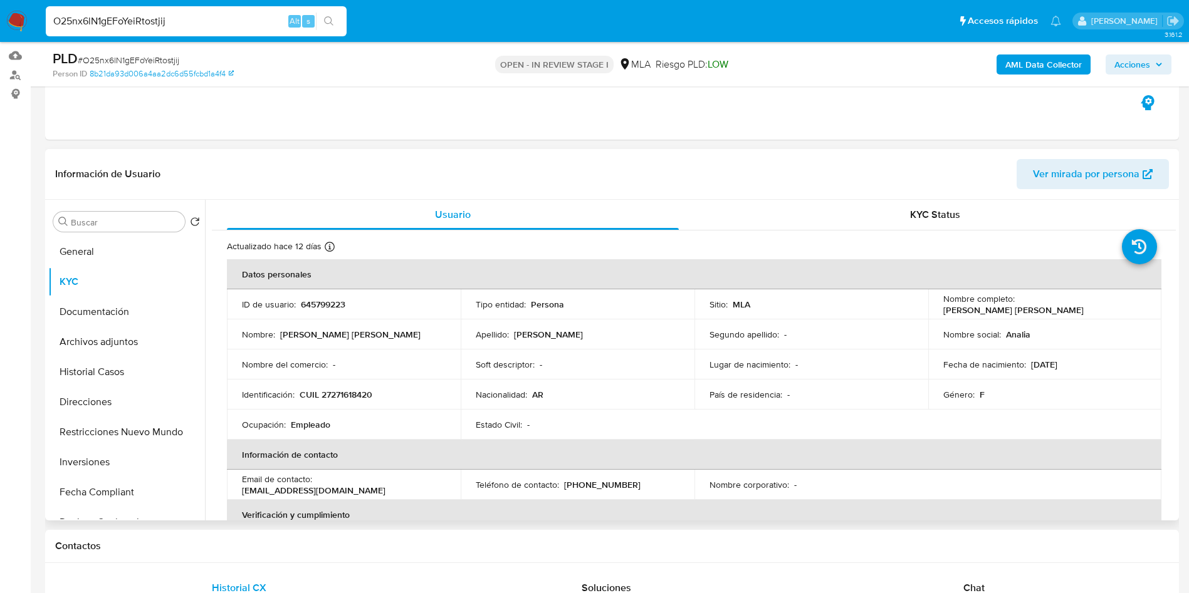
click at [1029, 305] on p "Analia Veronica Gonzalez" at bounding box center [1013, 310] width 140 height 11
copy p "Analia"
click at [343, 395] on p "CUIL 27271618420" at bounding box center [336, 394] width 73 height 11
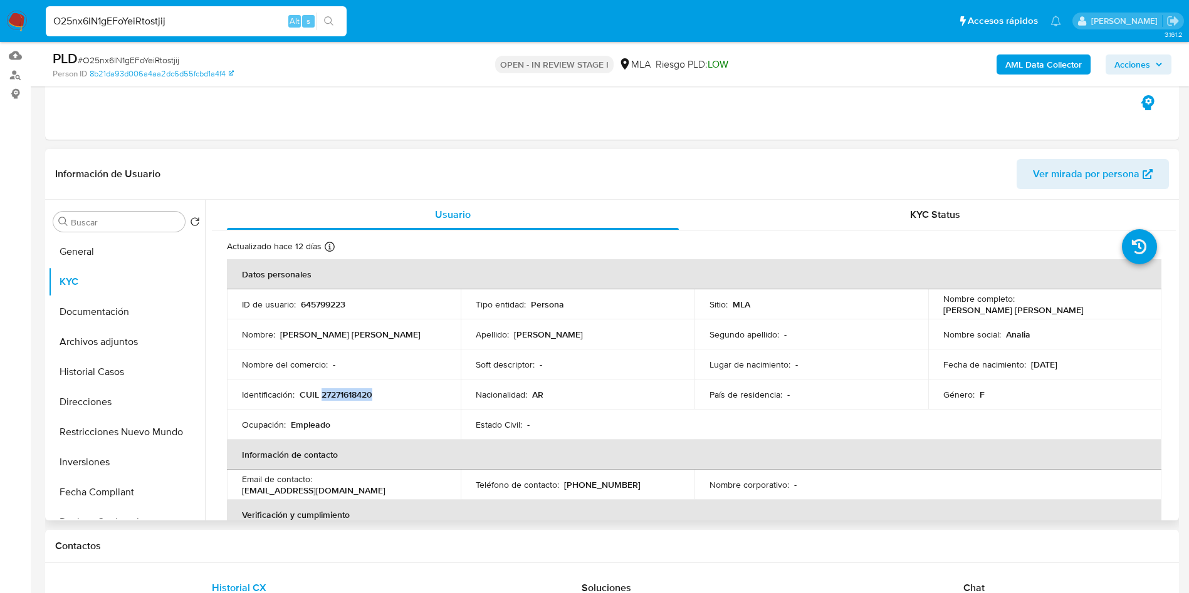
copy p "27271618420"
click at [331, 399] on p "CUIL 27271618420" at bounding box center [336, 394] width 73 height 11
click at [331, 398] on p "CUIL 27271618420" at bounding box center [336, 394] width 73 height 11
drag, startPoint x: 331, startPoint y: 399, endPoint x: 336, endPoint y: 411, distance: 12.9
click at [331, 399] on p "CUIL 27271618420" at bounding box center [336, 394] width 73 height 11
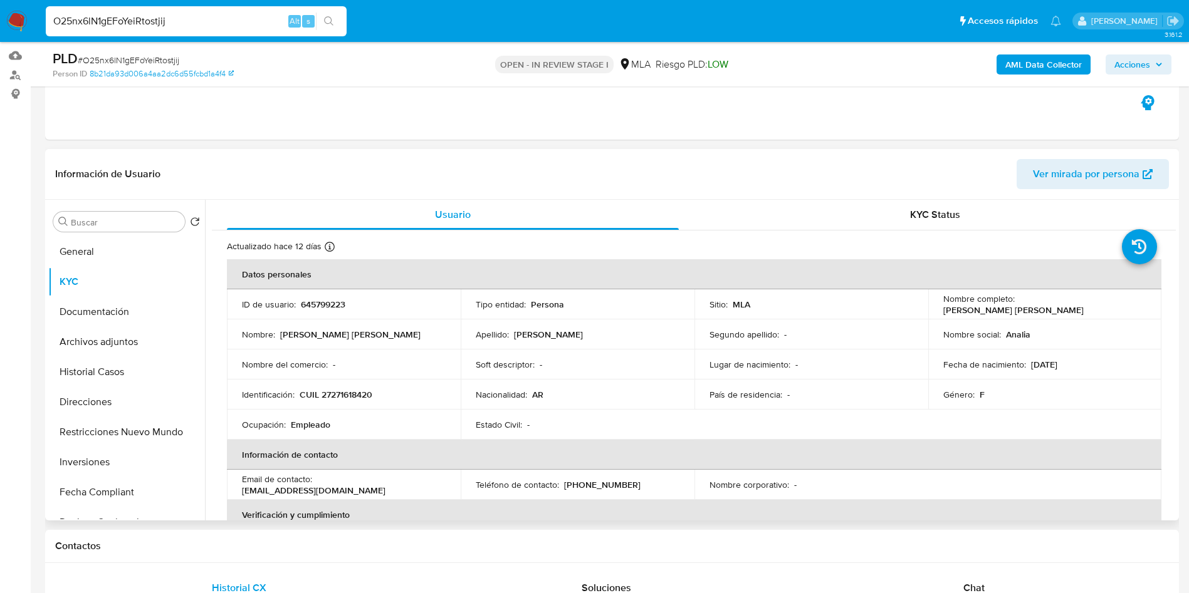
click at [336, 410] on td "Ocupación : Empleado" at bounding box center [344, 425] width 234 height 30
drag, startPoint x: 329, startPoint y: 395, endPoint x: 367, endPoint y: 392, distance: 38.4
click at [367, 392] on p "CUIL 27271618420" at bounding box center [336, 394] width 73 height 11
copy p "27161842"
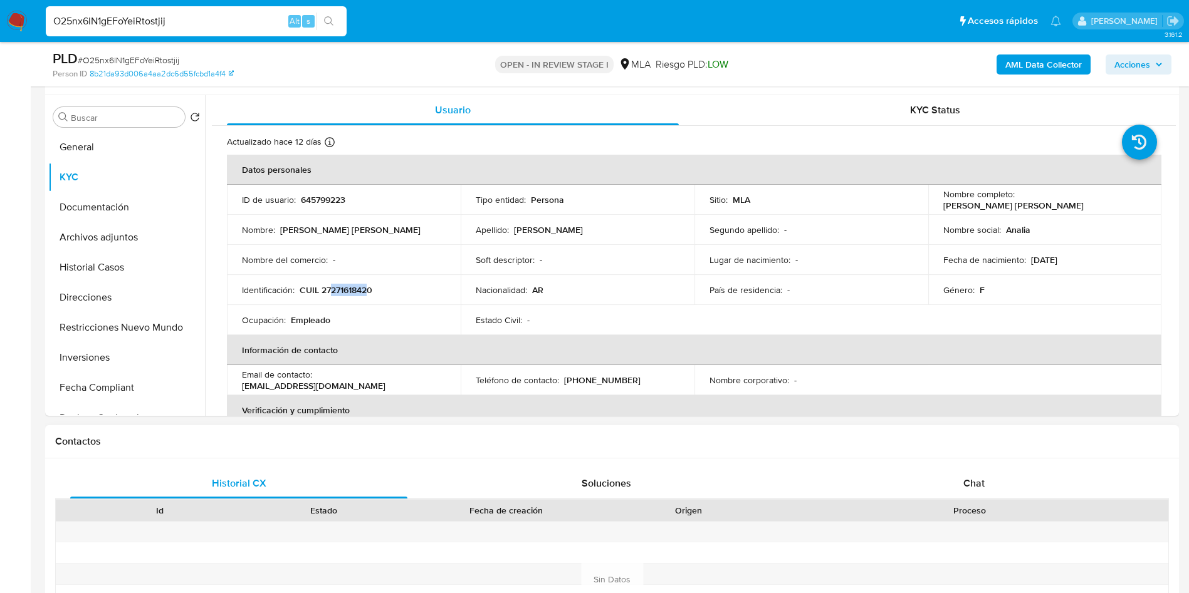
scroll to position [313, 0]
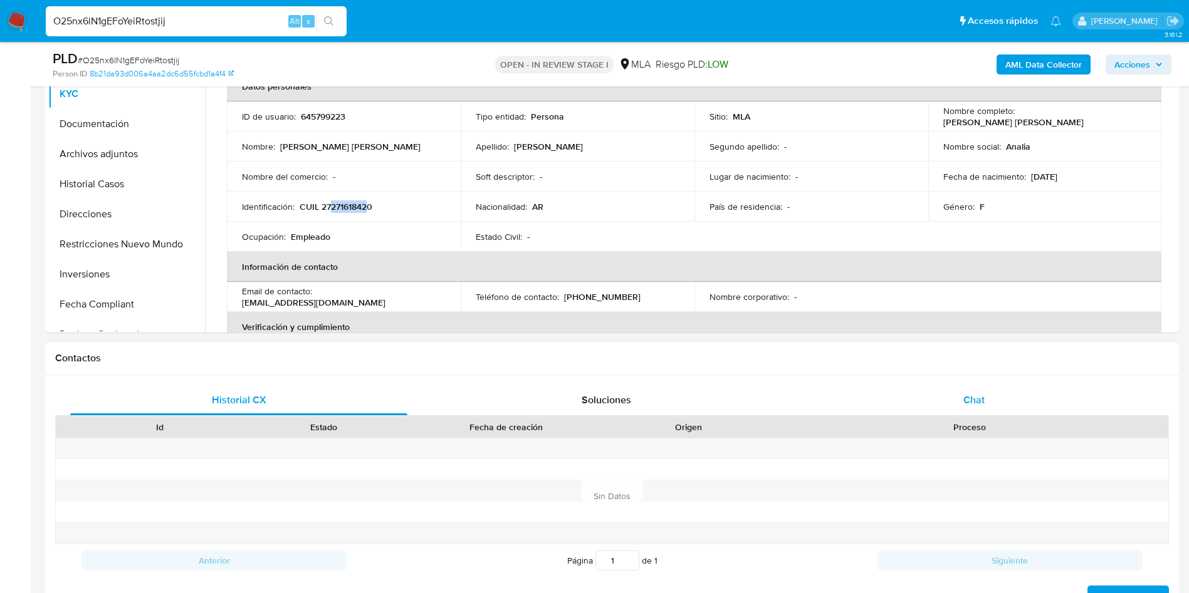
click at [951, 387] on div "Chat" at bounding box center [973, 400] width 337 height 30
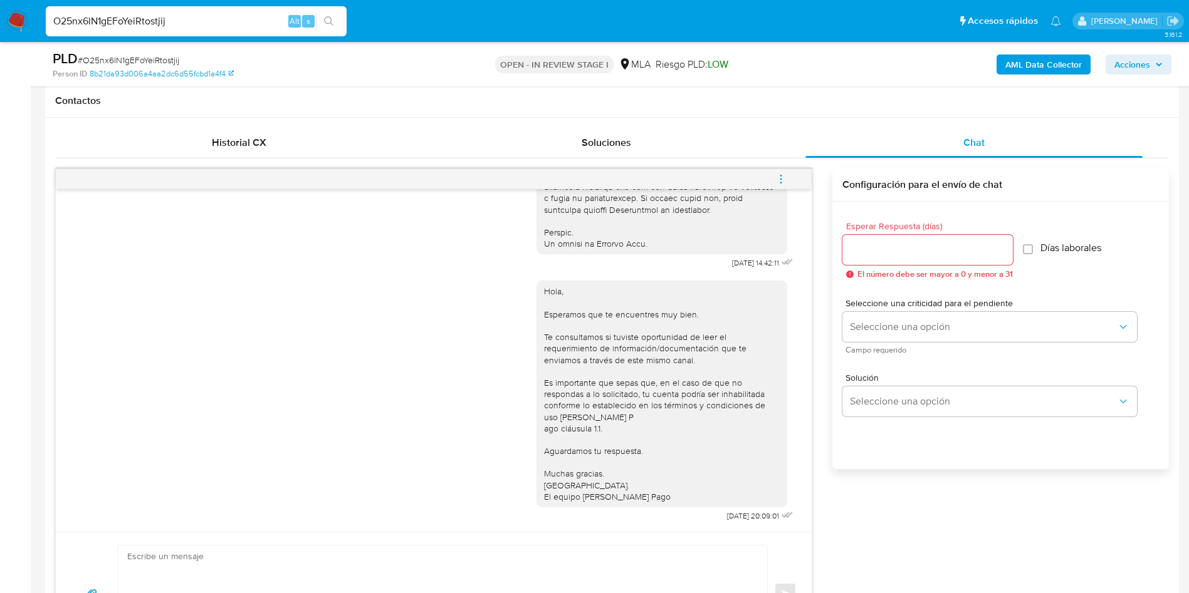
scroll to position [595, 0]
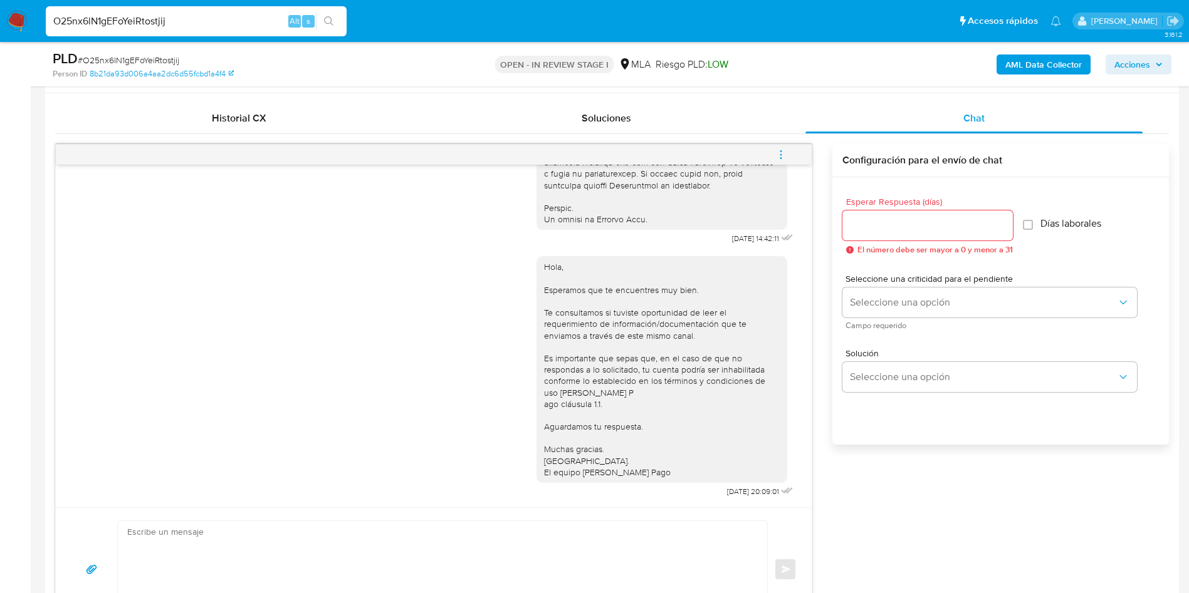
click at [778, 145] on span "menu-action" at bounding box center [780, 155] width 11 height 30
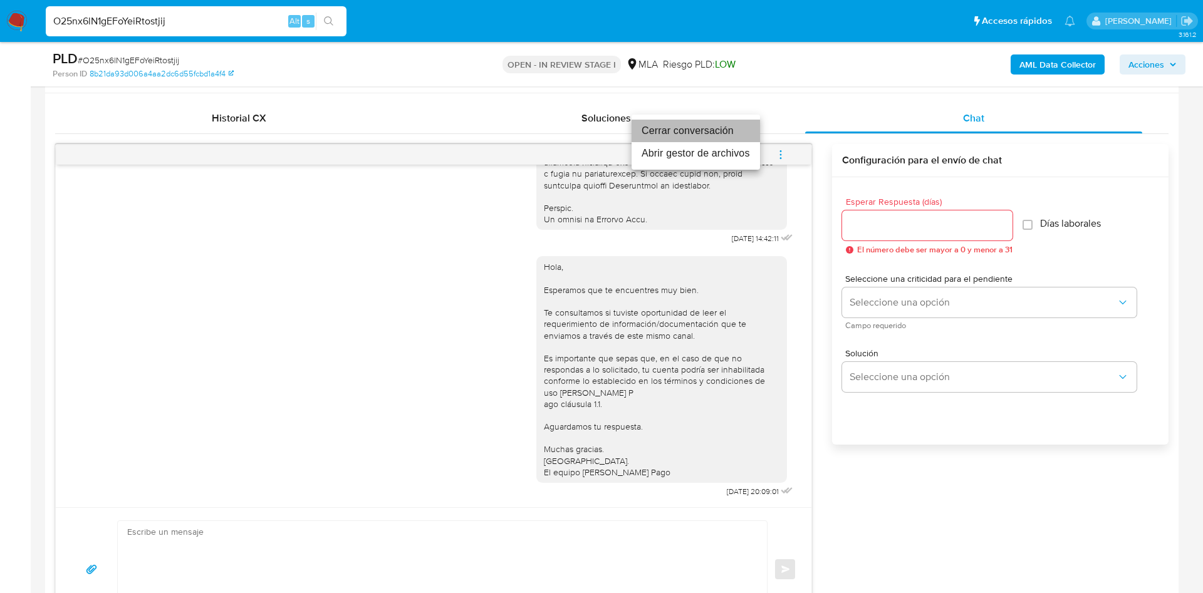
click at [717, 134] on li "Cerrar conversación" at bounding box center [696, 131] width 128 height 23
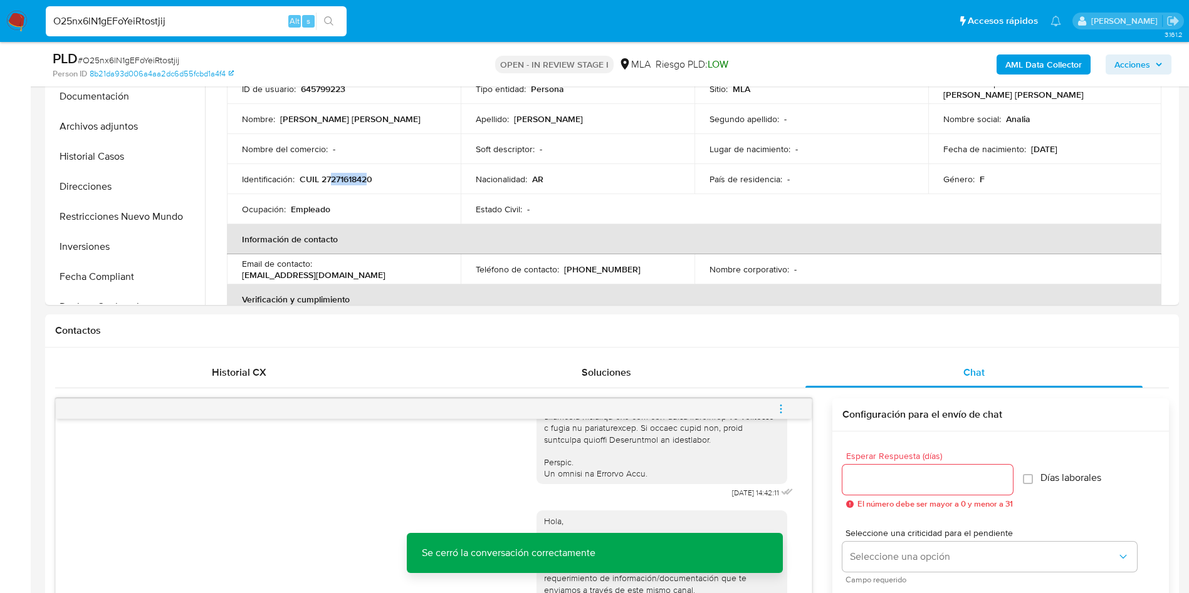
scroll to position [219, 0]
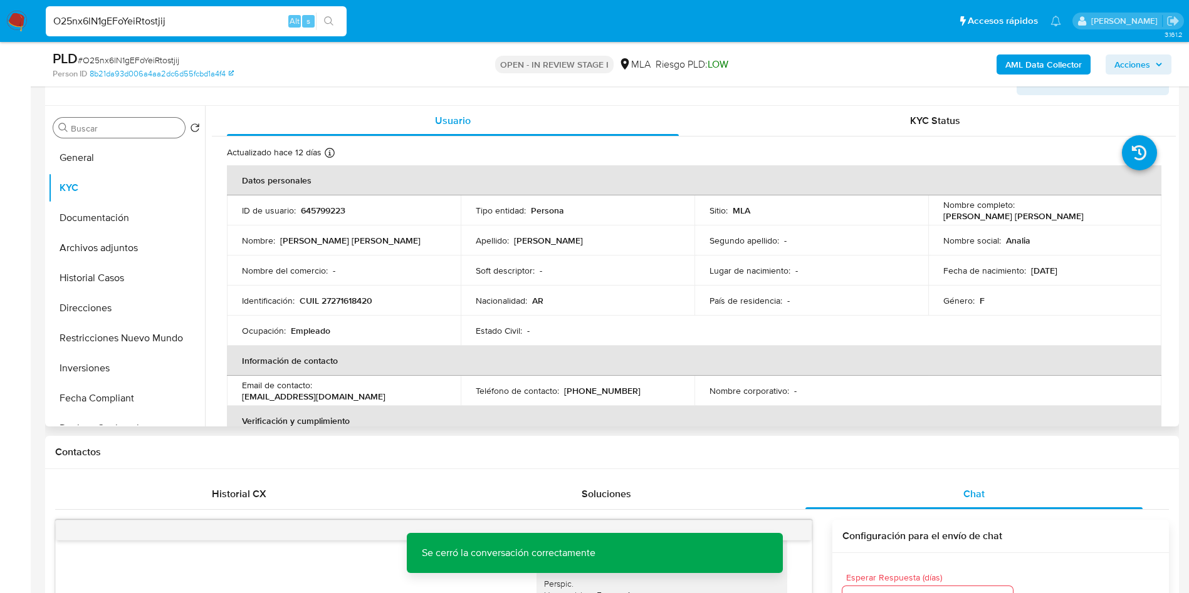
click at [112, 120] on div "Buscar" at bounding box center [119, 128] width 132 height 20
click at [113, 135] on div "Buscar" at bounding box center [119, 128] width 132 height 20
click at [116, 128] on input "Buscar" at bounding box center [125, 128] width 109 height 11
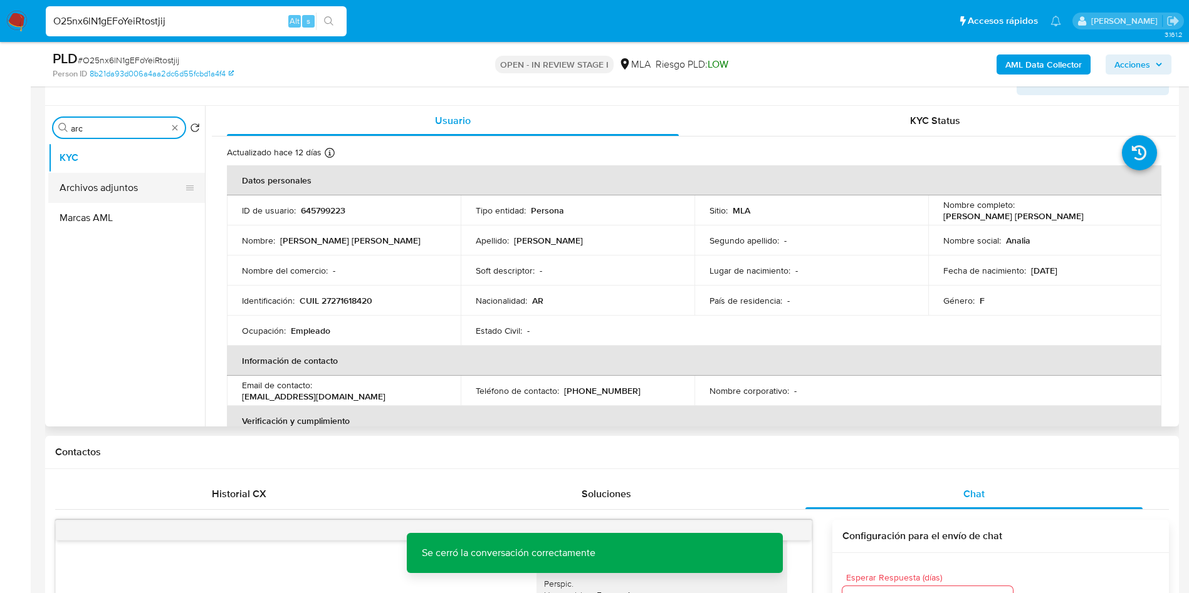
type input "arc"
click at [126, 187] on button "Archivos adjuntos" at bounding box center [121, 188] width 147 height 30
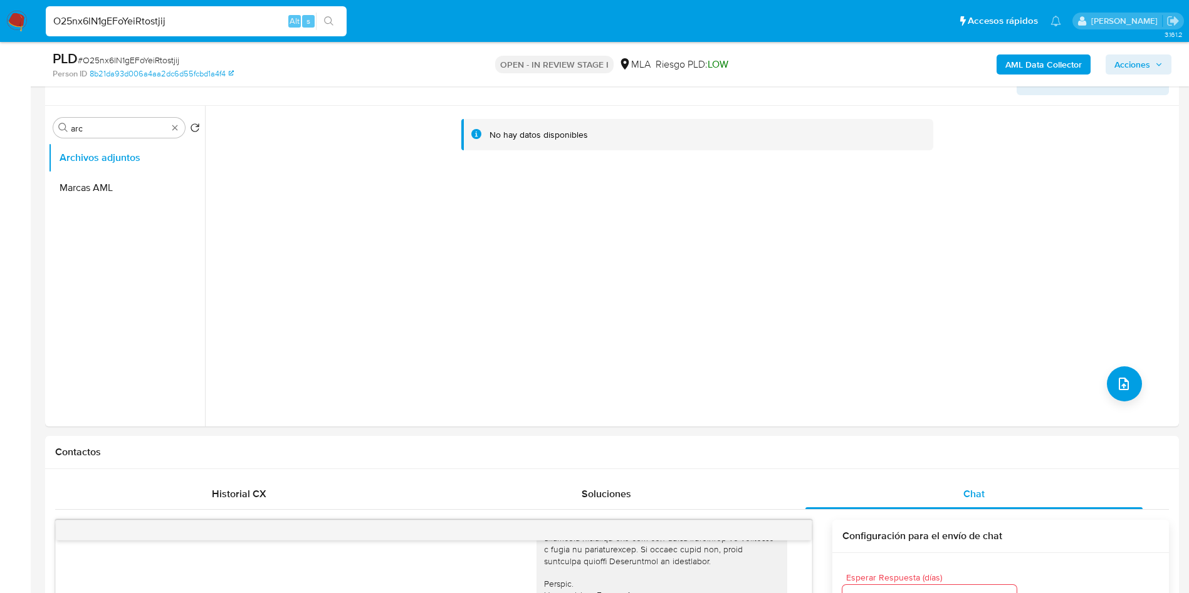
click at [1027, 58] on b "AML Data Collector" at bounding box center [1043, 65] width 76 height 20
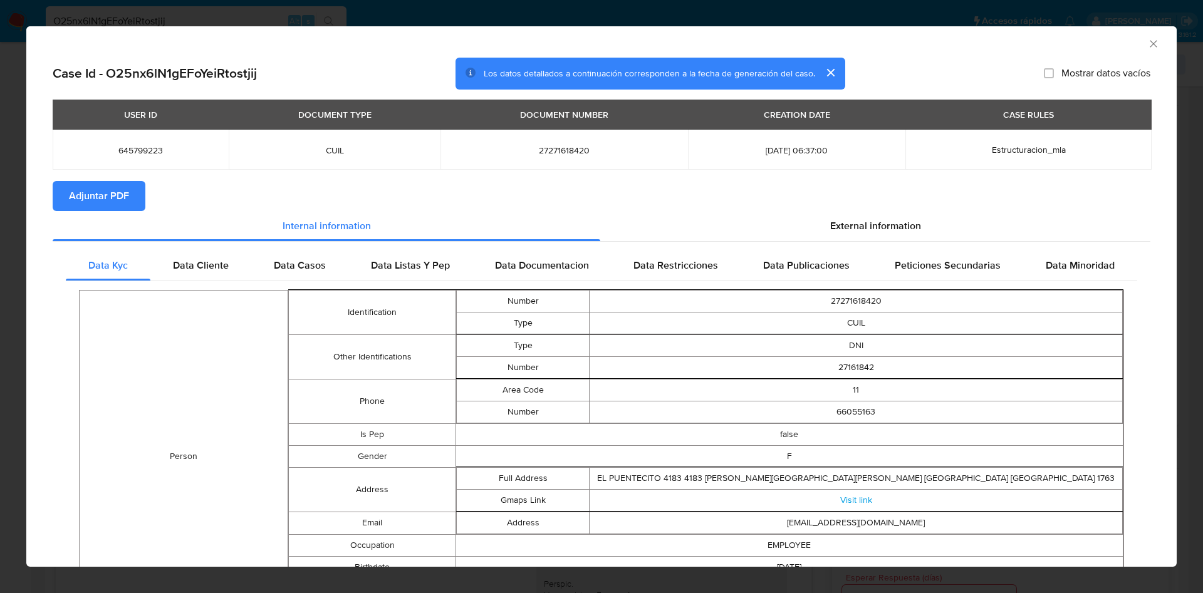
click at [82, 208] on span "Adjuntar PDF" at bounding box center [99, 196] width 60 height 28
click at [1147, 41] on icon "Cerrar ventana" at bounding box center [1153, 44] width 13 height 13
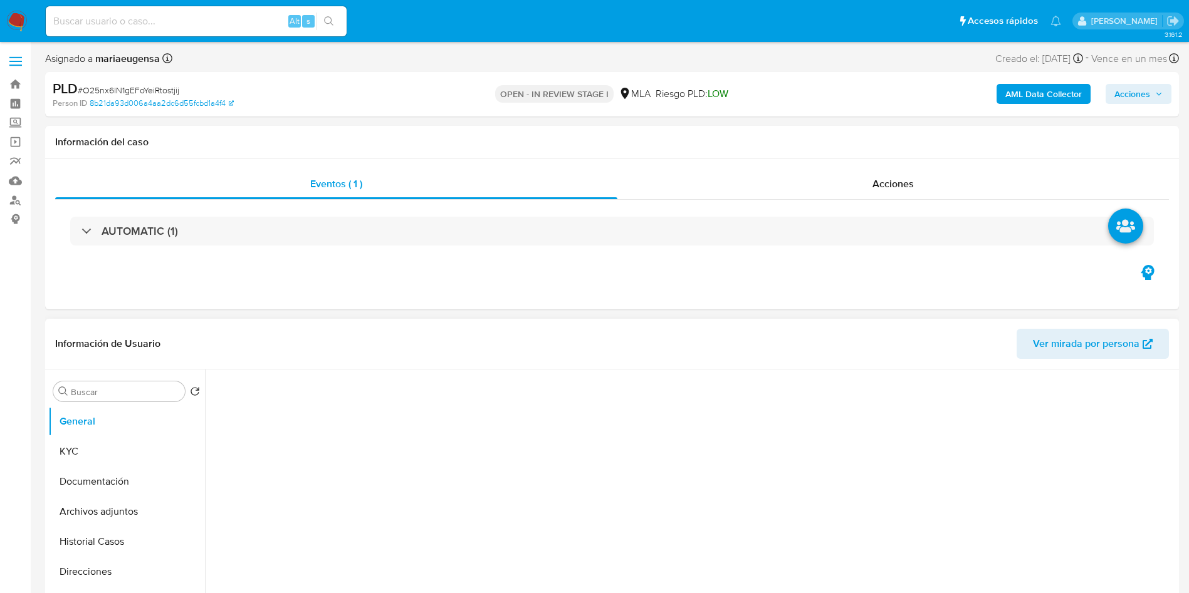
select select "10"
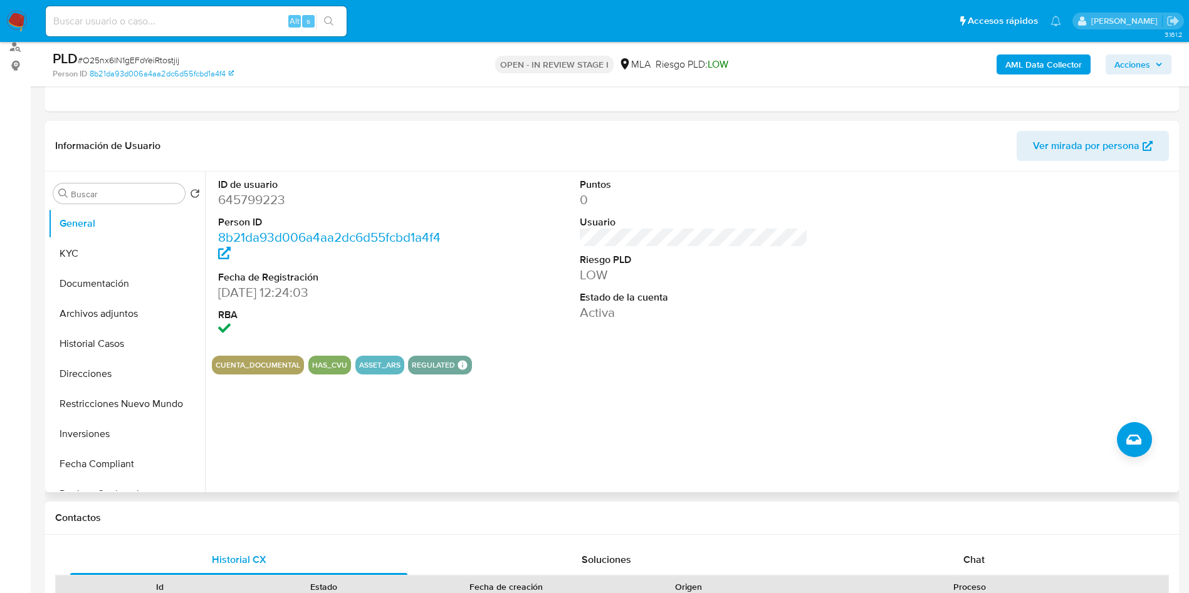
scroll to position [188, 0]
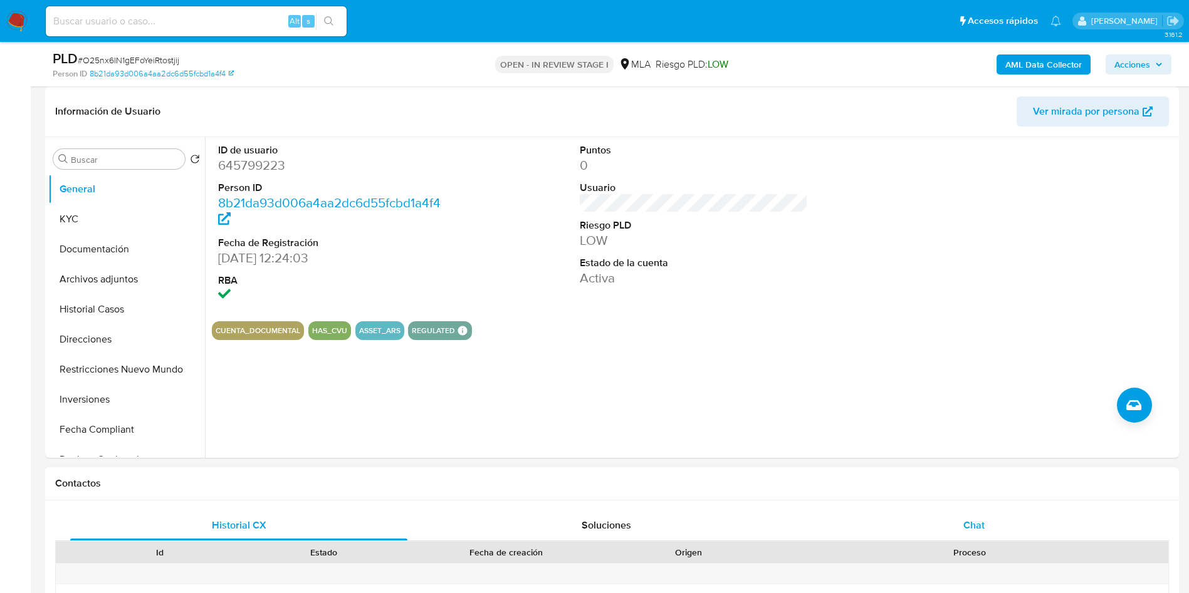
click at [964, 527] on span "Chat" at bounding box center [973, 525] width 21 height 14
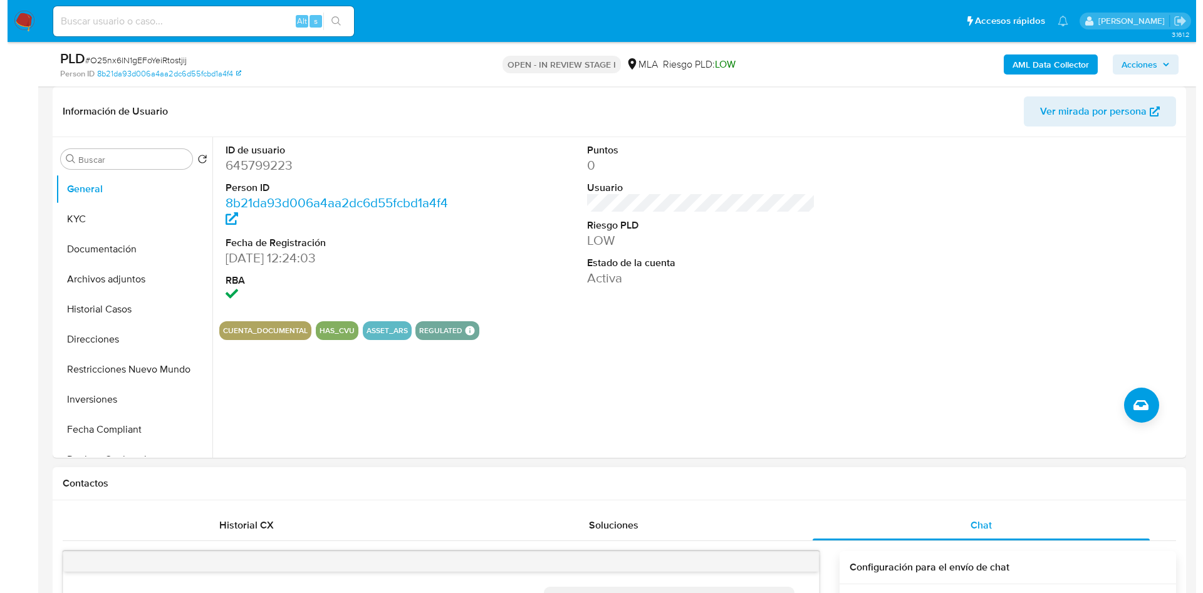
scroll to position [643, 0]
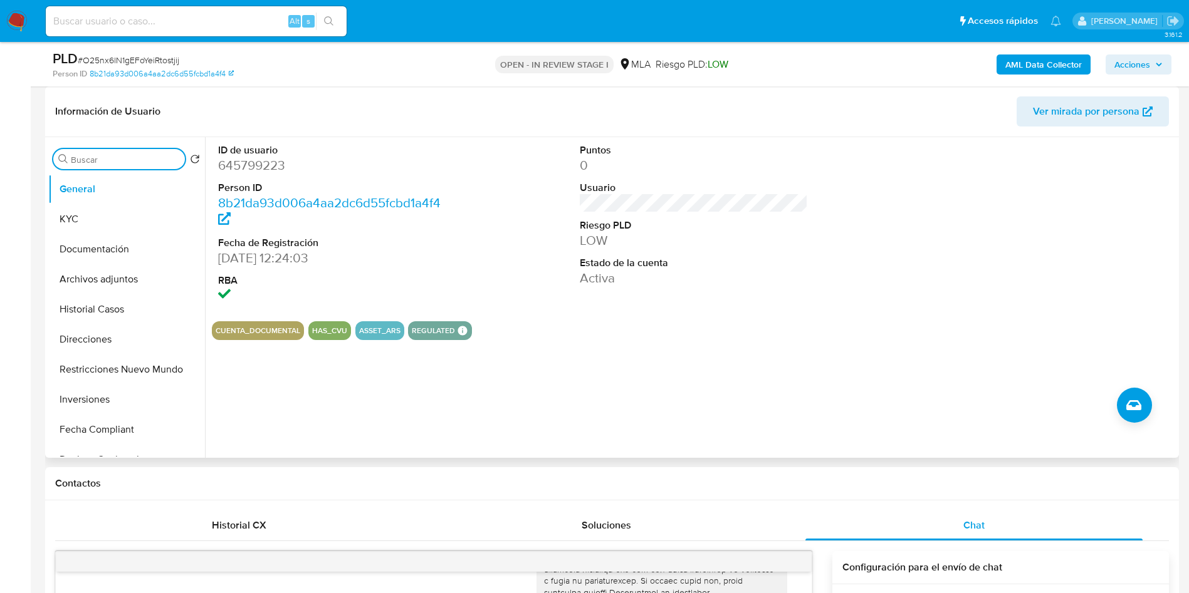
click at [98, 154] on input "Buscar" at bounding box center [125, 159] width 109 height 11
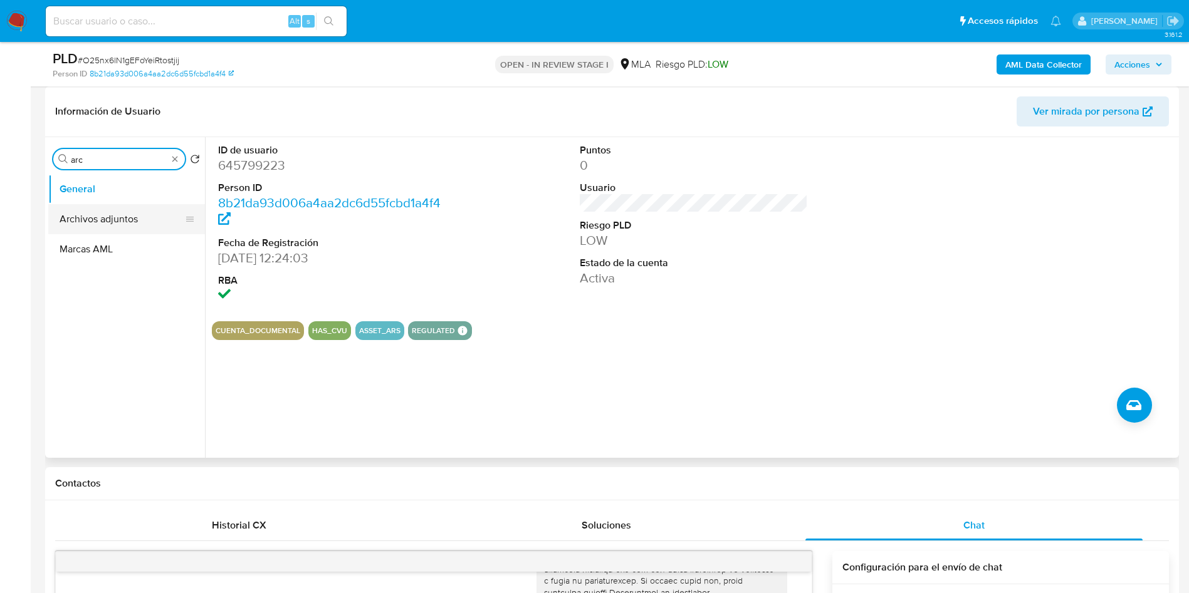
type input "arc"
click at [132, 215] on button "Archivos adjuntos" at bounding box center [126, 219] width 157 height 30
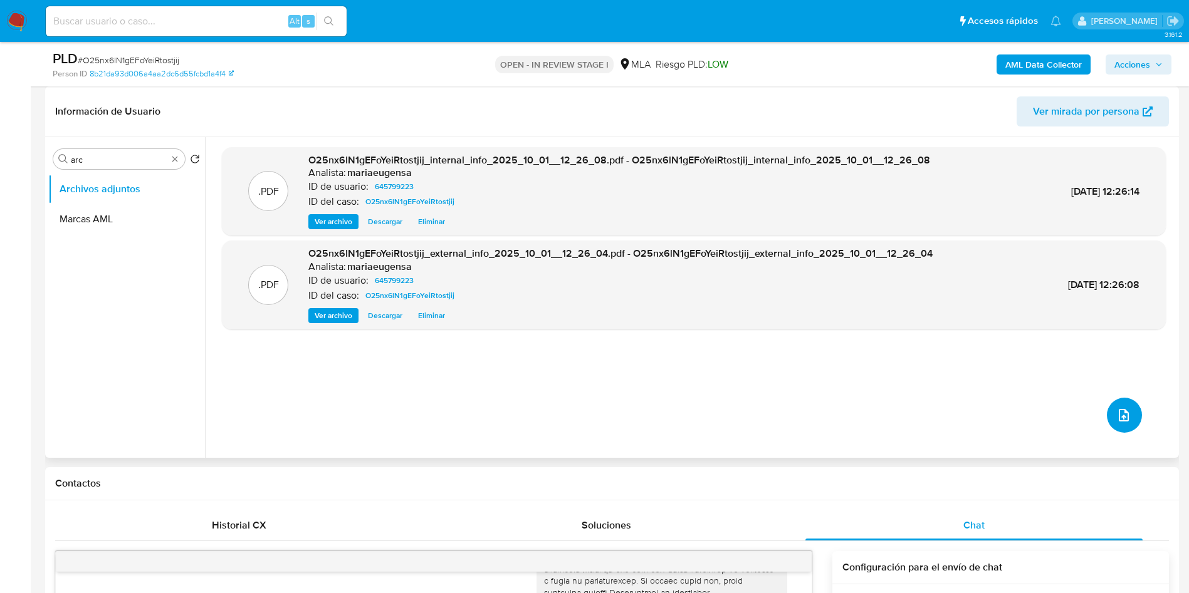
click at [1124, 407] on button "upload-file" at bounding box center [1124, 415] width 35 height 35
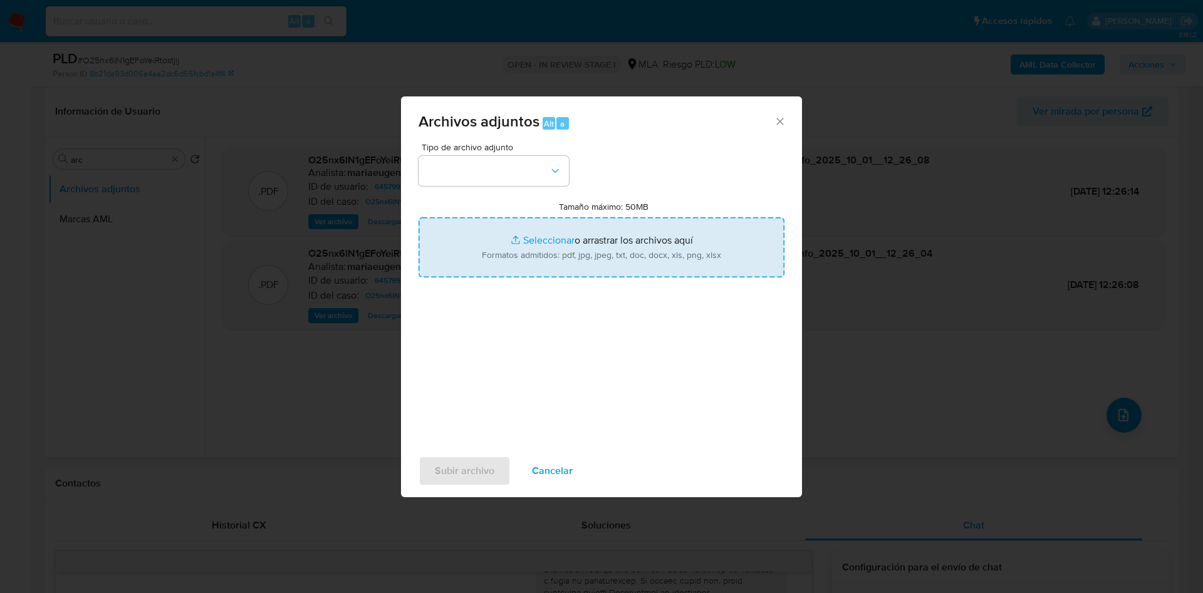
click at [595, 229] on input "Tamaño máximo: 50MB Seleccionar archivos" at bounding box center [602, 247] width 366 height 60
type input "C:\fakepath\Caselog O25nx6lN1gEFoYeiRtostjij_2025_09_18_14_46_20.docx"
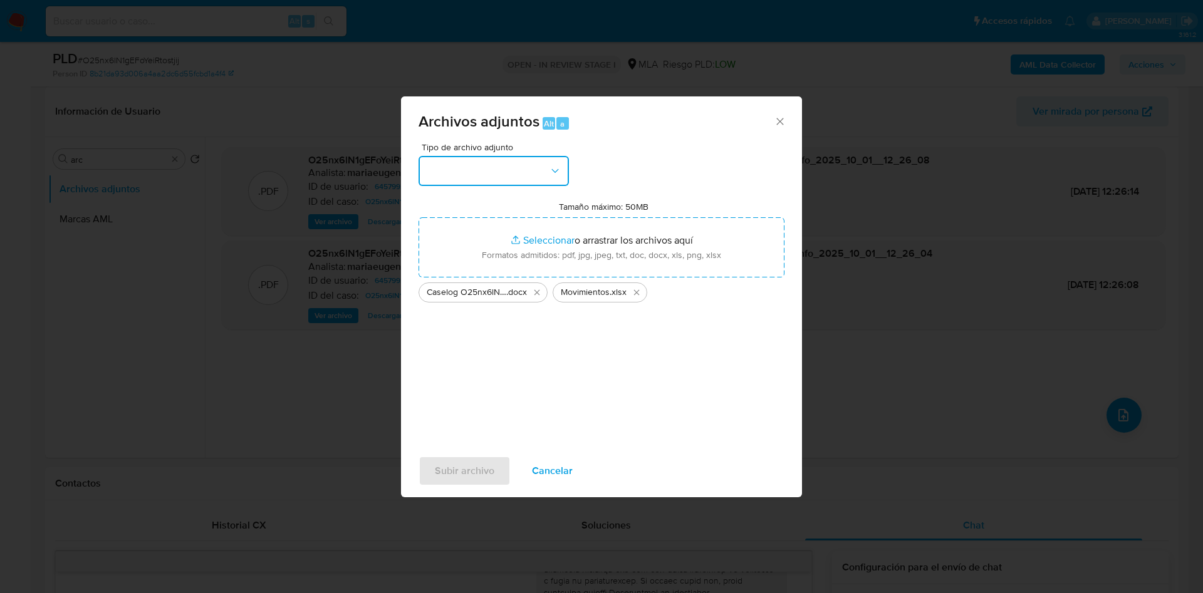
click at [494, 154] on div "Tipo de archivo adjunto" at bounding box center [494, 164] width 150 height 43
click at [510, 202] on div "Tamaño máximo: 50MB Seleccionar archivos Seleccionar o arrastrar los archivos a…" at bounding box center [602, 252] width 366 height 102
click at [518, 183] on button "button" at bounding box center [494, 171] width 150 height 30
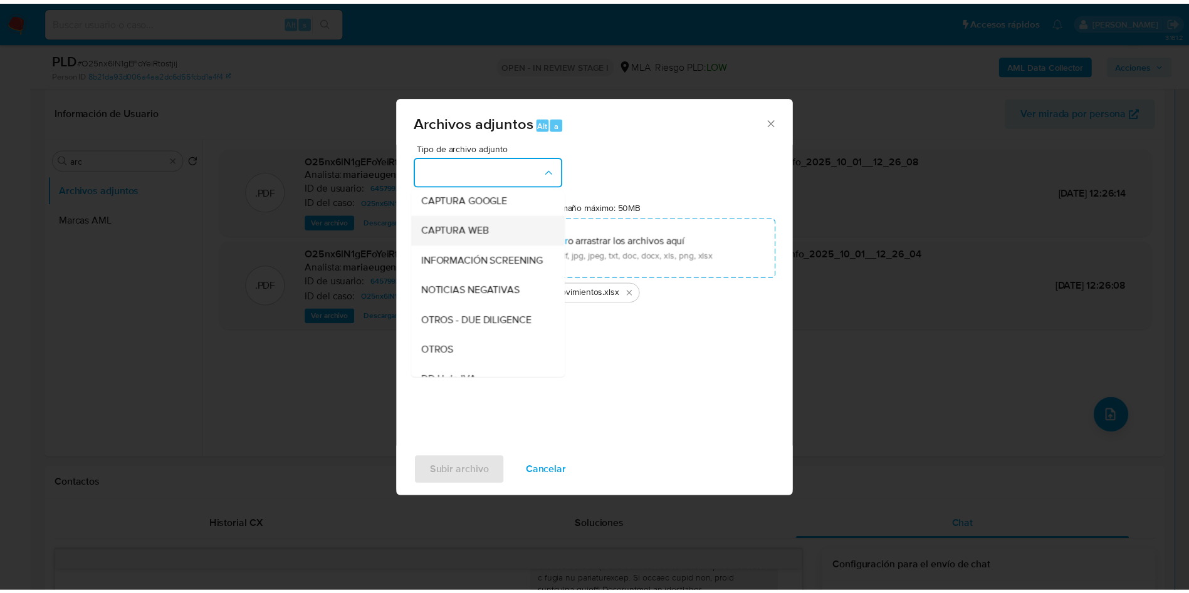
scroll to position [94, 0]
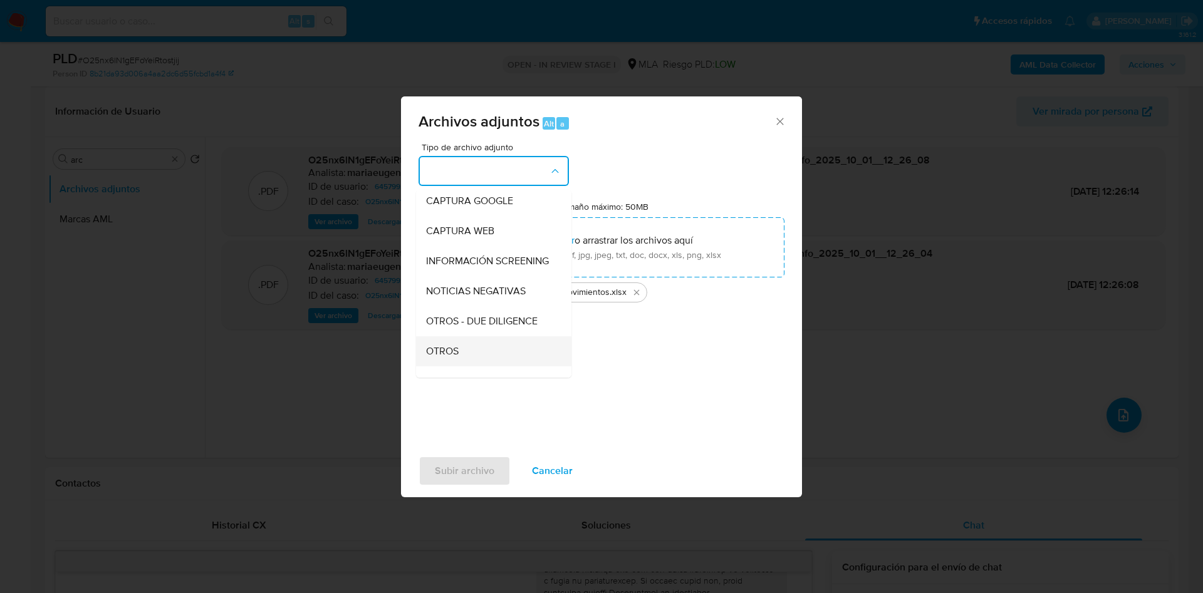
click at [474, 360] on div "OTROS" at bounding box center [490, 352] width 128 height 30
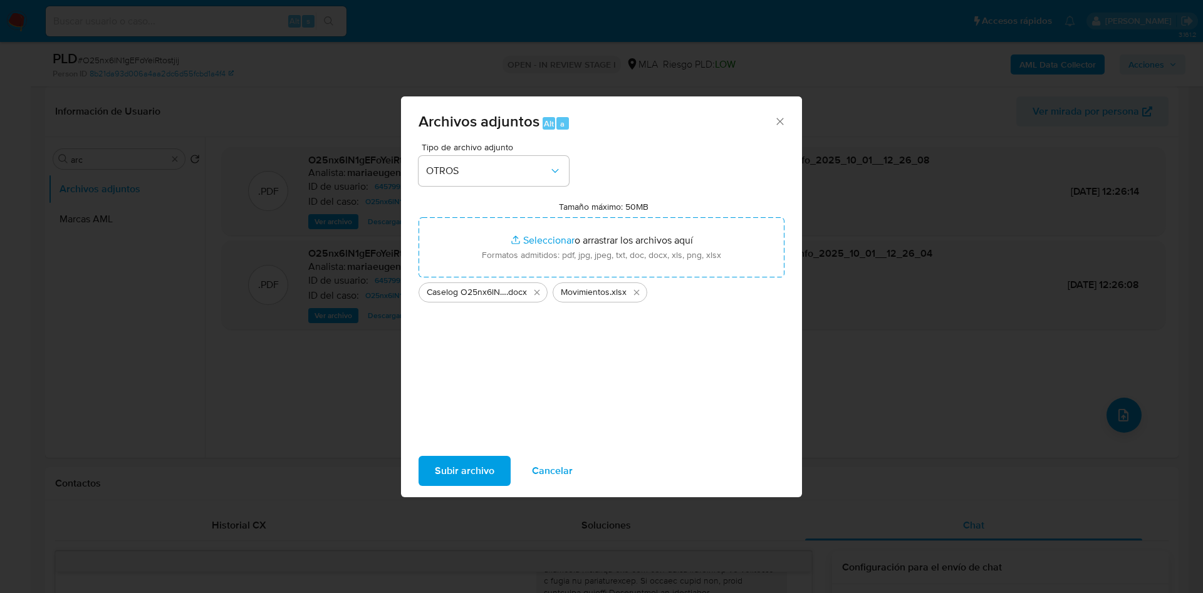
click at [441, 483] on span "Subir archivo" at bounding box center [465, 471] width 60 height 28
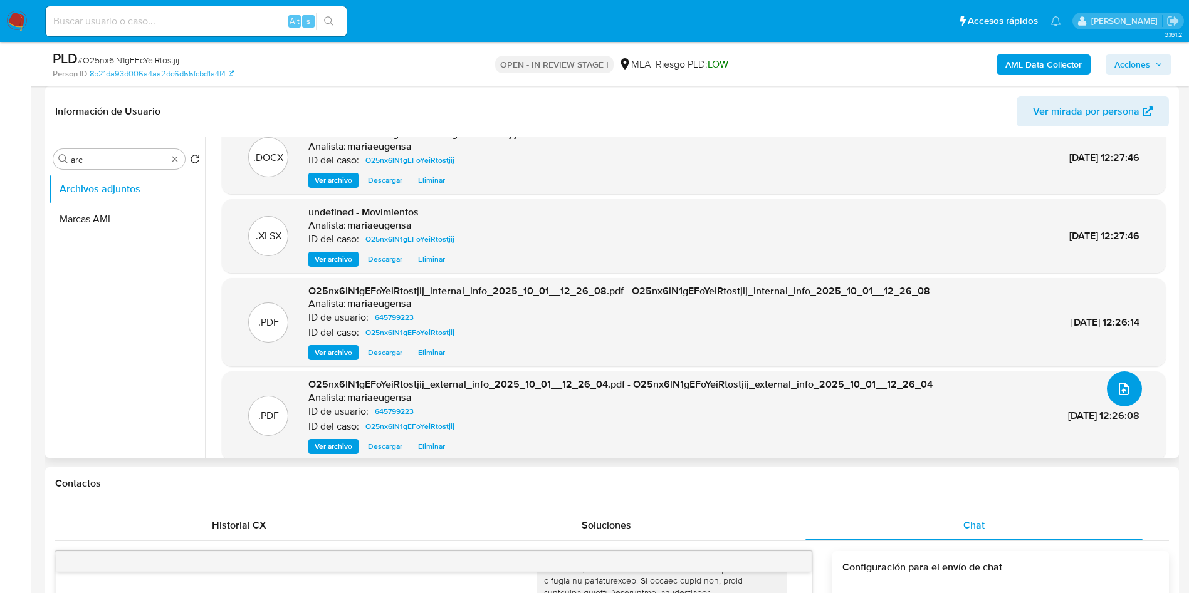
scroll to position [40, 0]
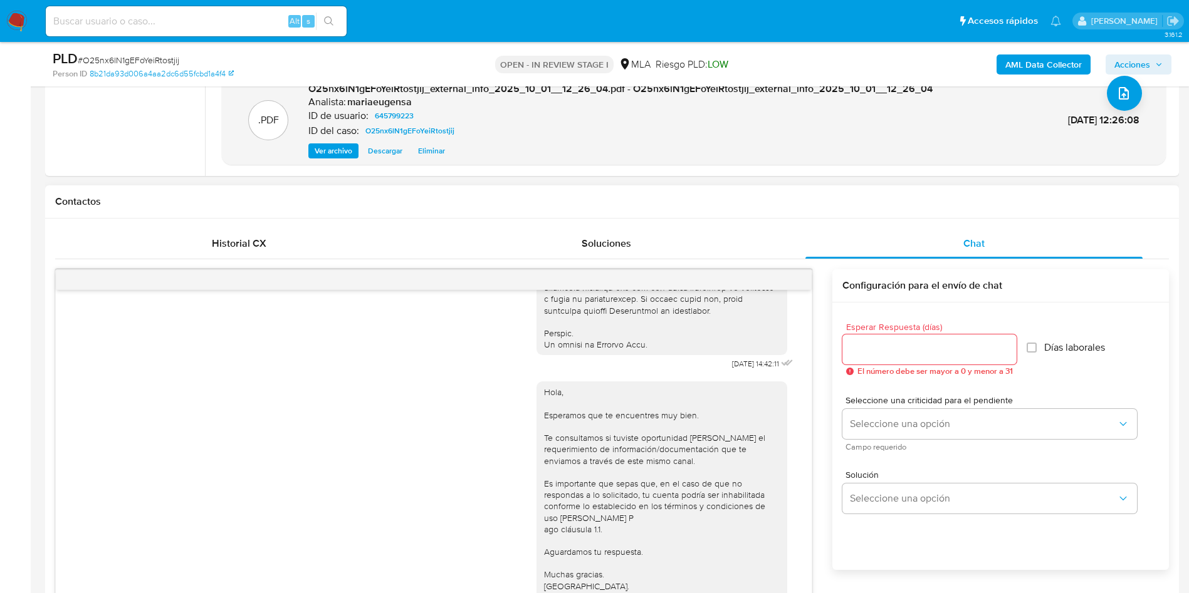
click at [359, 448] on div "Hola, Esperamos que te encuentres muy bien. Te consultamos si tuviste oportunid…" at bounding box center [433, 499] width 724 height 253
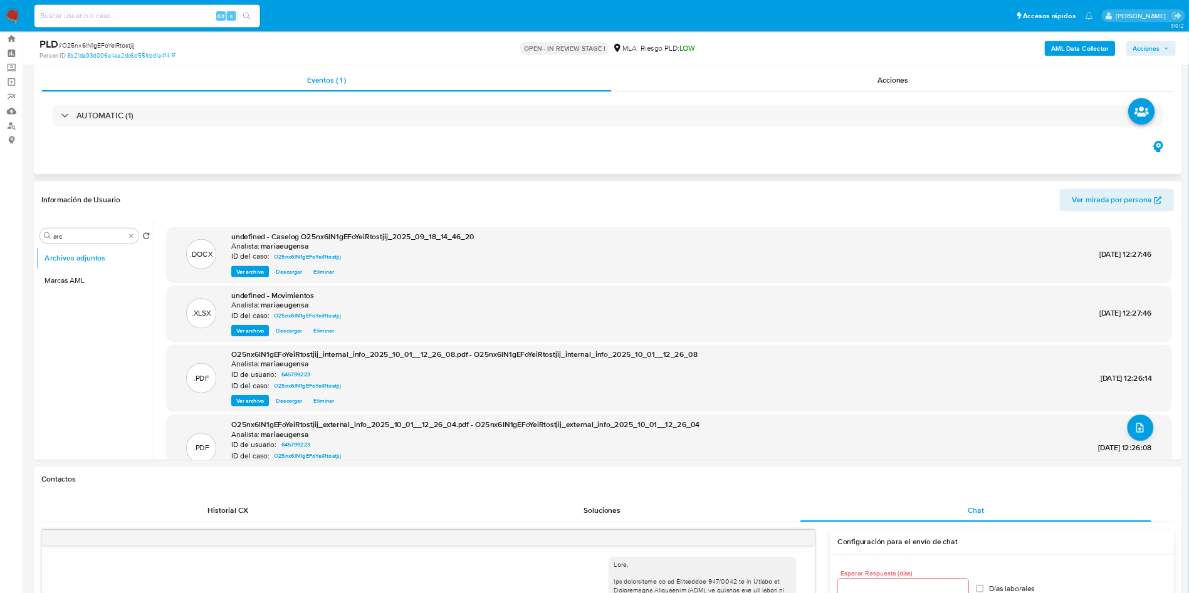
scroll to position [0, 0]
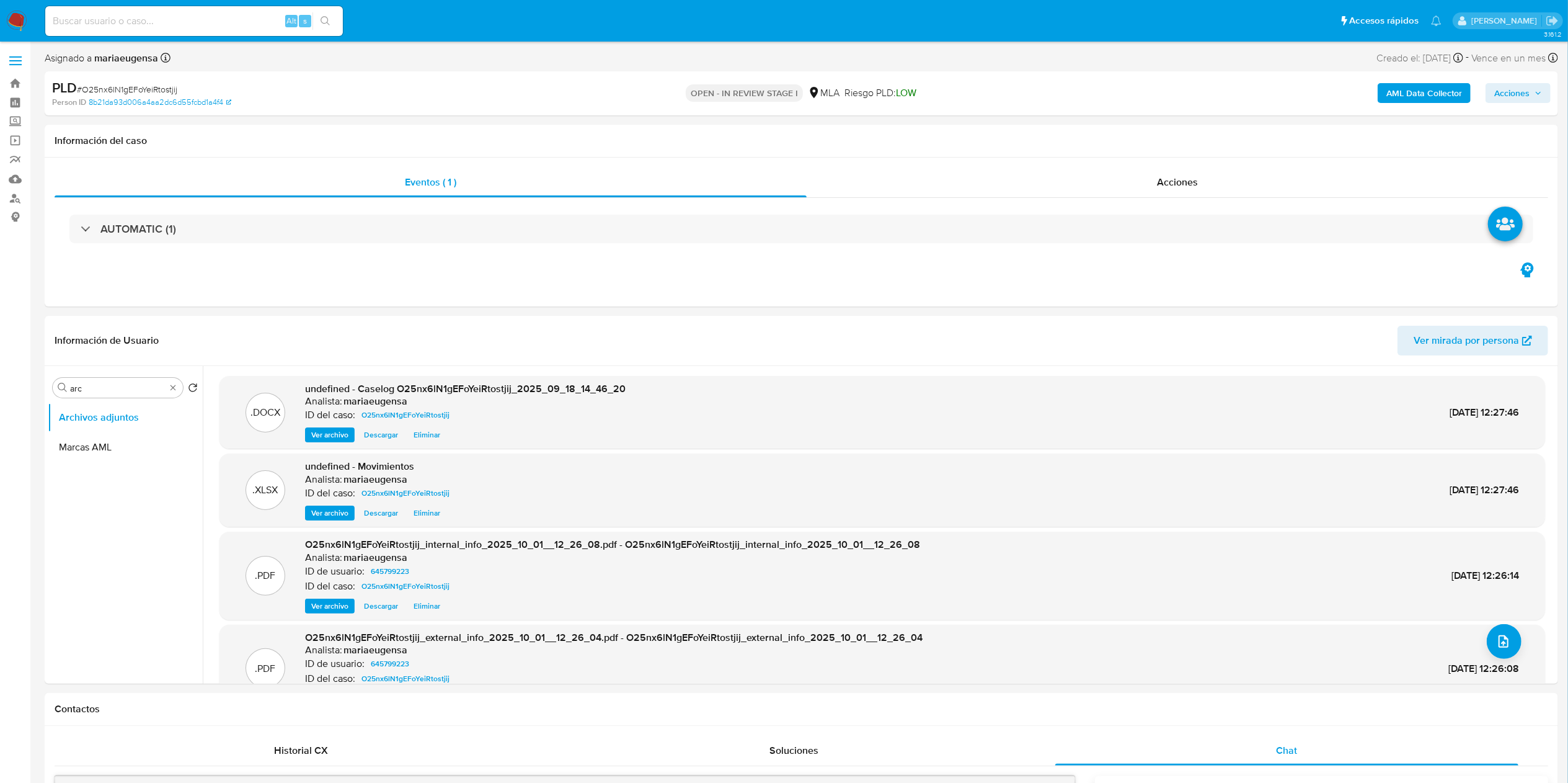
click at [1190, 79] on div "AML Data Collector Acciones" at bounding box center [1302, 93] width 496 height 29
click at [1190, 81] on div "AML Data Collector Acciones" at bounding box center [1302, 93] width 496 height 29
click at [1190, 88] on span "Acciones" at bounding box center [1512, 93] width 36 height 20
click at [1190, 155] on div "Enviar comentario Alt c Resolución del caso Alt r Enviar" at bounding box center [1252, 214] width 573 height 195
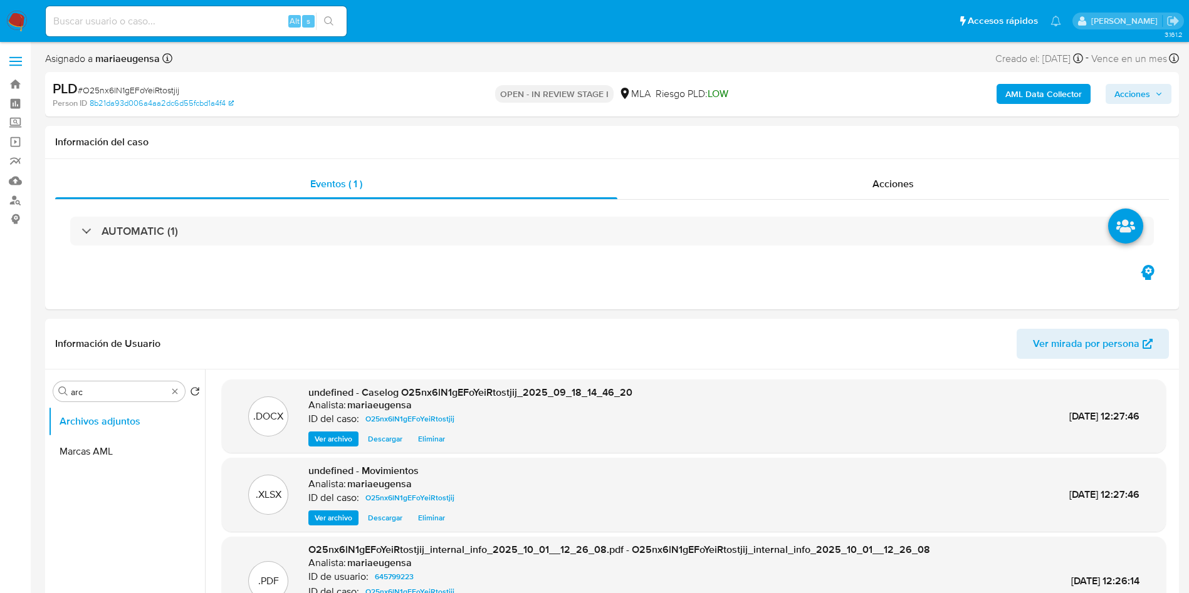
click at [1156, 90] on icon "button" at bounding box center [1159, 94] width 8 height 8
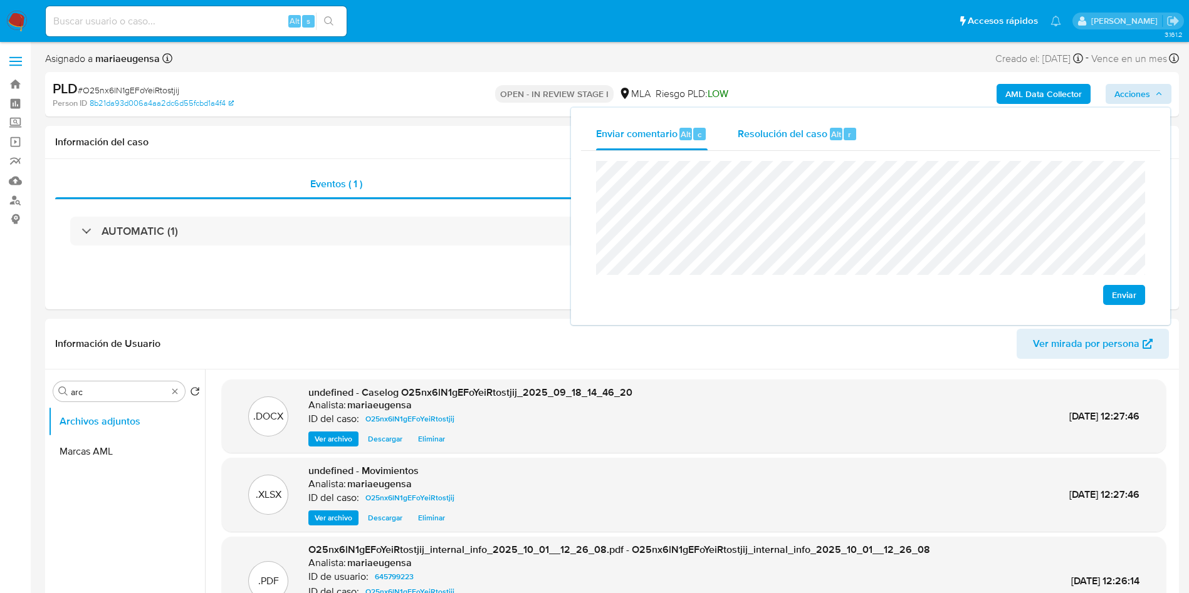
drag, startPoint x: 842, startPoint y: 122, endPoint x: 828, endPoint y: 143, distance: 25.4
click at [842, 122] on div "Resolución del caso Alt r" at bounding box center [798, 134] width 120 height 33
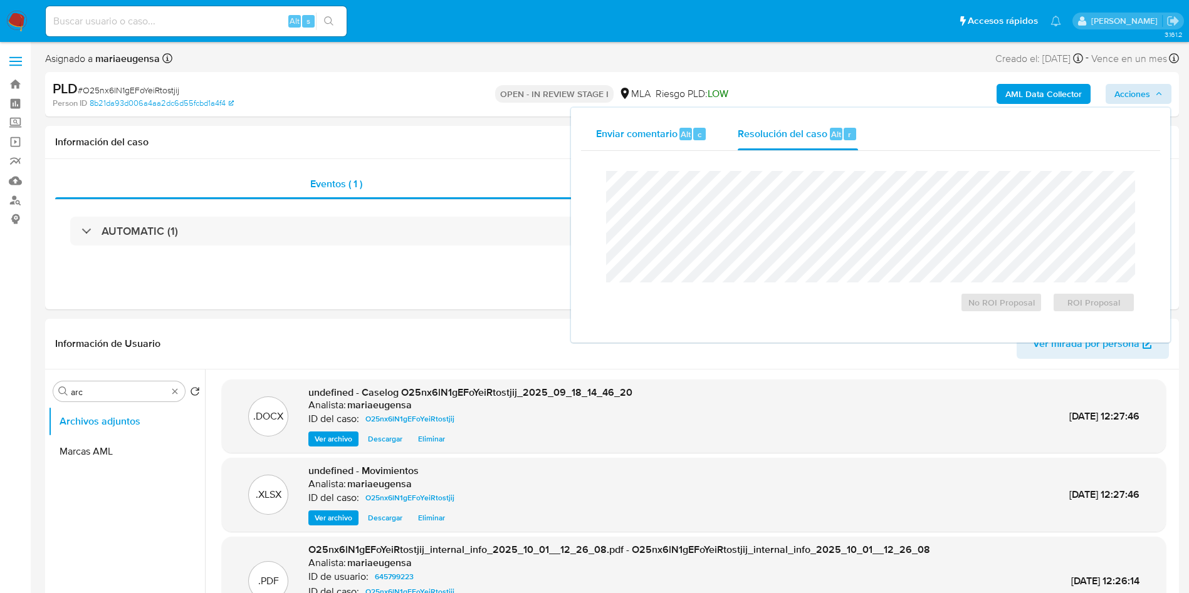
click at [639, 149] on div "Enviar comentario Alt c" at bounding box center [652, 134] width 112 height 33
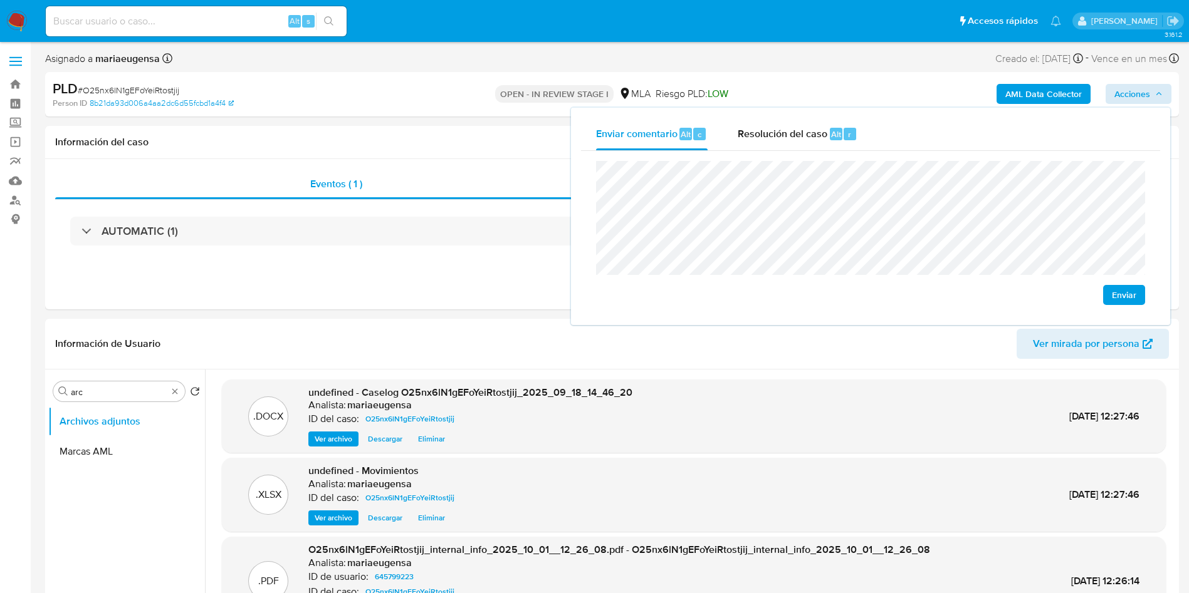
click at [587, 175] on div "Enviar" at bounding box center [870, 233] width 579 height 164
click at [838, 125] on div "Resolución del caso Alt r" at bounding box center [798, 134] width 120 height 33
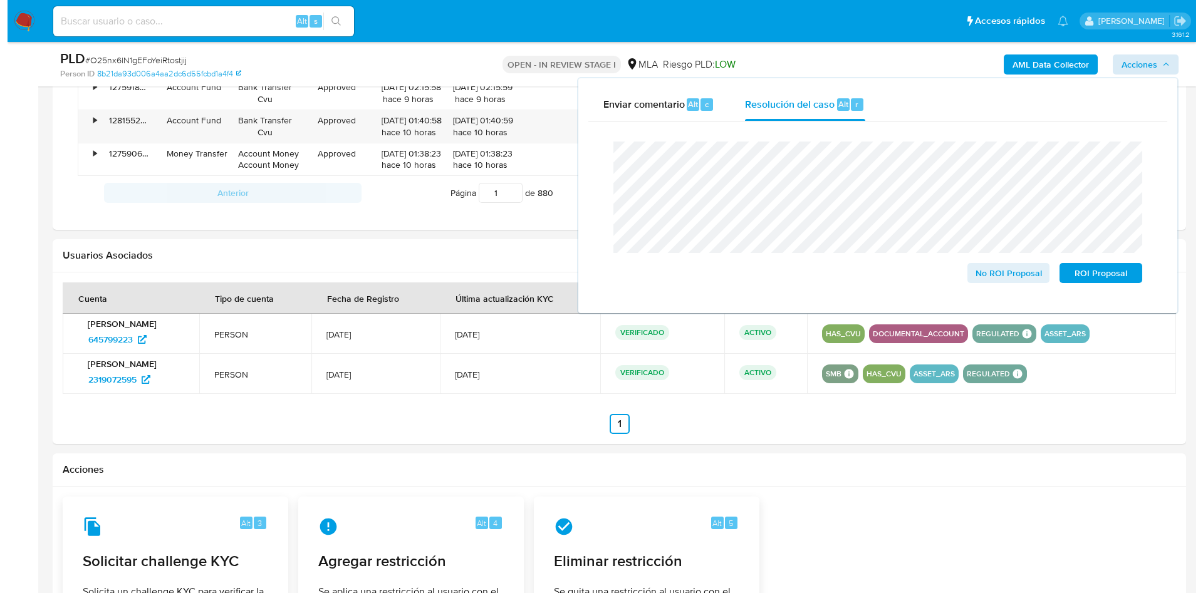
scroll to position [1810, 0]
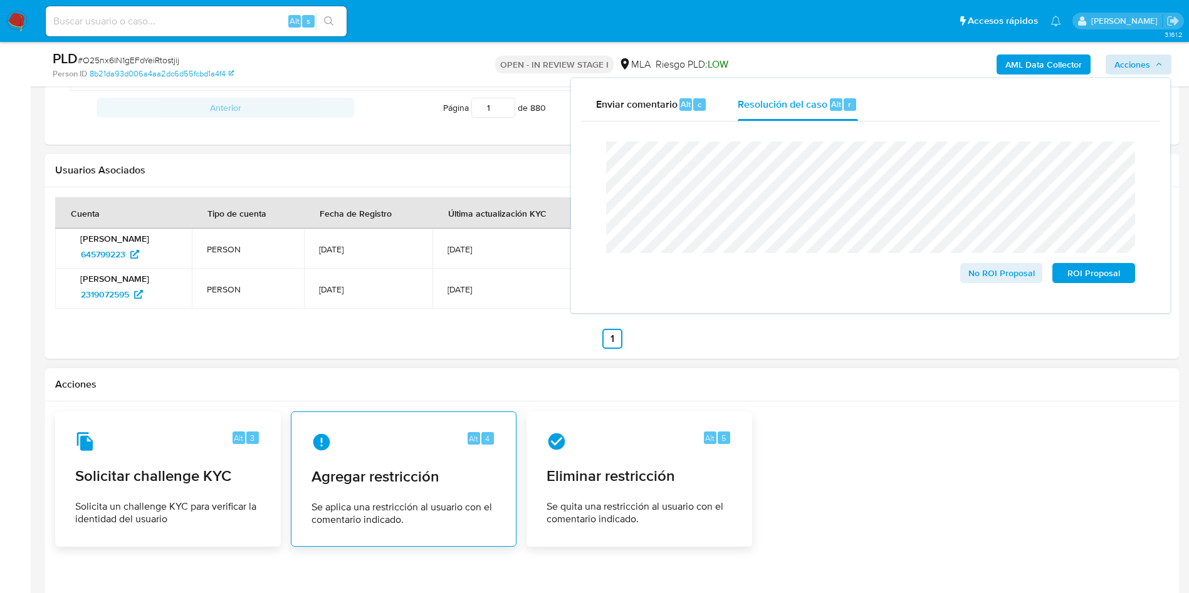
click at [423, 479] on span "Agregar restricción" at bounding box center [403, 476] width 184 height 19
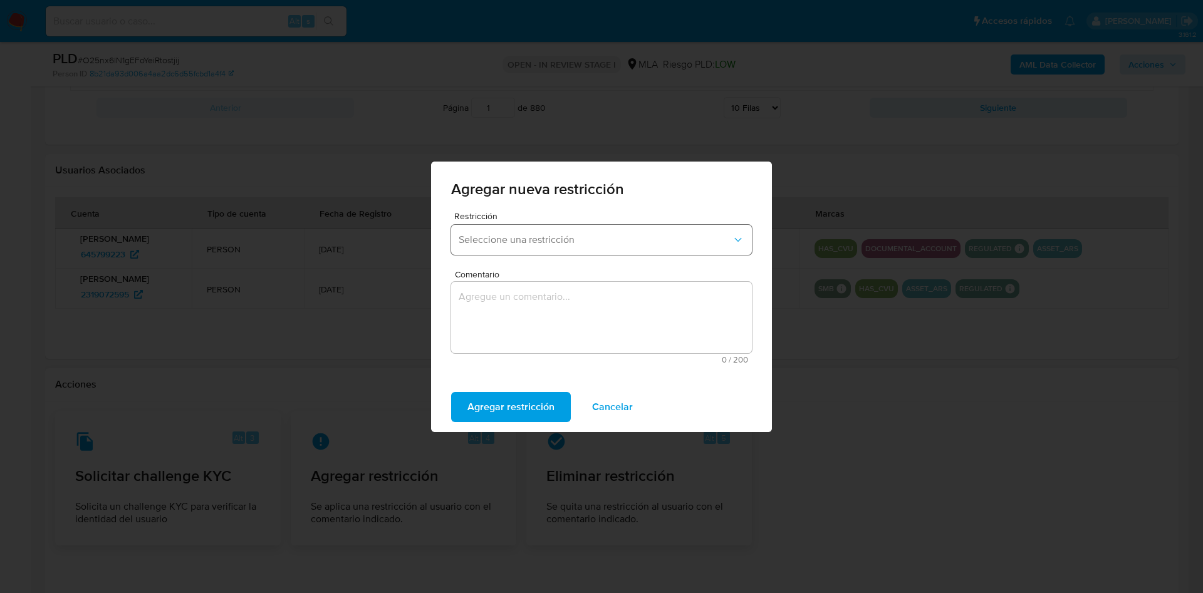
click at [509, 247] on button "Seleccione una restricción" at bounding box center [601, 240] width 301 height 30
click at [519, 232] on button "Seleccione una restricción" at bounding box center [601, 240] width 301 height 30
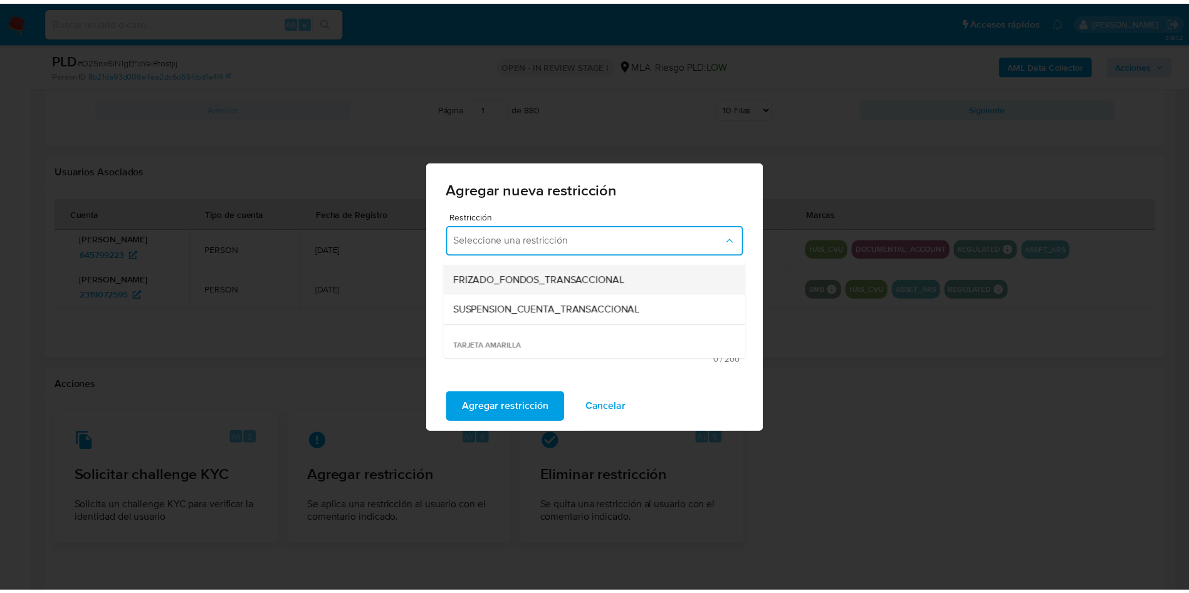
scroll to position [188, 0]
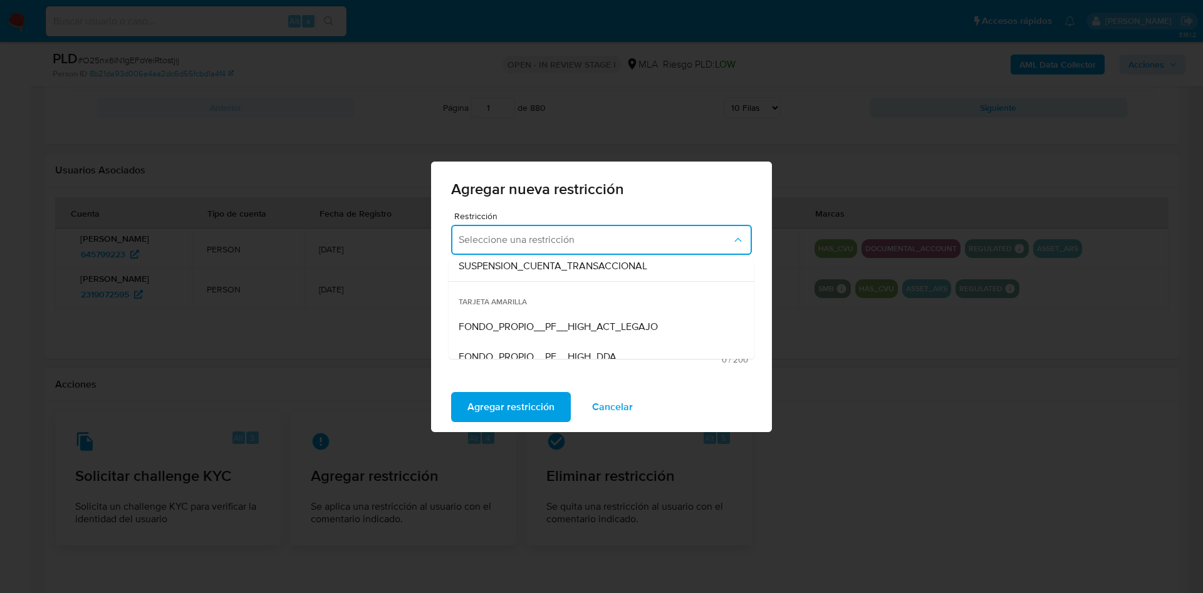
drag, startPoint x: 538, startPoint y: 263, endPoint x: 526, endPoint y: 316, distance: 54.6
click at [538, 263] on span "SUSPENSION_CUENTA_TRANSACCIONAL" at bounding box center [553, 266] width 189 height 13
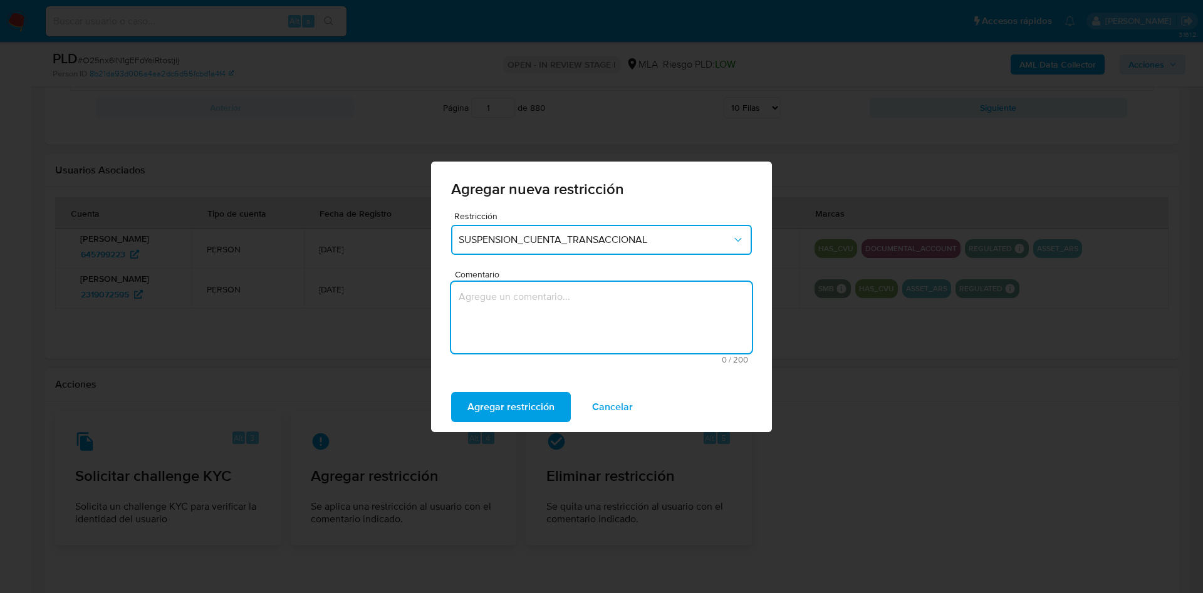
click at [524, 322] on textarea "Comentario" at bounding box center [601, 317] width 301 height 71
type textarea "AML"
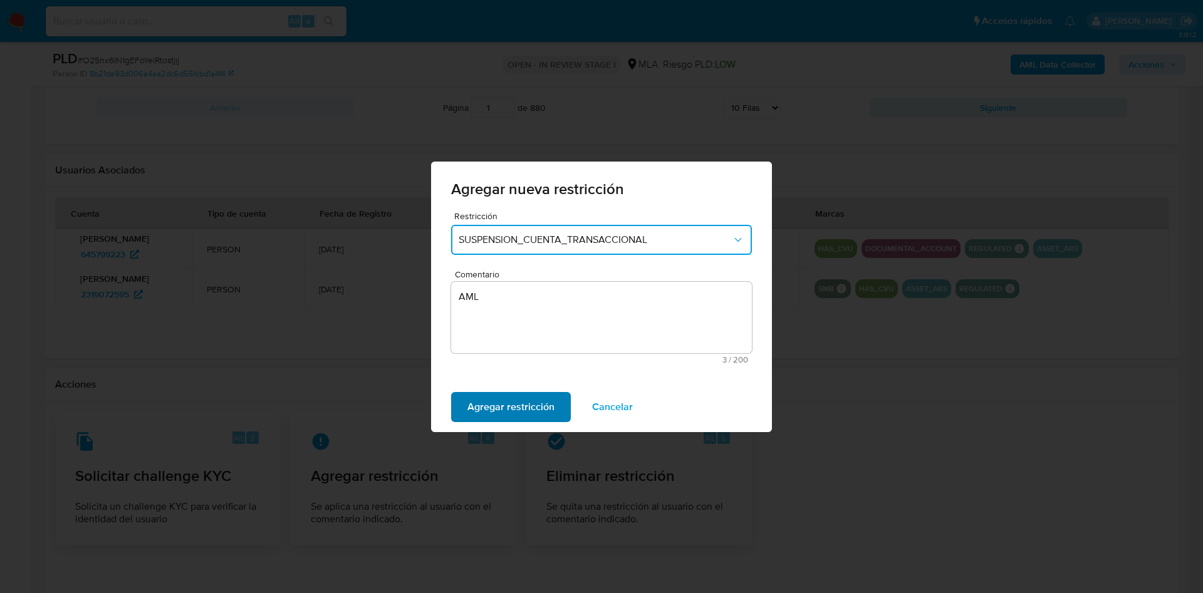
click at [509, 414] on span "Agregar restricción" at bounding box center [510, 408] width 87 height 28
click at [507, 402] on span "Confirmar" at bounding box center [489, 408] width 45 height 28
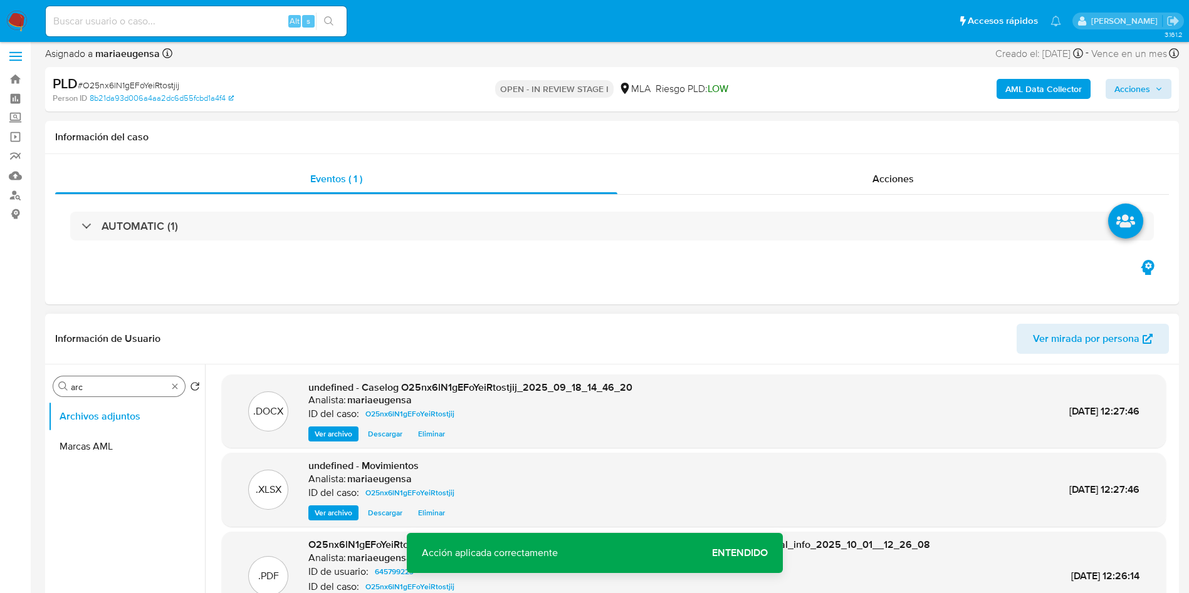
scroll to position [0, 0]
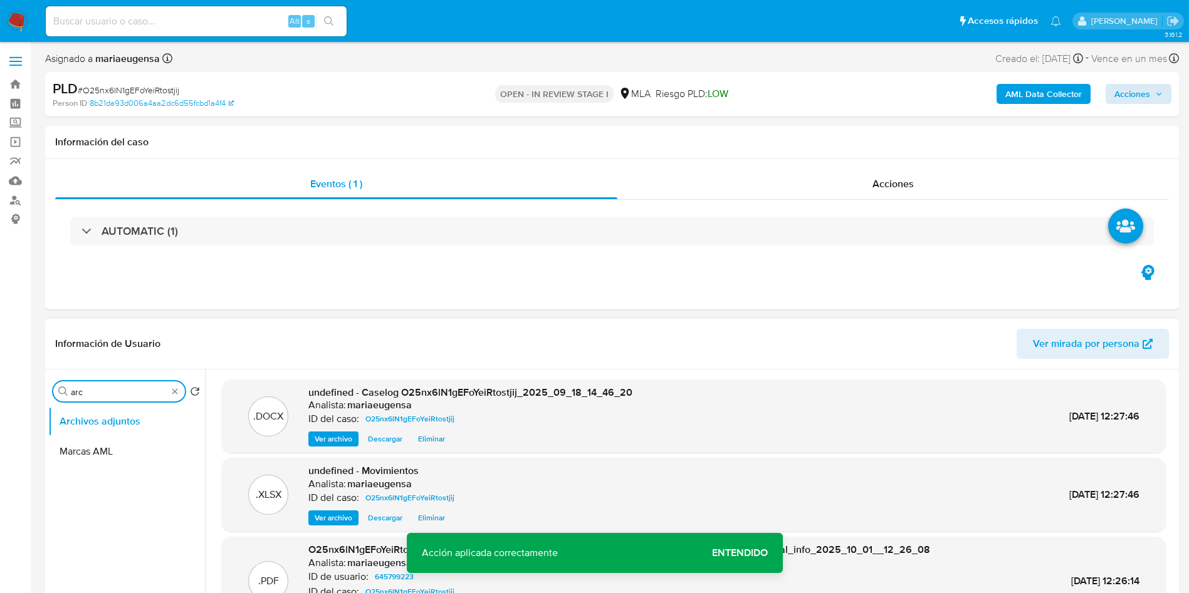
click at [130, 392] on input "arc" at bounding box center [119, 392] width 97 height 11
click at [128, 390] on input "arc" at bounding box center [119, 392] width 97 height 11
type input "RES"
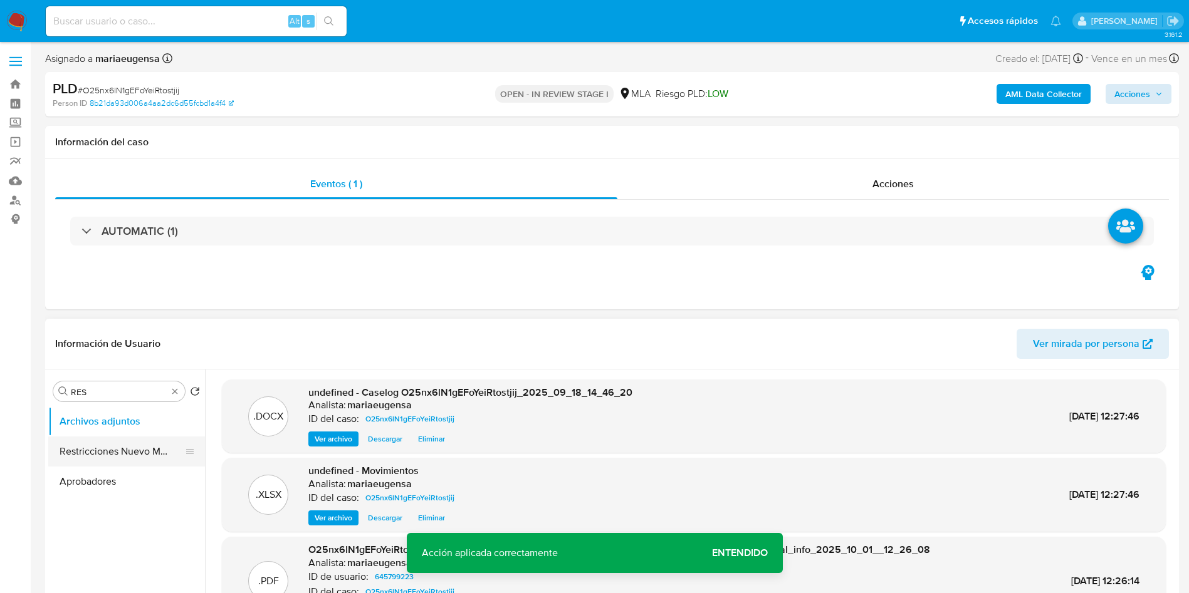
click at [130, 442] on button "Restricciones Nuevo Mundo" at bounding box center [121, 452] width 147 height 30
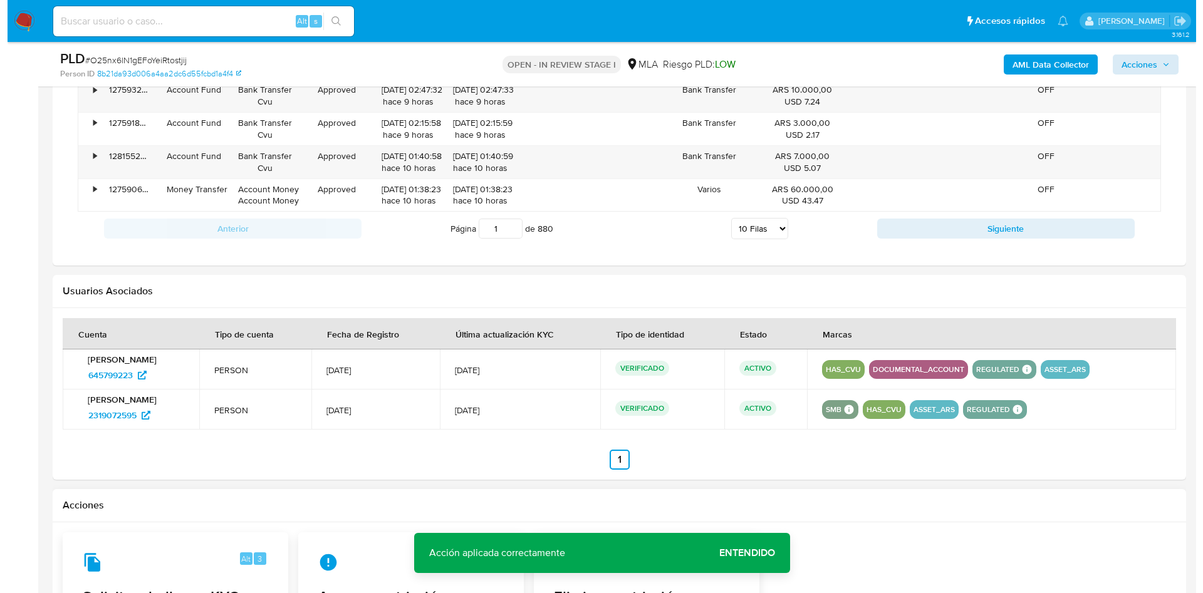
scroll to position [1958, 0]
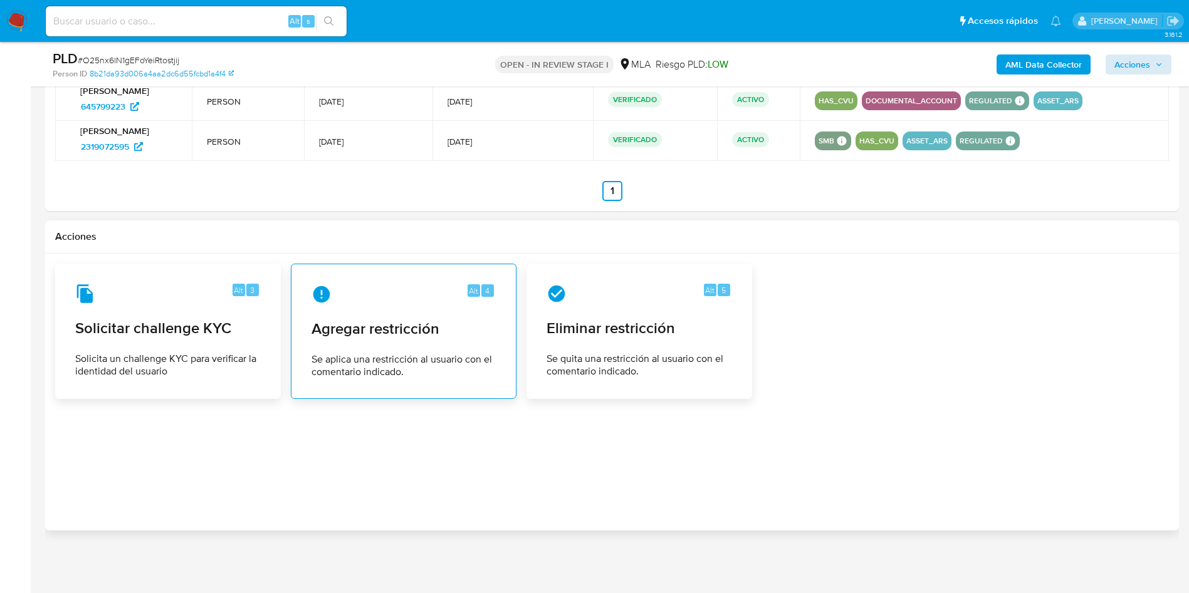
click at [376, 335] on span "Agregar restricción" at bounding box center [403, 329] width 184 height 19
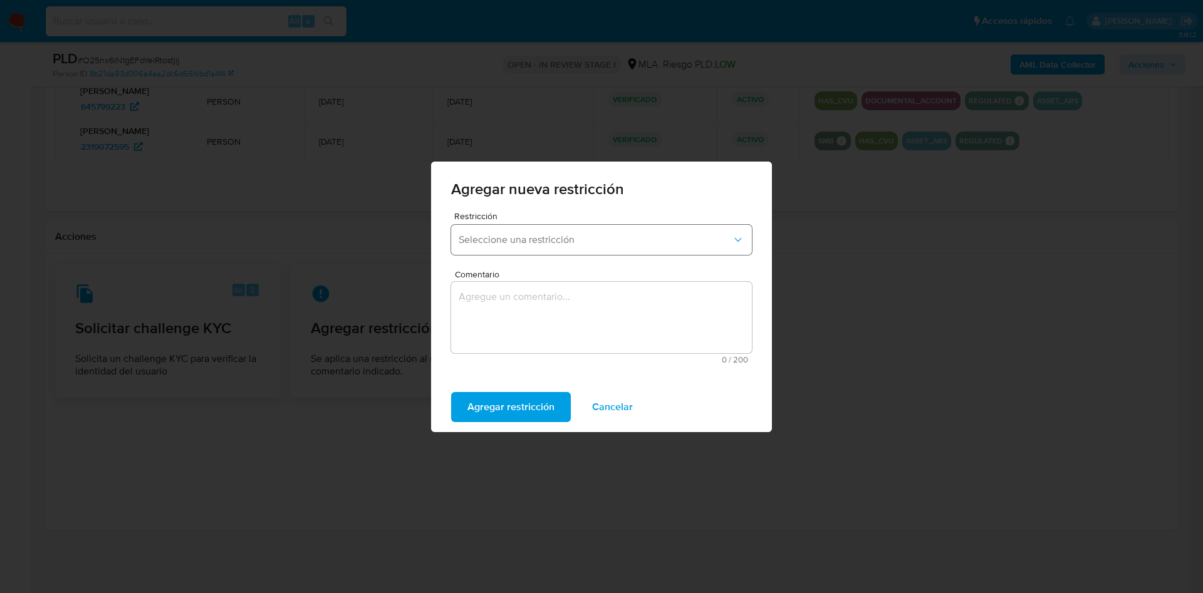
drag, startPoint x: 501, startPoint y: 230, endPoint x: 503, endPoint y: 250, distance: 20.2
click at [500, 230] on button "Seleccione una restricción" at bounding box center [601, 240] width 301 height 30
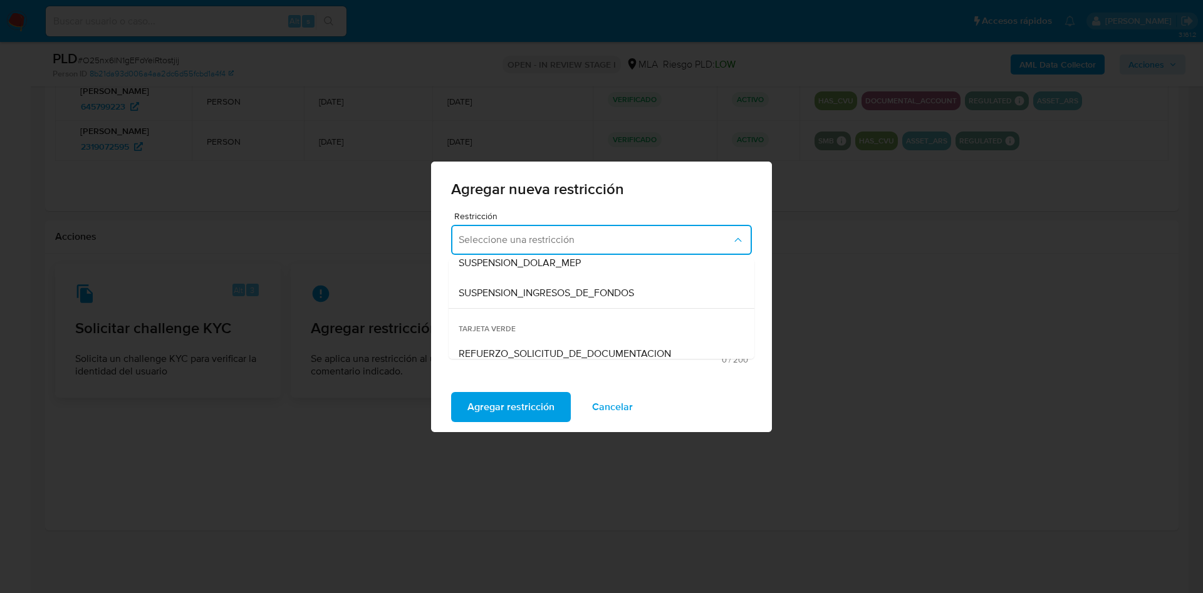
scroll to position [376, 0]
click at [523, 297] on div "SUSPENSION_INGRESOS_DE_FONDOS" at bounding box center [598, 289] width 278 height 30
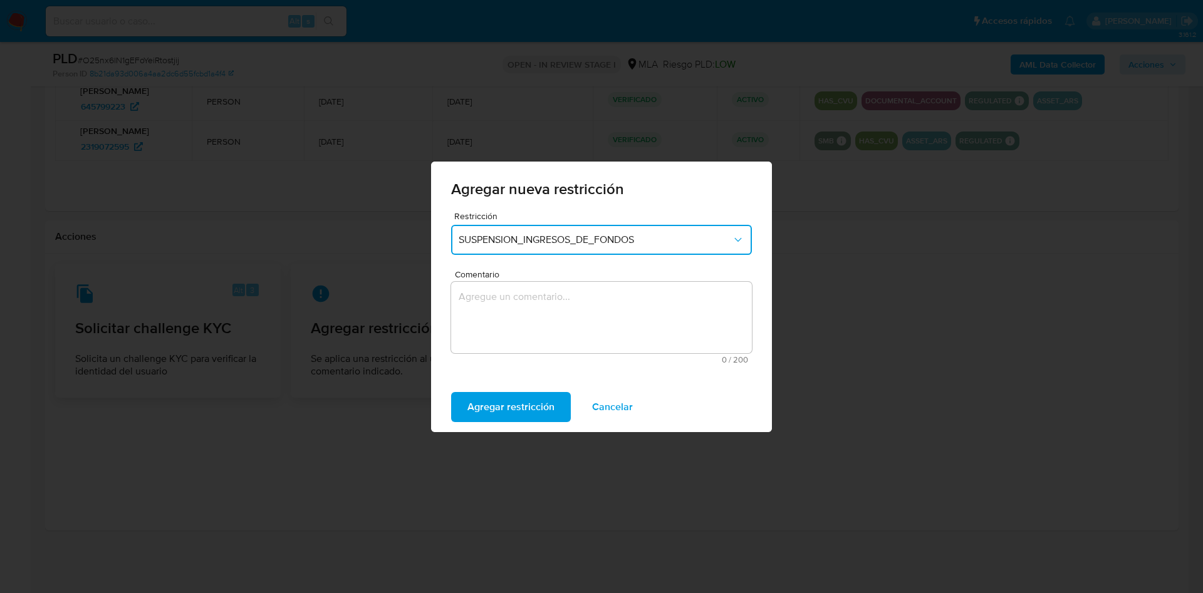
click at [534, 236] on span "SUSPENSION_INGRESOS_DE_FONDOS" at bounding box center [595, 240] width 273 height 13
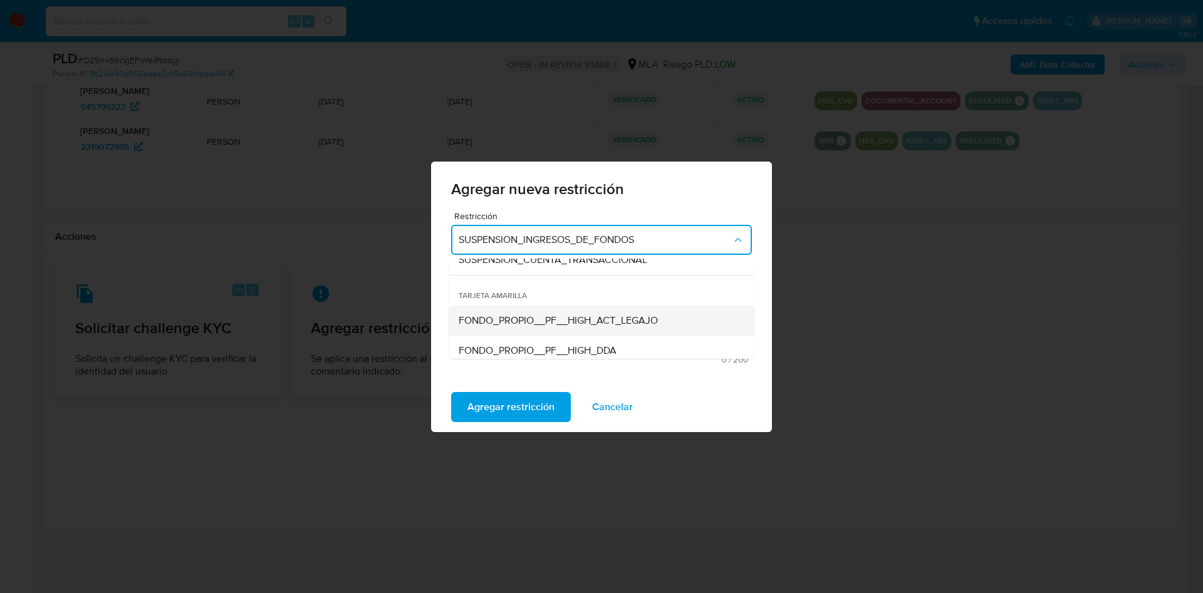
scroll to position [100, 0]
click at [532, 338] on div "FRIZADO_FONDOS_TRANSACCIONAL" at bounding box center [598, 324] width 278 height 30
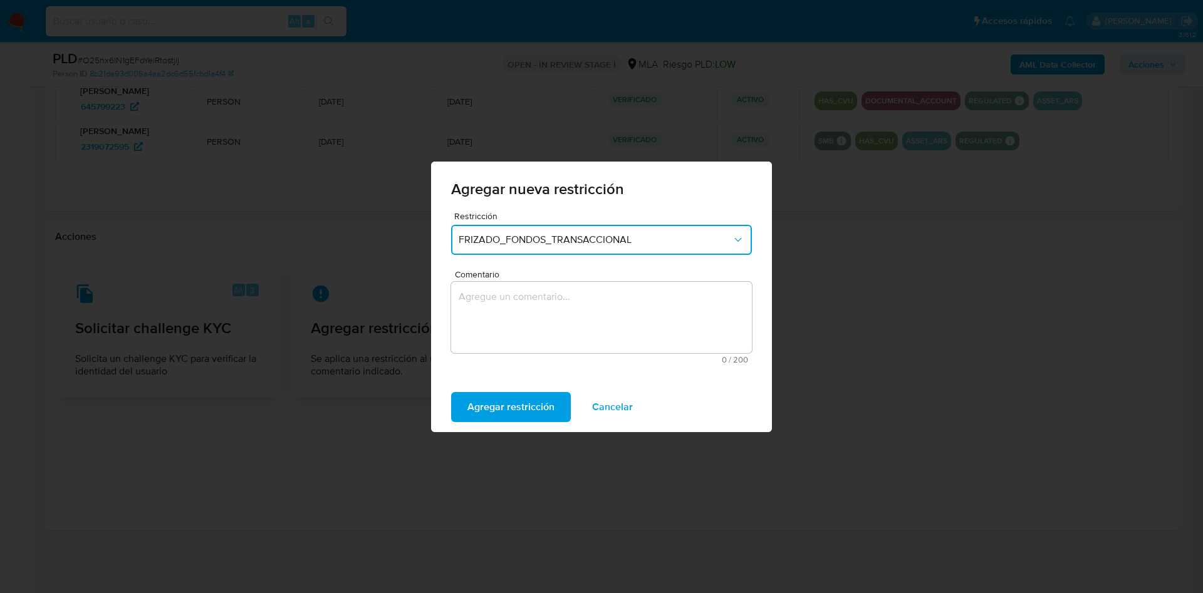
click at [549, 249] on button "FRIZADO_FONDOS_TRANSACCIONAL" at bounding box center [601, 240] width 301 height 30
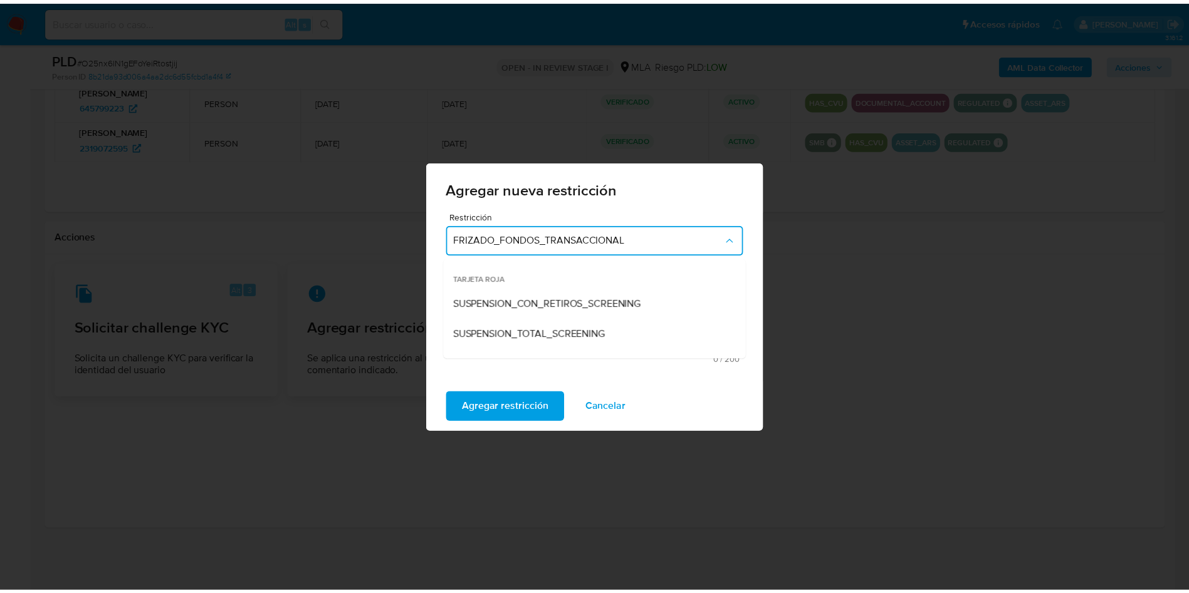
scroll to position [115, 0]
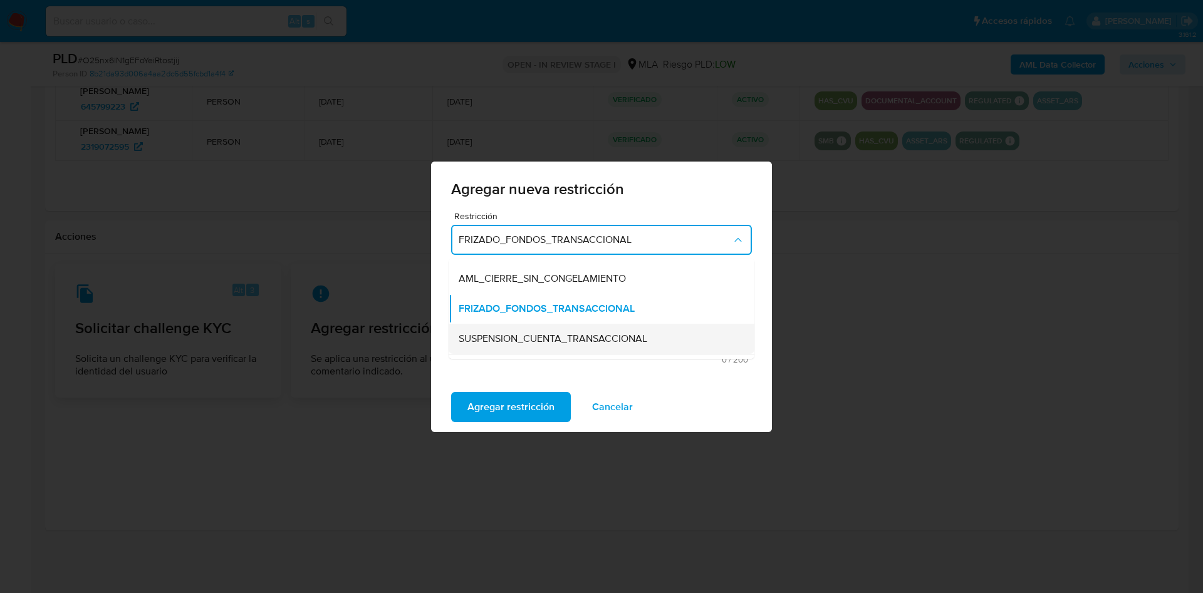
click at [532, 345] on div "SUSPENSION_CUENTA_TRANSACCIONAL" at bounding box center [598, 339] width 278 height 30
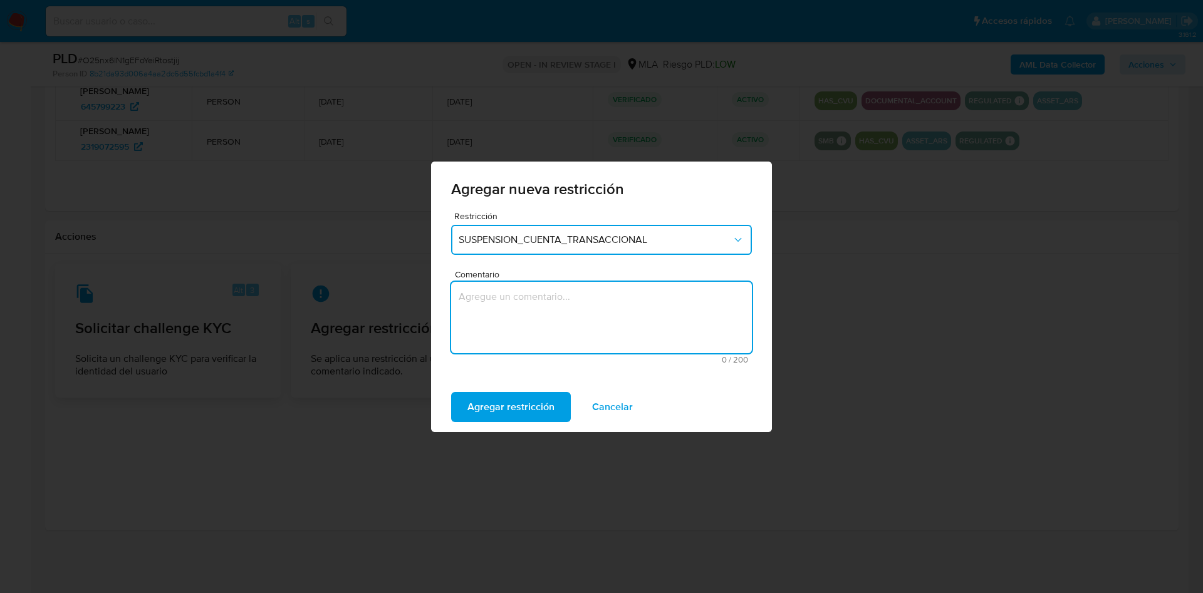
click at [528, 337] on textarea "Comentario" at bounding box center [601, 317] width 301 height 71
type textarea "AML"
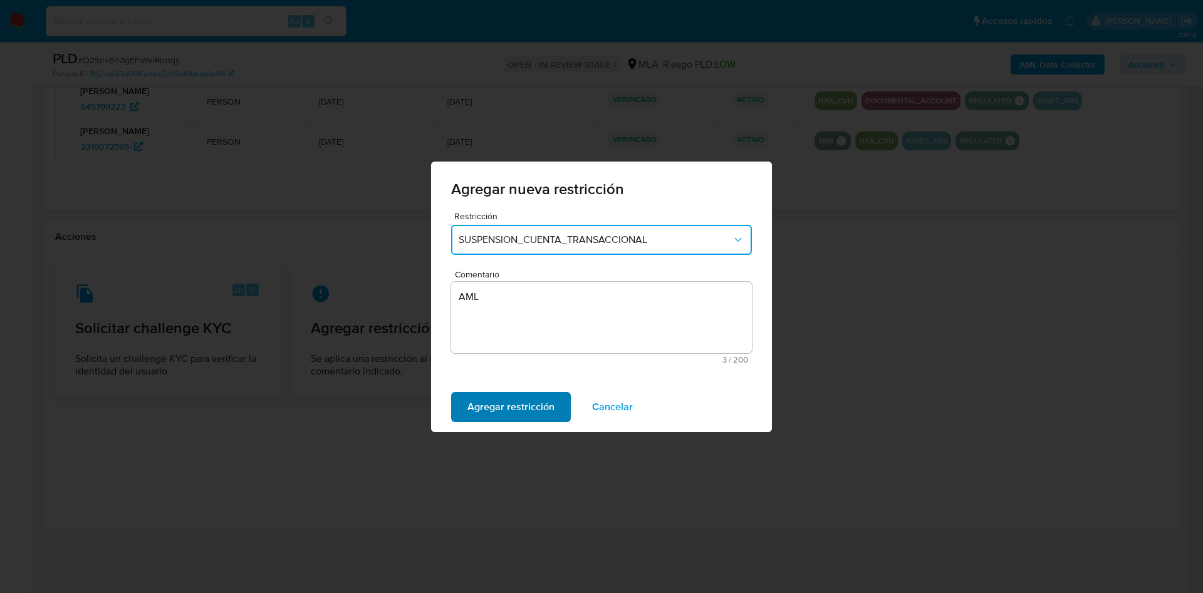
click at [517, 395] on span "Agregar restricción" at bounding box center [510, 408] width 87 height 28
click at [486, 399] on span "Confirmar" at bounding box center [489, 408] width 45 height 28
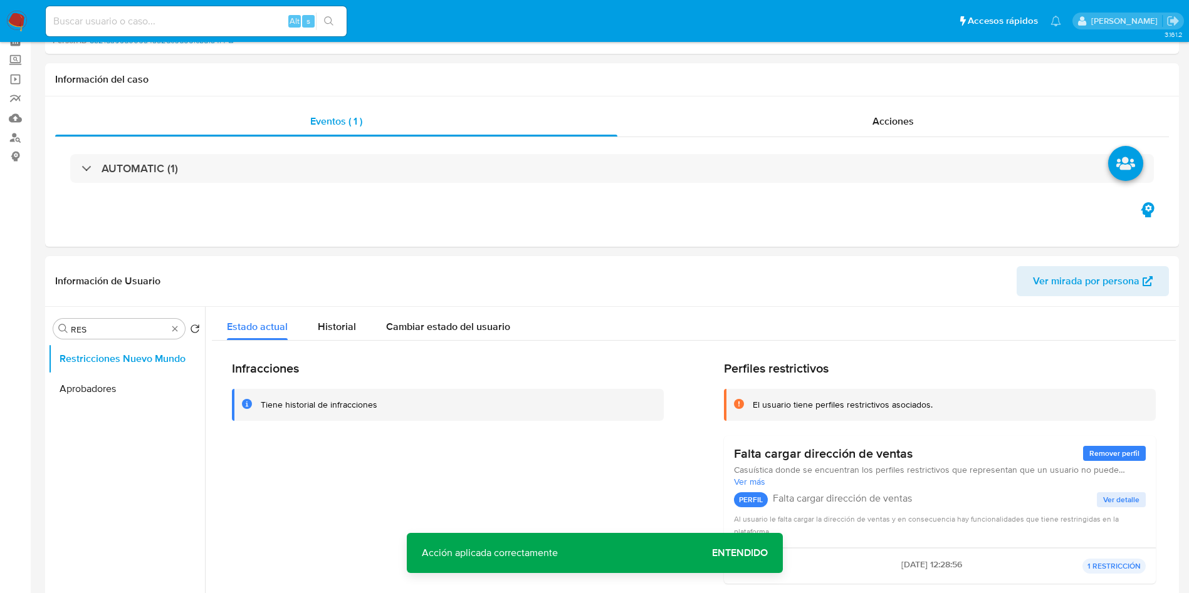
scroll to position [0, 0]
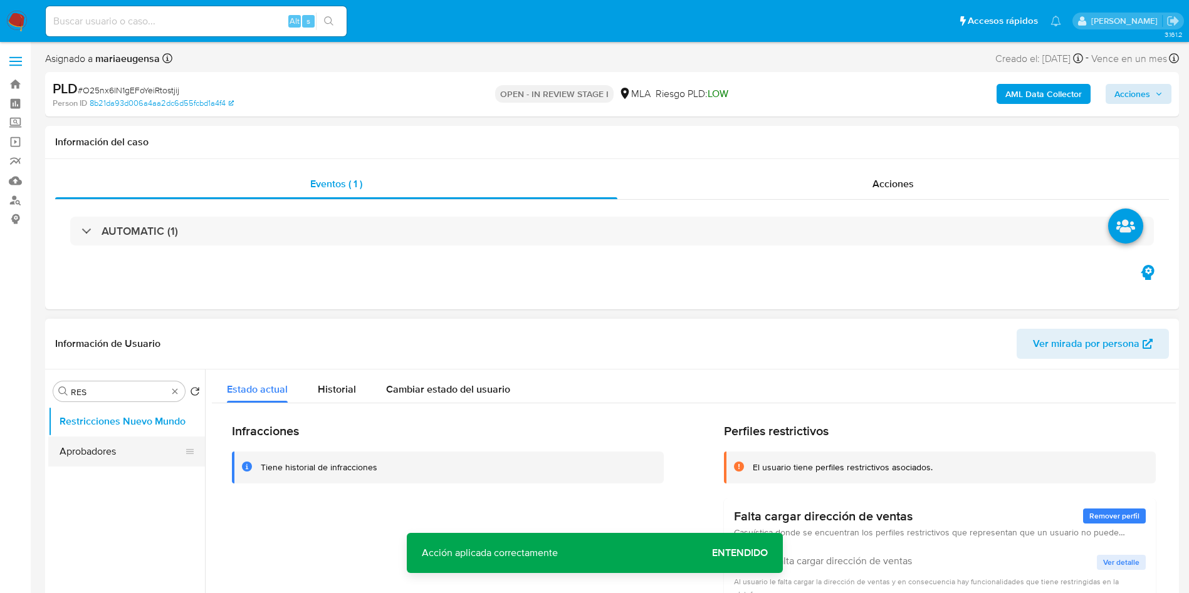
click at [120, 447] on button "Aprobadores" at bounding box center [121, 452] width 147 height 30
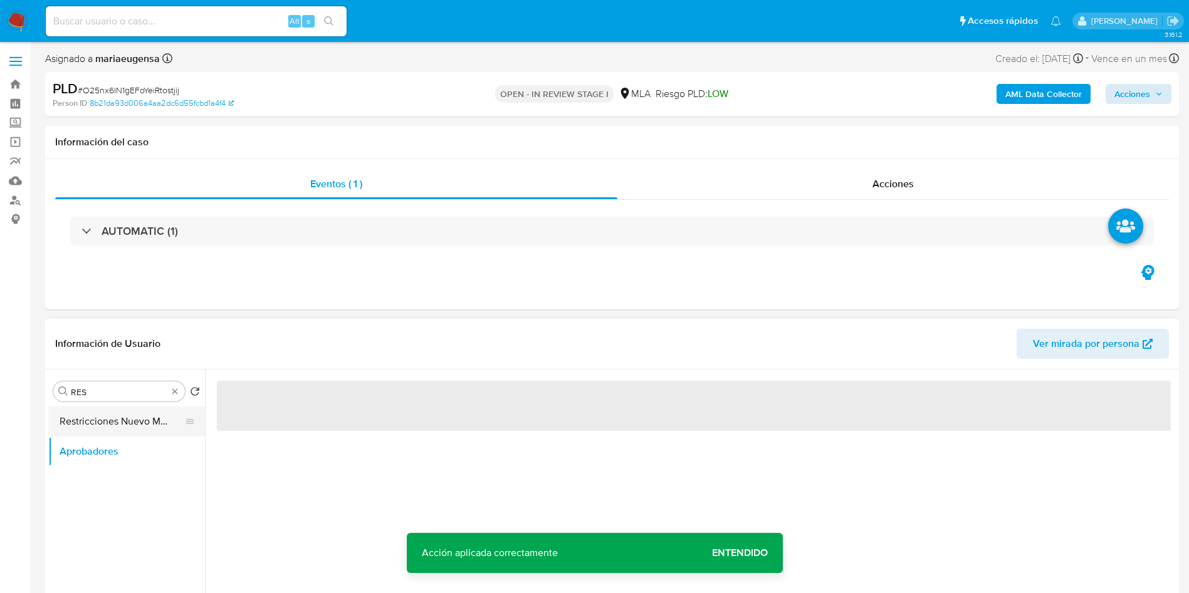
click at [118, 421] on button "Restricciones Nuevo Mundo" at bounding box center [121, 422] width 147 height 30
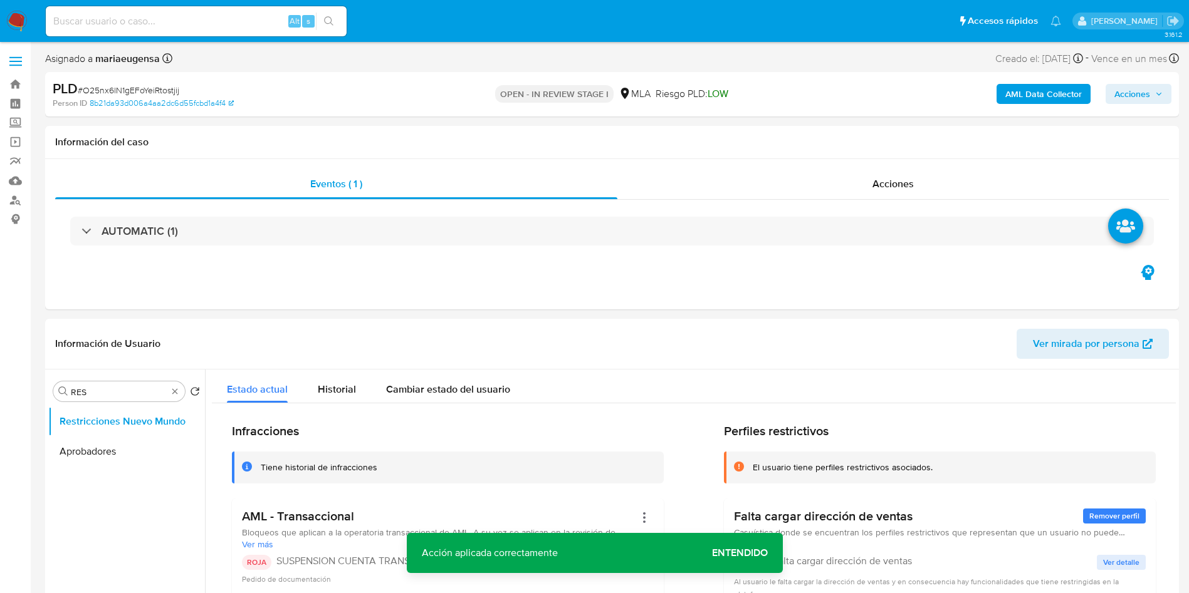
click at [1131, 87] on span "Acciones" at bounding box center [1132, 94] width 36 height 20
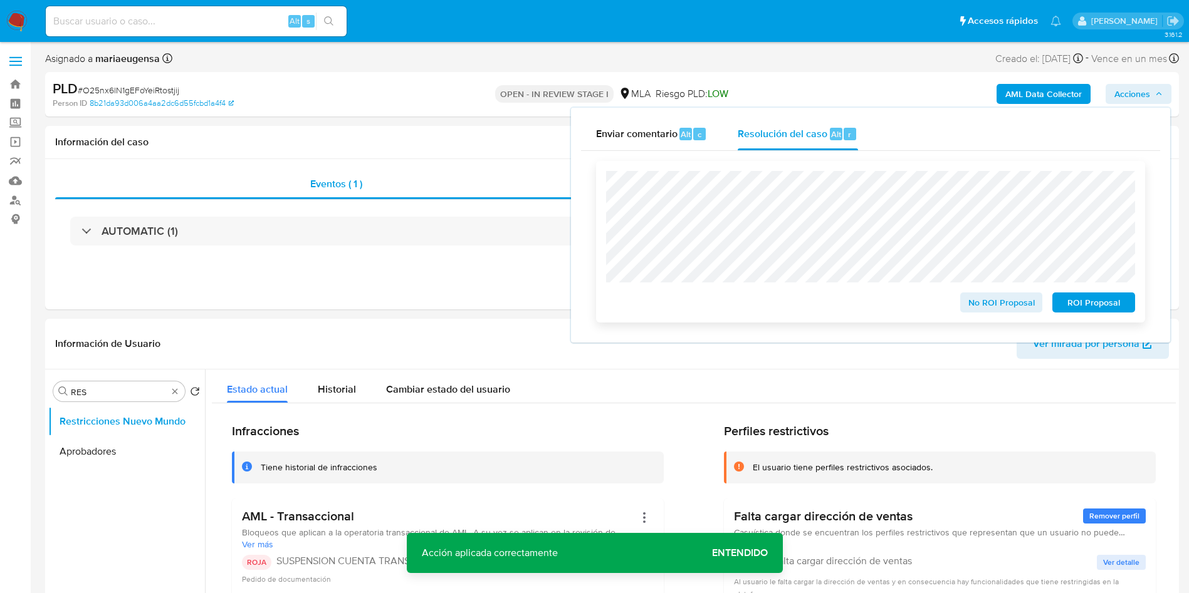
drag, startPoint x: 1069, startPoint y: 298, endPoint x: 1030, endPoint y: 320, distance: 44.3
click at [1069, 298] on span "ROI Proposal" at bounding box center [1093, 303] width 65 height 18
click at [171, 16] on input at bounding box center [196, 21] width 301 height 16
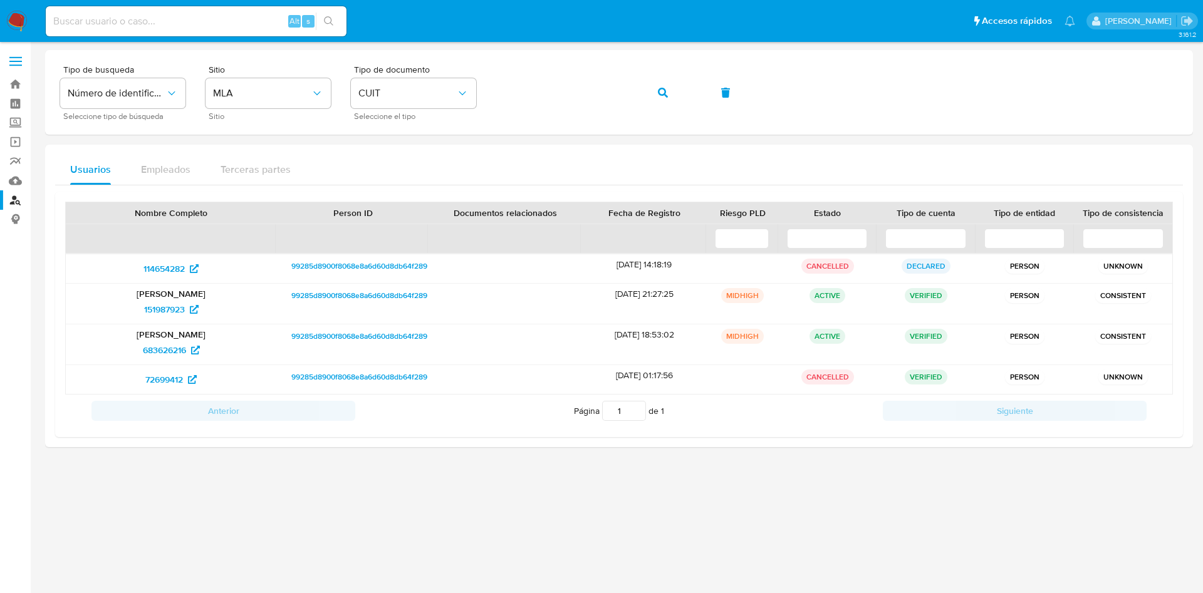
drag, startPoint x: 0, startPoint y: 0, endPoint x: 24, endPoint y: 18, distance: 29.6
click at [18, 19] on img at bounding box center [16, 21] width 21 height 21
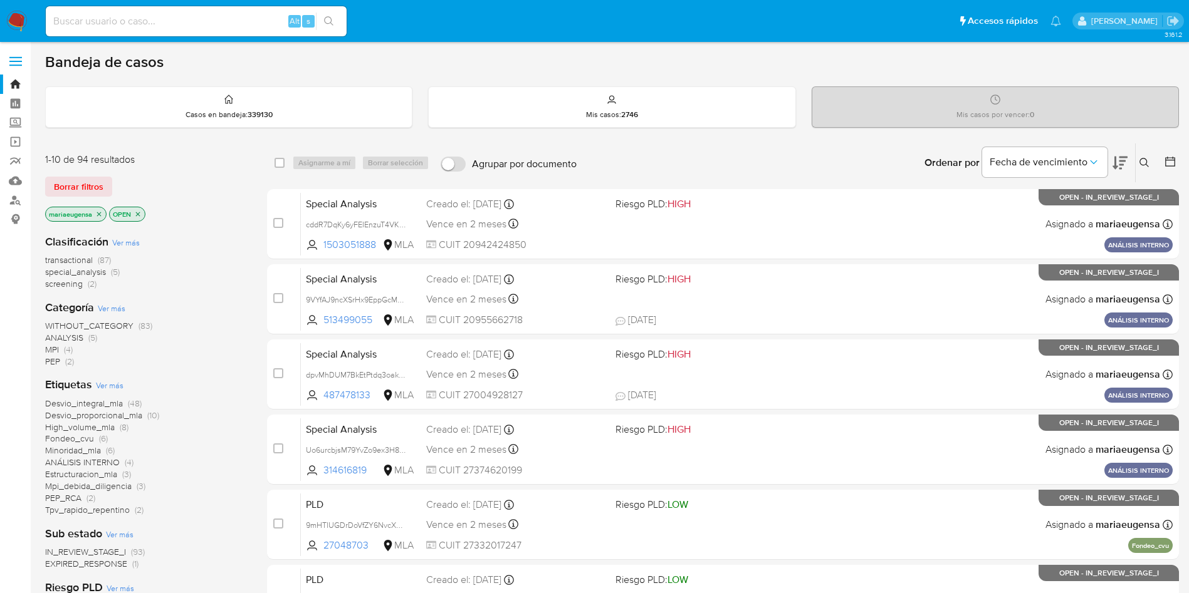
click at [171, 24] on input at bounding box center [196, 21] width 301 height 16
paste input "hv4C792ExKp2y5d7PShwj79P"
type input "hv4C792ExKp2y5d7PShwj79P"
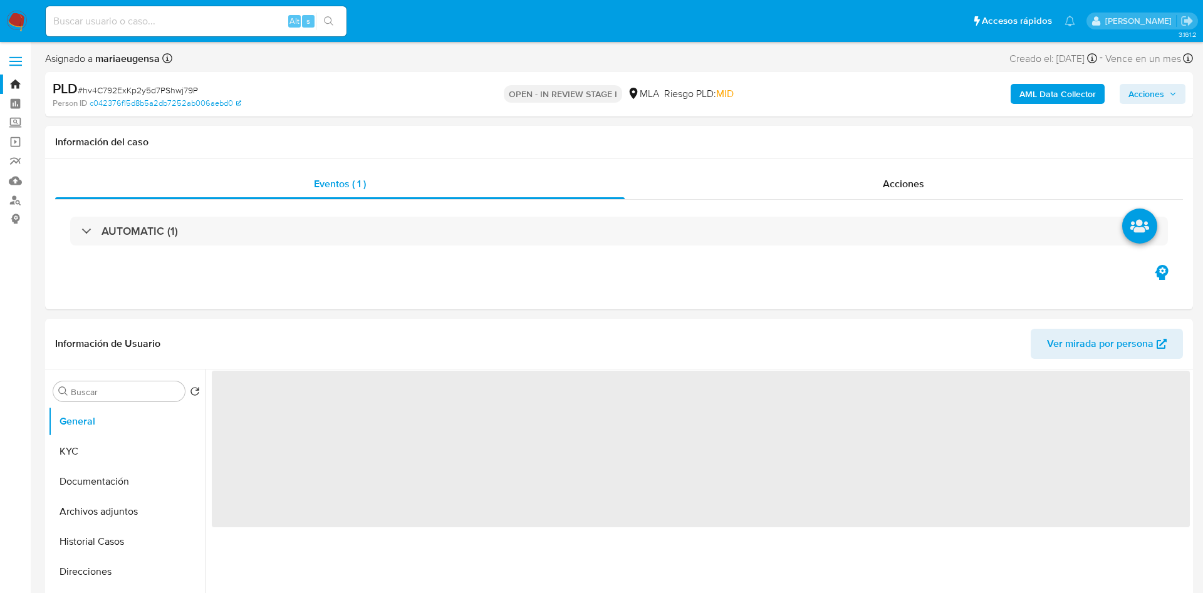
select select "10"
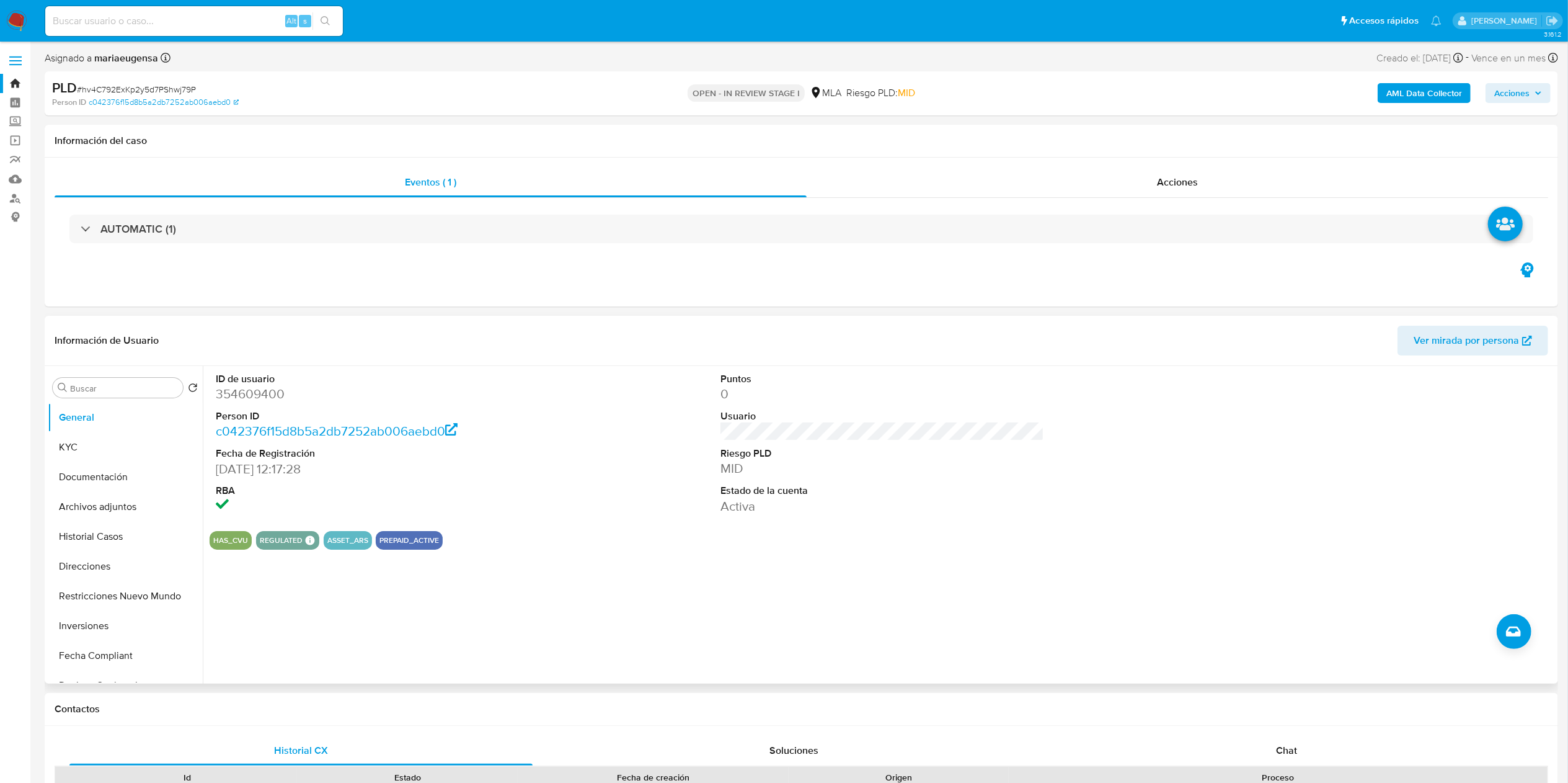
click at [236, 383] on dt "ID de usuario" at bounding box center [378, 379] width 324 height 14
click at [236, 382] on dt "ID de usuario" at bounding box center [378, 379] width 324 height 14
click at [236, 383] on dt "ID de usuario" at bounding box center [378, 379] width 324 height 14
click at [241, 390] on dd "354609400" at bounding box center [378, 394] width 324 height 18
click at [241, 389] on dd "354609400" at bounding box center [378, 394] width 324 height 18
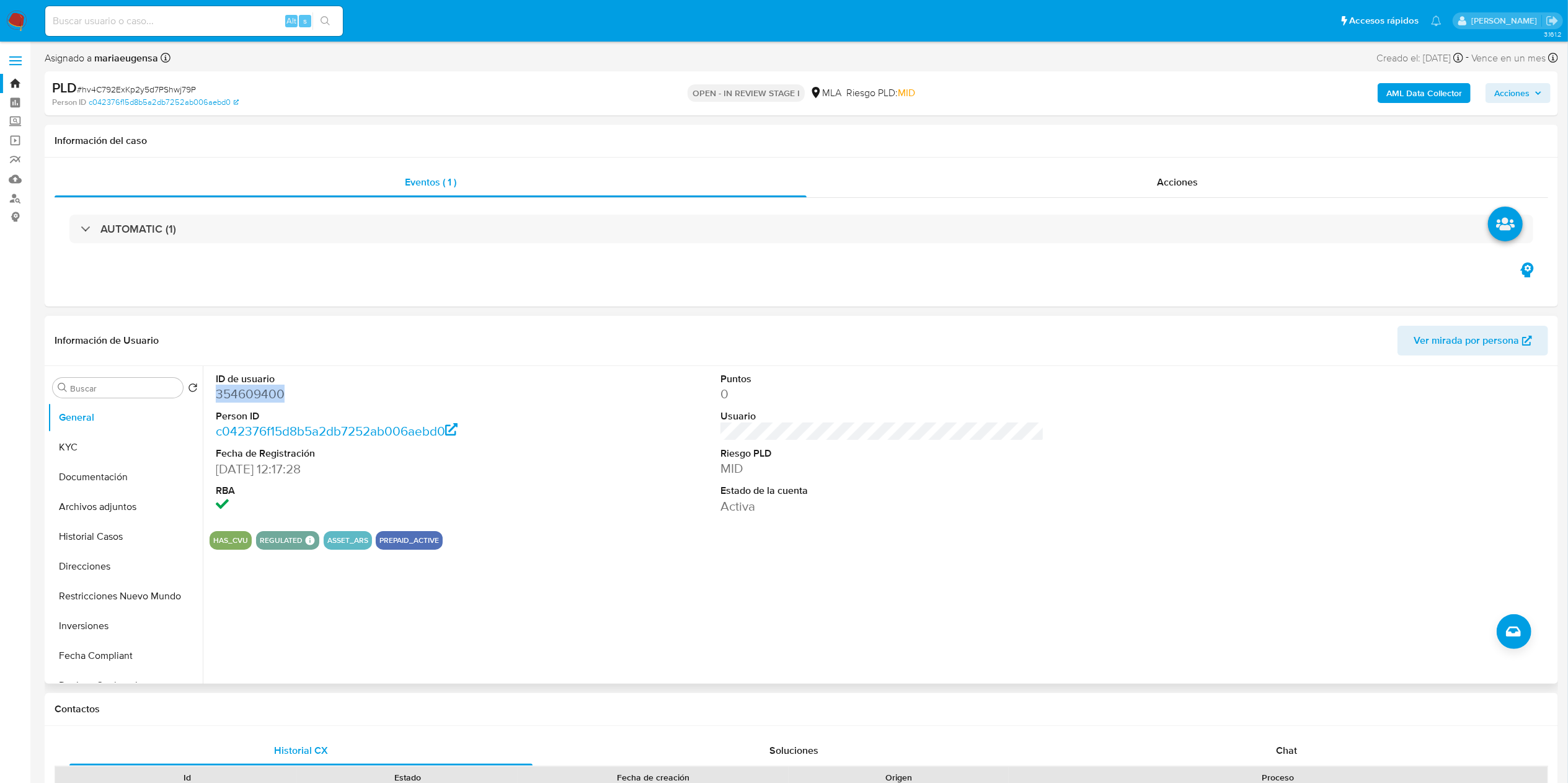
copy dd "354609400"
click at [125, 85] on span "# hv4C792ExKp2y5d7PShwj79P" at bounding box center [137, 89] width 119 height 13
copy span "hv4C792ExKp2y5d7PShwj79P"
click at [227, 407] on dl "ID de usuario 354609400 Person ID c042376f15d8b5a2db7252ab006aebd0 Fecha de Reg…" at bounding box center [378, 443] width 324 height 143
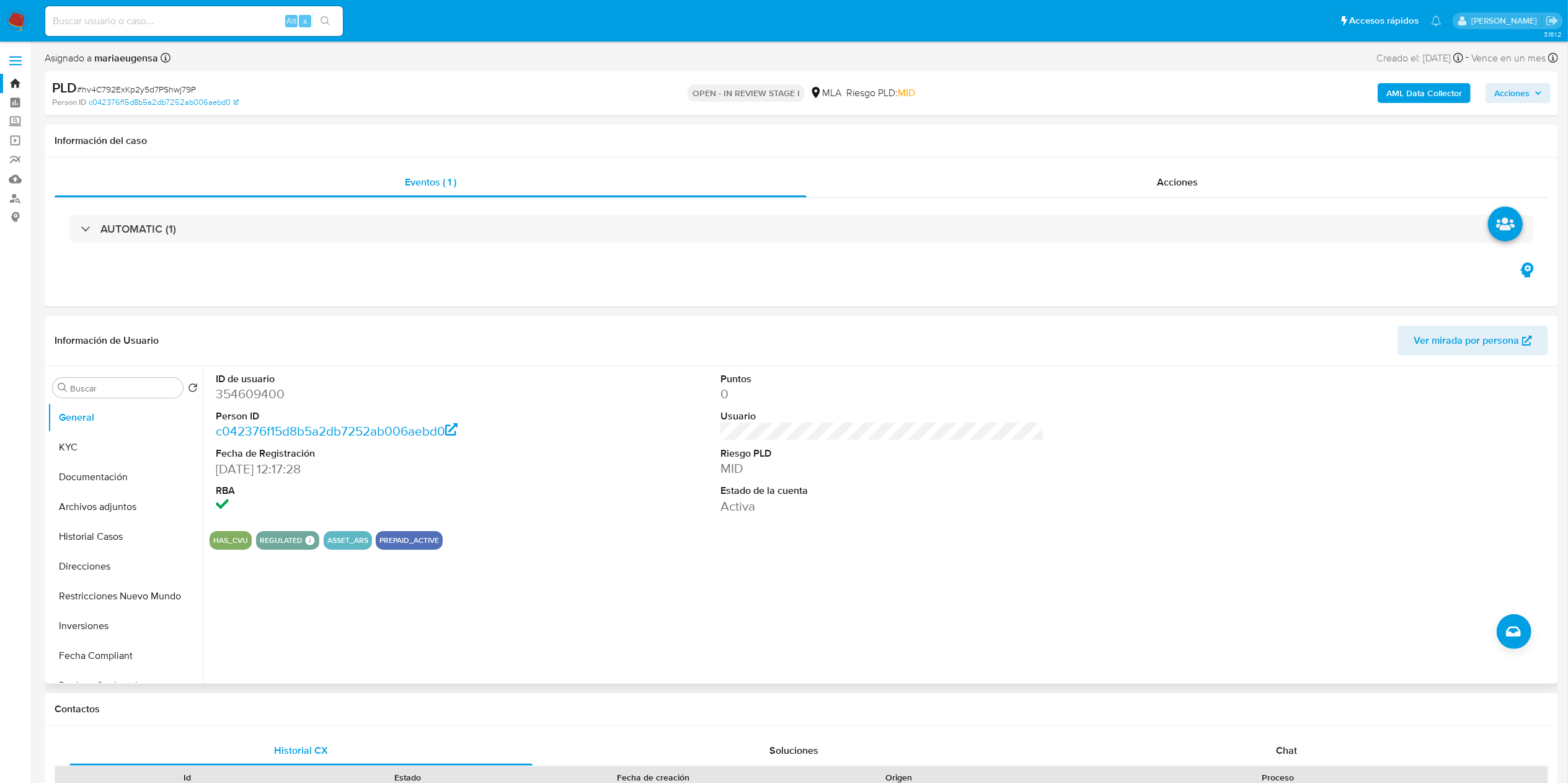
click at [233, 396] on dd "354609400" at bounding box center [378, 394] width 324 height 18
copy dd "354609400"
click at [118, 441] on button "KYC" at bounding box center [120, 447] width 145 height 30
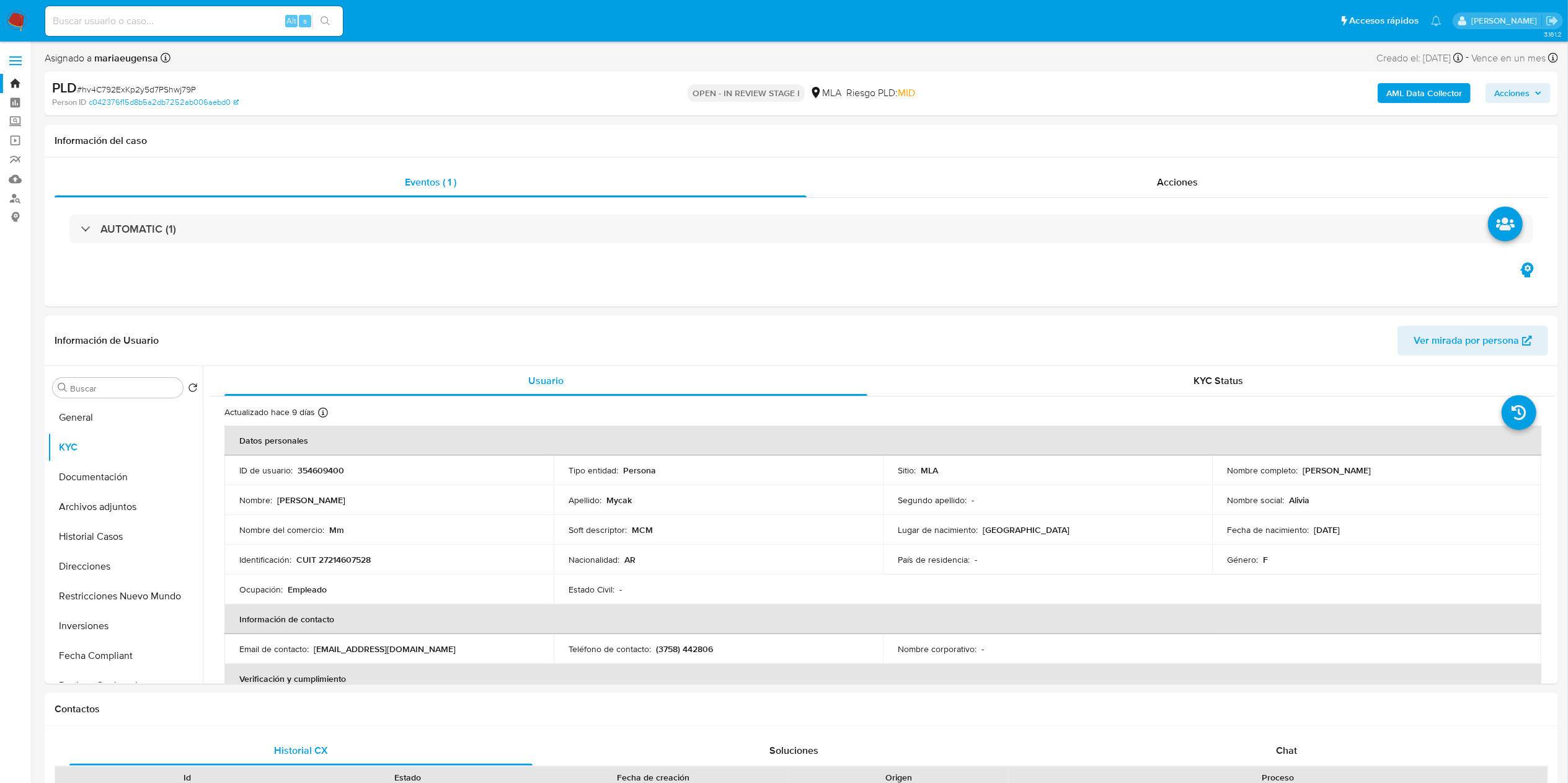
click at [164, 83] on span "# hv4C792ExKp2y5d7PShwj79P" at bounding box center [137, 89] width 119 height 13
drag, startPoint x: 446, startPoint y: 594, endPoint x: 390, endPoint y: 565, distance: 63.1
click at [442, 587] on div "Ocupación : Empleado" at bounding box center [389, 589] width 300 height 11
click at [362, 562] on p "CUIT 27214607528" at bounding box center [333, 559] width 74 height 11
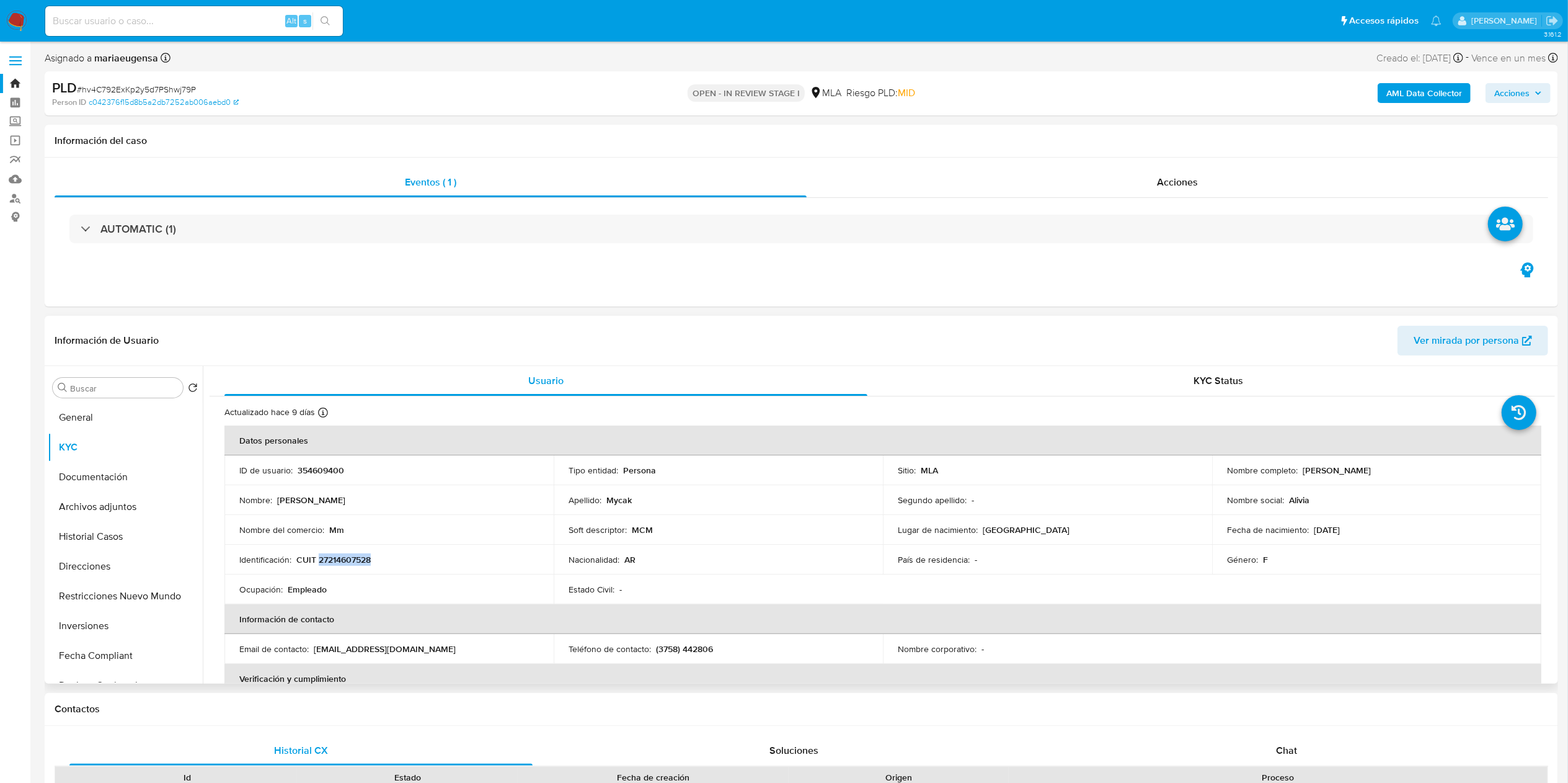
click at [362, 562] on p "CUIT 27214607528" at bounding box center [333, 559] width 74 height 11
copy p "27214607528"
click at [393, 587] on th "Información de contacto" at bounding box center [882, 619] width 1317 height 30
drag, startPoint x: 326, startPoint y: 562, endPoint x: 620, endPoint y: 491, distance: 302.5
click at [365, 562] on p "CUIT 27214607528" at bounding box center [333, 559] width 74 height 11
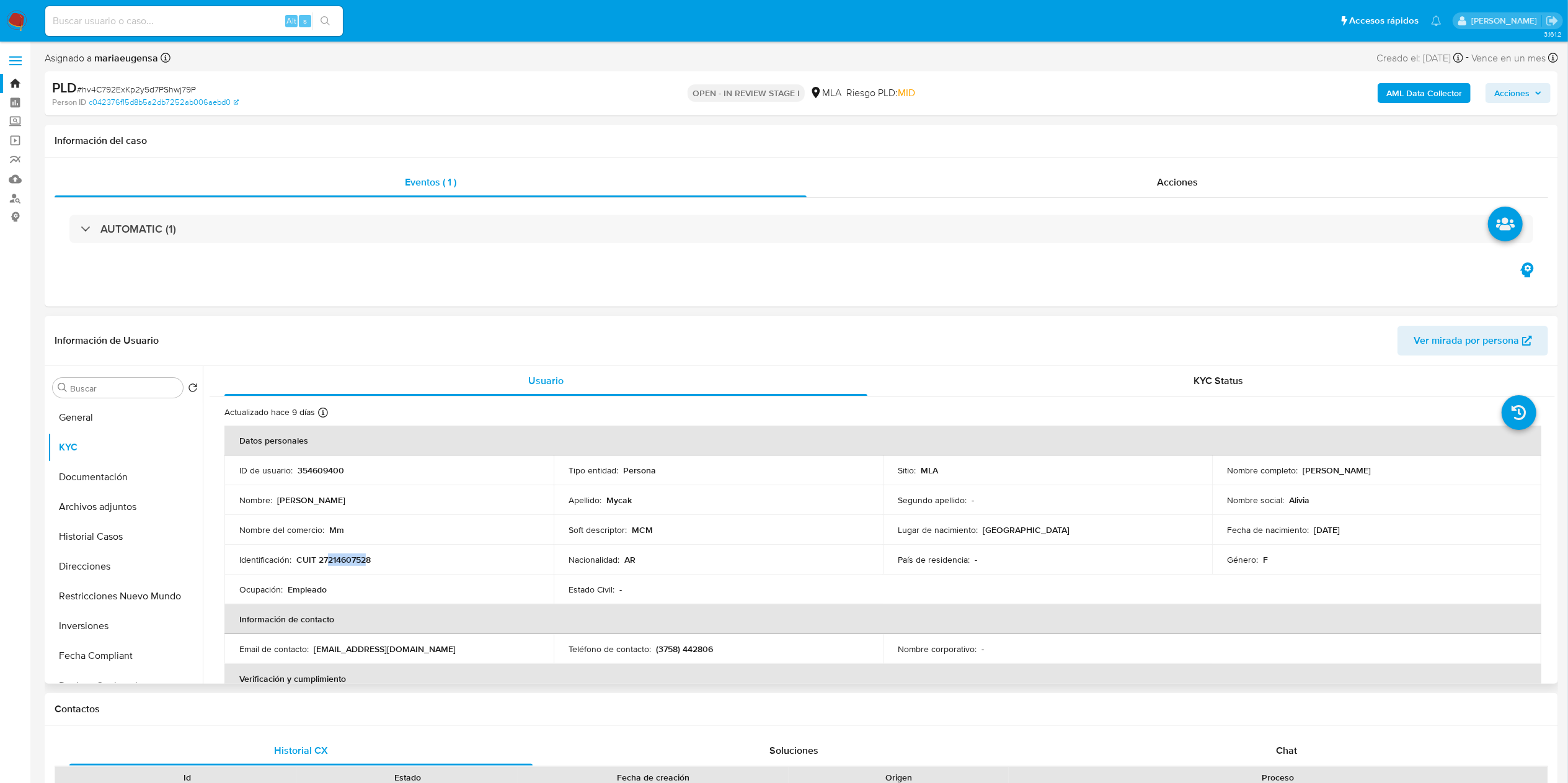
copy p "21460752"
drag, startPoint x: 346, startPoint y: 577, endPoint x: 344, endPoint y: 558, distance: 19.1
click at [345, 574] on td "Ocupación : Empleado" at bounding box center [389, 589] width 329 height 30
click at [345, 555] on p "CUIT 27214607528" at bounding box center [333, 559] width 74 height 11
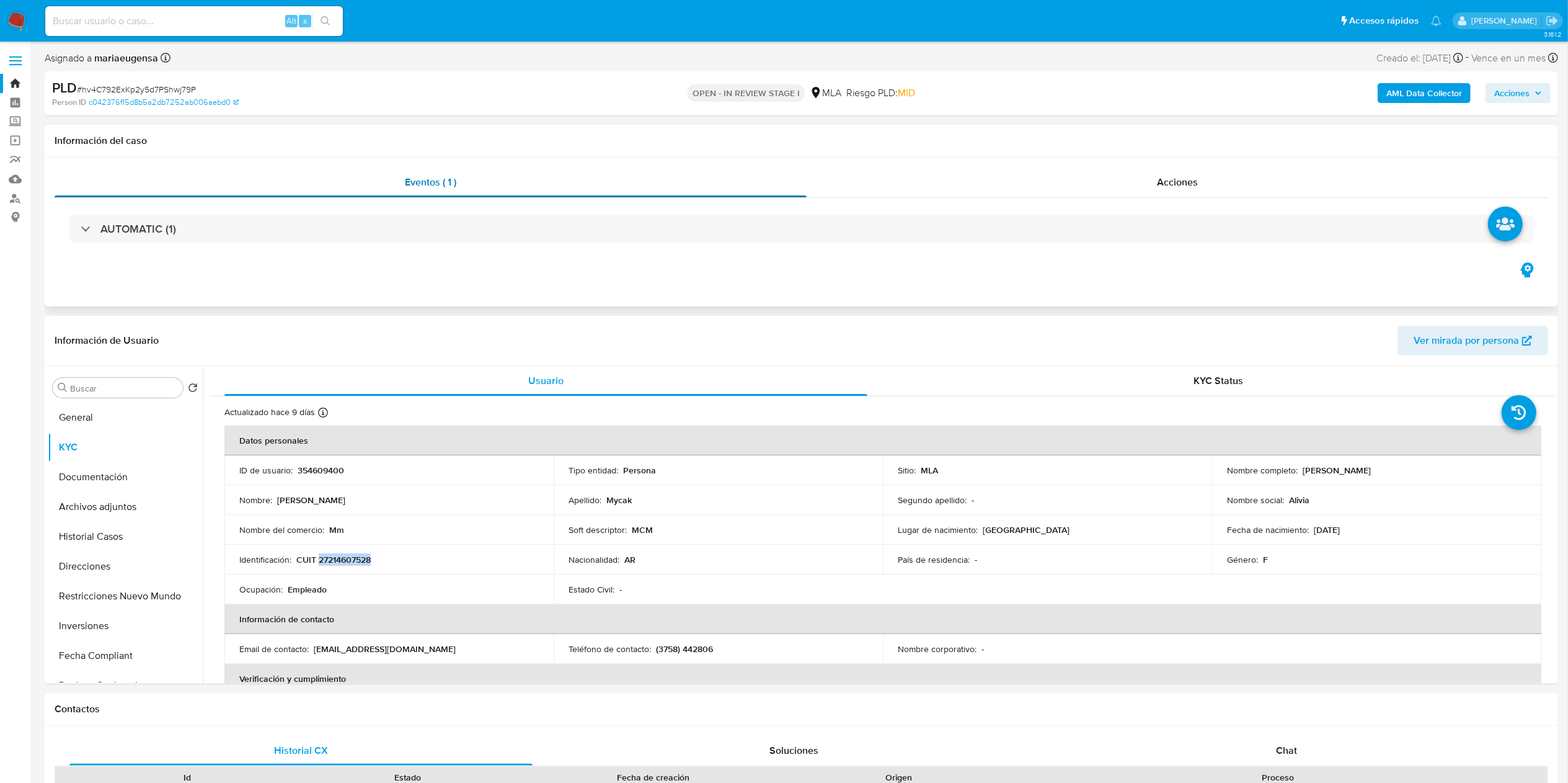
copy p "27214607528"
click at [357, 552] on td "Identificación : CUIT 27214607528" at bounding box center [389, 559] width 329 height 30
click at [355, 554] on p "CUIT 27214607528" at bounding box center [333, 559] width 74 height 11
click at [355, 552] on td "Identificación : CUIT 27214607528" at bounding box center [389, 559] width 329 height 30
click at [376, 554] on div "Identificación : CUIT 27214607528" at bounding box center [389, 559] width 300 height 11
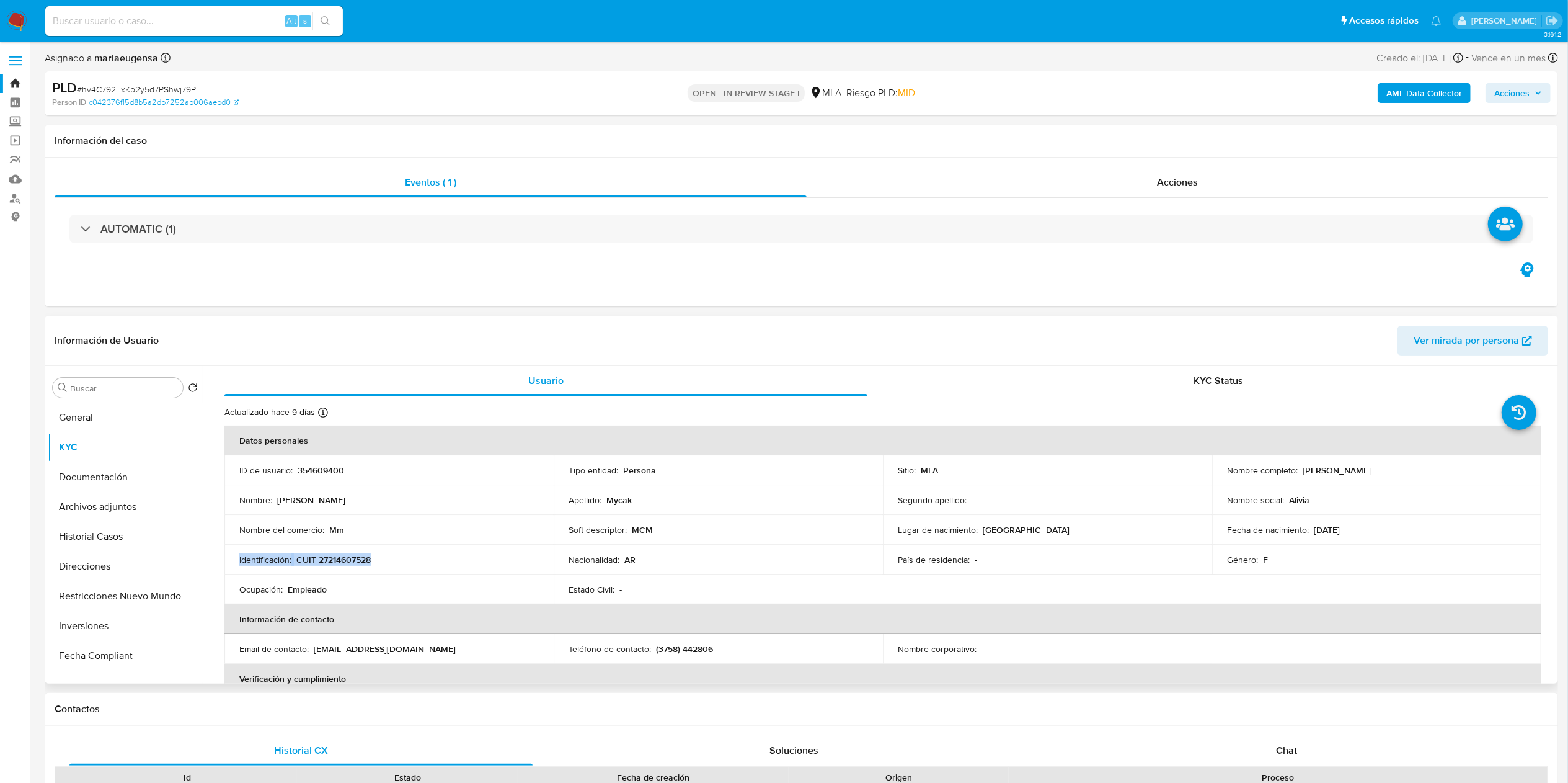
click at [347, 570] on td "Identificación : CUIT 27214607528" at bounding box center [389, 559] width 329 height 30
drag, startPoint x: 343, startPoint y: 597, endPoint x: 355, endPoint y: 567, distance: 32.3
click at [346, 586] on td "Ocupación : Empleado" at bounding box center [389, 589] width 329 height 30
click at [354, 560] on p "CUIT 27214607528" at bounding box center [333, 559] width 74 height 11
click at [354, 559] on p "CUIT 27214607528" at bounding box center [333, 559] width 74 height 11
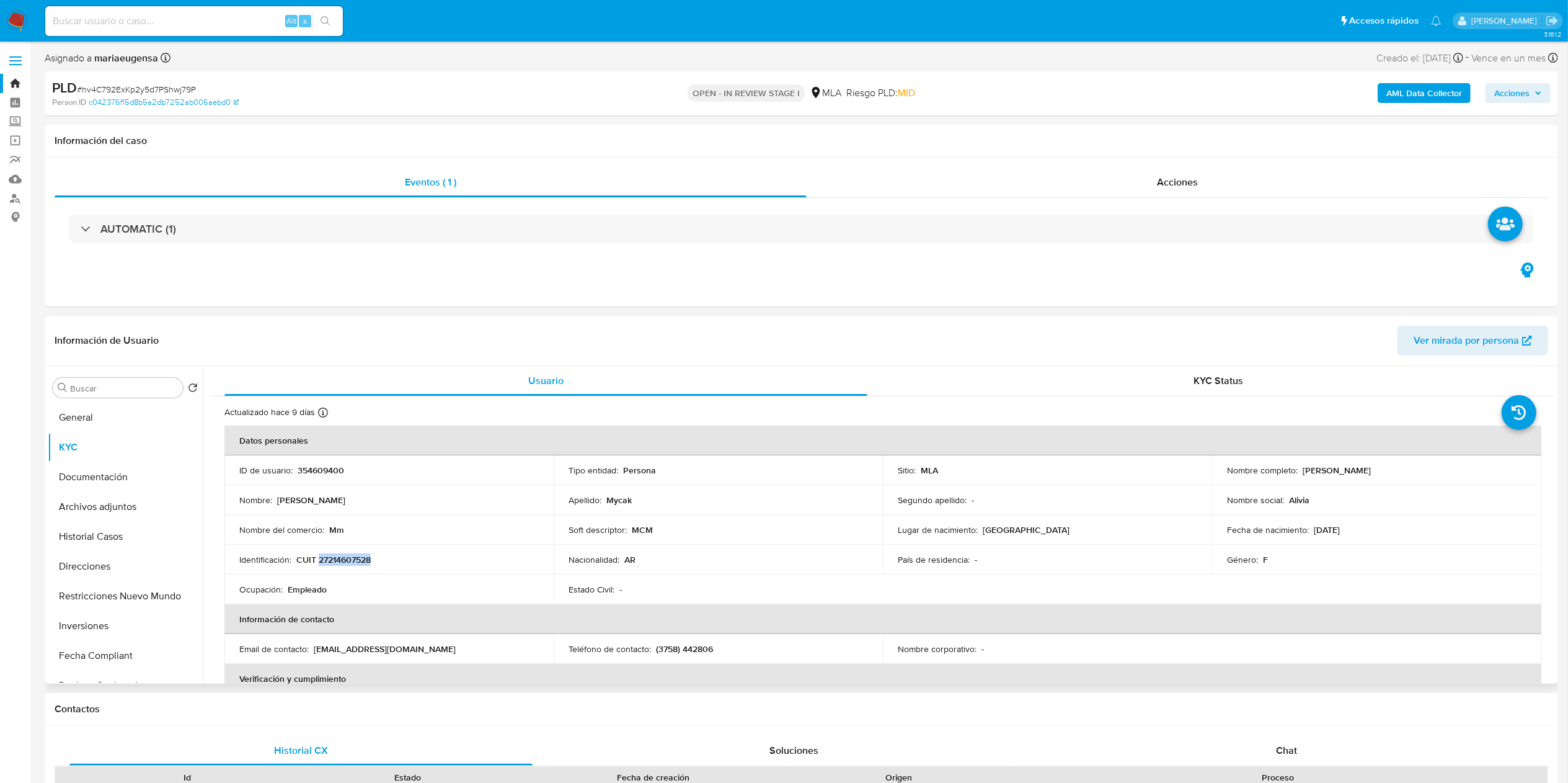
click at [354, 559] on p "CUIT 27214607528" at bounding box center [333, 559] width 74 height 11
copy p "27214607528"
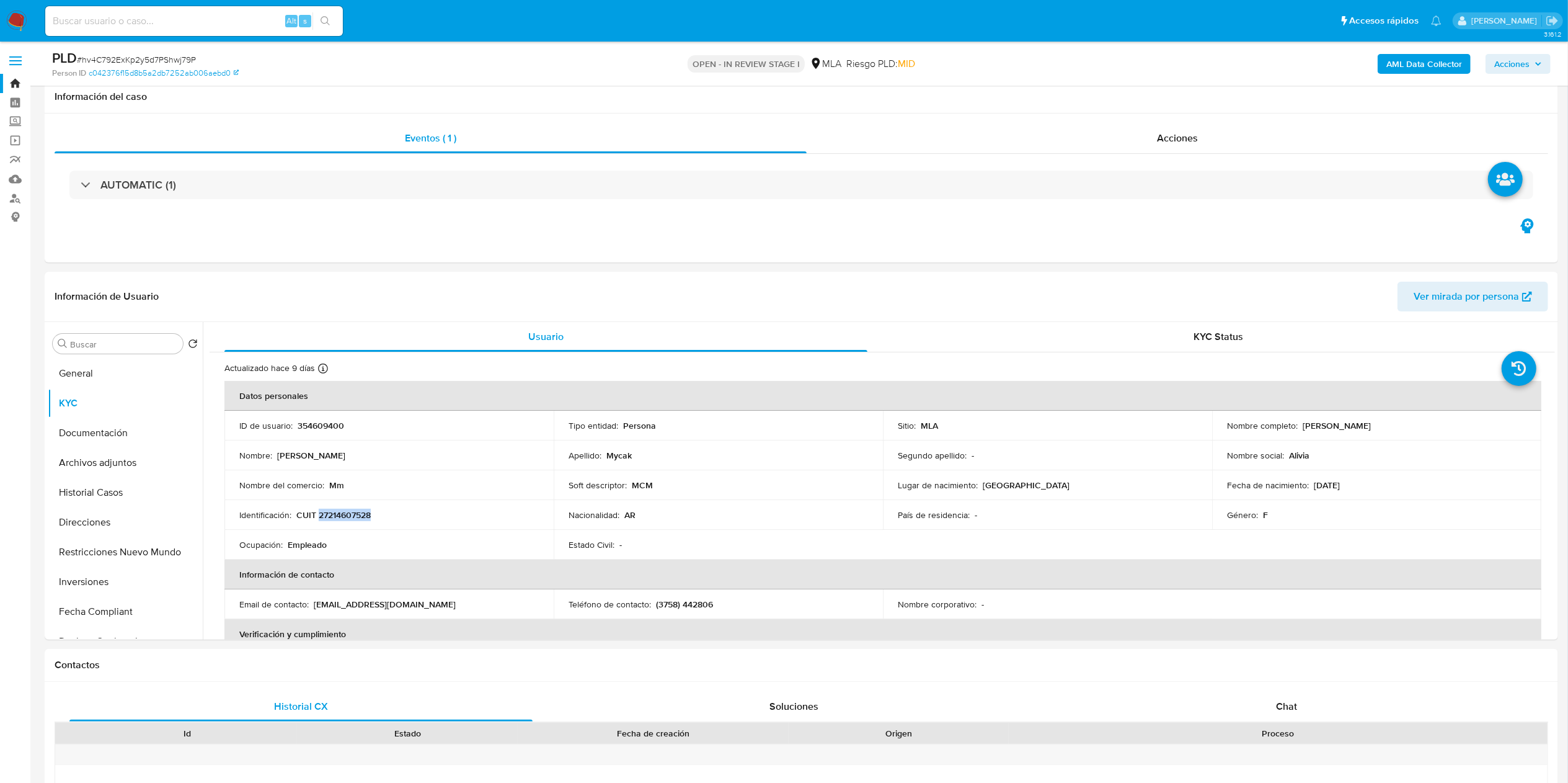
scroll to position [265, 0]
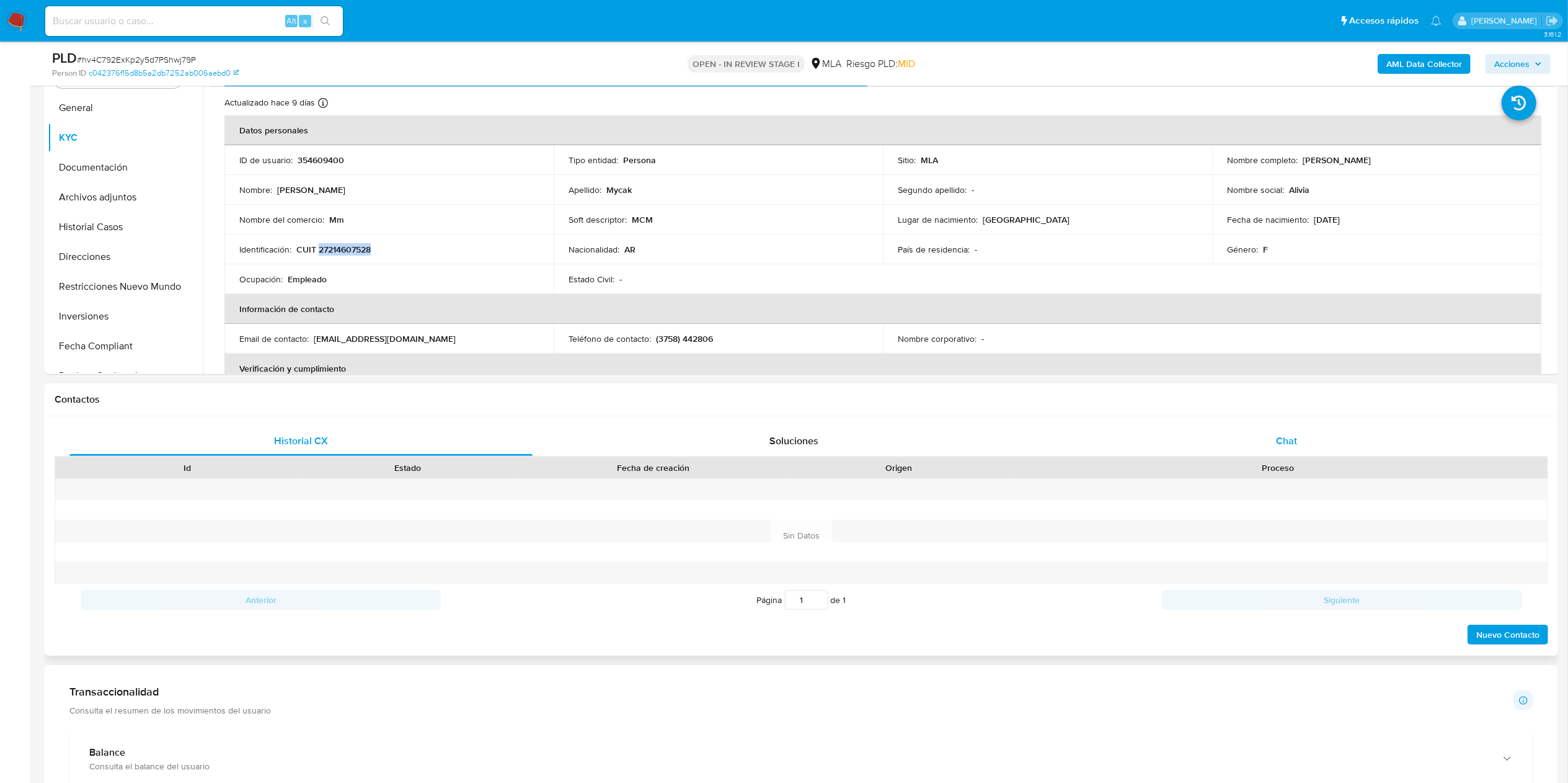
drag, startPoint x: 1269, startPoint y: 445, endPoint x: 1274, endPoint y: 440, distance: 7.1
click at [1190, 443] on div "Chat" at bounding box center [1287, 440] width 463 height 30
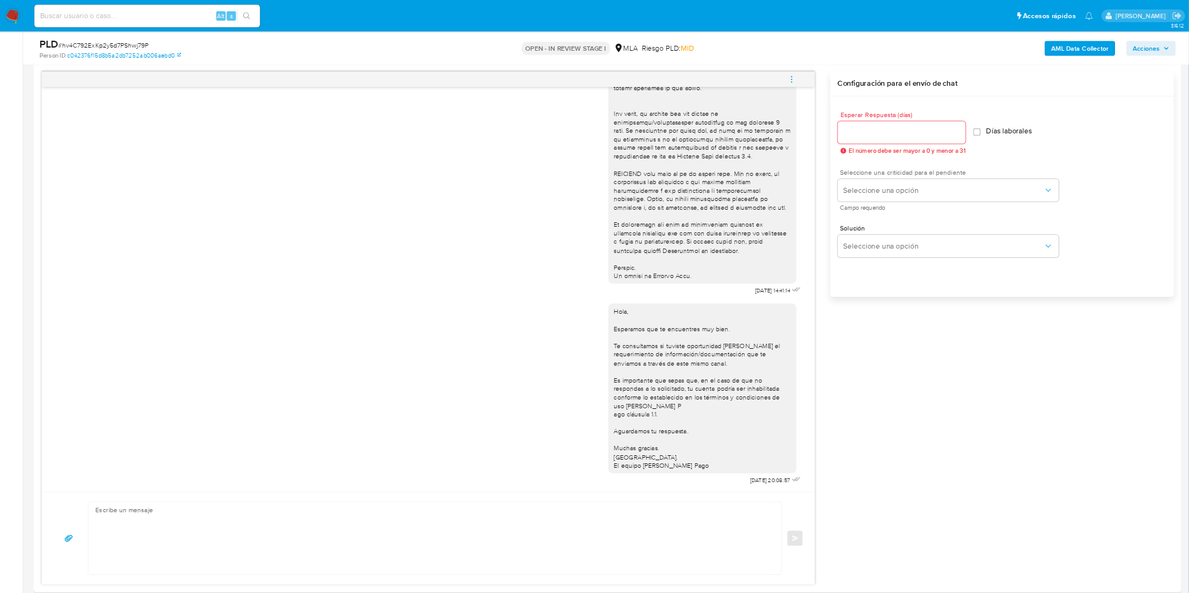
scroll to position [446, 0]
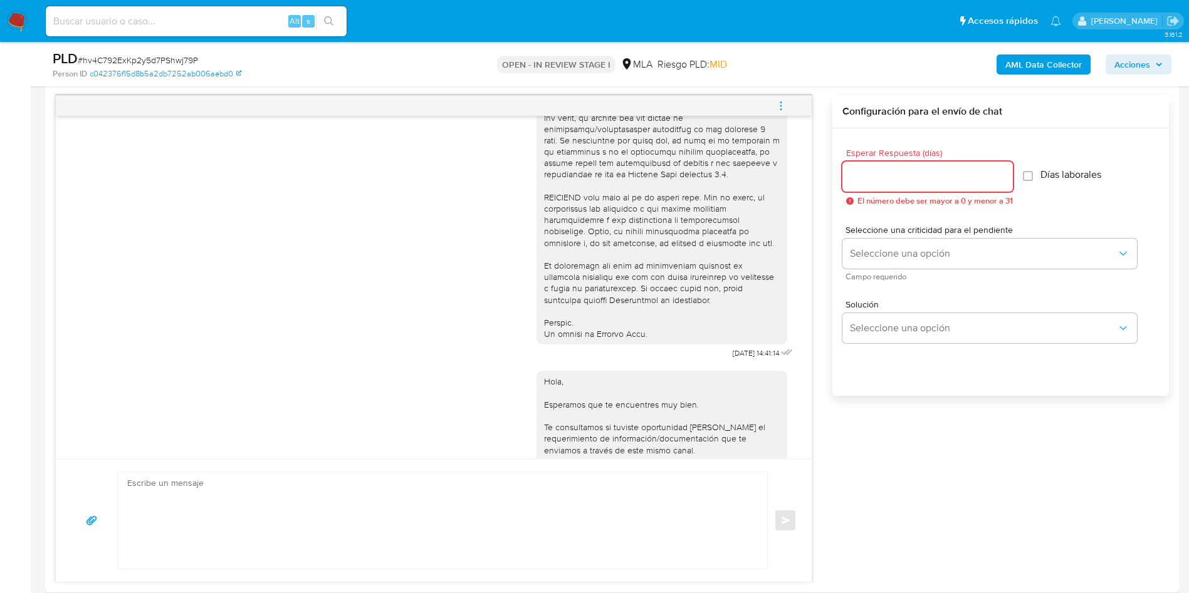
click at [881, 172] on input "Esperar Respuesta (días)" at bounding box center [927, 177] width 170 height 16
type input "2"
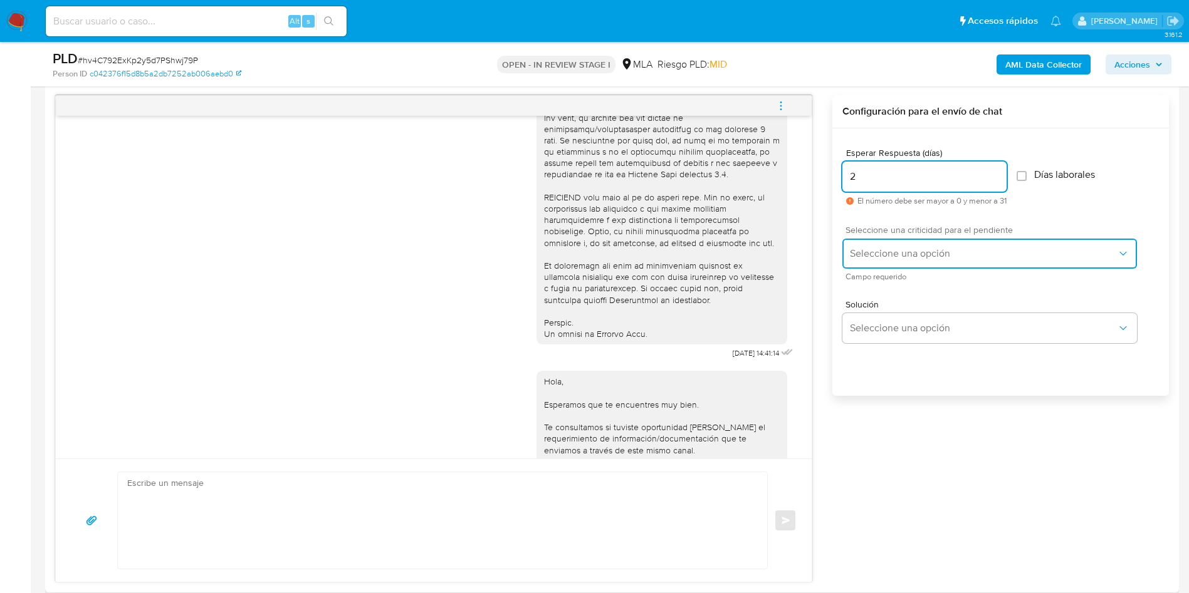
click at [901, 260] on button "Seleccione una opción" at bounding box center [989, 254] width 295 height 30
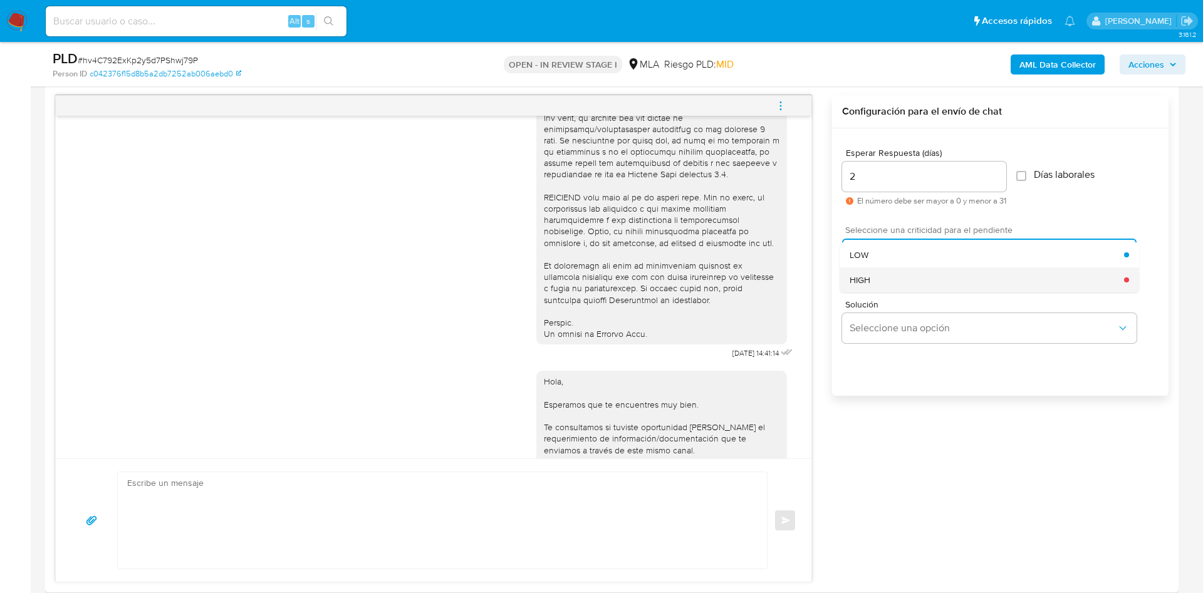
click at [897, 279] on div "HIGH" at bounding box center [987, 280] width 274 height 25
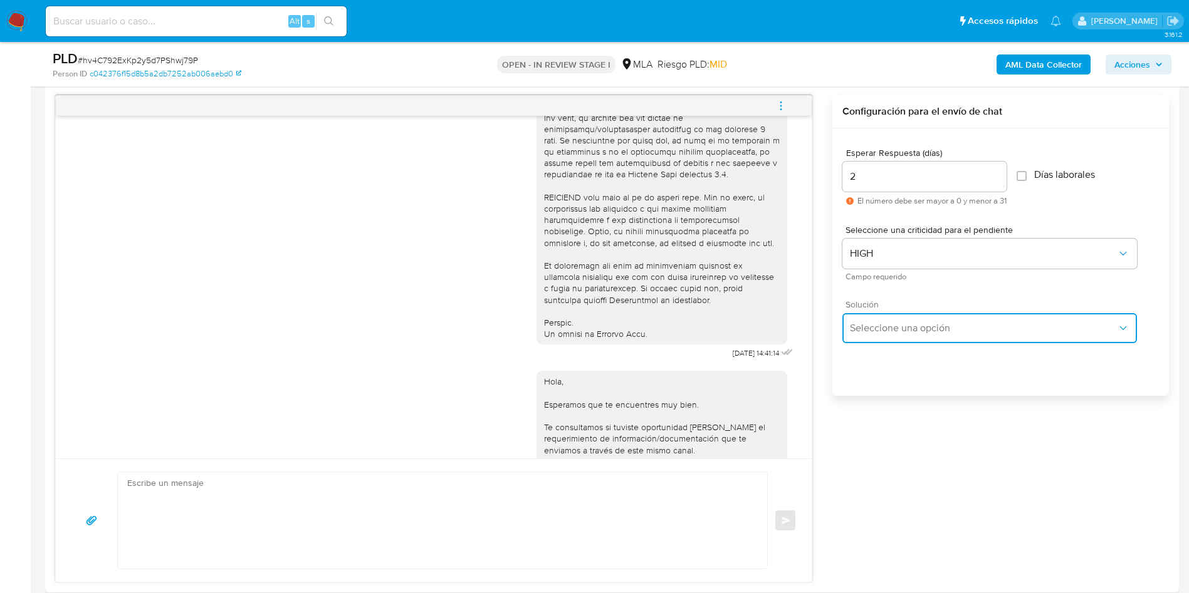
click at [877, 323] on span "Seleccione una opción" at bounding box center [983, 328] width 267 height 13
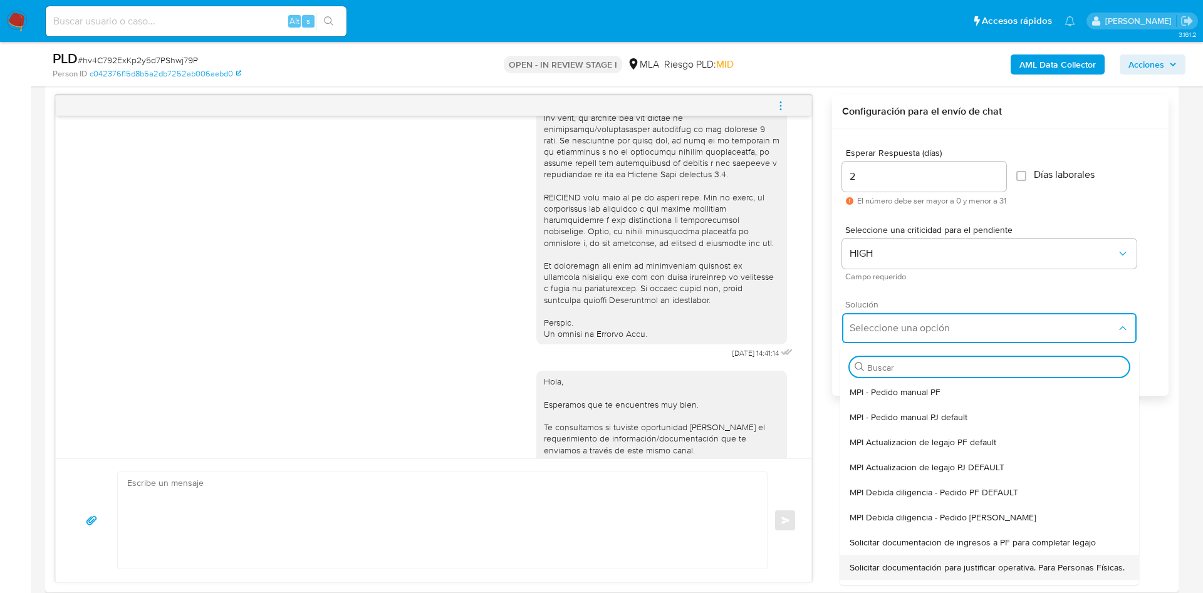
click at [902, 573] on span "Solicitar documentación para justificar operativa. Para Personas Físicas." at bounding box center [987, 567] width 275 height 11
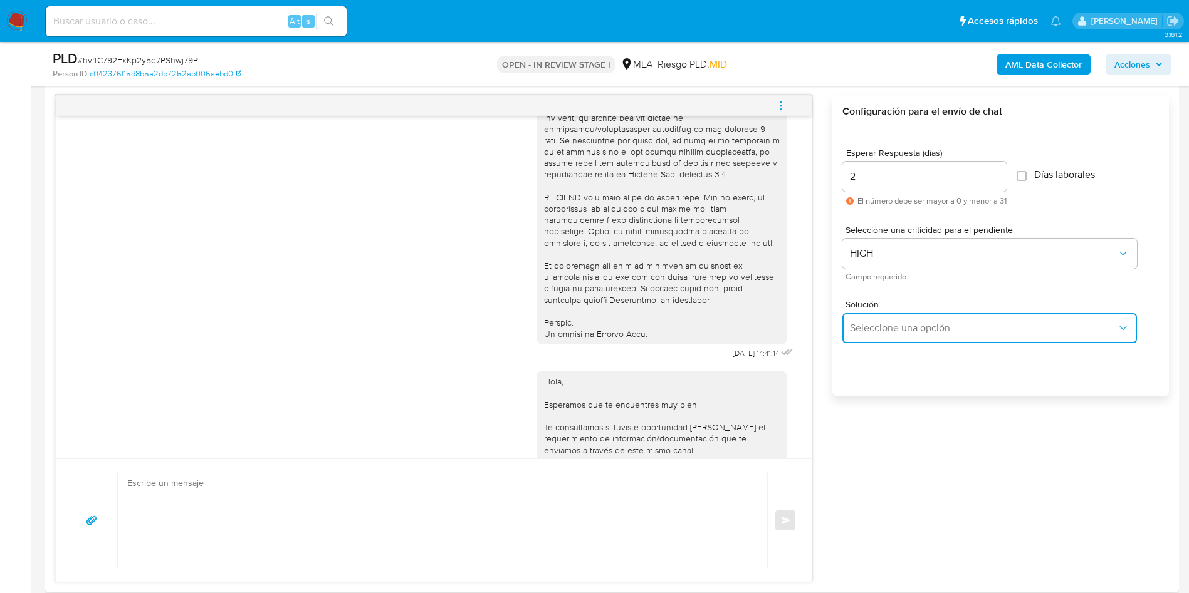
type textarea "Hola,En función de las operaciones registradas en tu cuenta de Mercado Pago, ne…"
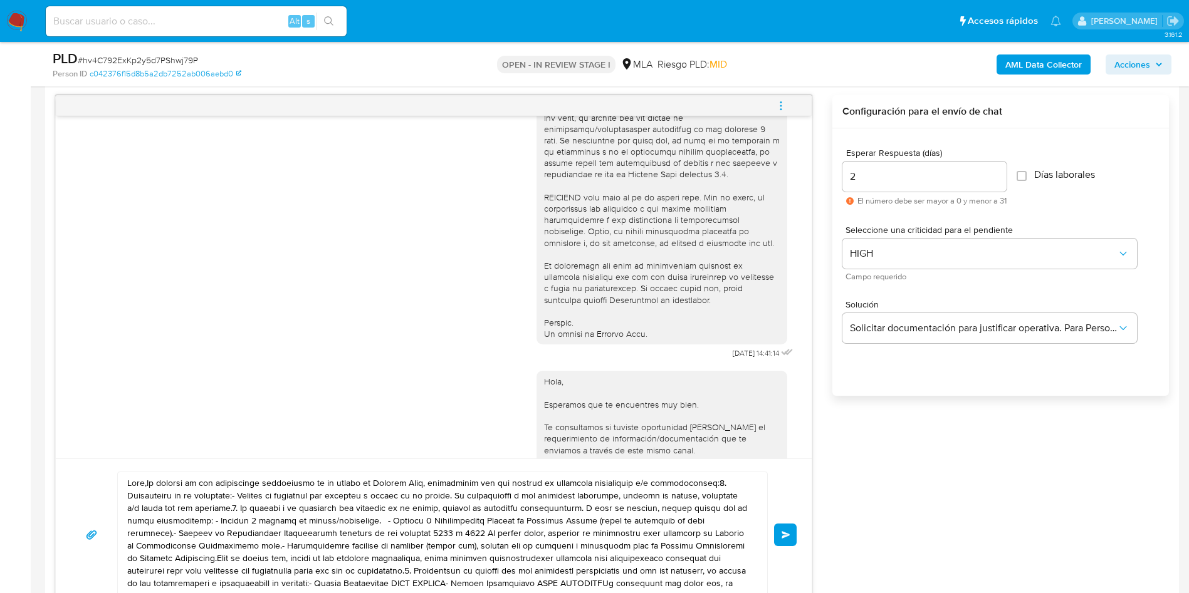
click at [237, 579] on textarea at bounding box center [439, 534] width 624 height 125
click at [246, 568] on textarea at bounding box center [439, 534] width 624 height 125
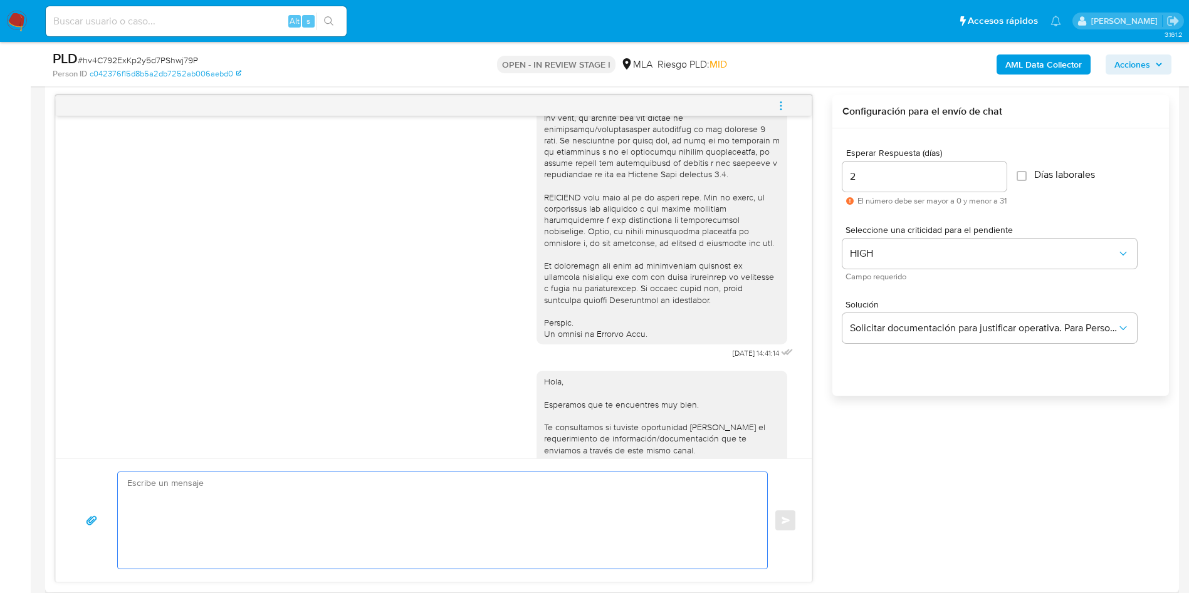
paste textarea "Se ha contactado al cliente vía chat, en fechas 17/9/2025 y 22/09/2025, solicit…"
type textarea "Se ha contactado al cliente vía chat, en fechas 17/9/2025 y 22/09/2025, solicit…"
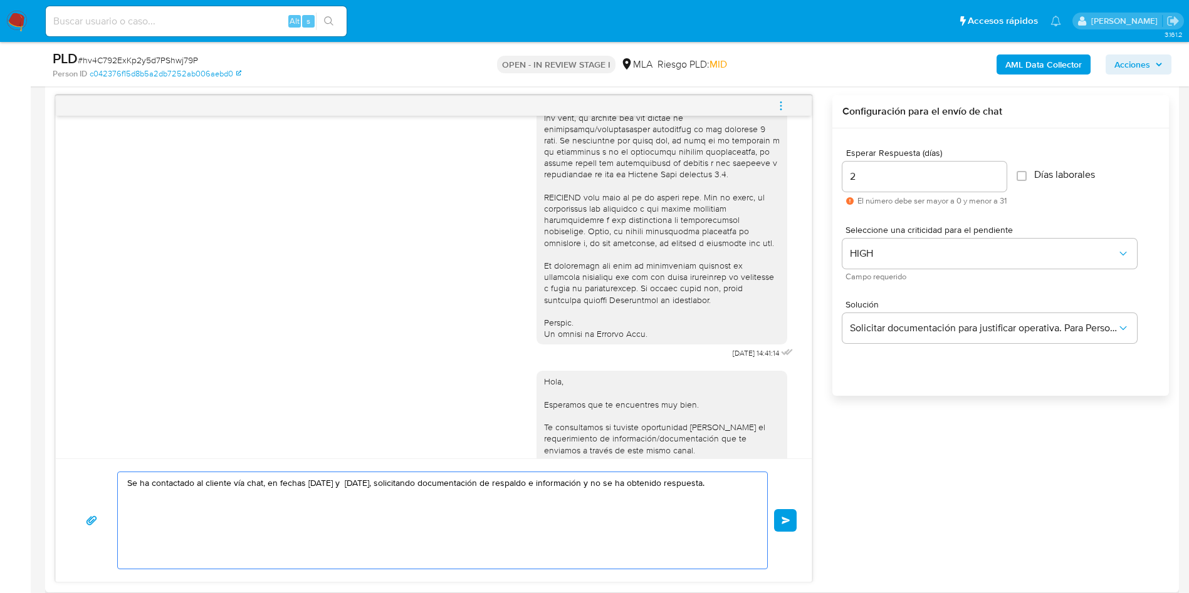
click at [318, 484] on textarea "Se ha contactado al cliente vía chat, en fechas 17/9/2025 y 22/09/2025, solicit…" at bounding box center [439, 520] width 624 height 97
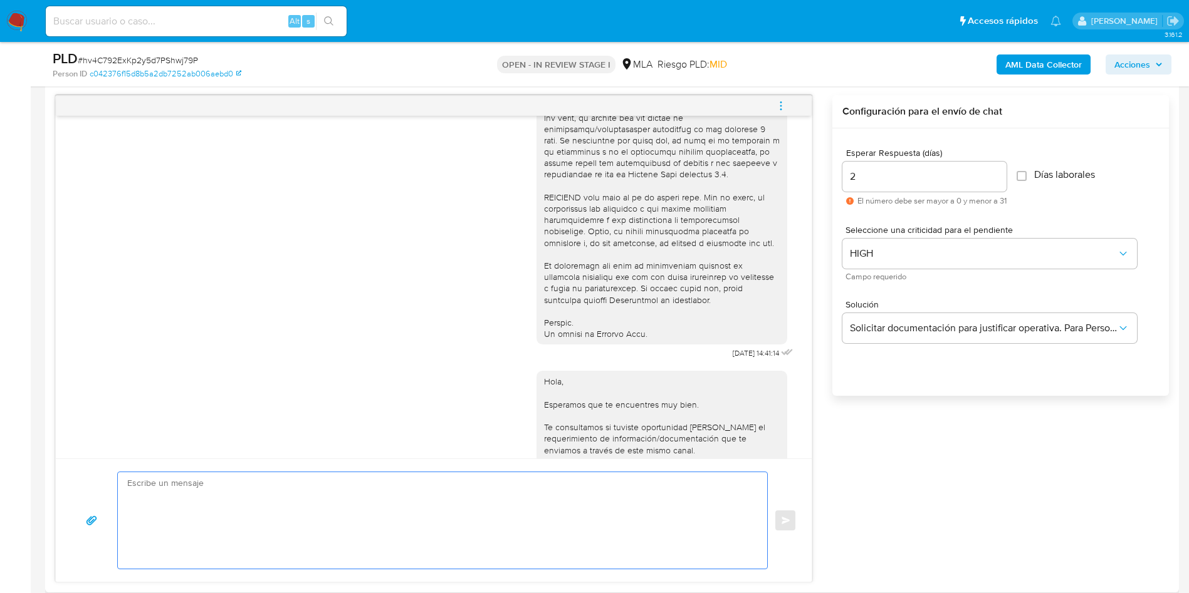
paste textarea "Hola, Esperamos que te encuentres muy bien. Te consultamos si tuviste oportunid…"
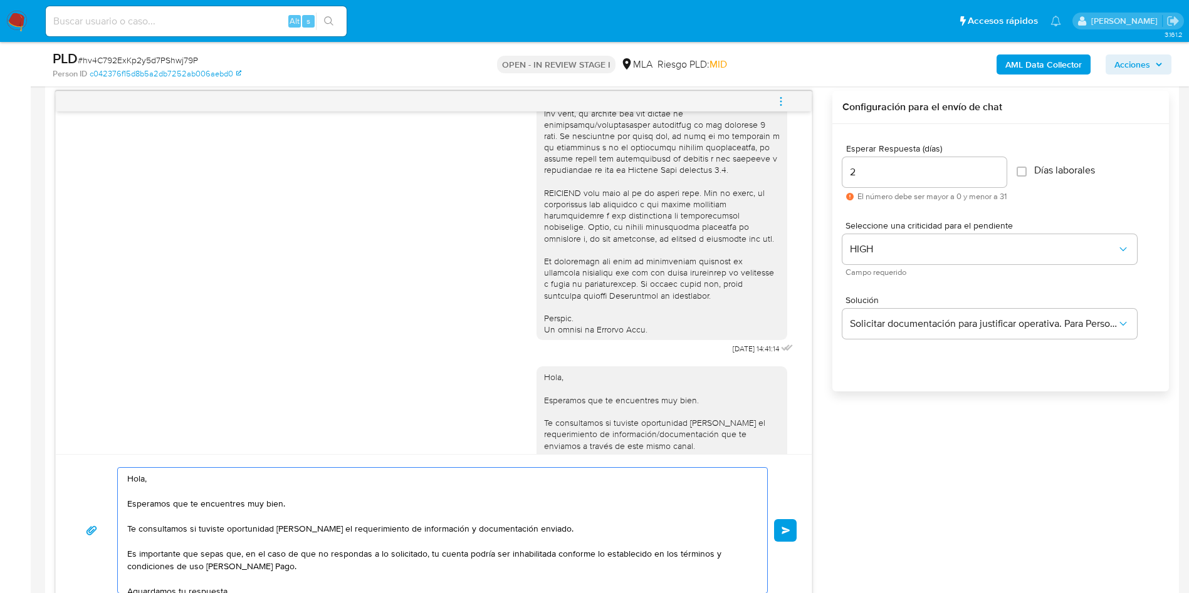
scroll to position [67, 0]
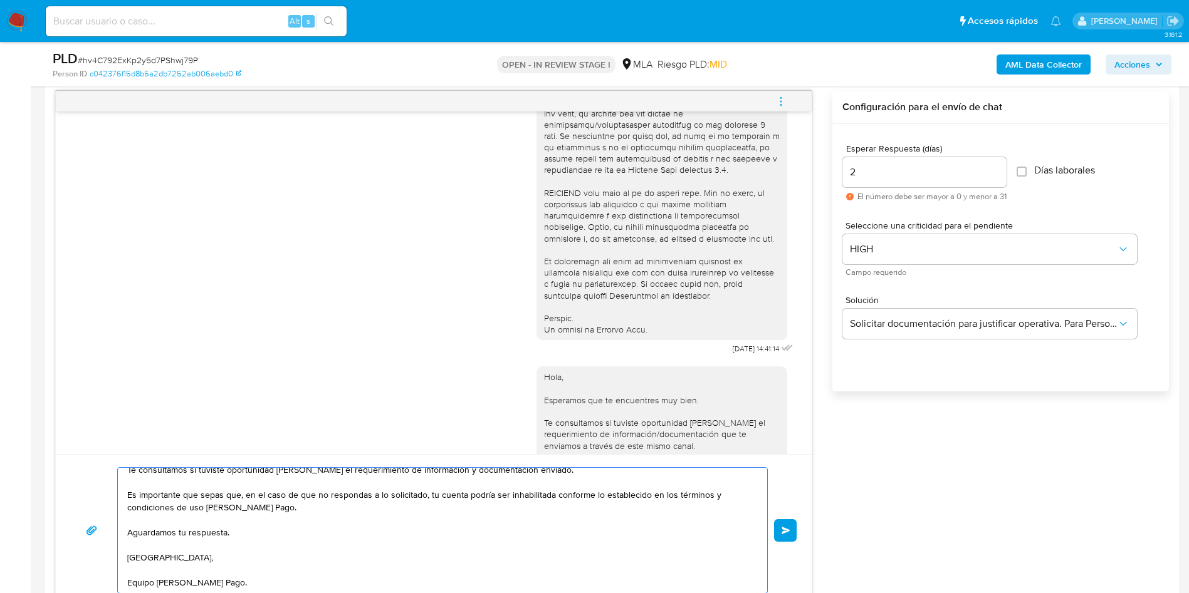
click at [363, 506] on textarea "Hola, Esperamos que te encuentres muy bien. Te consultamos si tuviste oportunid…" at bounding box center [439, 530] width 624 height 125
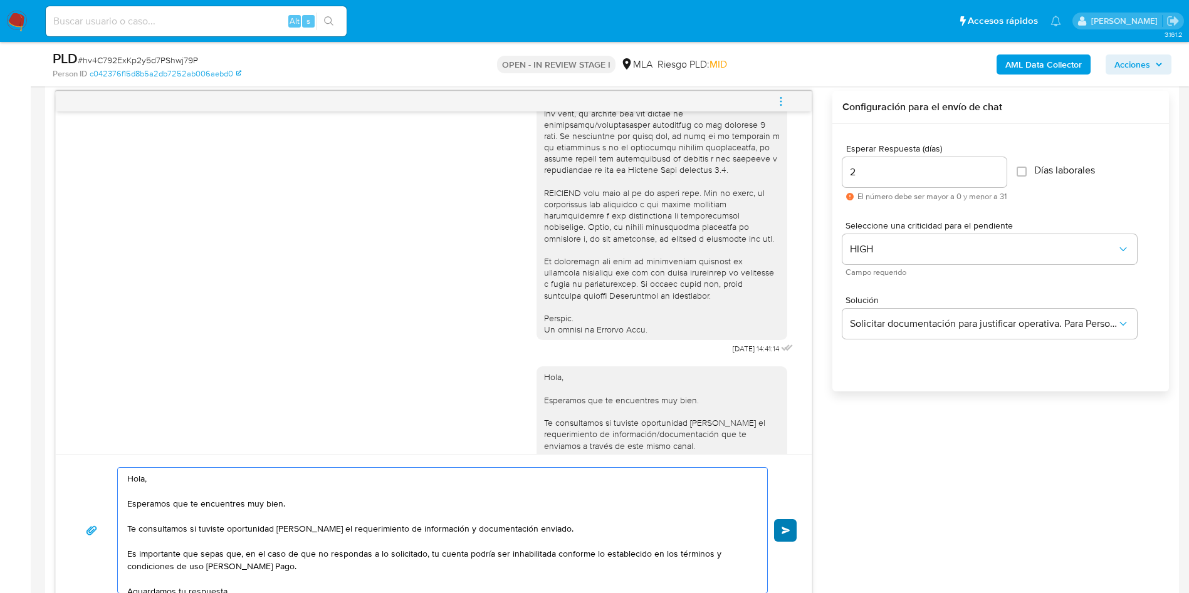
type textarea "Hola, Esperamos que te encuentres muy bien. Te consultamos si tuviste oportunid…"
click at [785, 530] on span "Enviar" at bounding box center [785, 531] width 9 height 8
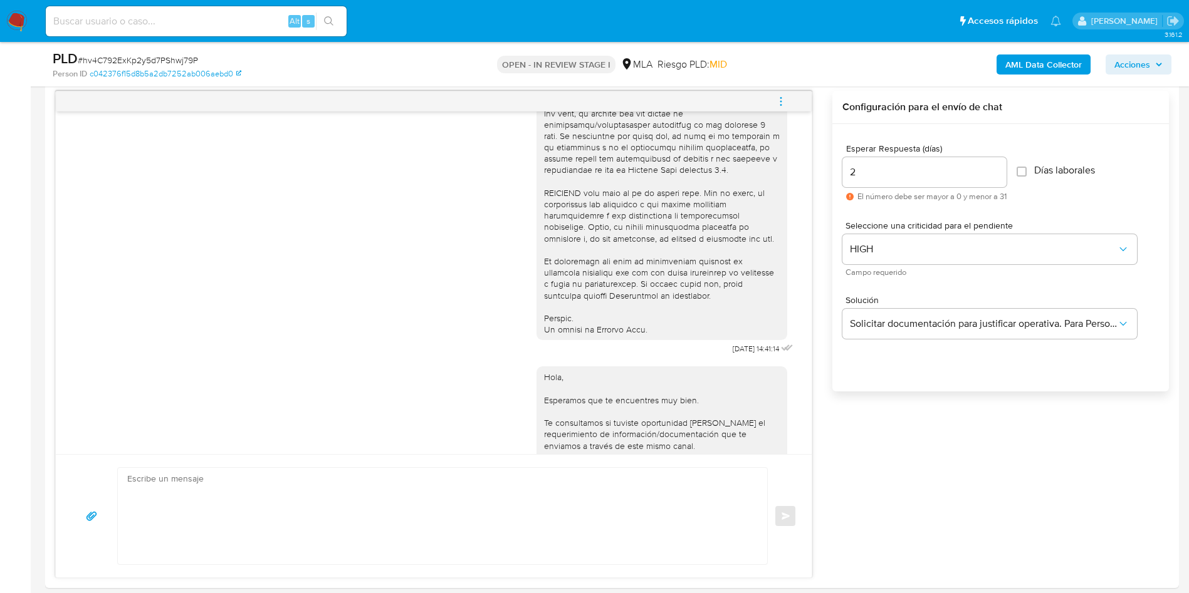
scroll to position [874, 0]
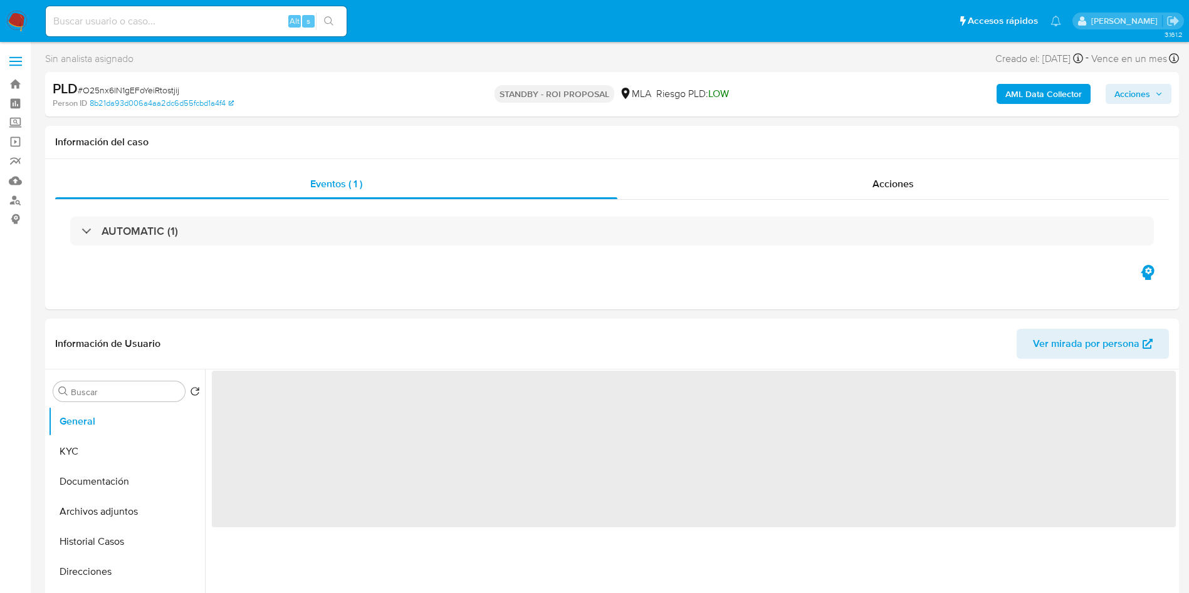
select select "10"
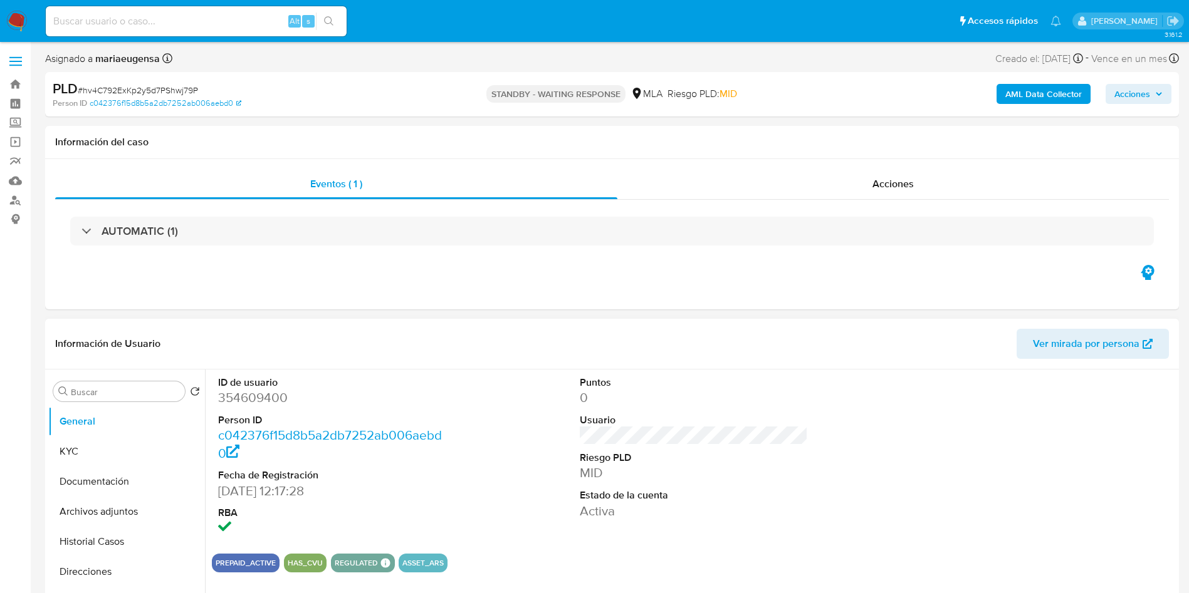
click at [266, 390] on dd "354609400" at bounding box center [332, 398] width 229 height 18
copy dd "354609400"
click at [221, 24] on input at bounding box center [196, 21] width 301 height 16
paste input "DgPoroR6qmkgpAXukU4G3Vrz"
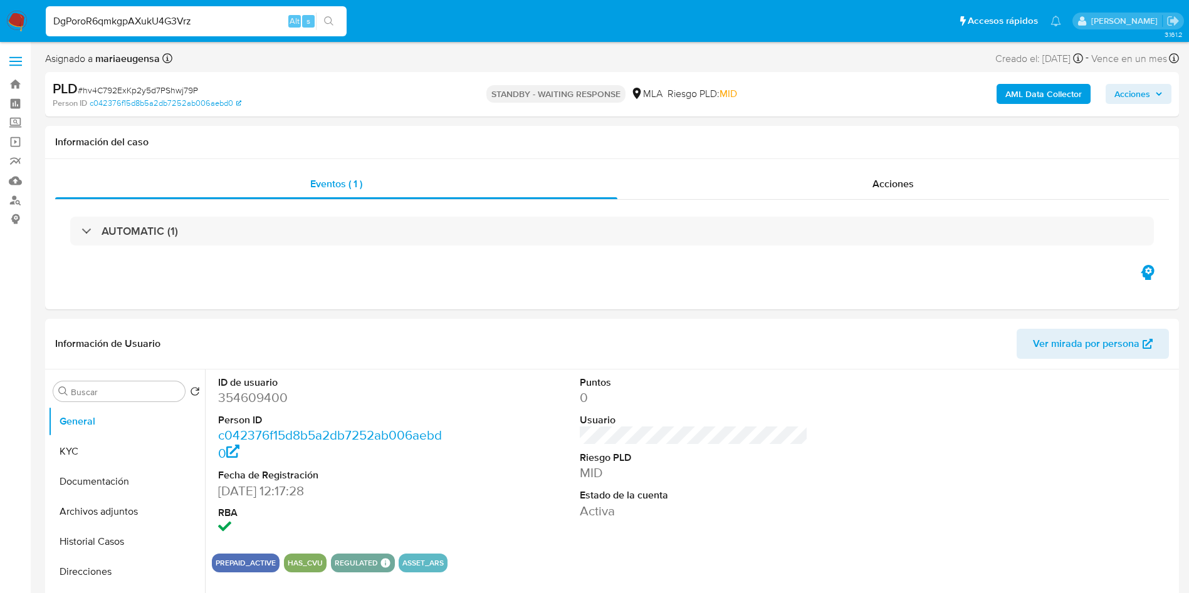
type input "DgPoroR6qmkgpAXukU4G3Vrz"
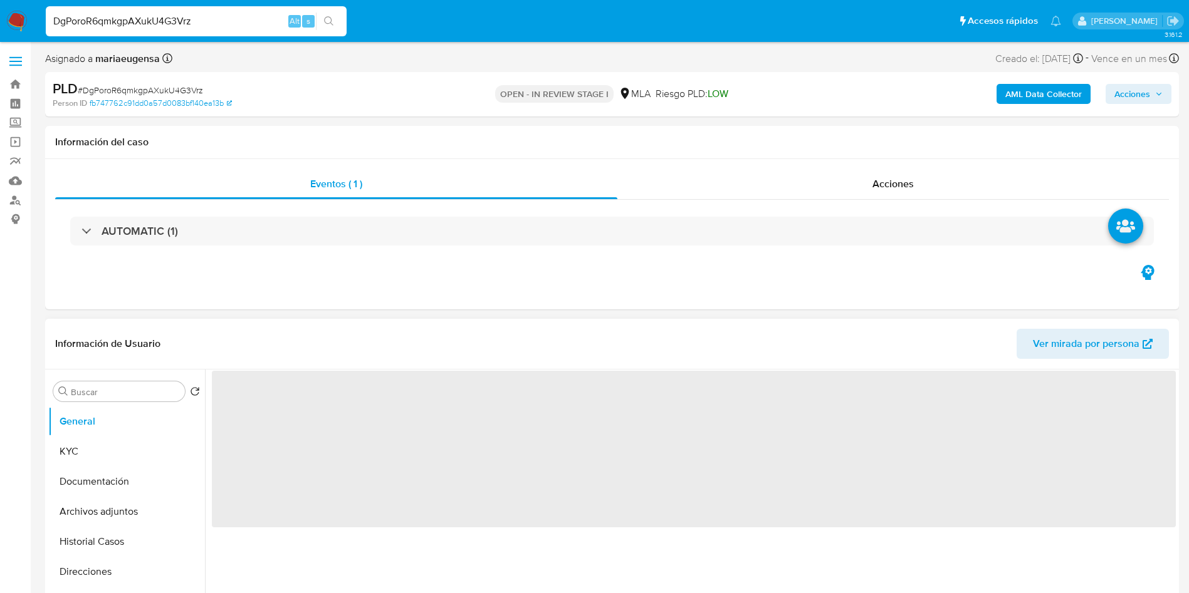
select select "10"
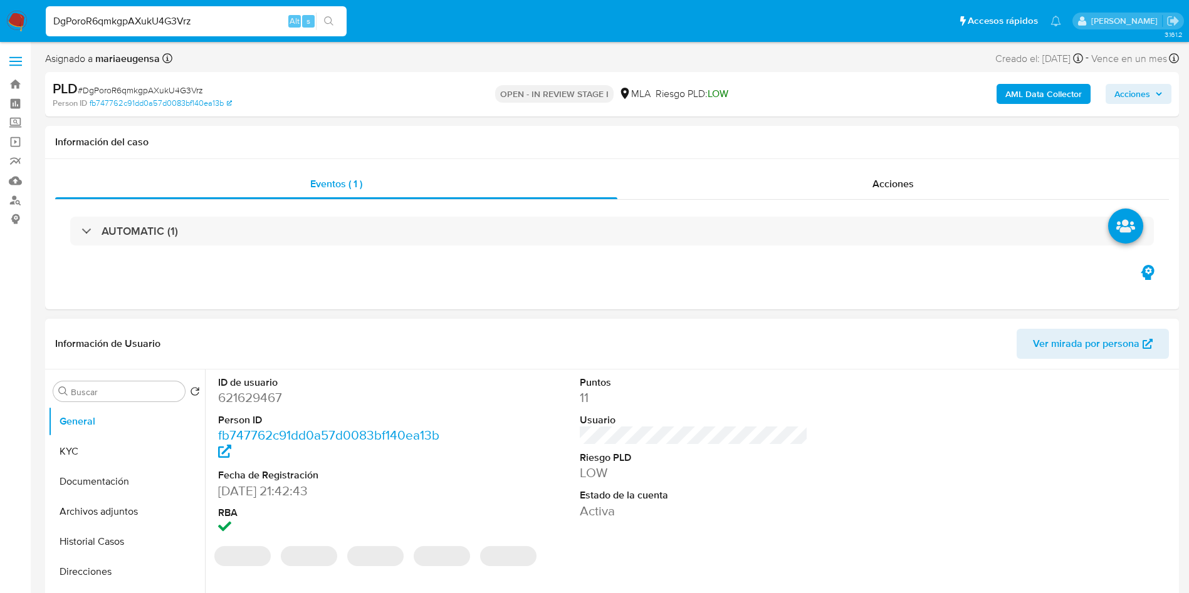
click at [259, 404] on dd "621629467" at bounding box center [332, 398] width 229 height 18
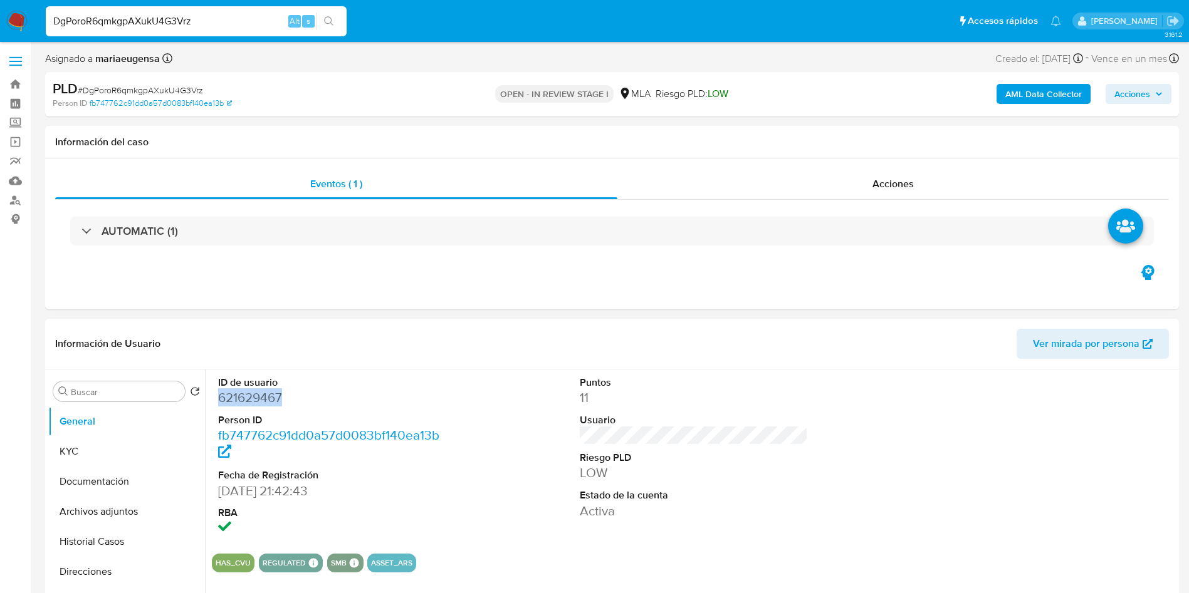
copy dd "621629467"
